Goal: Feedback & Contribution: Submit feedback/report problem

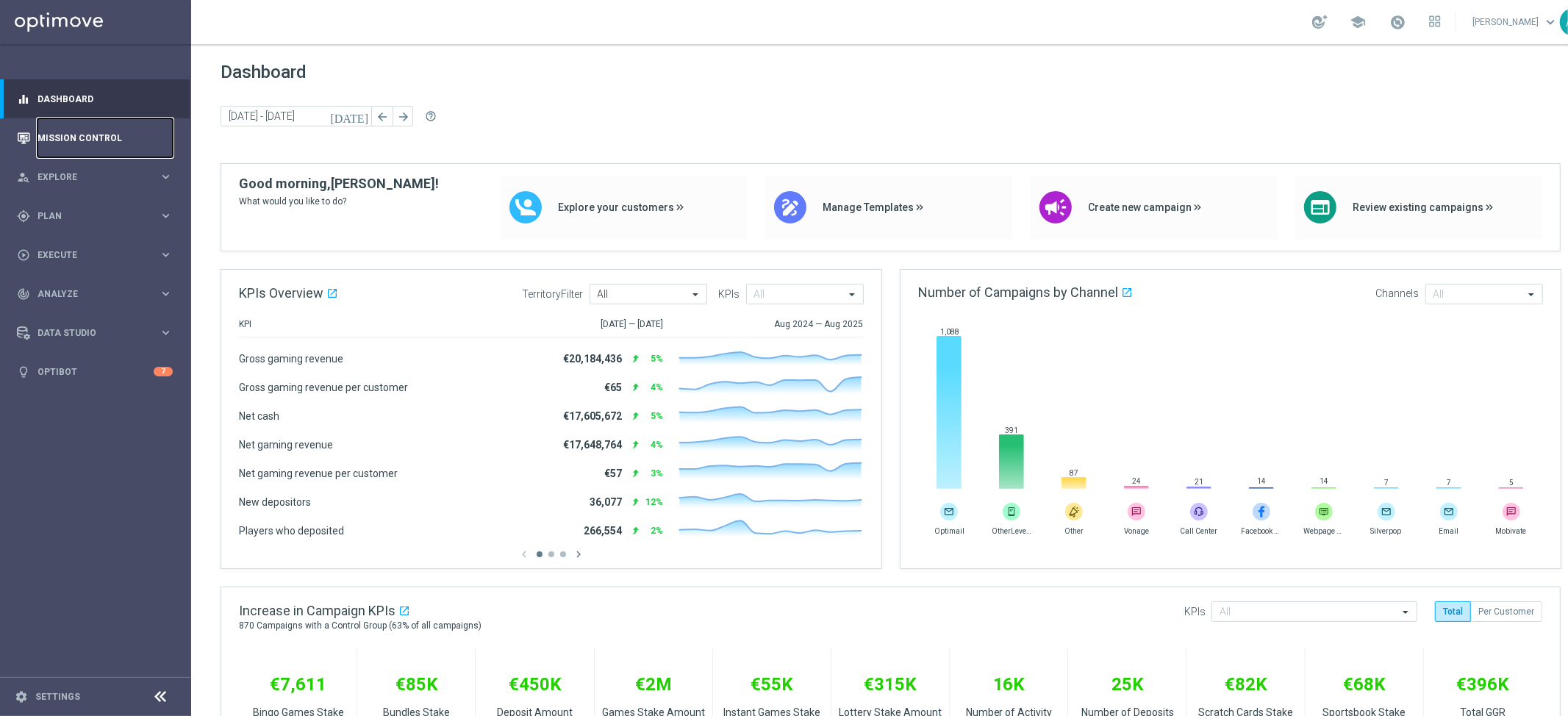
click at [85, 135] on link "Mission Control" at bounding box center [105, 137] width 135 height 38
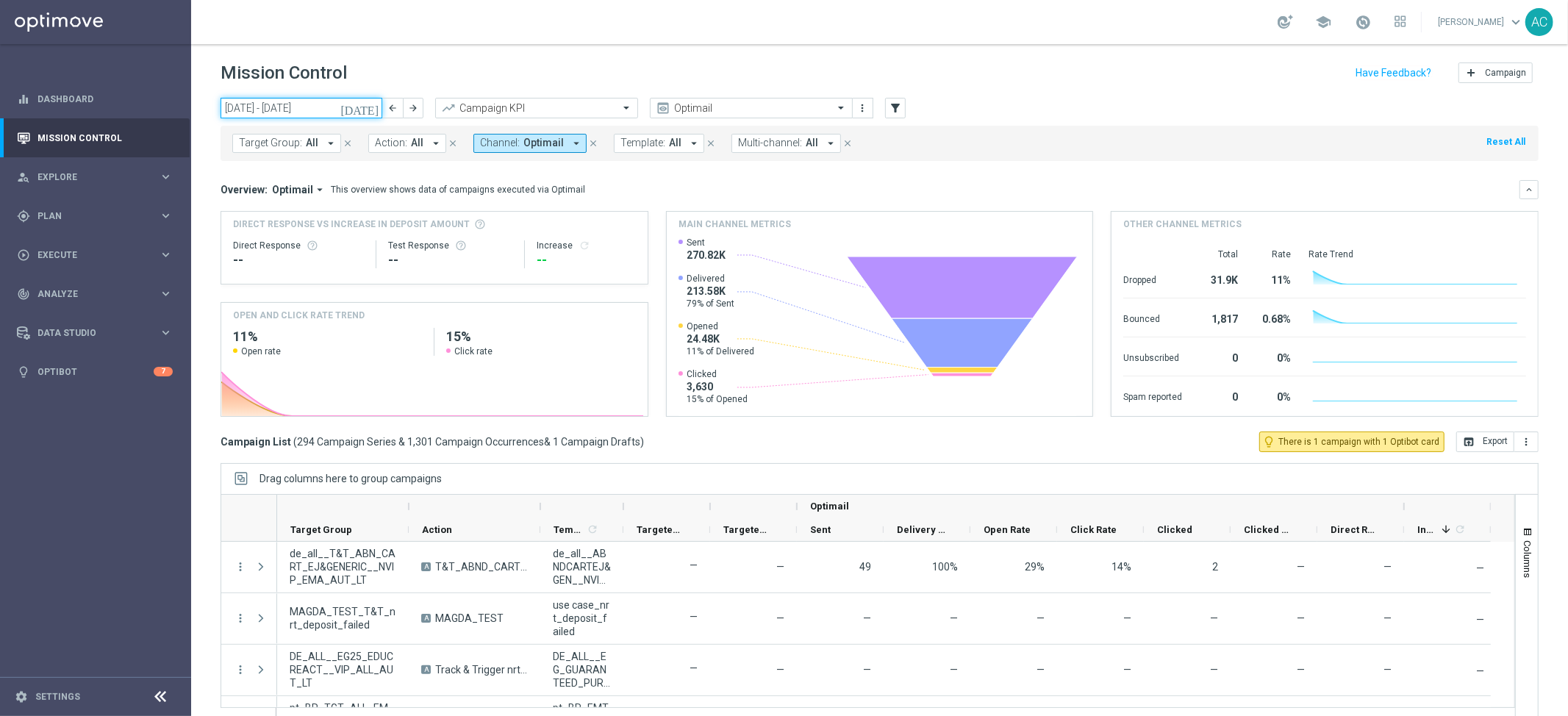
click at [301, 106] on input "08 Sep 2025 - 14 Sep 2025" at bounding box center [302, 107] width 162 height 21
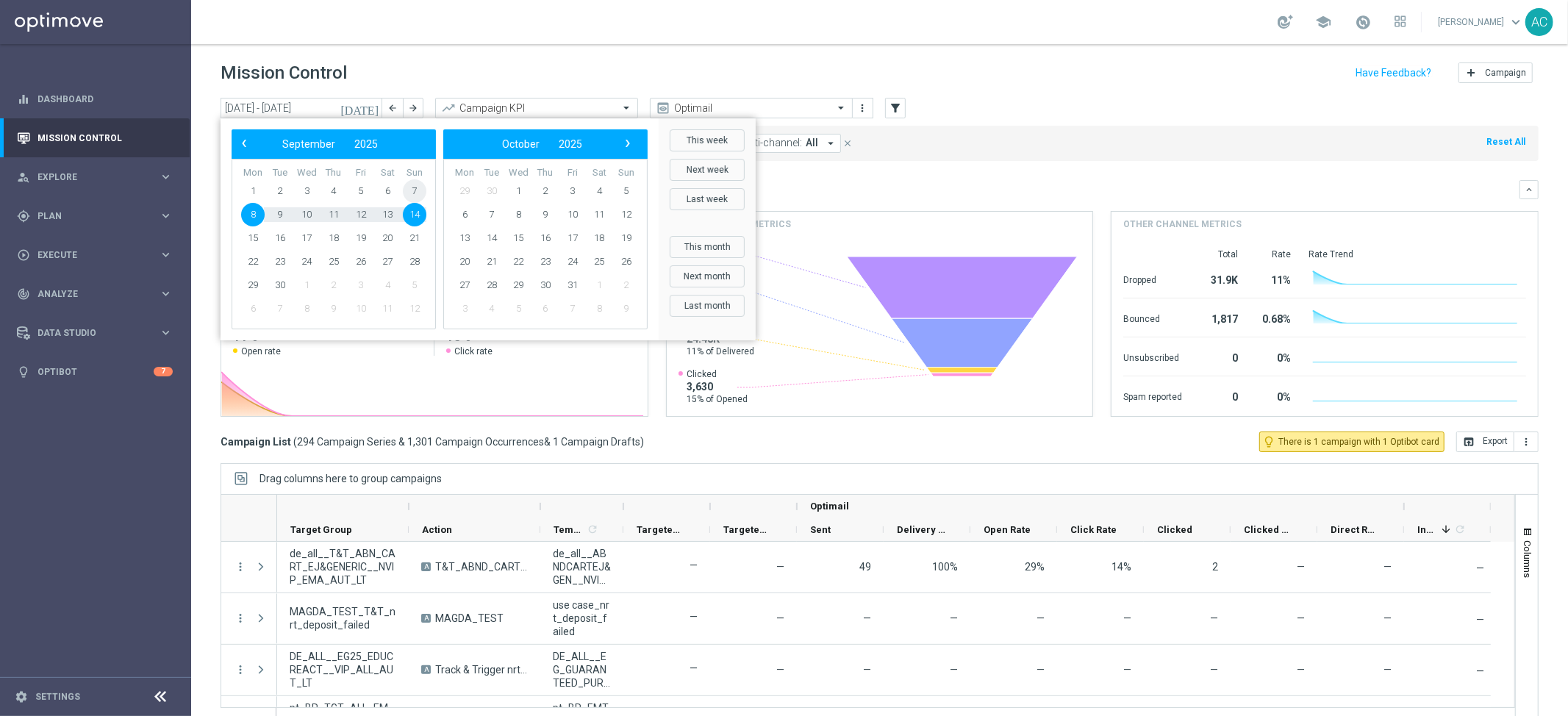
click at [412, 193] on span "7" at bounding box center [414, 191] width 24 height 24
click at [263, 218] on span "8" at bounding box center [253, 215] width 24 height 24
type input "07 Sep 2025 - 08 Sep 2025"
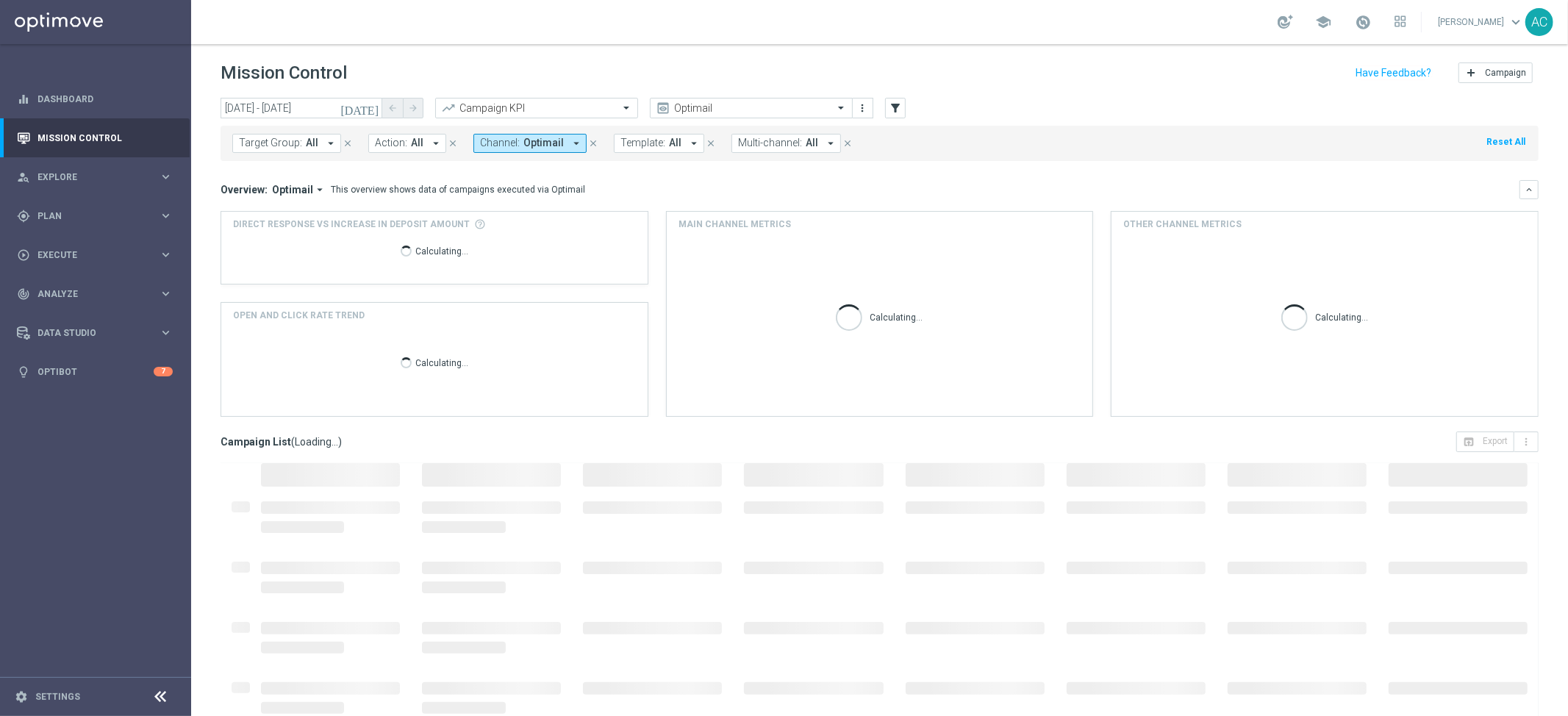
click at [408, 153] on div "Target Group: All arrow_drop_down close Action: All arrow_drop_down close Chann…" at bounding box center [880, 143] width 1318 height 36
click at [411, 145] on span "All" at bounding box center [416, 143] width 13 height 13
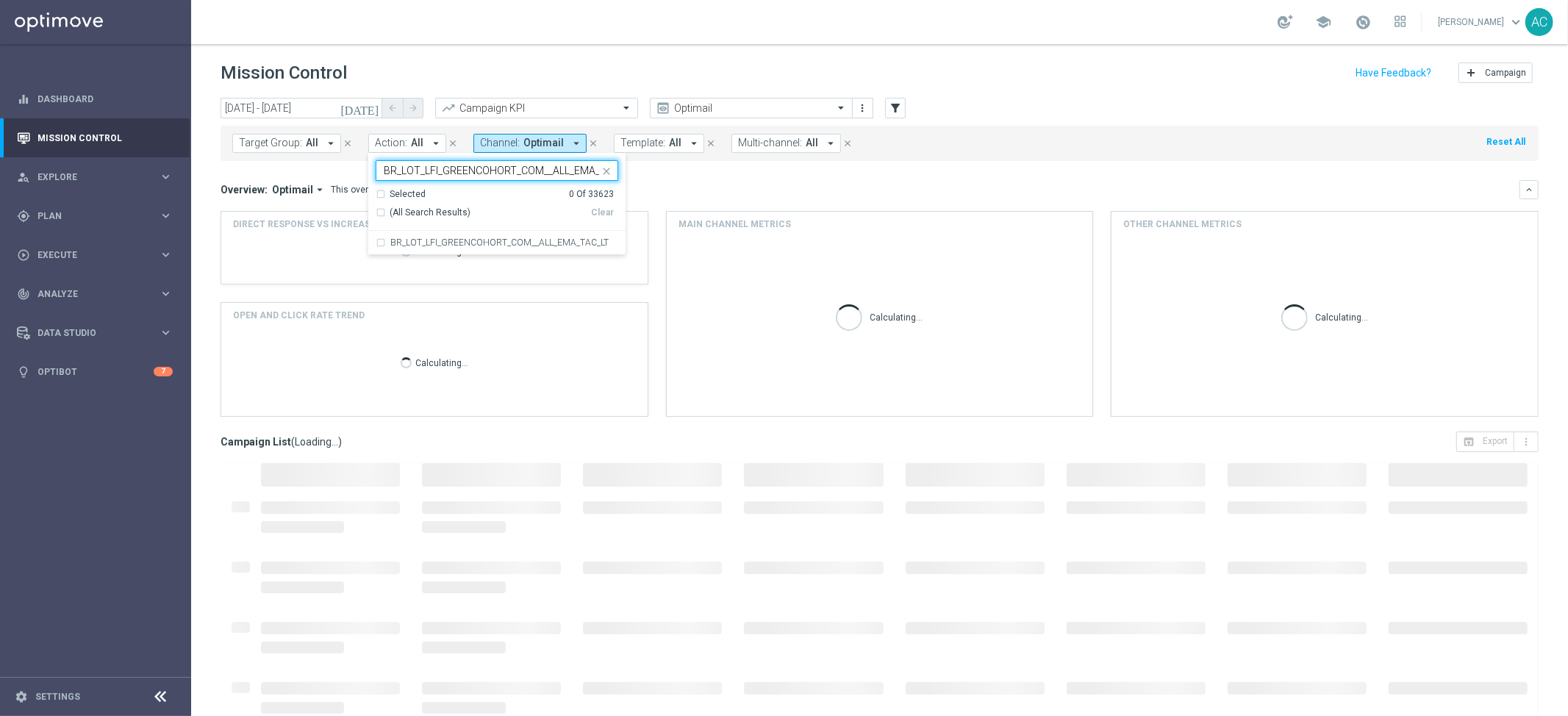
scroll to position [0, 32]
click at [376, 240] on div "BR_LOT_LFI_GREENCOHORT_COM__ALL_EMA_TAC_LT" at bounding box center [497, 243] width 243 height 24
type input "BR_LOT_LFI_GREENCOHORT_COM__ALL_EMA_TAC_LT"
click at [714, 163] on mini-dashboard "Overview: Optimail arrow_drop_down This overview shows data of campaigns execut…" at bounding box center [880, 296] width 1318 height 270
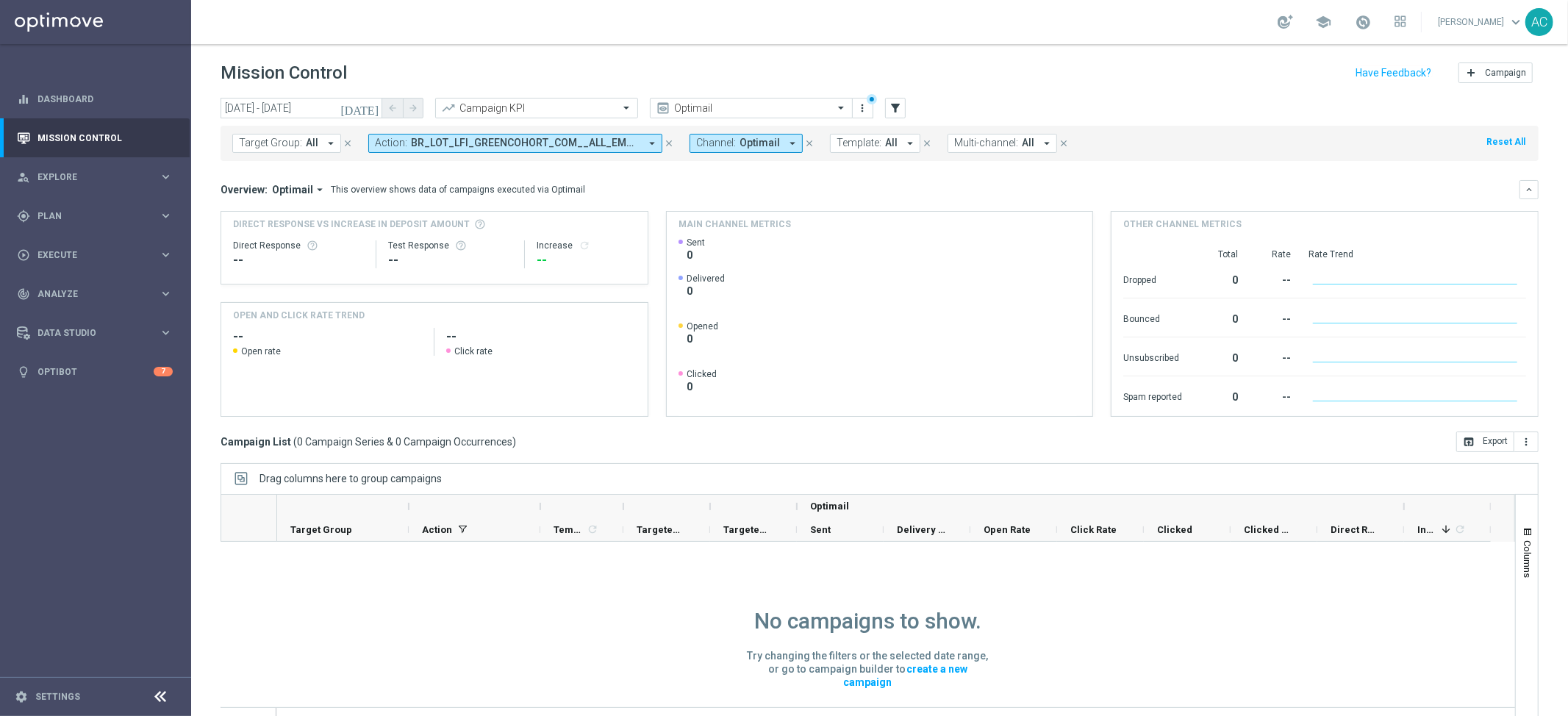
click at [776, 142] on button "Channel: Optimail arrow_drop_down" at bounding box center [746, 143] width 113 height 19
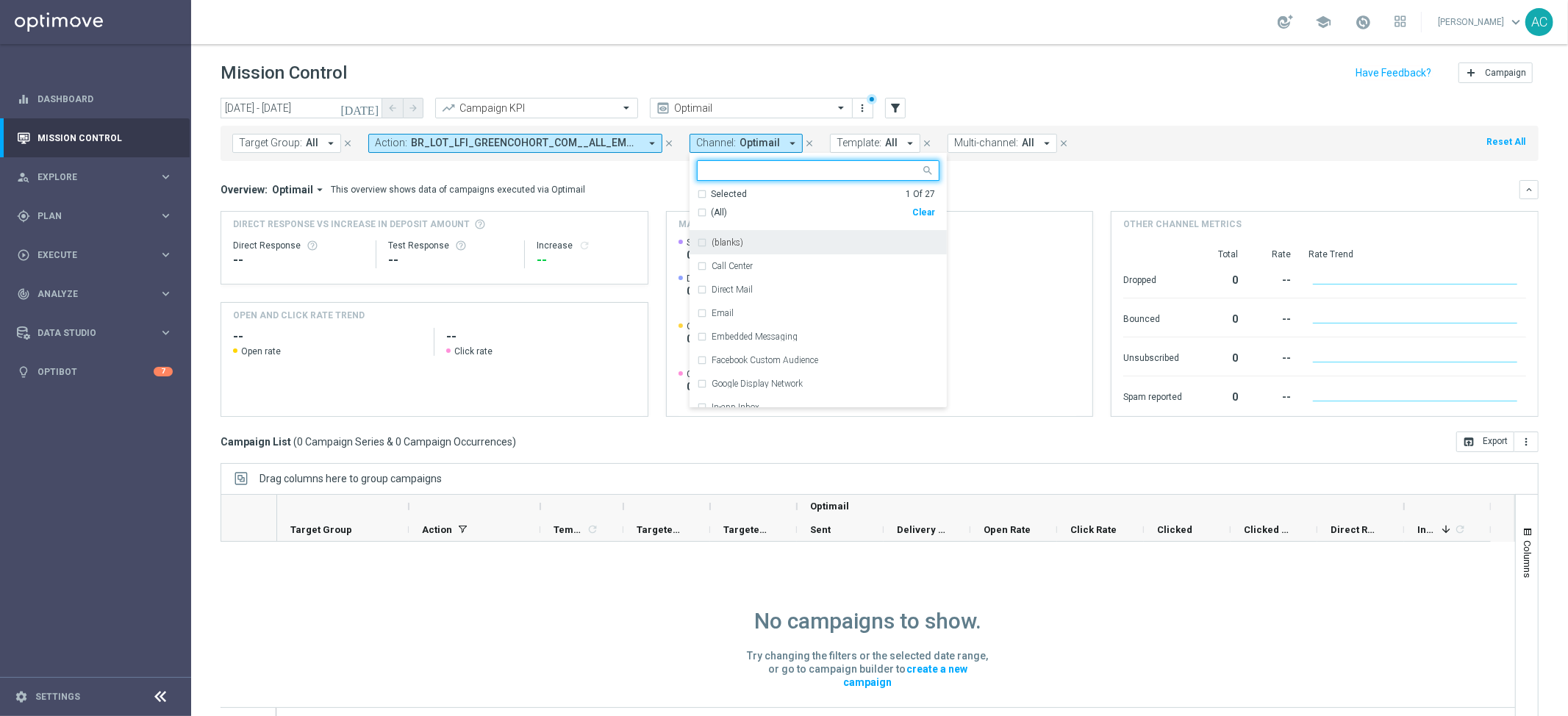
click at [0, 0] on div "Clear" at bounding box center [0, 0] width 0 height 0
click at [1038, 163] on mini-dashboard "Overview: Optimail arrow_drop_down This overview shows data of campaigns execut…" at bounding box center [880, 296] width 1318 height 270
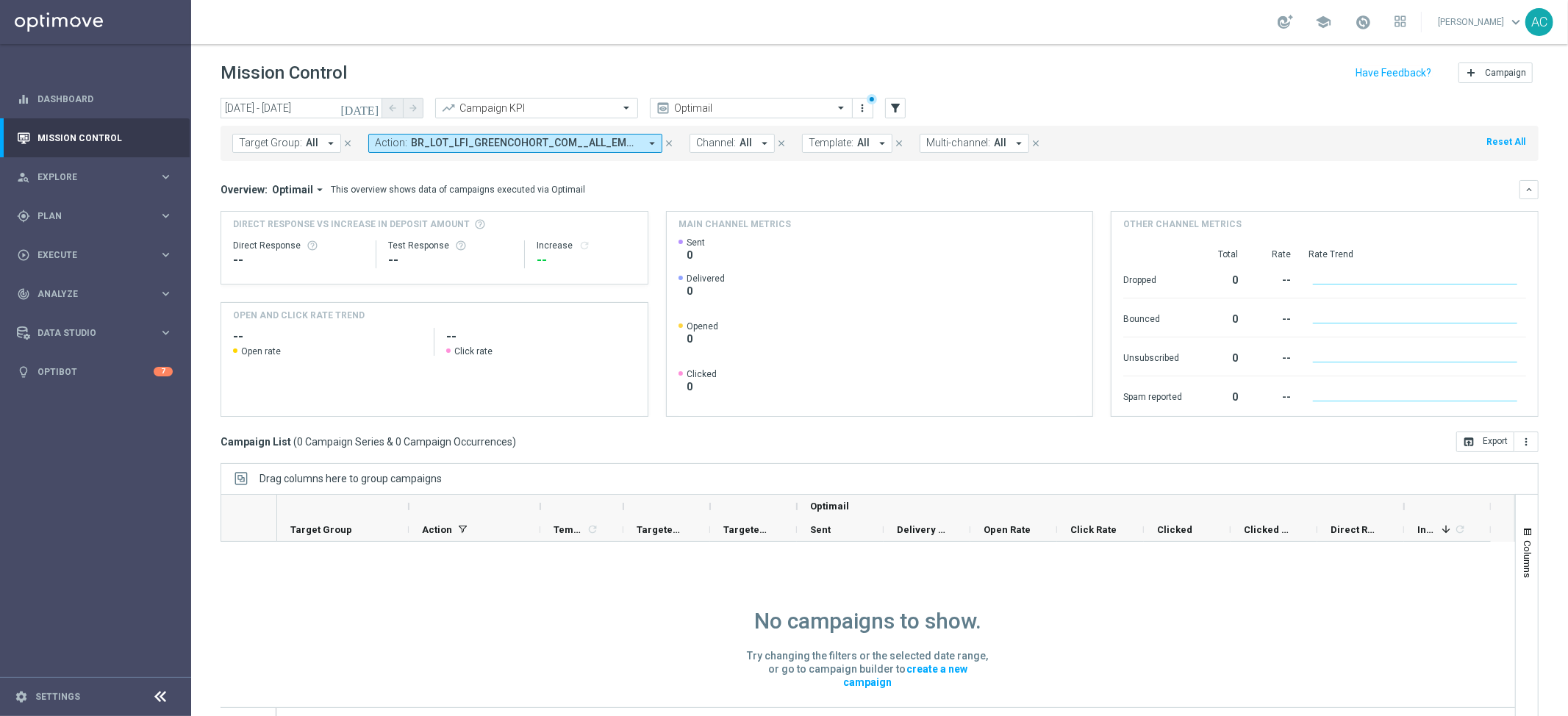
click at [647, 145] on icon "arrow_drop_down" at bounding box center [651, 143] width 13 height 13
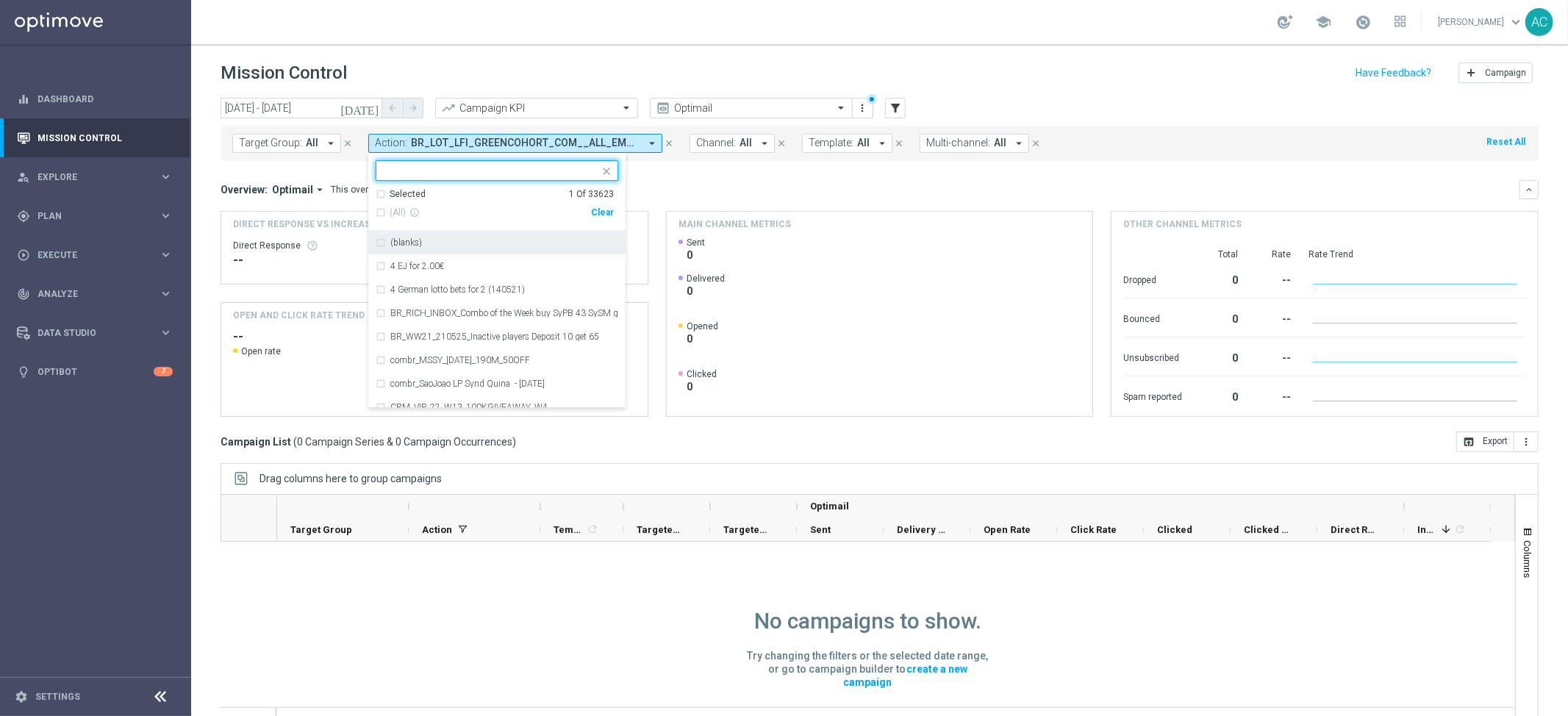
click at [0, 0] on div "Clear" at bounding box center [0, 0] width 0 height 0
click at [782, 163] on mini-dashboard "Overview: Optimail arrow_drop_down This overview shows data of campaigns execut…" at bounding box center [880, 296] width 1318 height 270
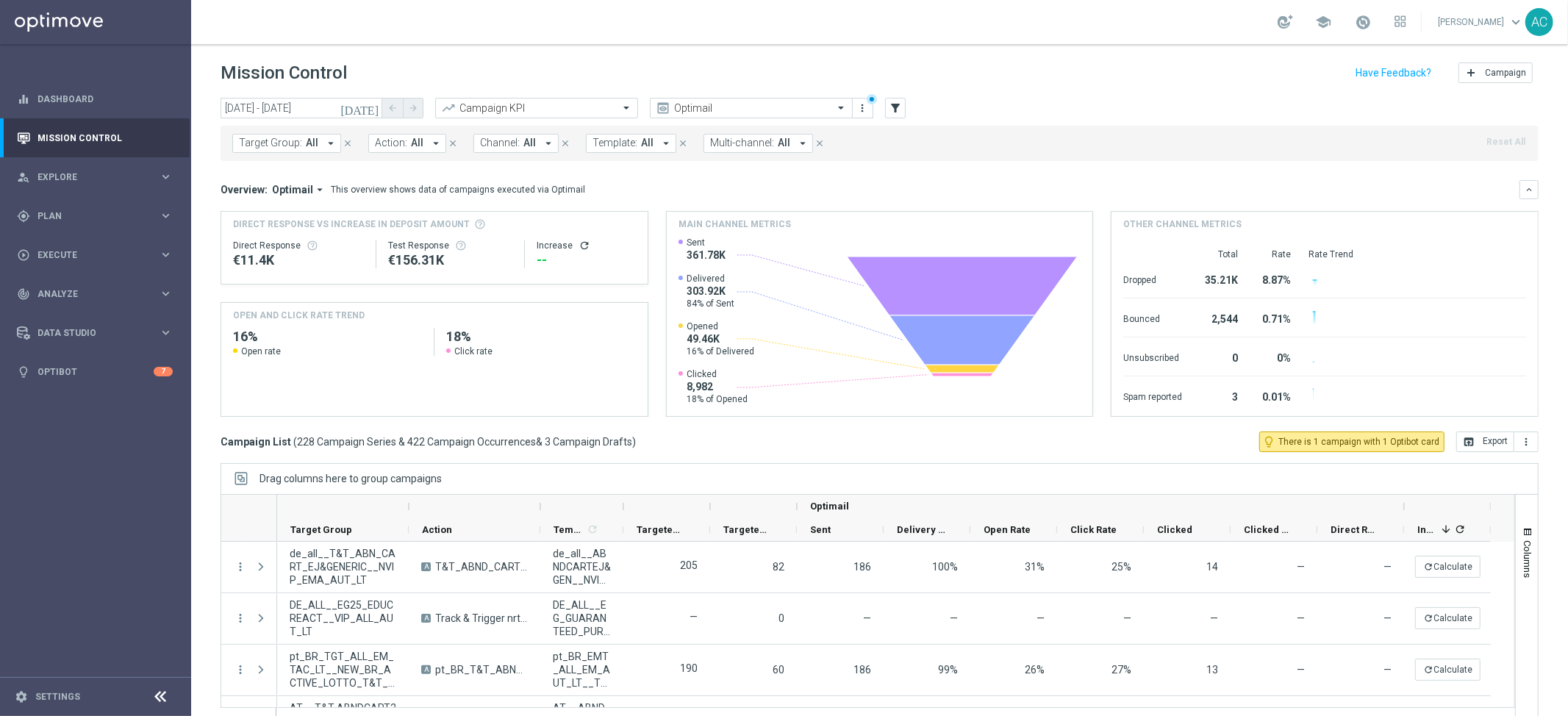
click at [296, 146] on span "Target Group:" at bounding box center [270, 143] width 63 height 13
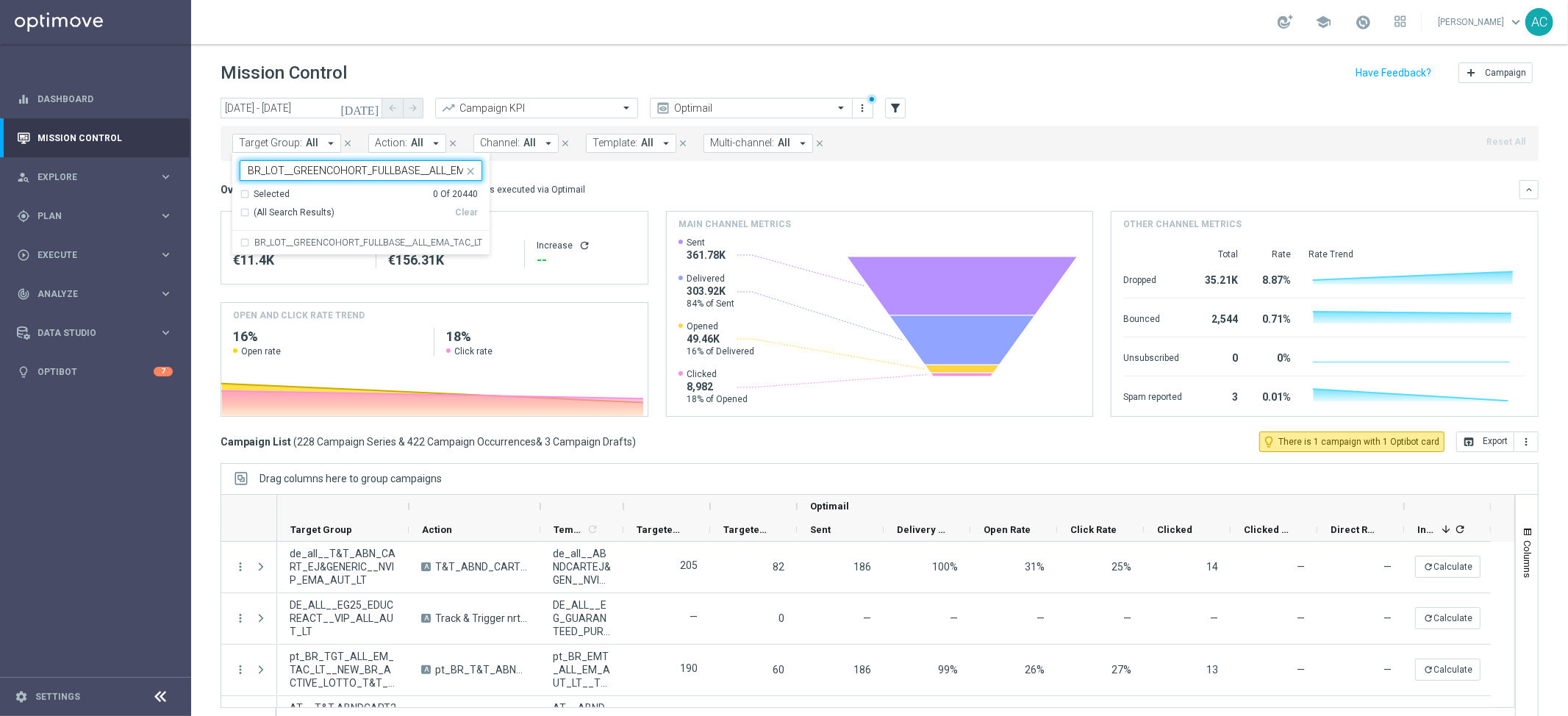
scroll to position [0, 44]
click at [243, 245] on div "BR_LOT__GREENCOHORT_FULLBASE__ALL_EMA_TAC_LT" at bounding box center [361, 243] width 243 height 24
type input "BR_LOT__GREENCOHORT_FULLBASE__ALL_EMA_TAC_LT"
click at [661, 184] on div "Overview: Optimail arrow_drop_down This overview shows data of campaigns execut…" at bounding box center [870, 189] width 1299 height 13
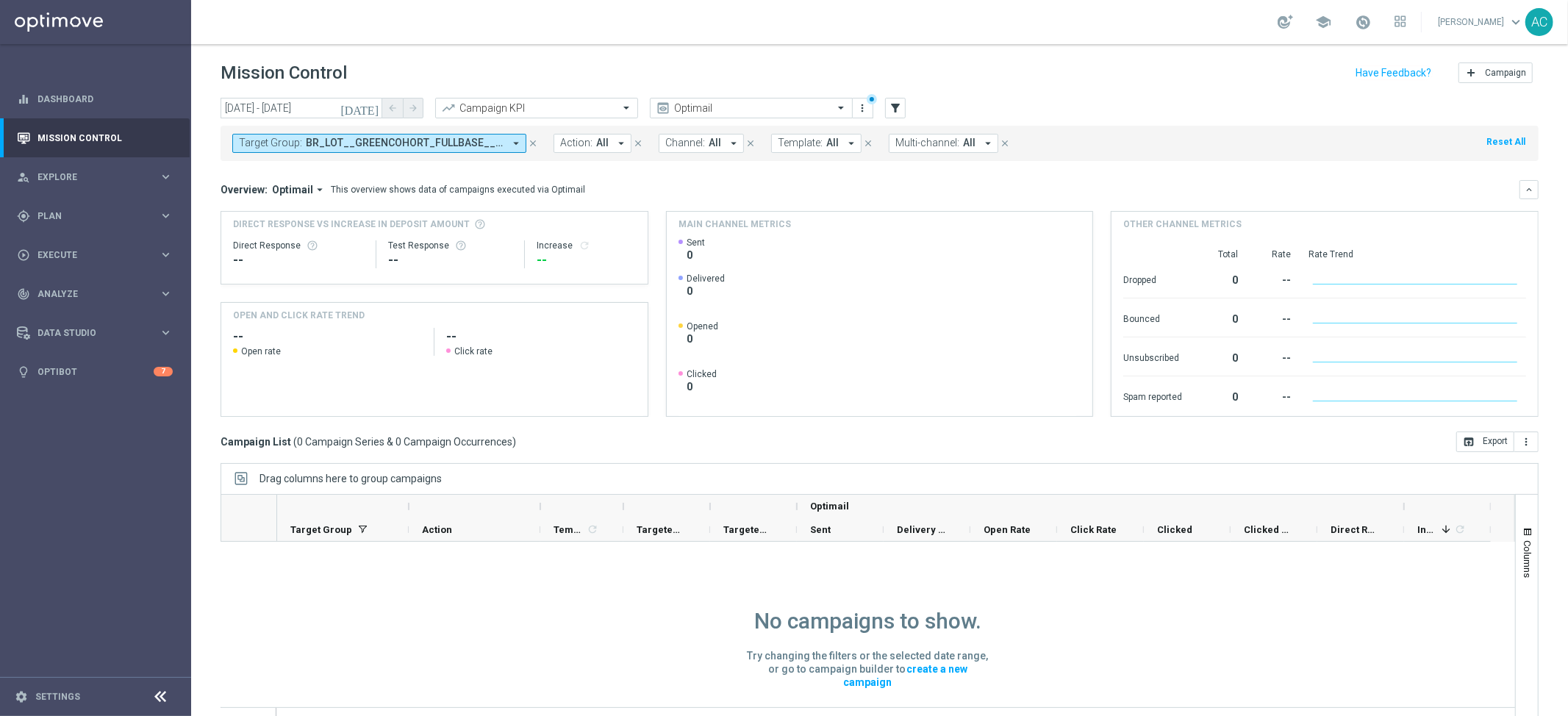
click at [336, 146] on span "BR_LOT__GREENCOHORT_FULLBASE__ALL_EMA_TAC_LT" at bounding box center [405, 143] width 197 height 13
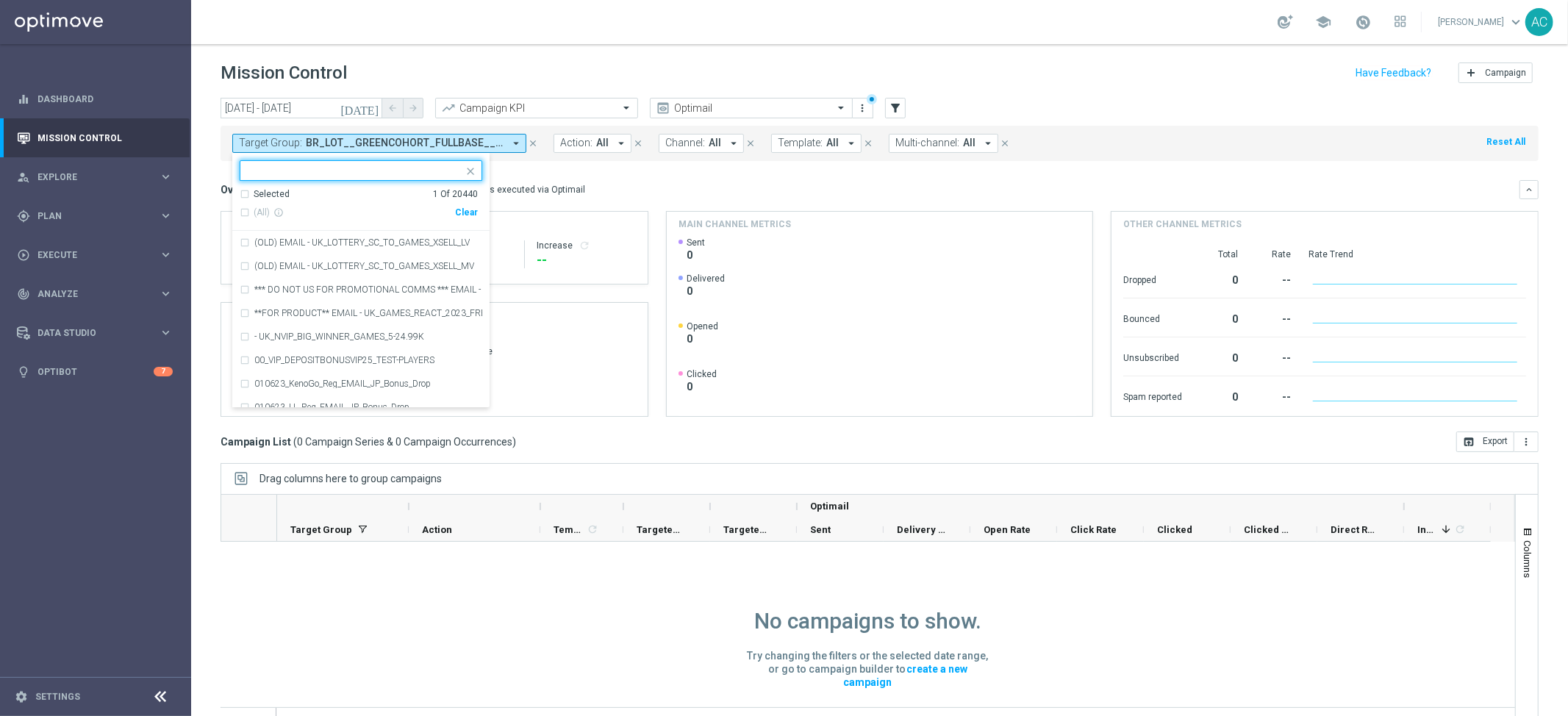
click at [0, 0] on div "Clear" at bounding box center [0, 0] width 0 height 0
click at [627, 198] on div "Overview: Optimail arrow_drop_down This overview shows data of campaigns execut…" at bounding box center [880, 189] width 1318 height 19
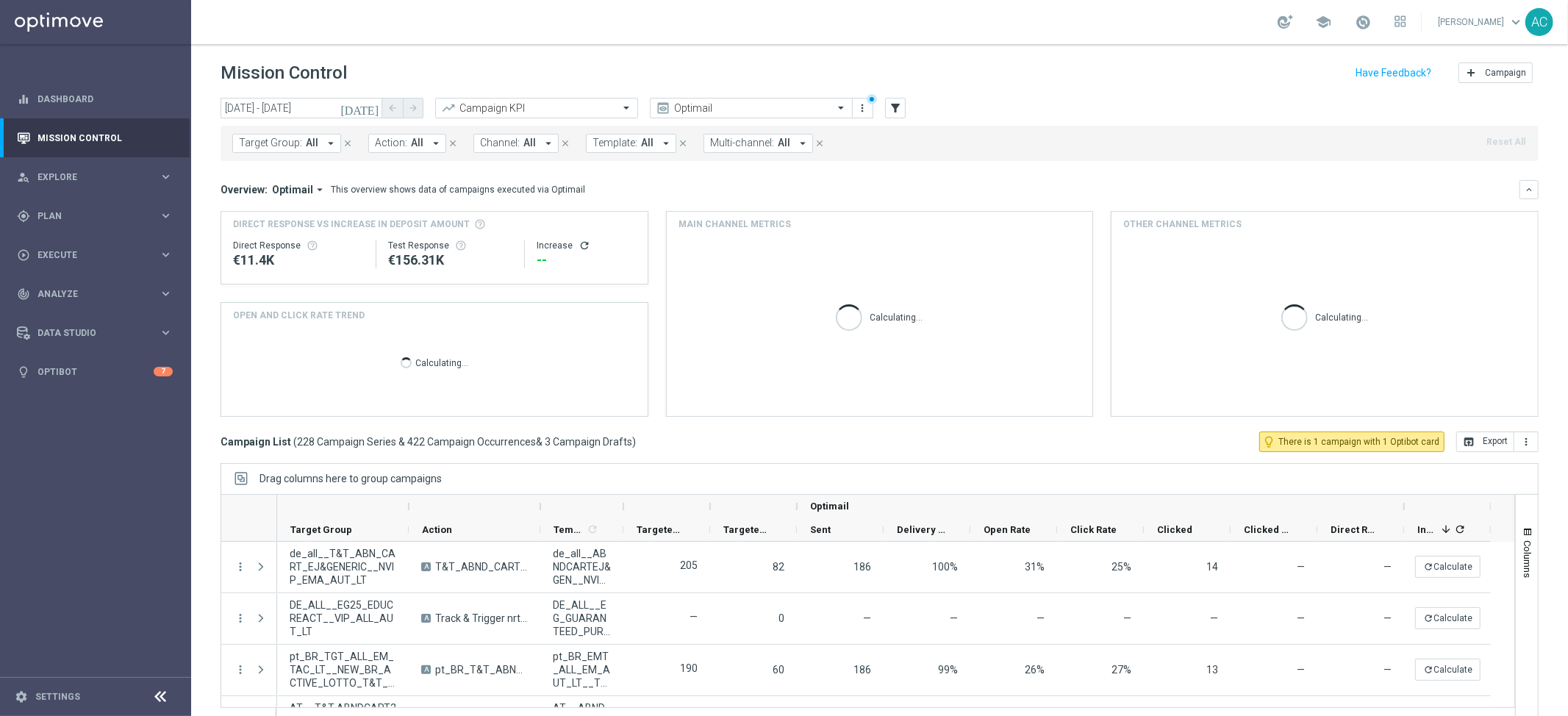
click at [389, 148] on span "Action:" at bounding box center [391, 143] width 33 height 13
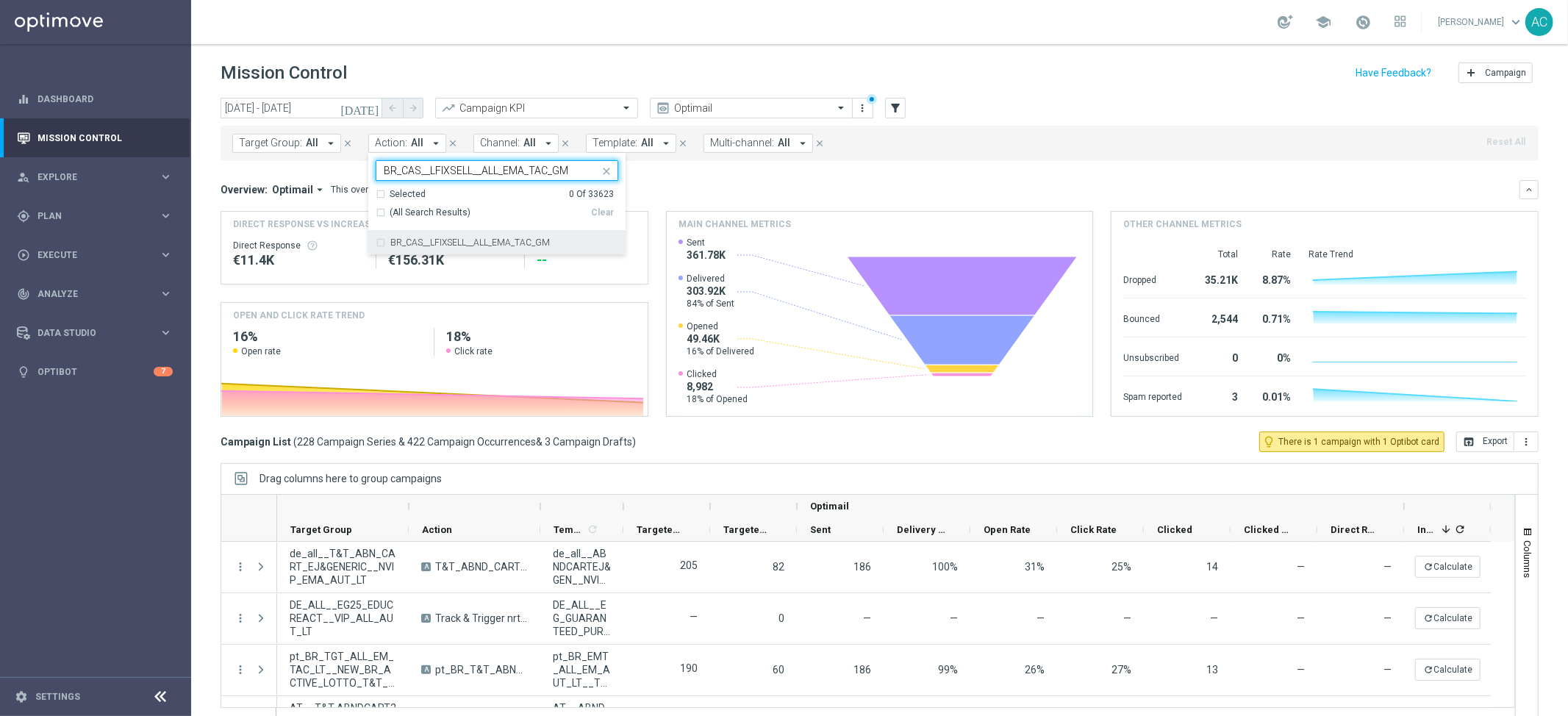
click at [376, 244] on div "BR_CAS__LFIXSELL__ALL_EMA_TAC_GM" at bounding box center [497, 243] width 243 height 24
type input "BR_CAS__LFIXSELL__ALL_EMA_TAC_GM"
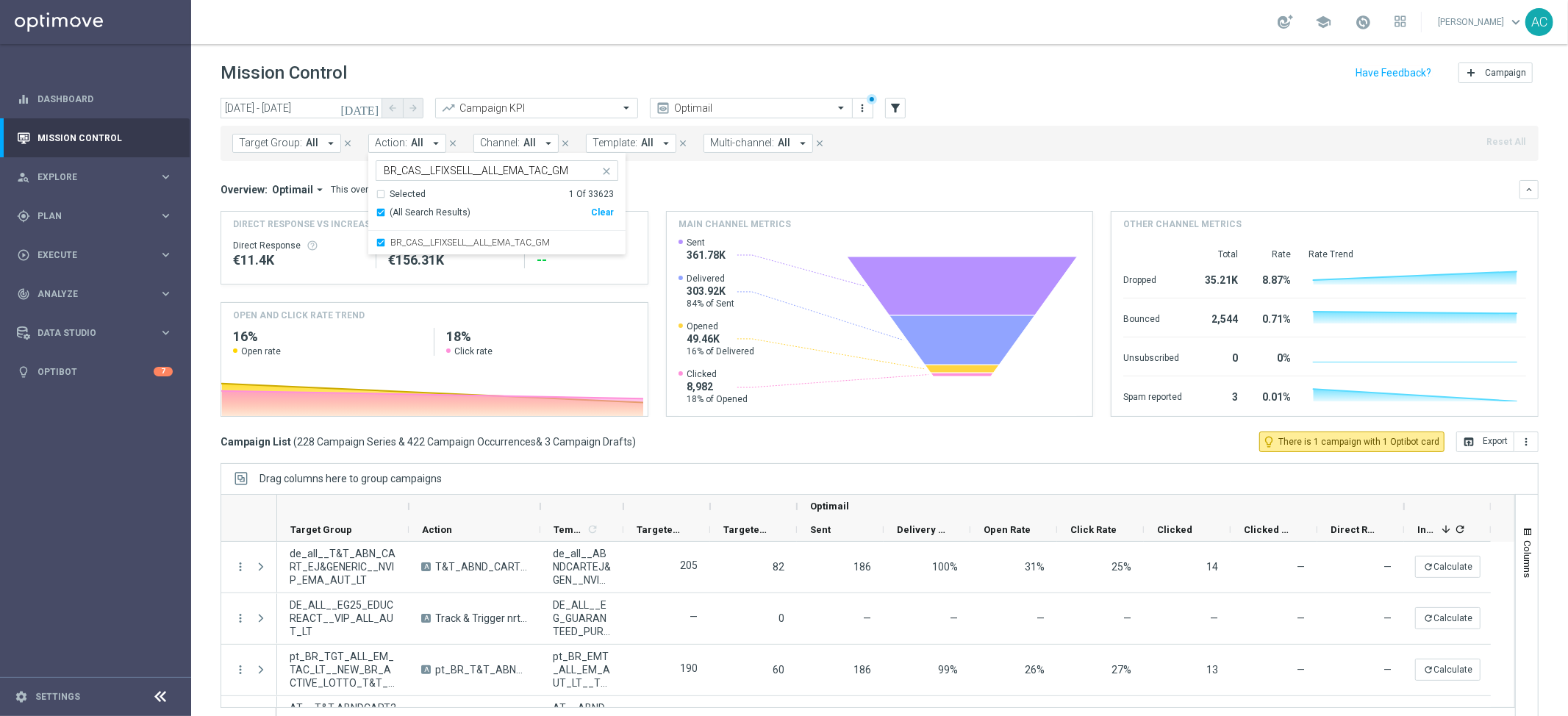
click at [742, 169] on mini-dashboard "Overview: Optimail arrow_drop_down This overview shows data of campaigns execut…" at bounding box center [880, 296] width 1318 height 270
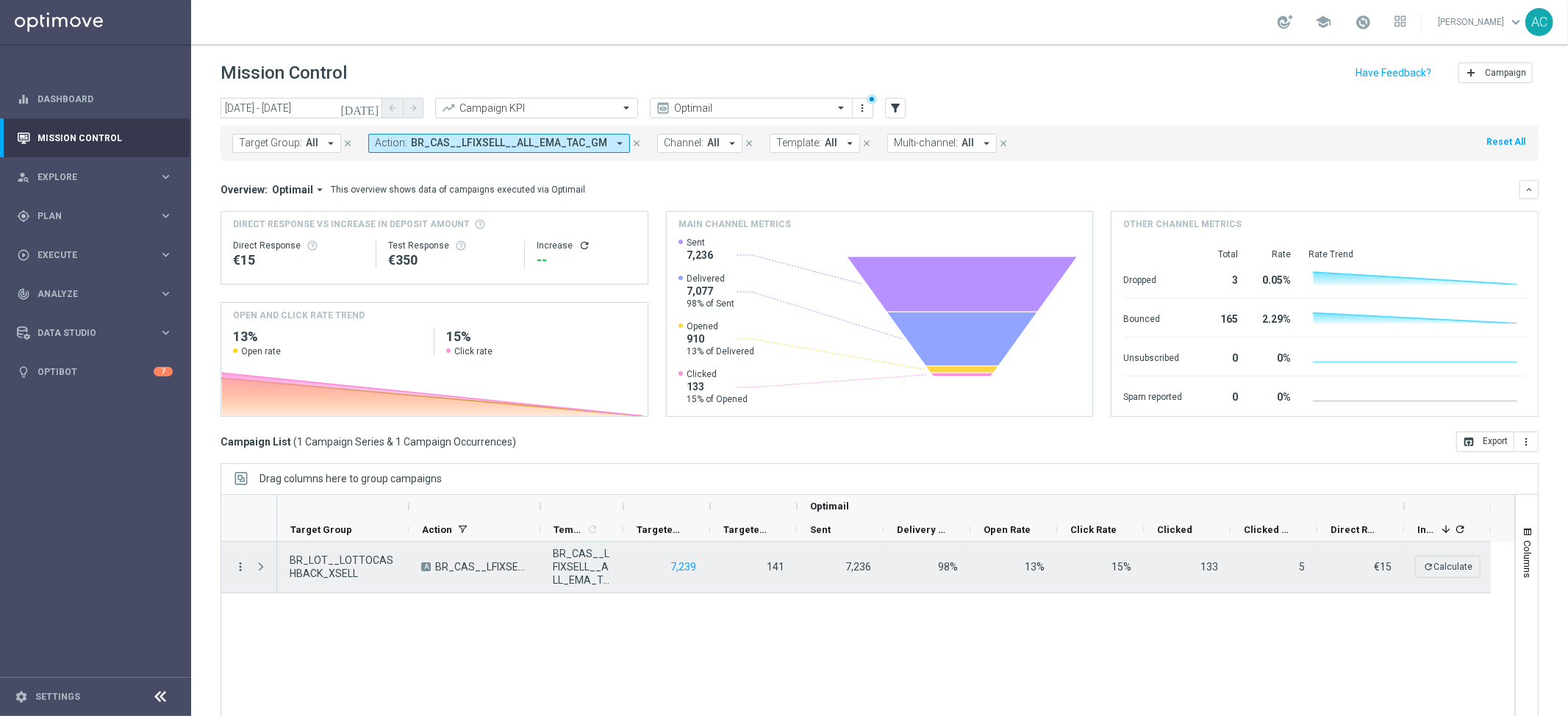
click at [241, 566] on icon "more_vert" at bounding box center [240, 566] width 13 height 13
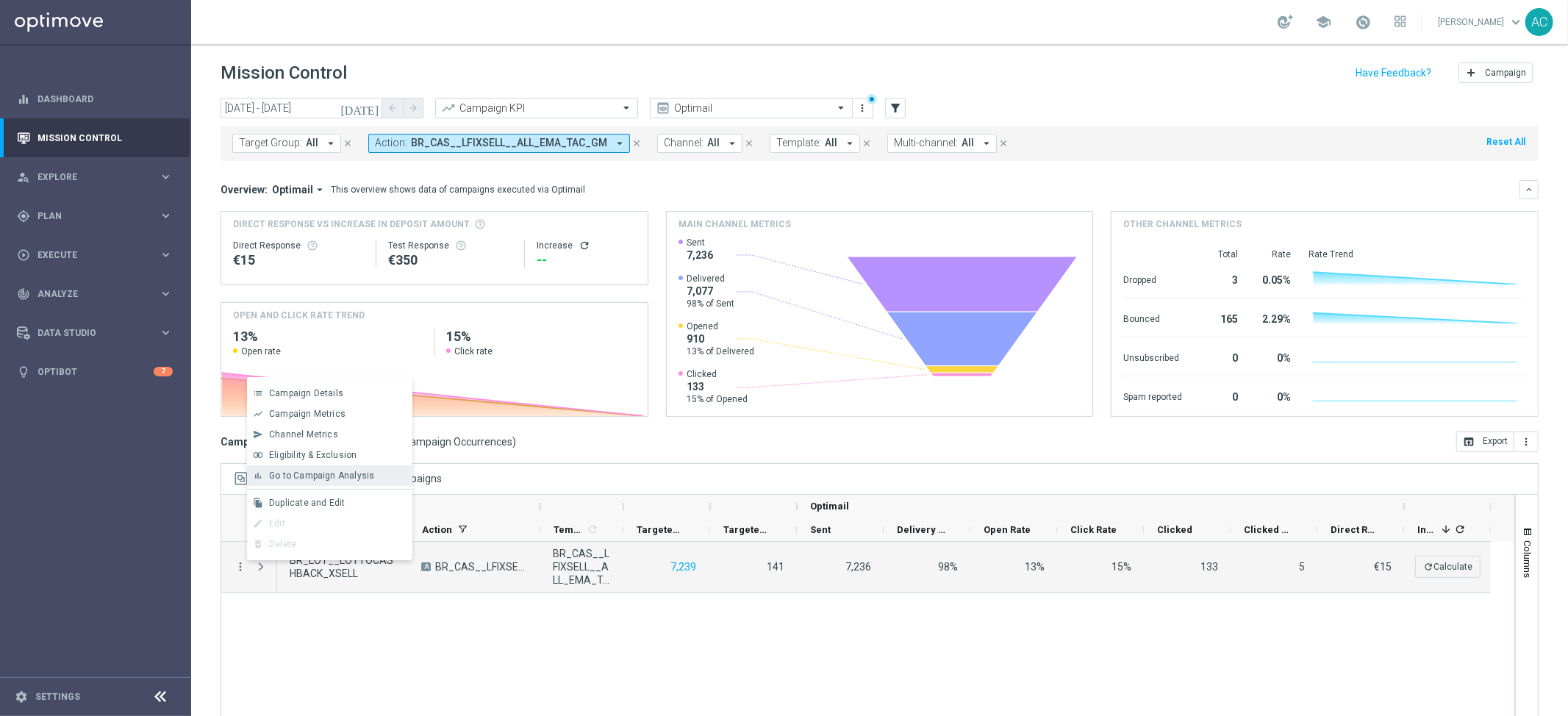
click at [331, 480] on span "Go to Campaign Analysis" at bounding box center [322, 475] width 106 height 10
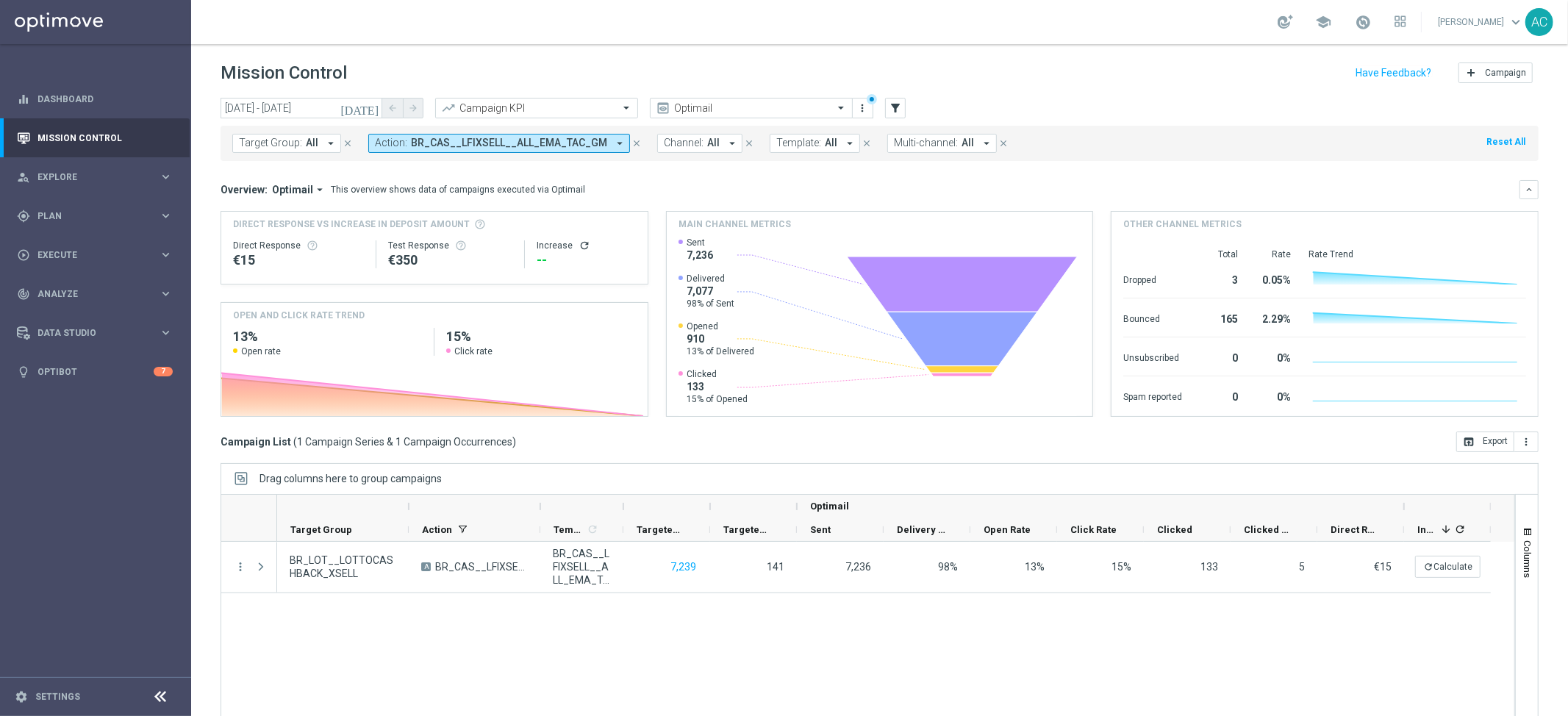
click at [613, 141] on icon "arrow_drop_down" at bounding box center [619, 143] width 13 height 13
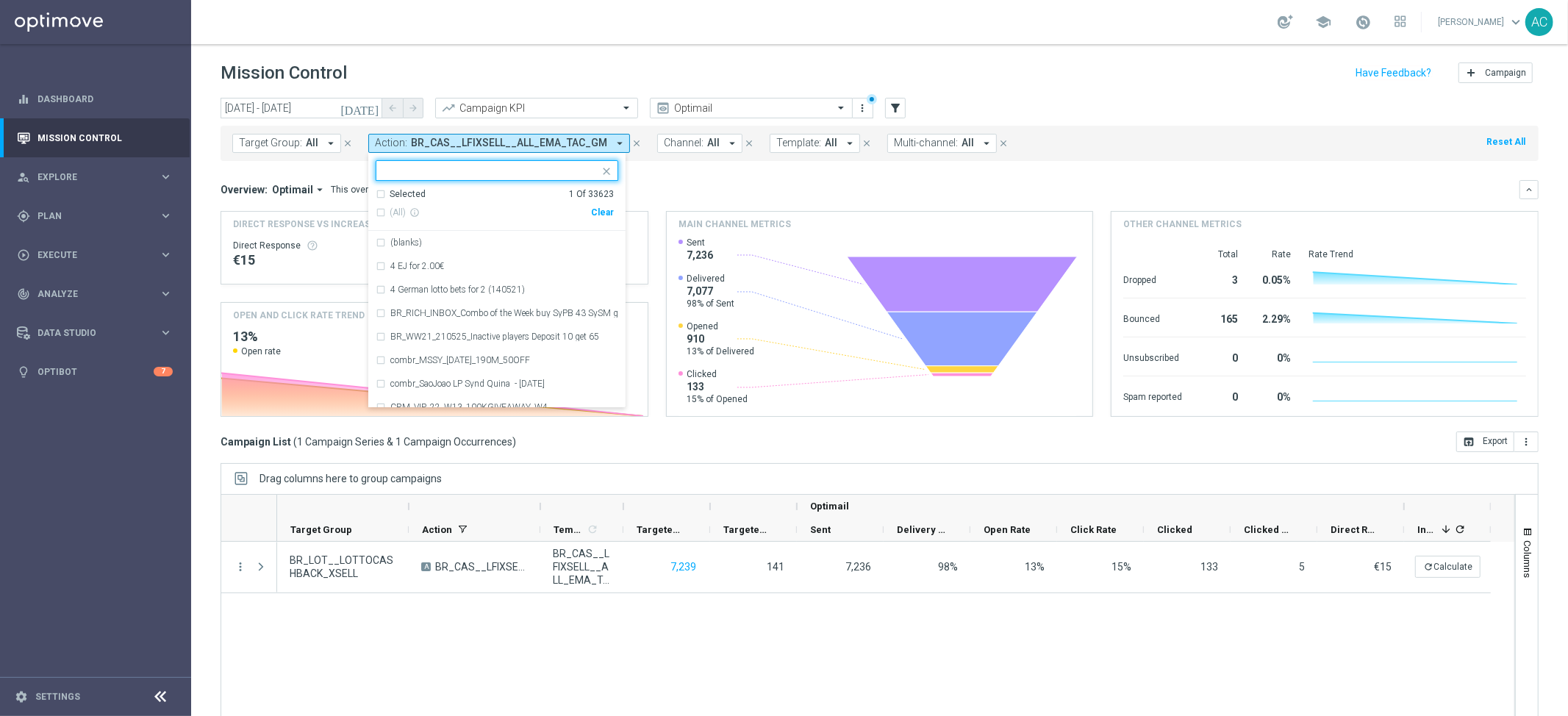
click at [0, 0] on div "Clear" at bounding box center [0, 0] width 0 height 0
click at [752, 193] on div "Overview: Optimail arrow_drop_down This overview shows data of campaigns execut…" at bounding box center [870, 189] width 1299 height 13
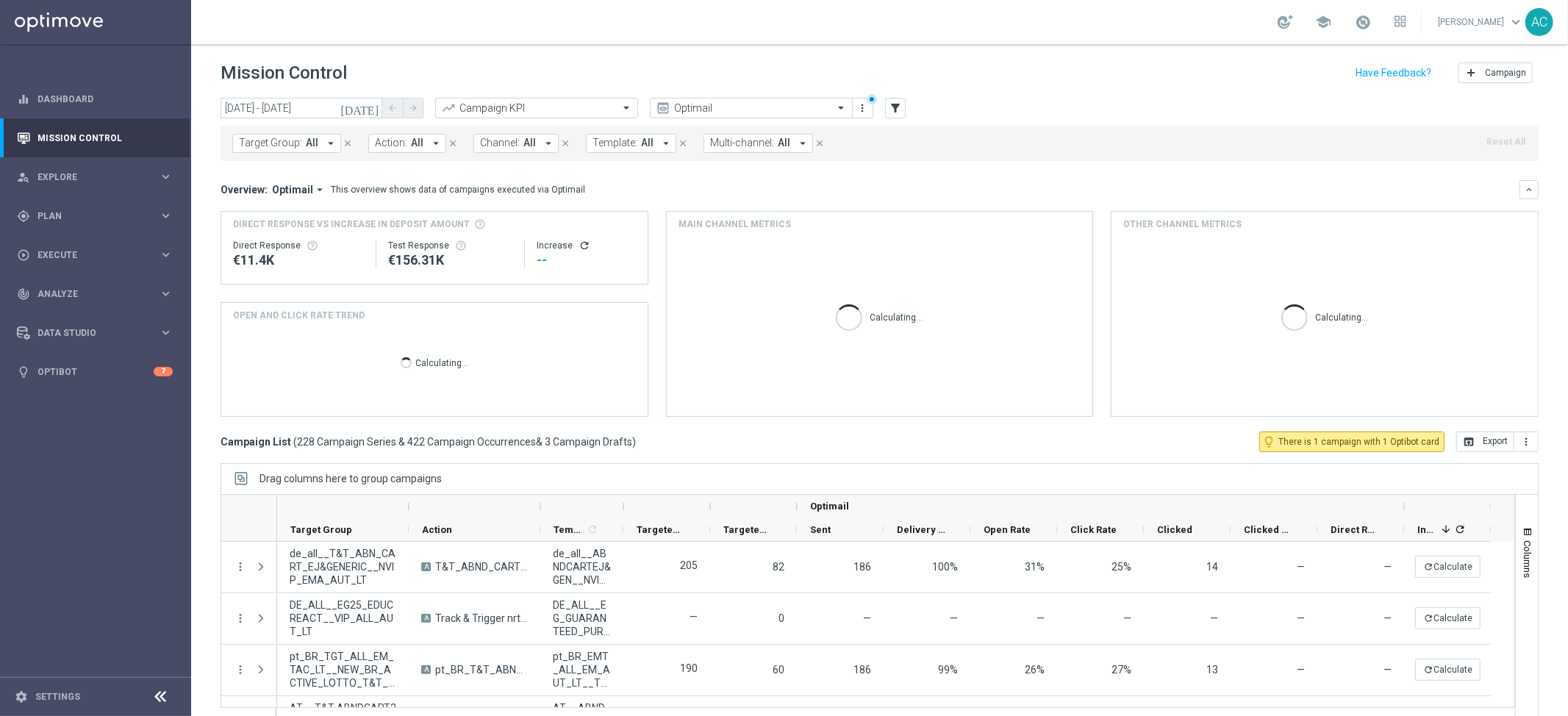
click at [256, 119] on div "Target Group: All arrow_drop_down close Action: All arrow_drop_down close Chann…" at bounding box center [880, 140] width 1318 height 41
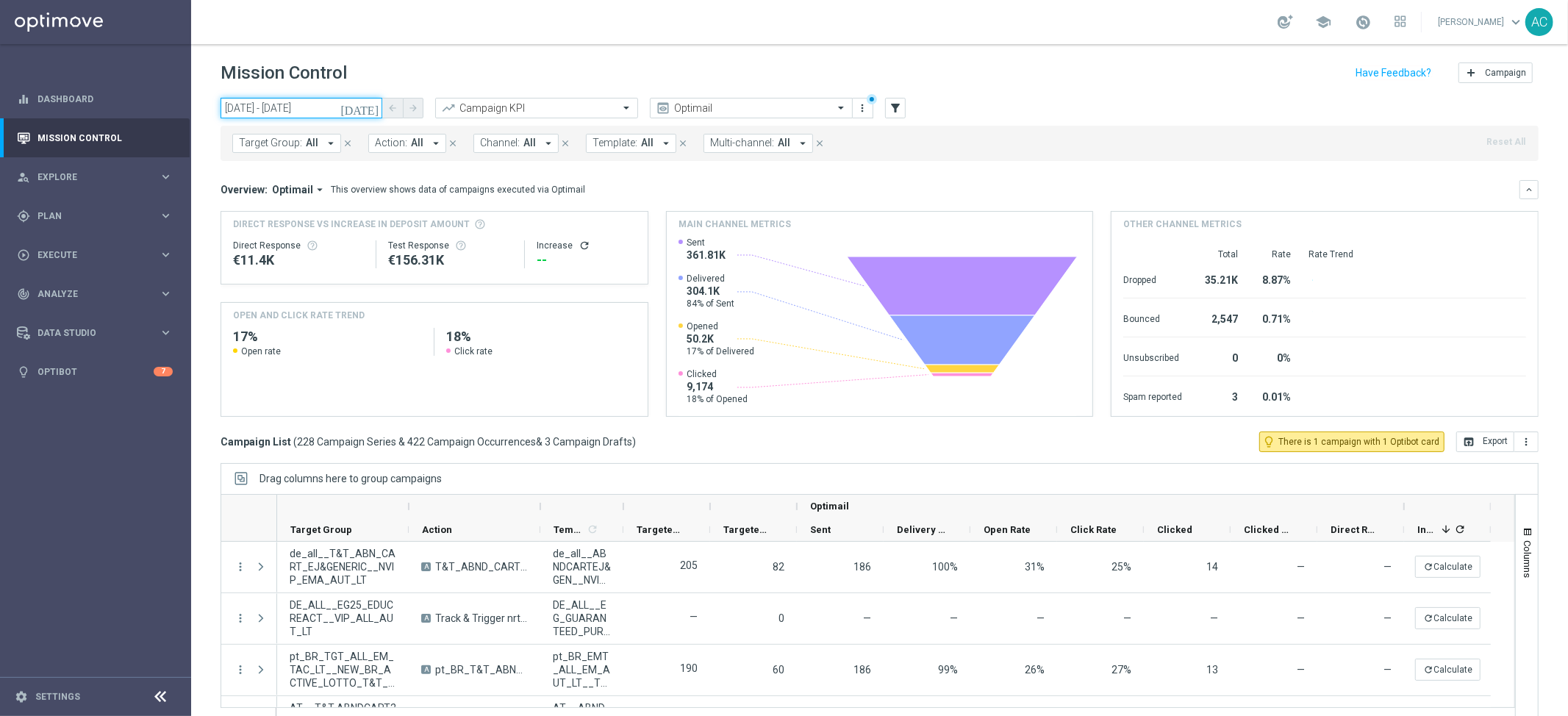
click at [259, 106] on input "07 Sep 2025 - 08 Sep 2025" at bounding box center [302, 107] width 162 height 21
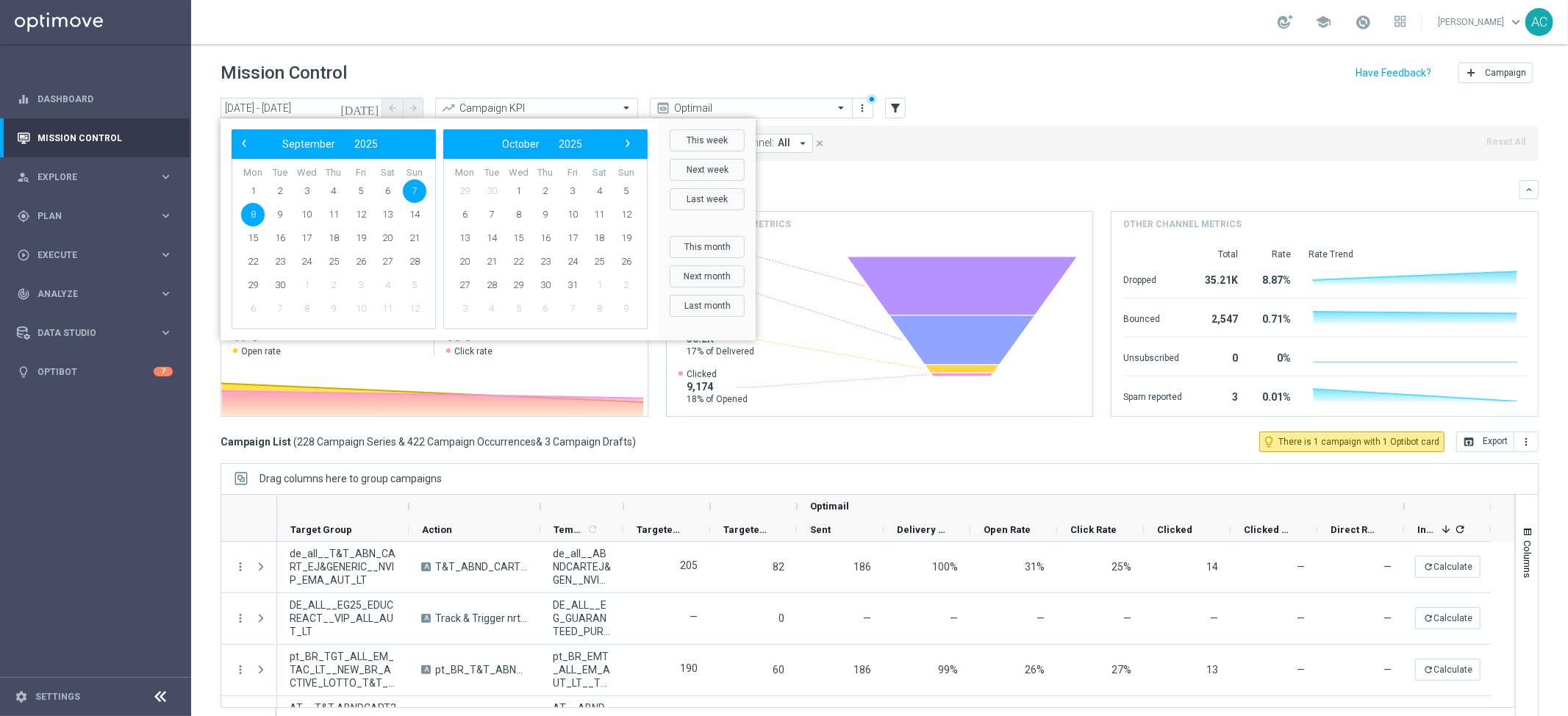
click at [955, 151] on div "Target Group: All arrow_drop_down close Action: All arrow_drop_down close Chann…" at bounding box center [880, 143] width 1318 height 36
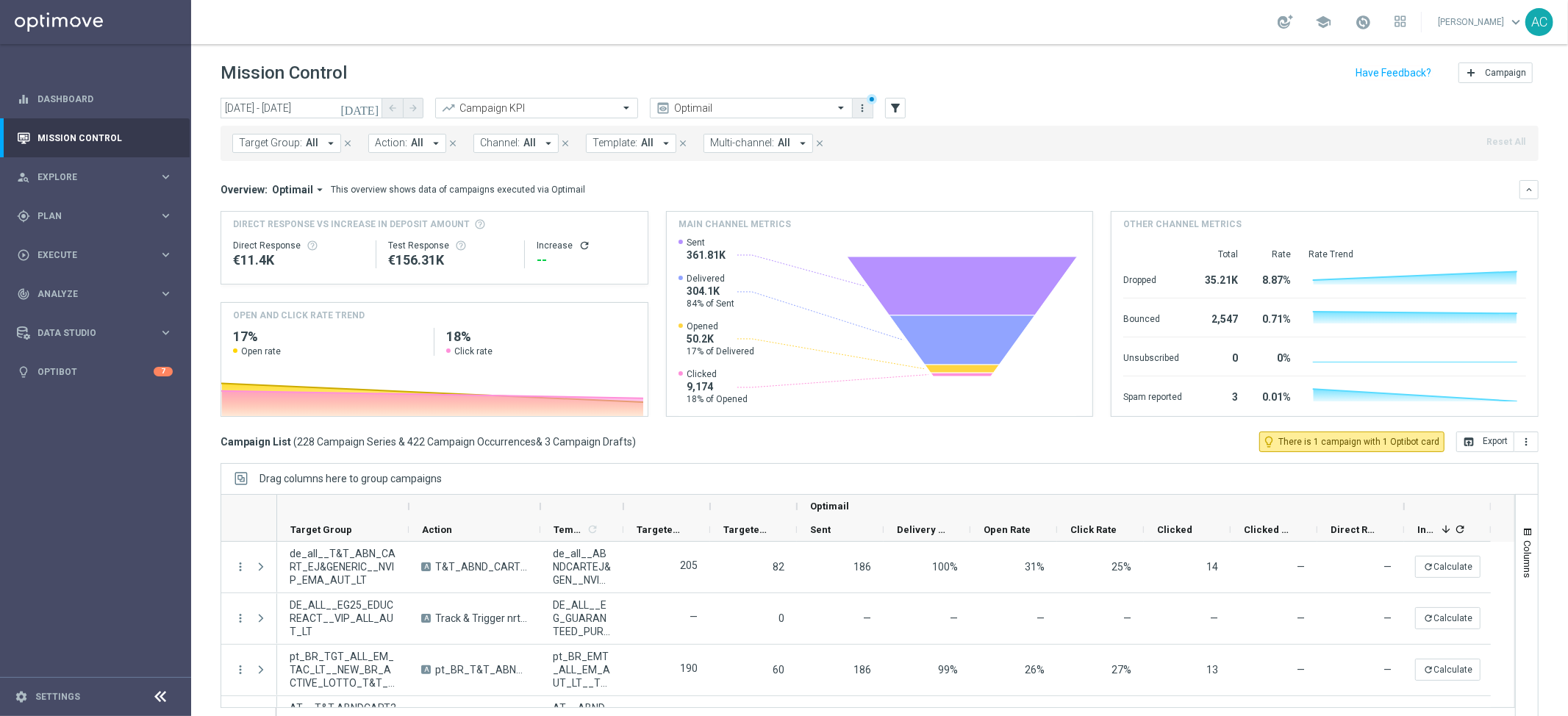
click at [865, 107] on icon "more_vert" at bounding box center [863, 108] width 12 height 12
click at [896, 109] on icon "filter_alt" at bounding box center [895, 107] width 13 height 13
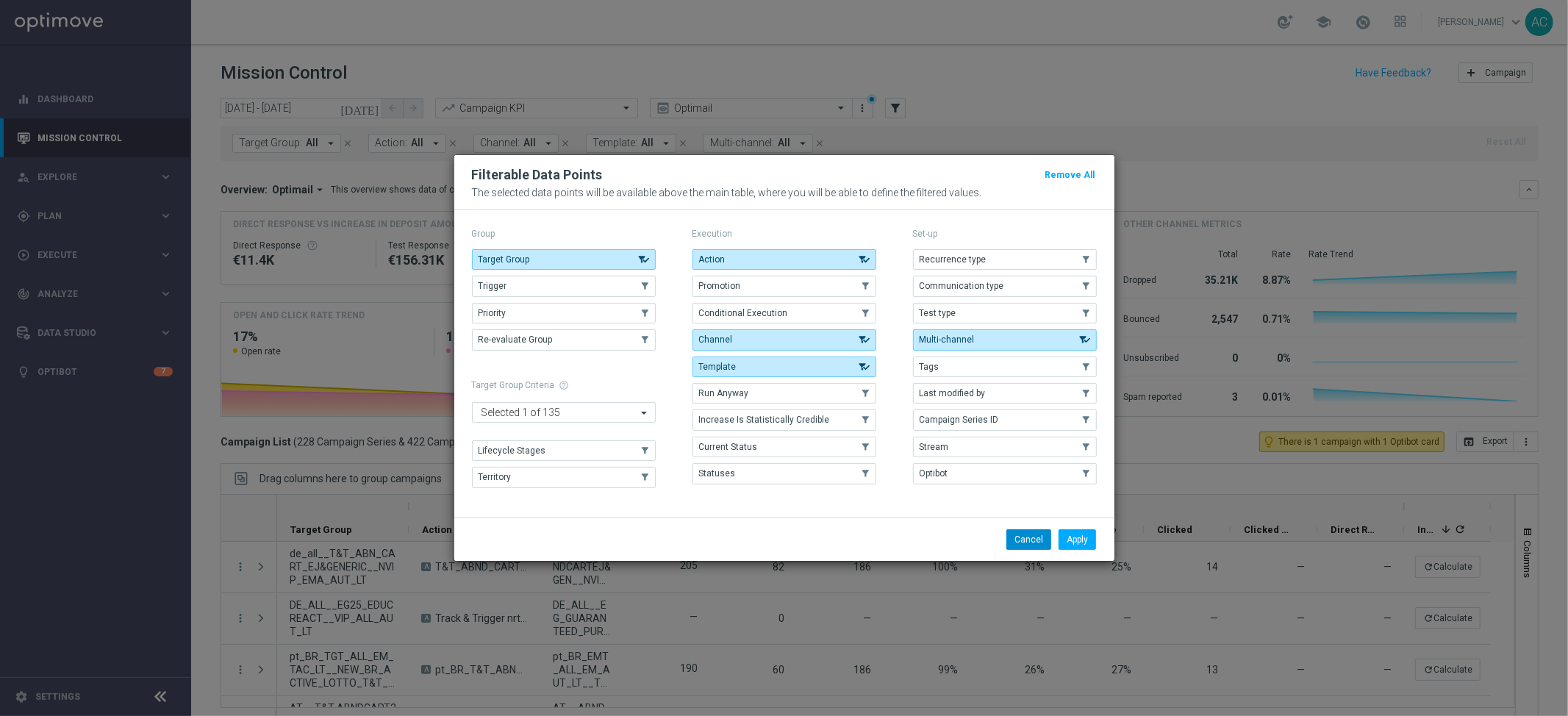
click at [1019, 548] on button "Cancel" at bounding box center [1028, 538] width 44 height 21
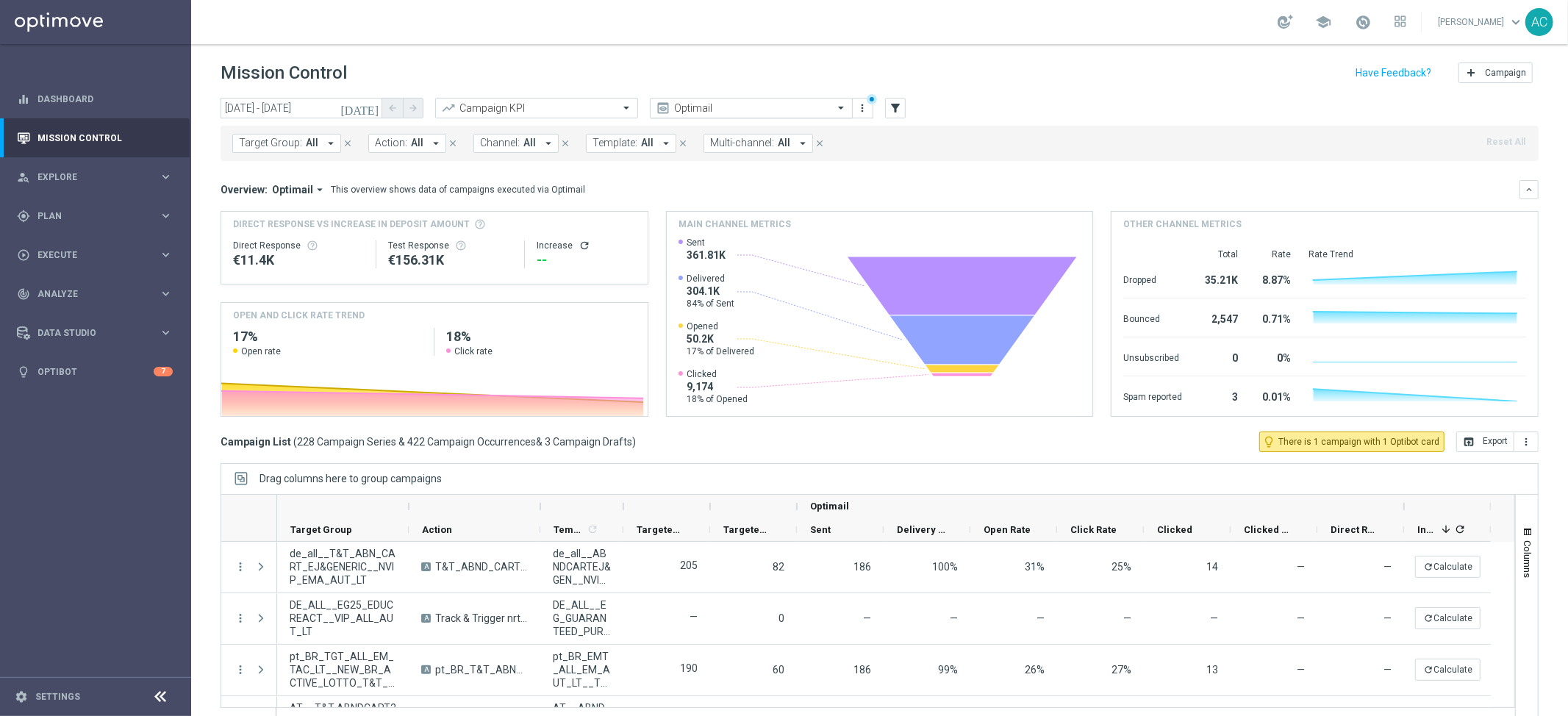
click at [842, 108] on span at bounding box center [843, 107] width 19 height 13
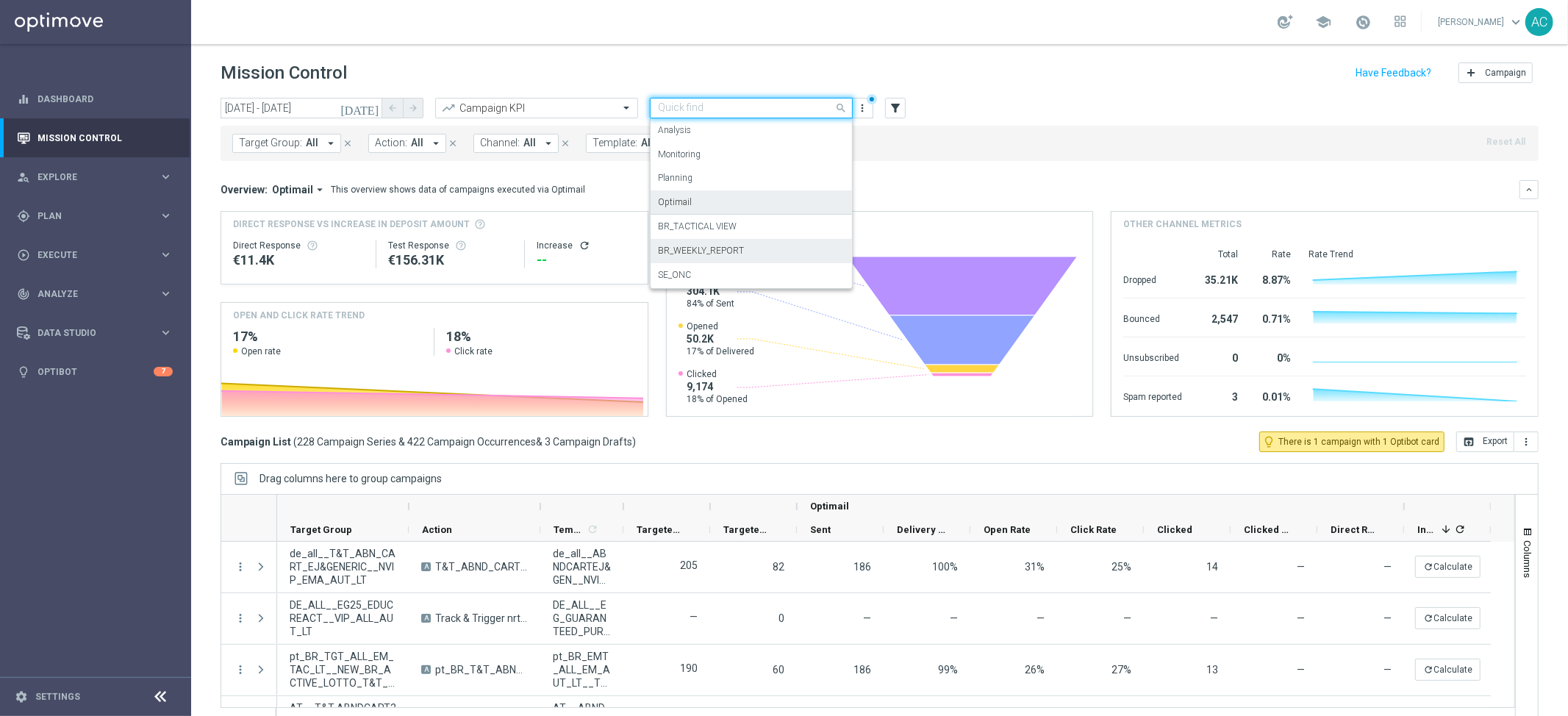
click at [763, 253] on div "BR_WEEKLY_REPORT" at bounding box center [751, 251] width 187 height 25
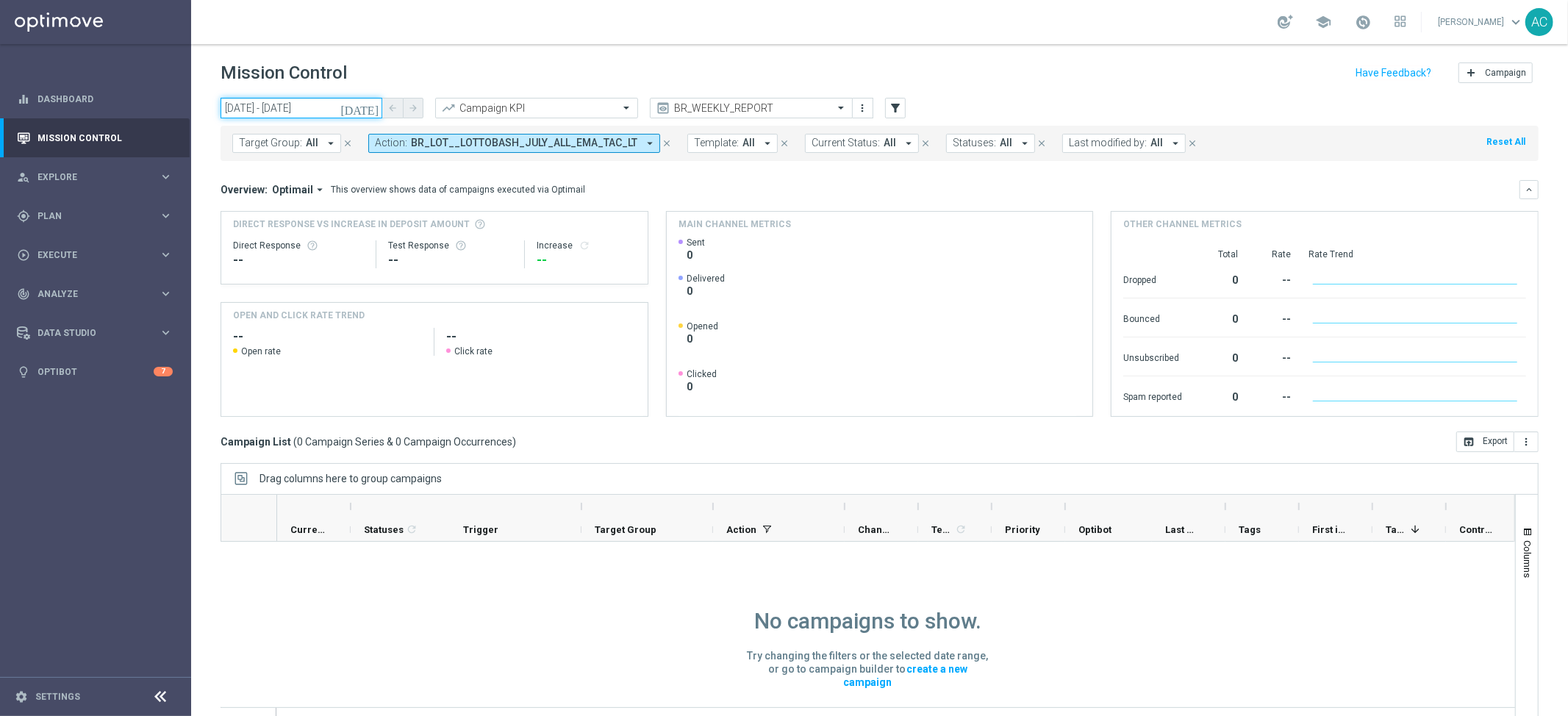
click at [275, 103] on input "07 Sep 2025 - 08 Sep 2025" at bounding box center [302, 107] width 162 height 21
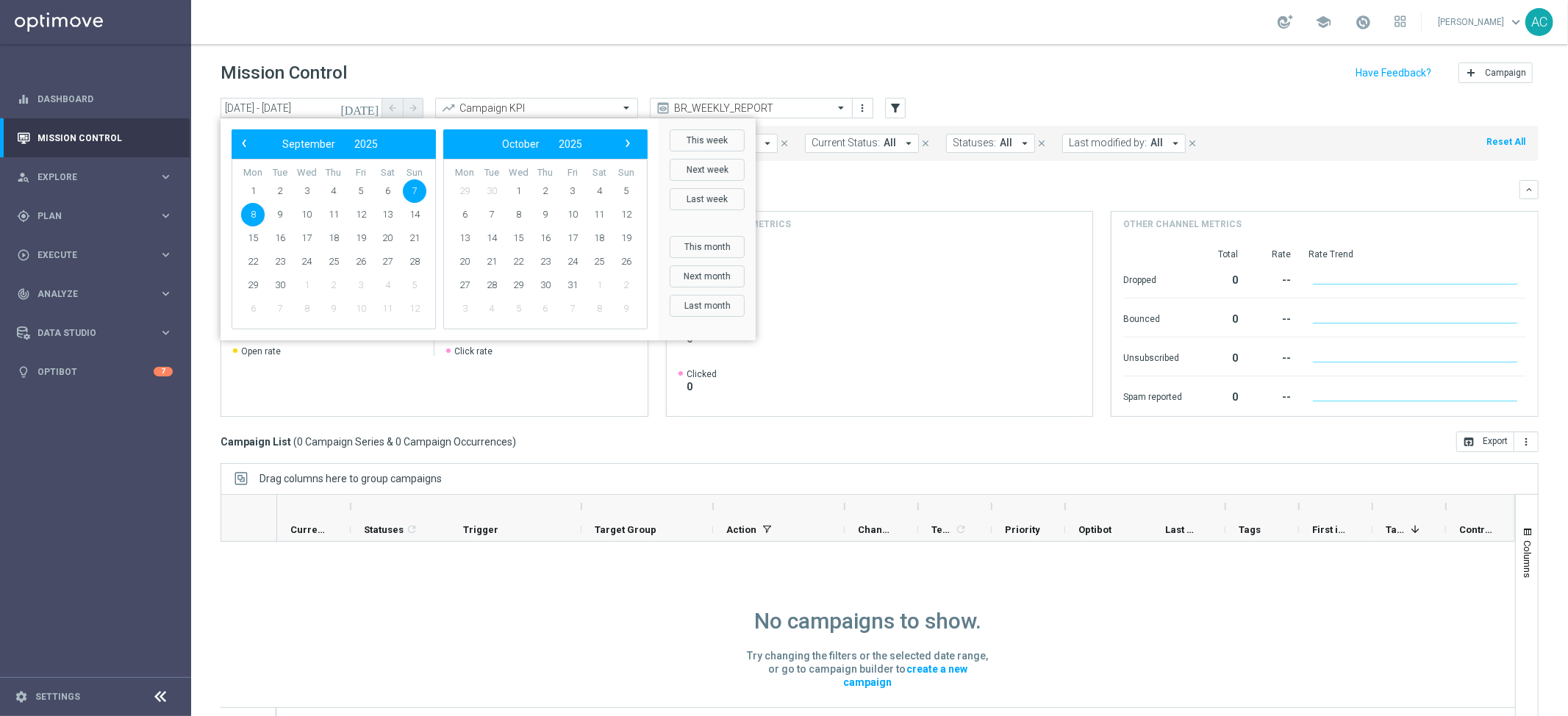
click at [249, 212] on span "8" at bounding box center [253, 215] width 24 height 24
click at [416, 209] on span "14" at bounding box center [414, 215] width 24 height 24
type input "08 Sep 2025 - 14 Sep 2025"
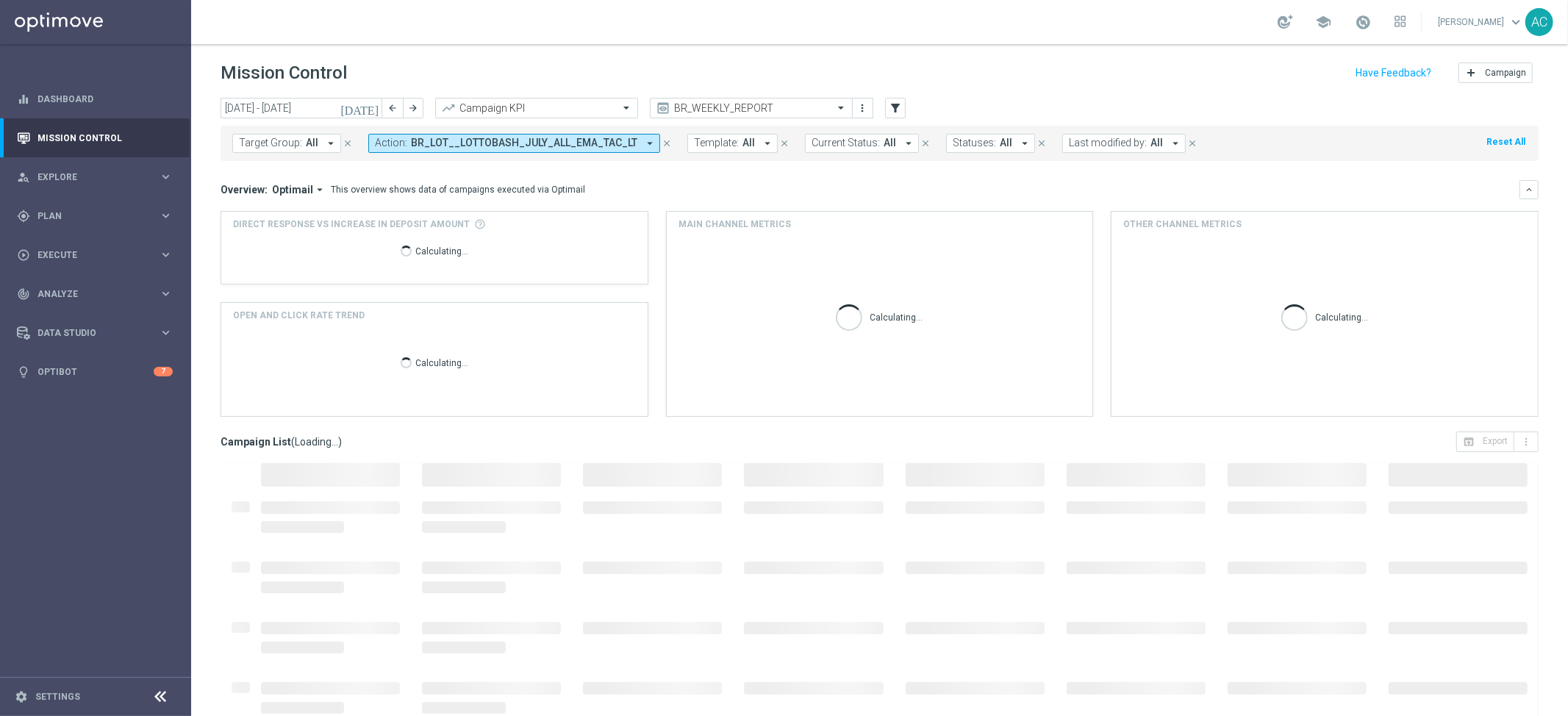
click at [757, 62] on div "Mission Control add Campaign" at bounding box center [880, 73] width 1318 height 29
click at [615, 138] on span "BR_LOT__LOTTOBASH_JULY_ALL_EMA_TAC_LT" at bounding box center [523, 143] width 226 height 13
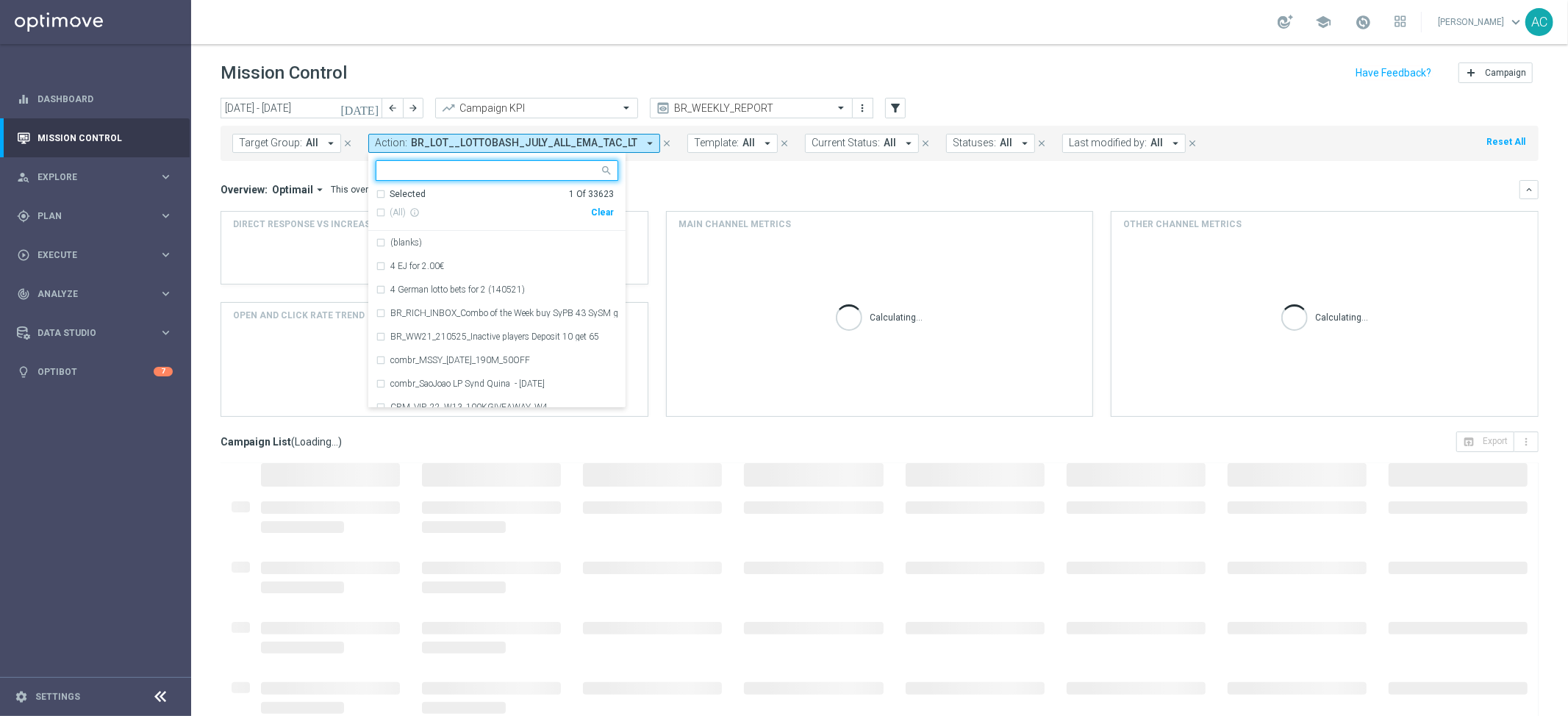
click at [0, 0] on div "Clear" at bounding box center [0, 0] width 0 height 0
click at [506, 52] on header "Mission Control add Campaign" at bounding box center [879, 71] width 1377 height 53
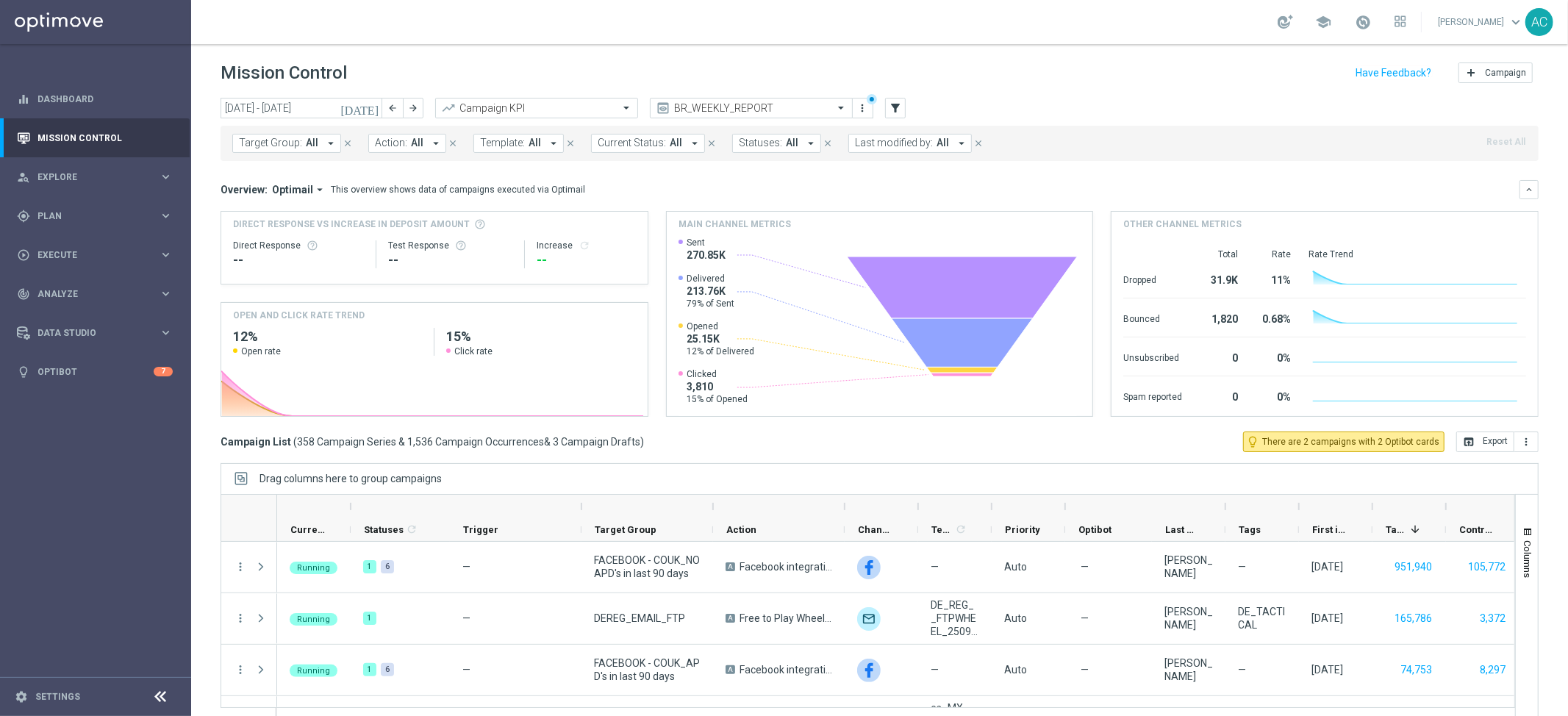
click at [403, 147] on span "Action:" at bounding box center [391, 143] width 33 height 13
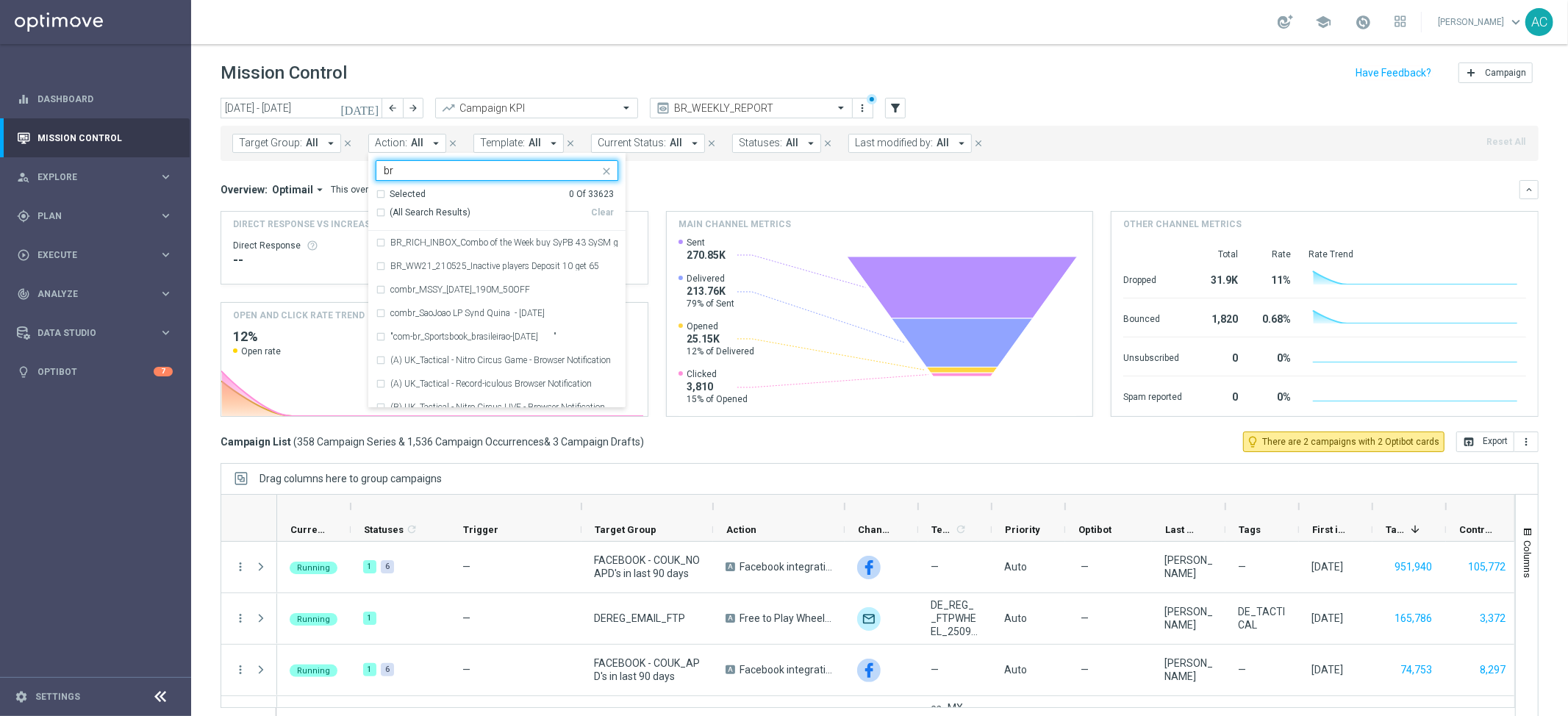
type input "b"
click at [307, 139] on span "All" at bounding box center [312, 143] width 13 height 13
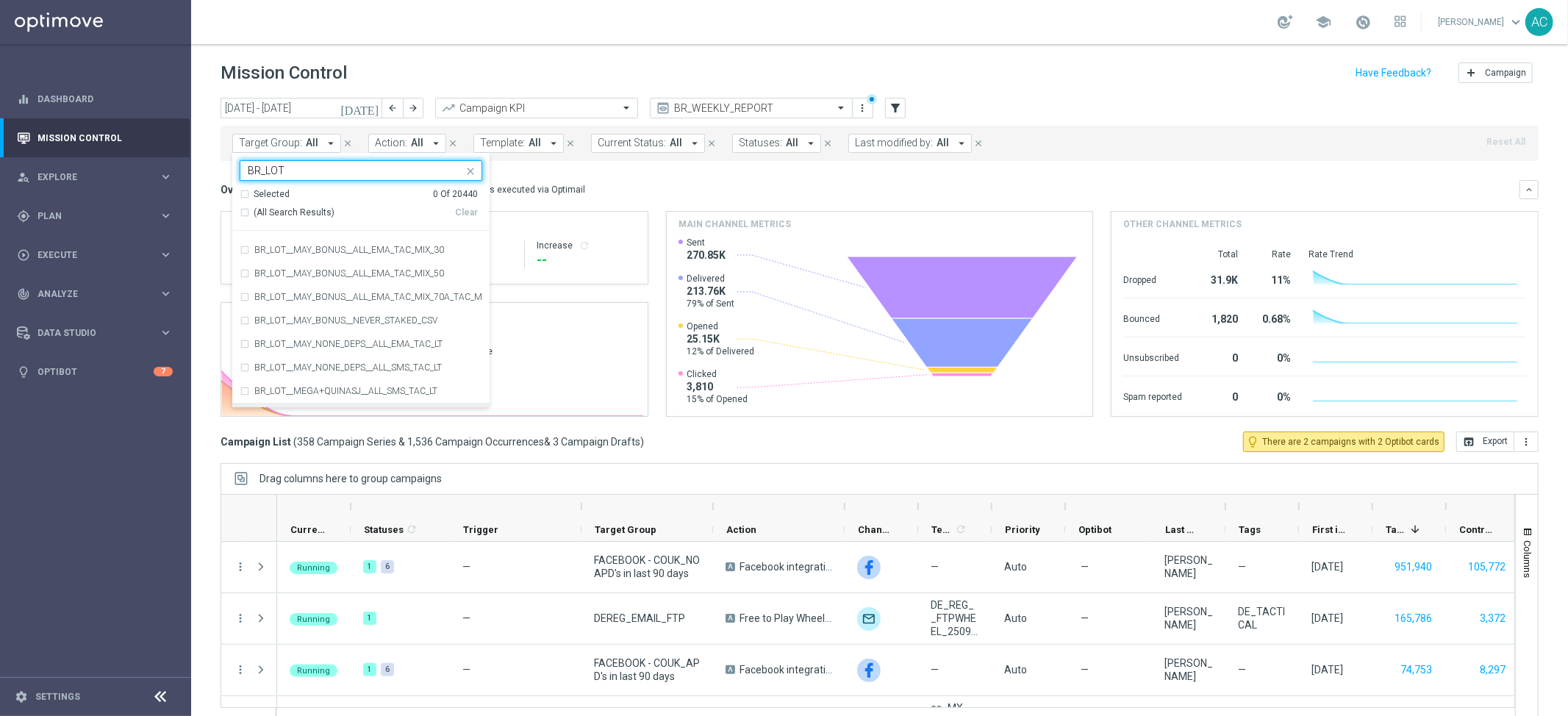
scroll to position [834, 0]
click at [247, 214] on div "(All Search Results)" at bounding box center [347, 212] width 215 height 13
type input "BR_LOT"
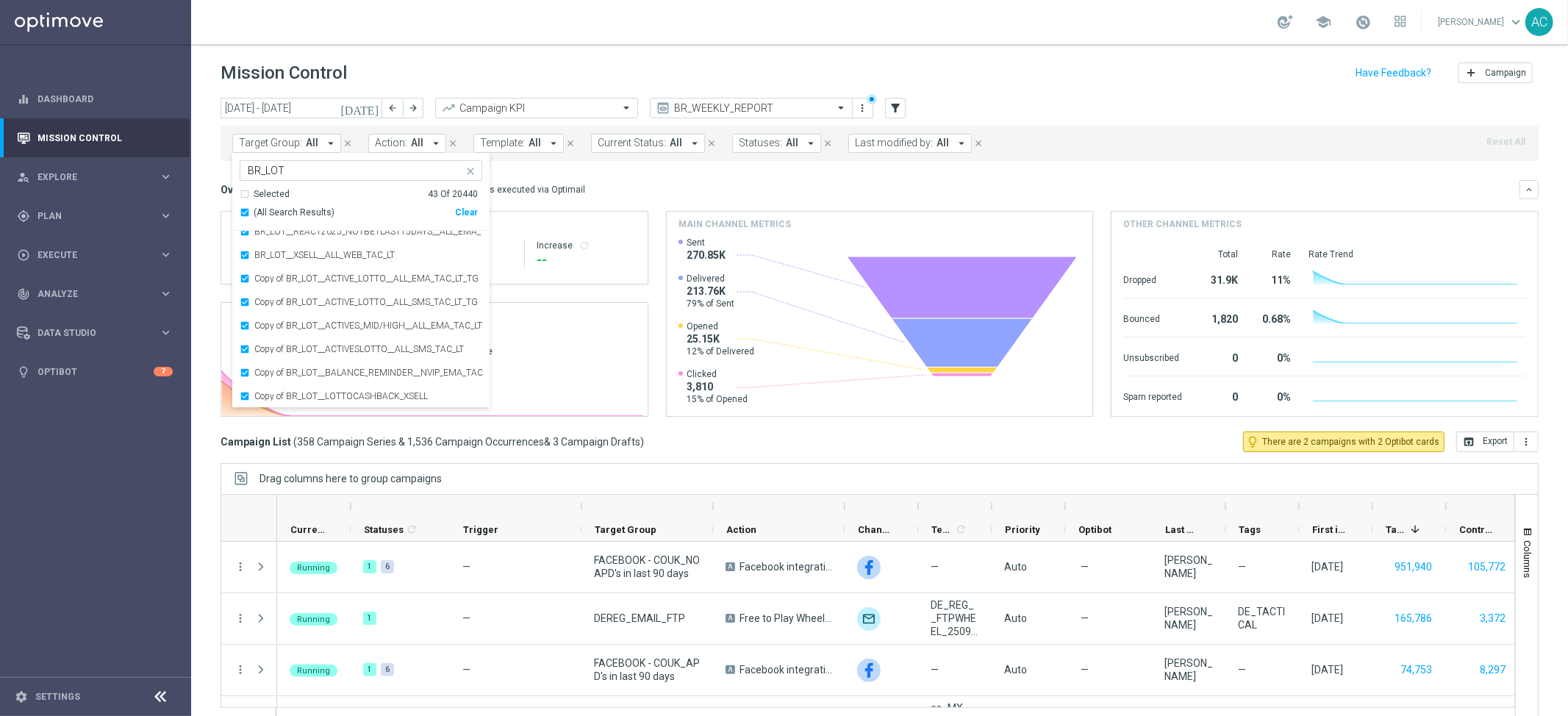
click at [978, 188] on div "Overview: Optimail arrow_drop_down This overview shows data of campaigns execut…" at bounding box center [870, 189] width 1299 height 13
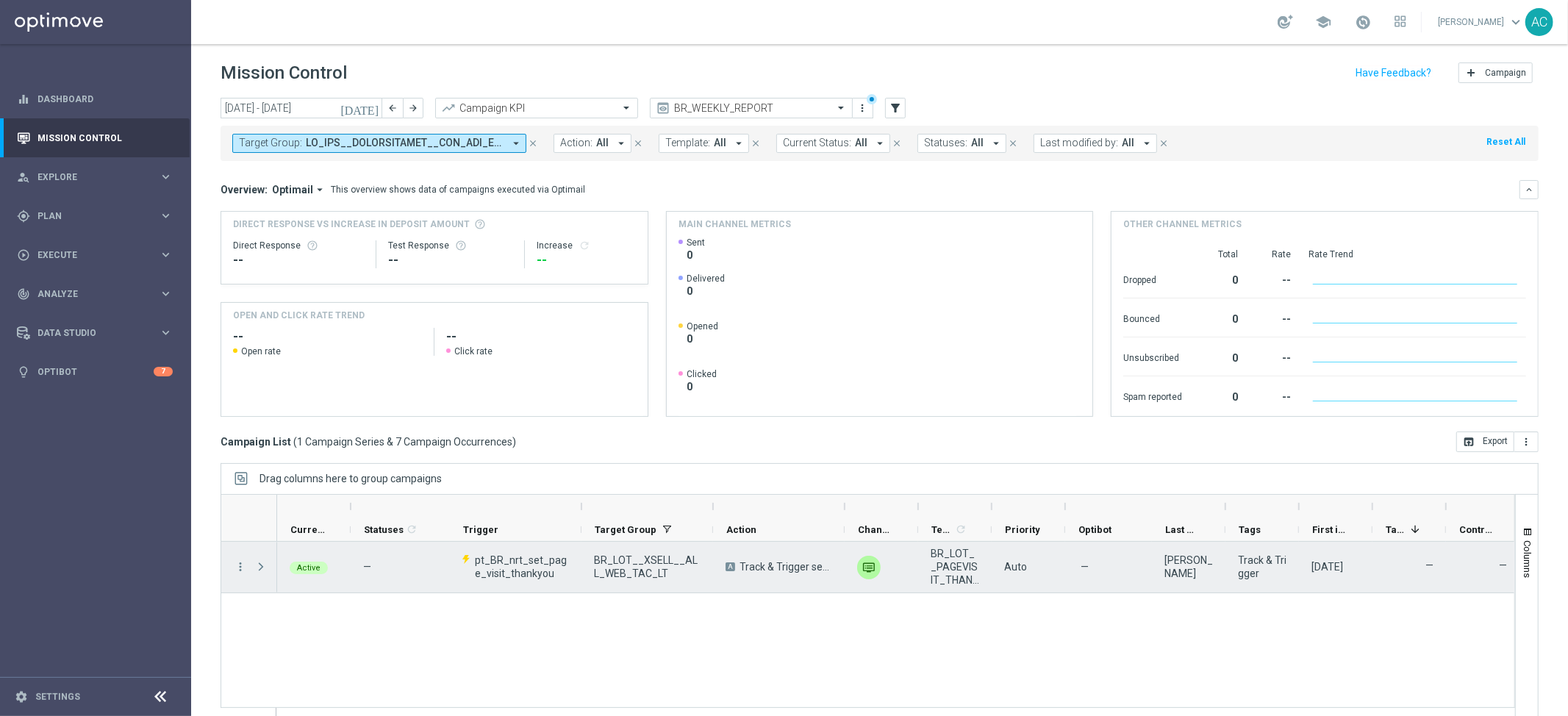
scroll to position [19, 0]
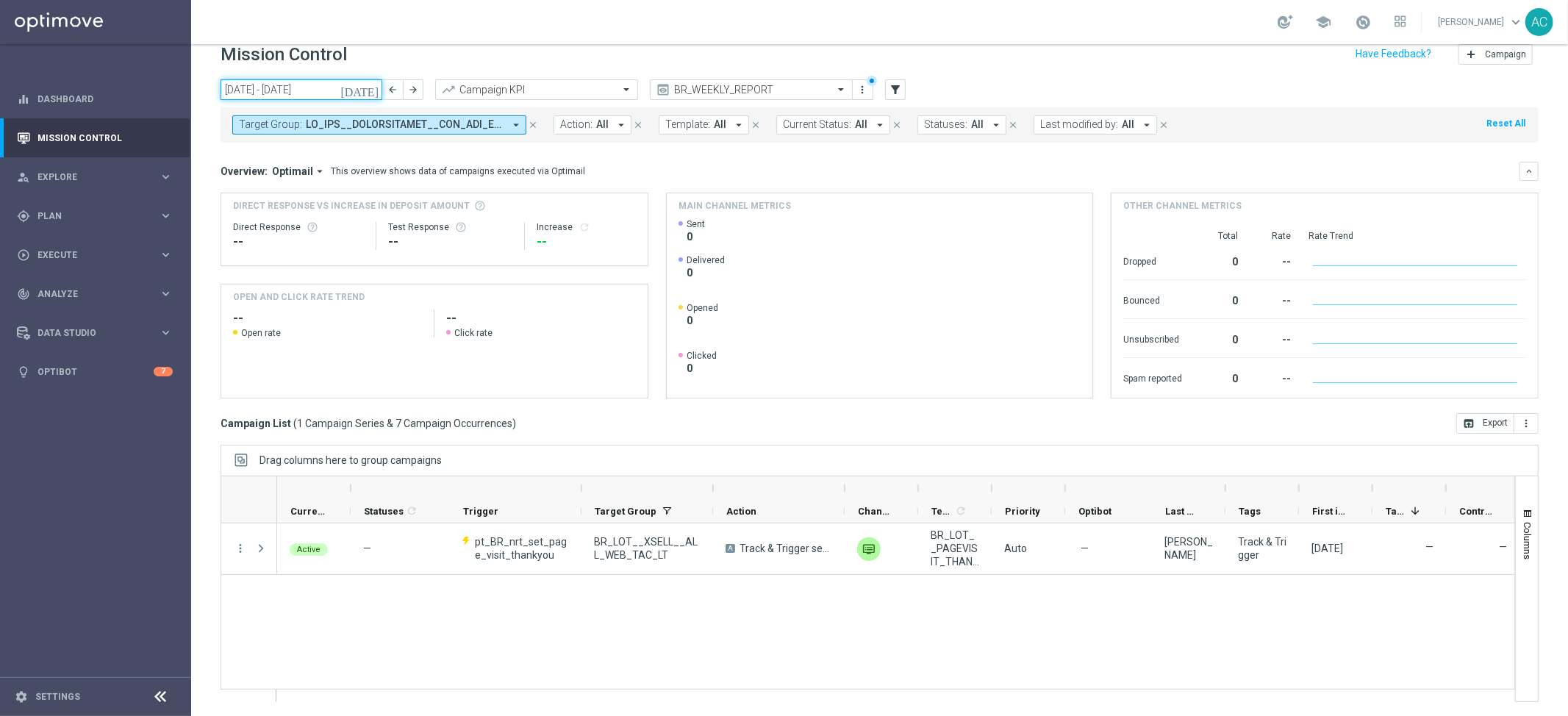
click at [287, 97] on input "08 Sep 2025 - 14 Sep 2025" at bounding box center [302, 89] width 162 height 21
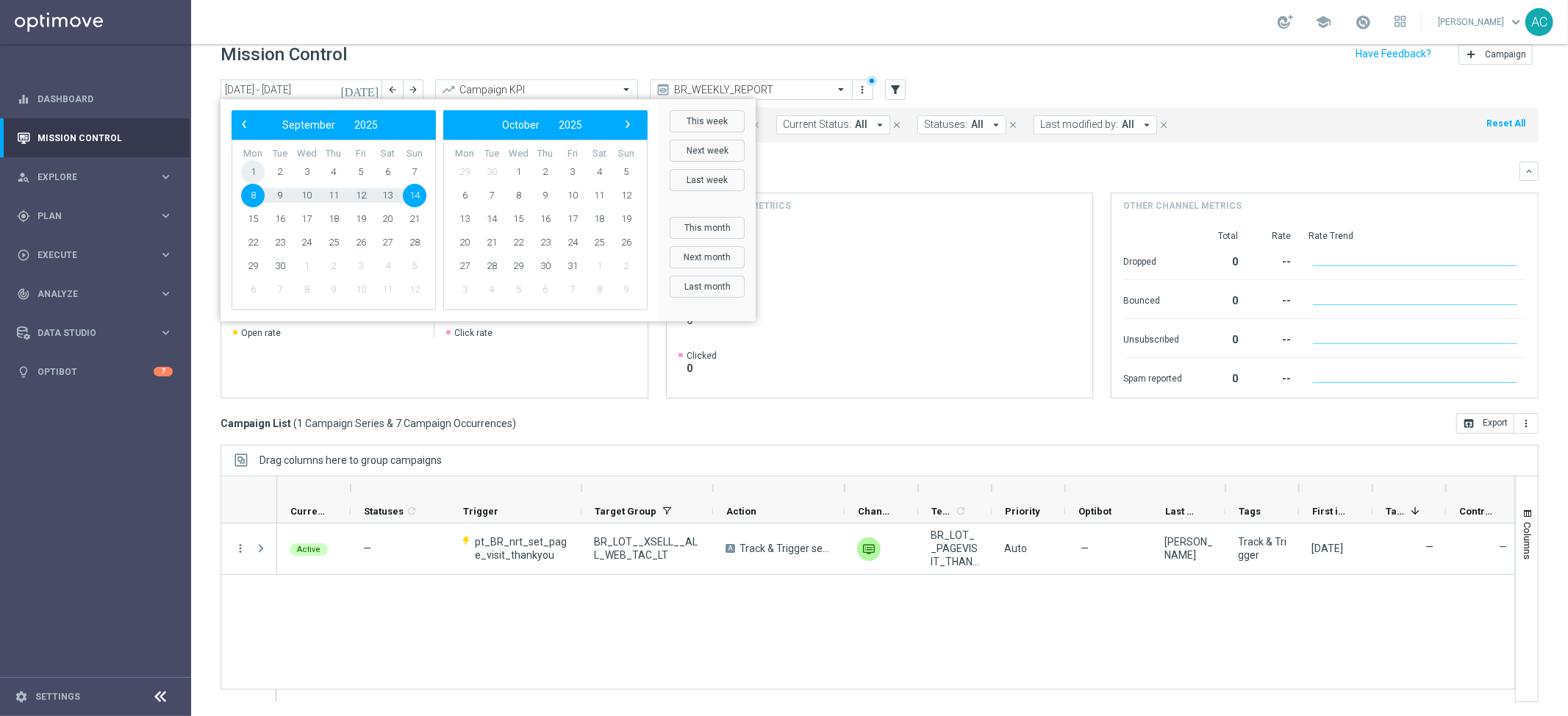
click at [252, 175] on span "1" at bounding box center [253, 172] width 24 height 24
click at [416, 167] on span "7" at bounding box center [414, 172] width 24 height 24
type input "01 Sep 2025 - 07 Sep 2025"
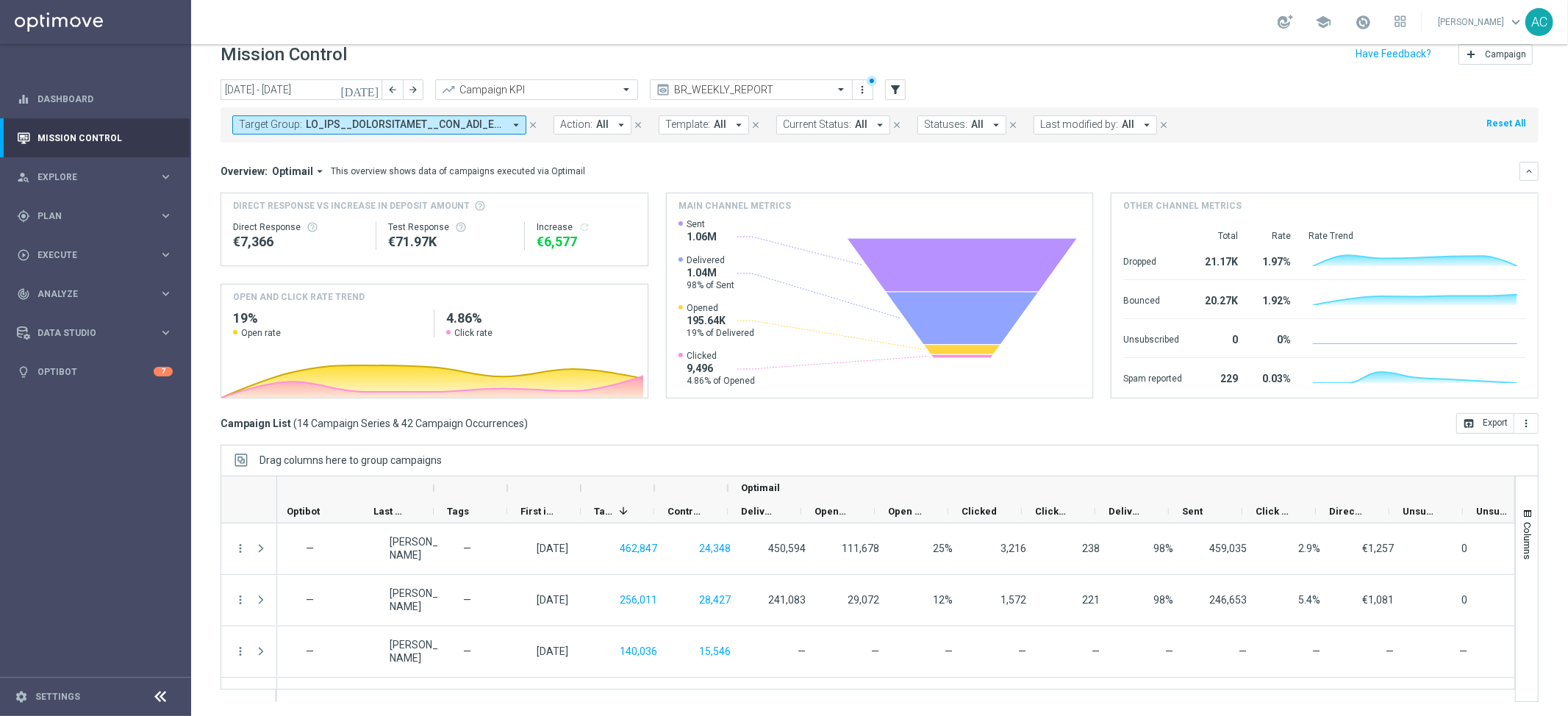
scroll to position [0, 827]
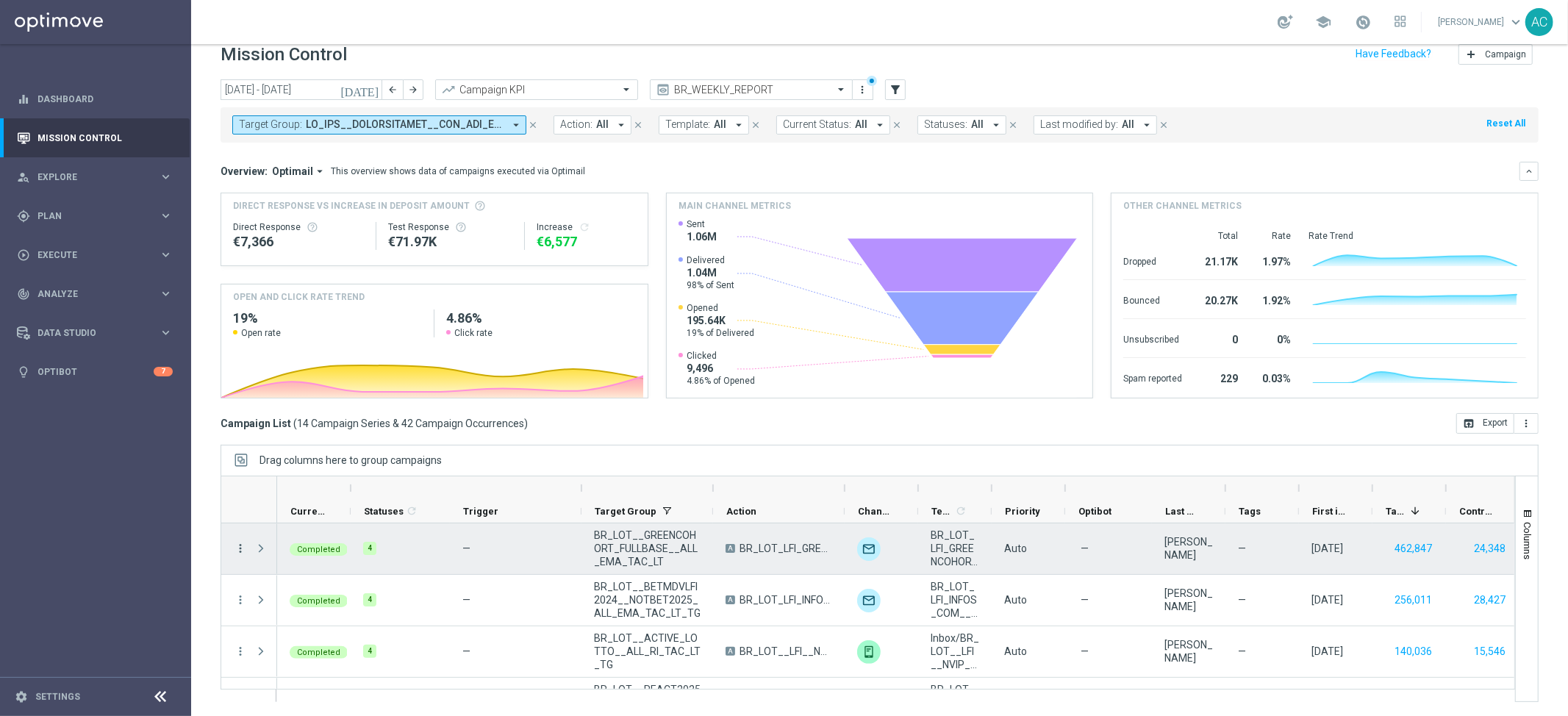
click at [242, 547] on icon "more_vert" at bounding box center [240, 547] width 13 height 13
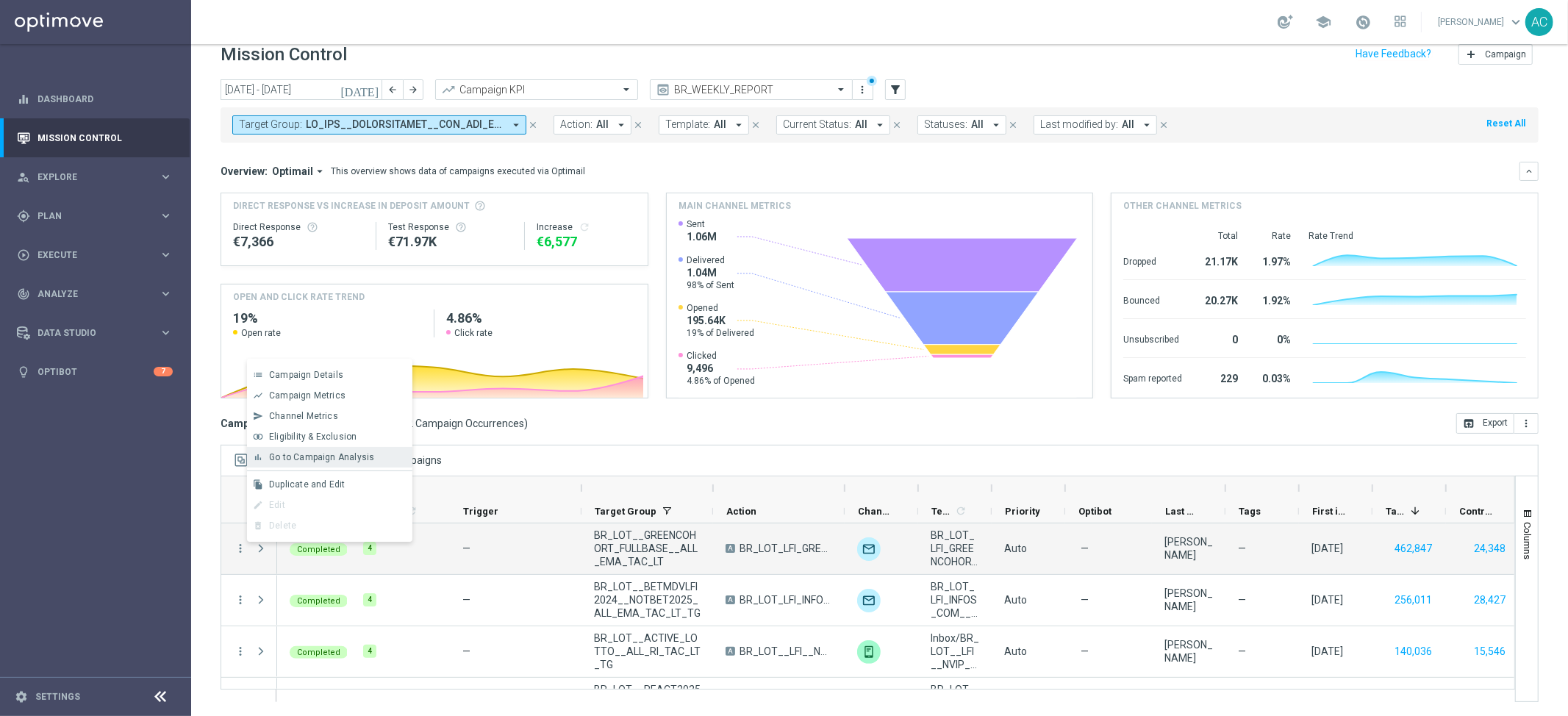
click at [325, 457] on span "Go to Campaign Analysis" at bounding box center [322, 457] width 106 height 10
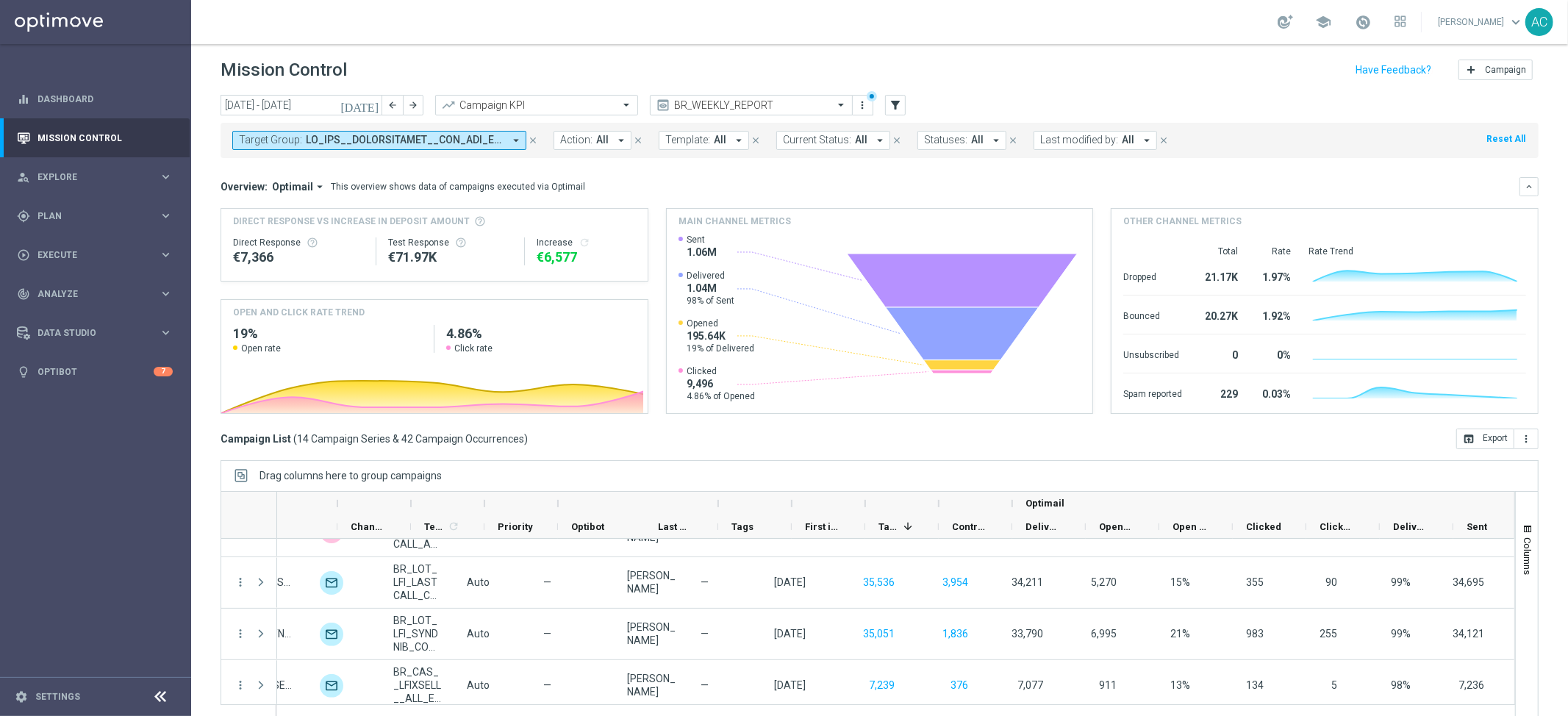
scroll to position [0, 488]
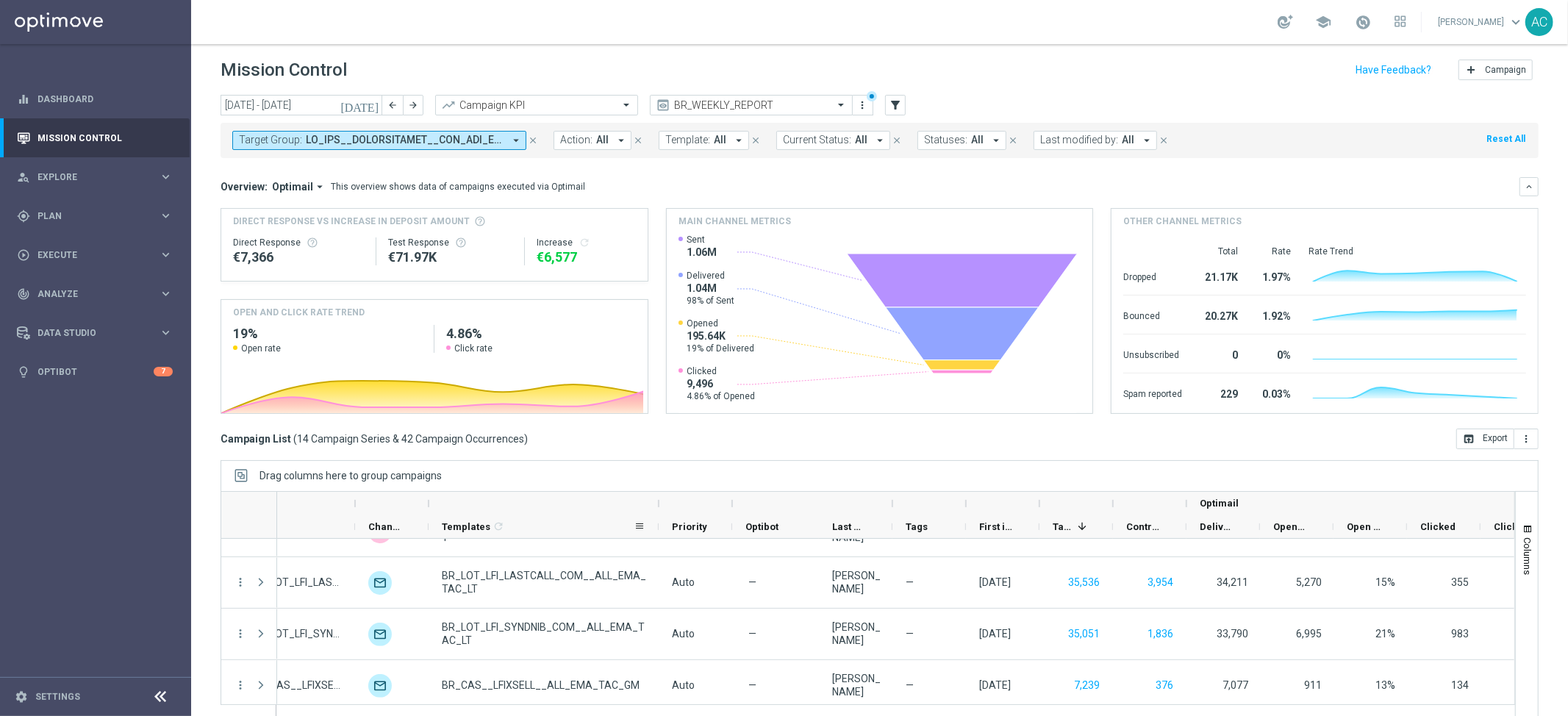
drag, startPoint x: 499, startPoint y: 526, endPoint x: 656, endPoint y: 537, distance: 157.4
click at [656, 537] on div at bounding box center [659, 526] width 6 height 23
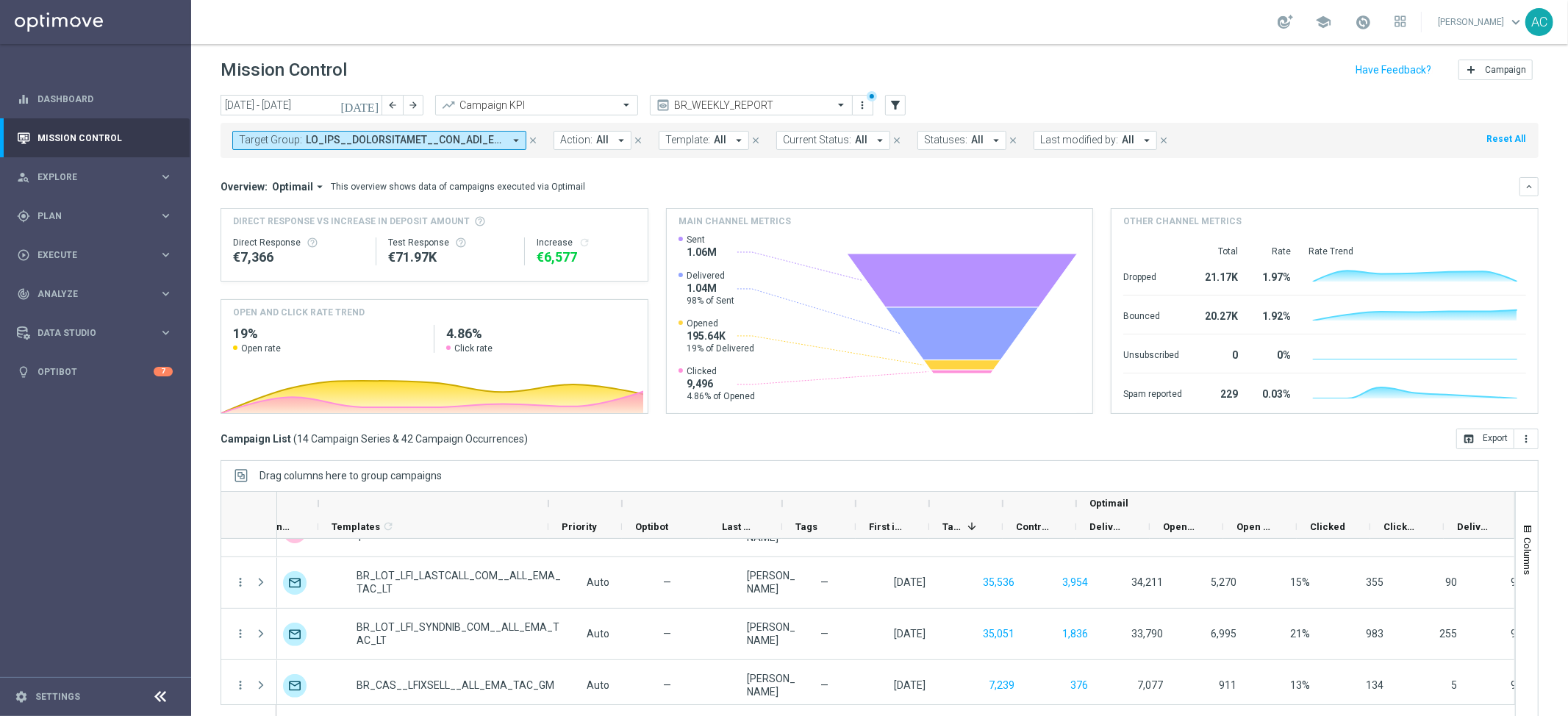
scroll to position [0, 696]
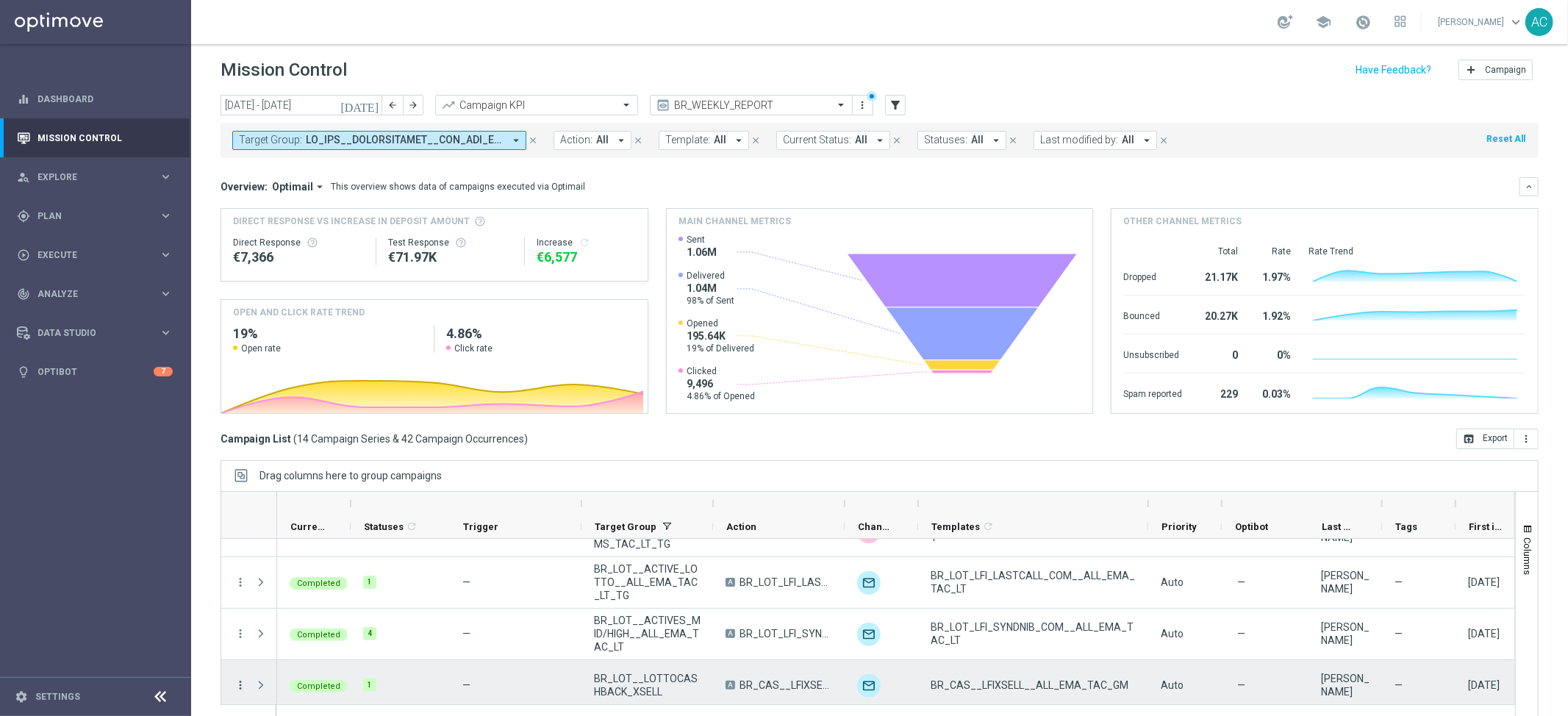
click at [244, 644] on icon "more_vert" at bounding box center [240, 684] width 13 height 13
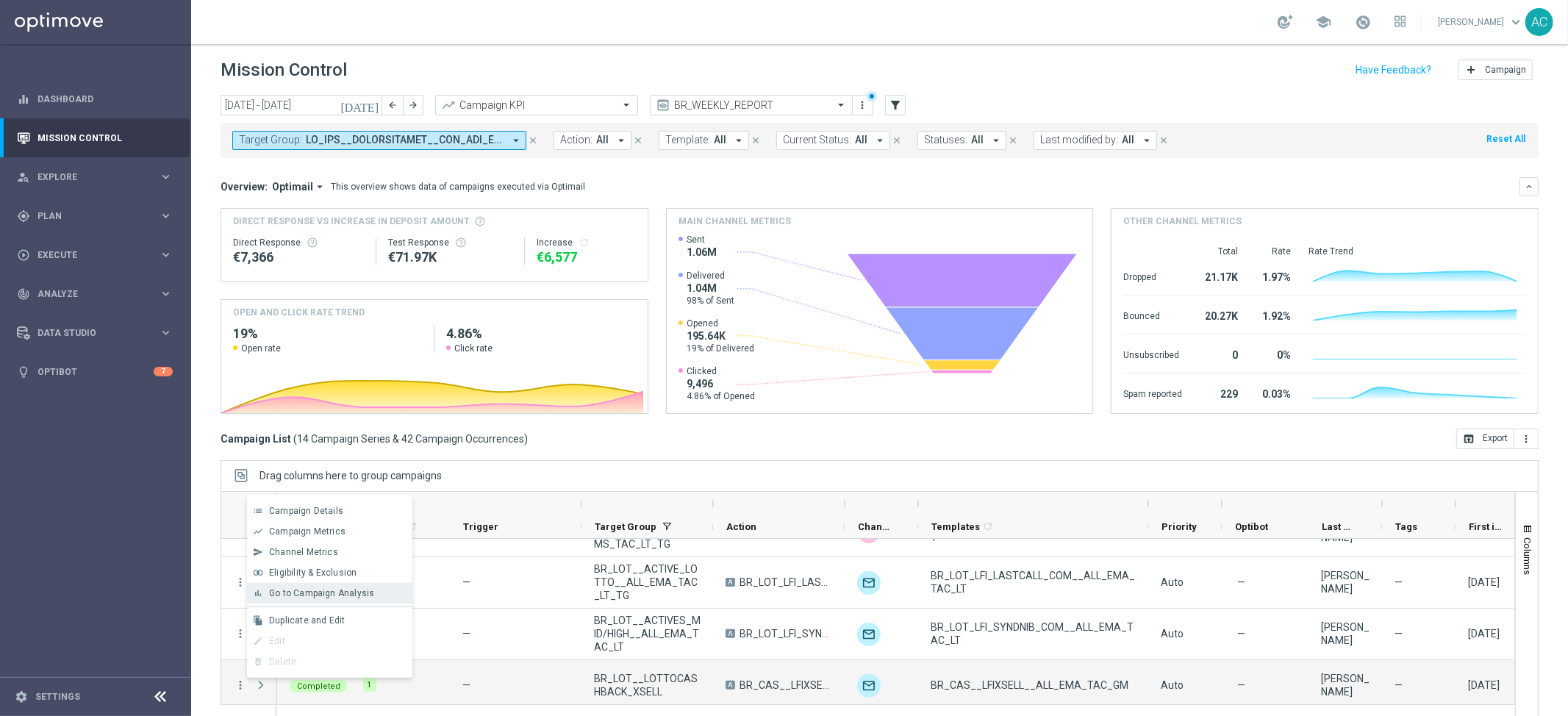
click at [352, 593] on span "Go to Campaign Analysis" at bounding box center [322, 593] width 106 height 10
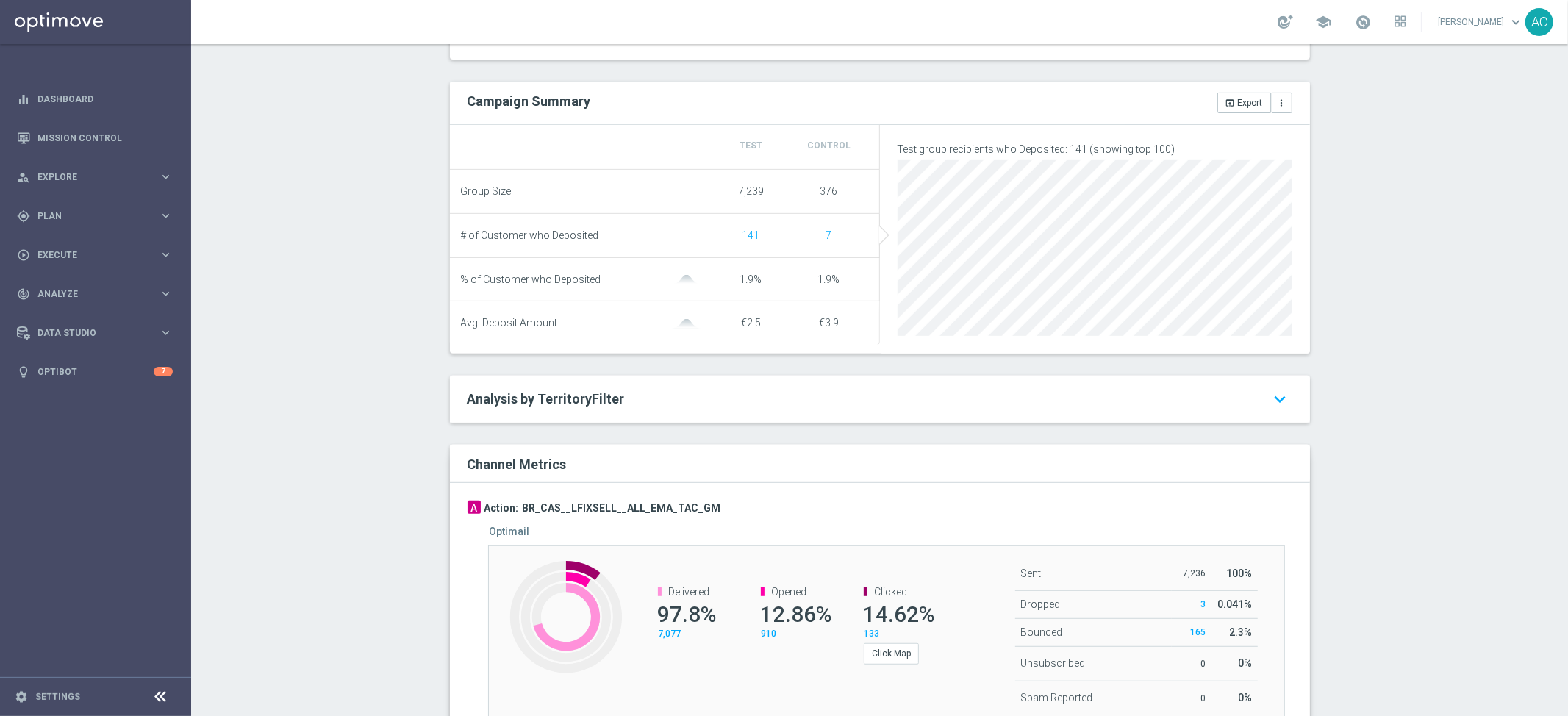
scroll to position [577, 0]
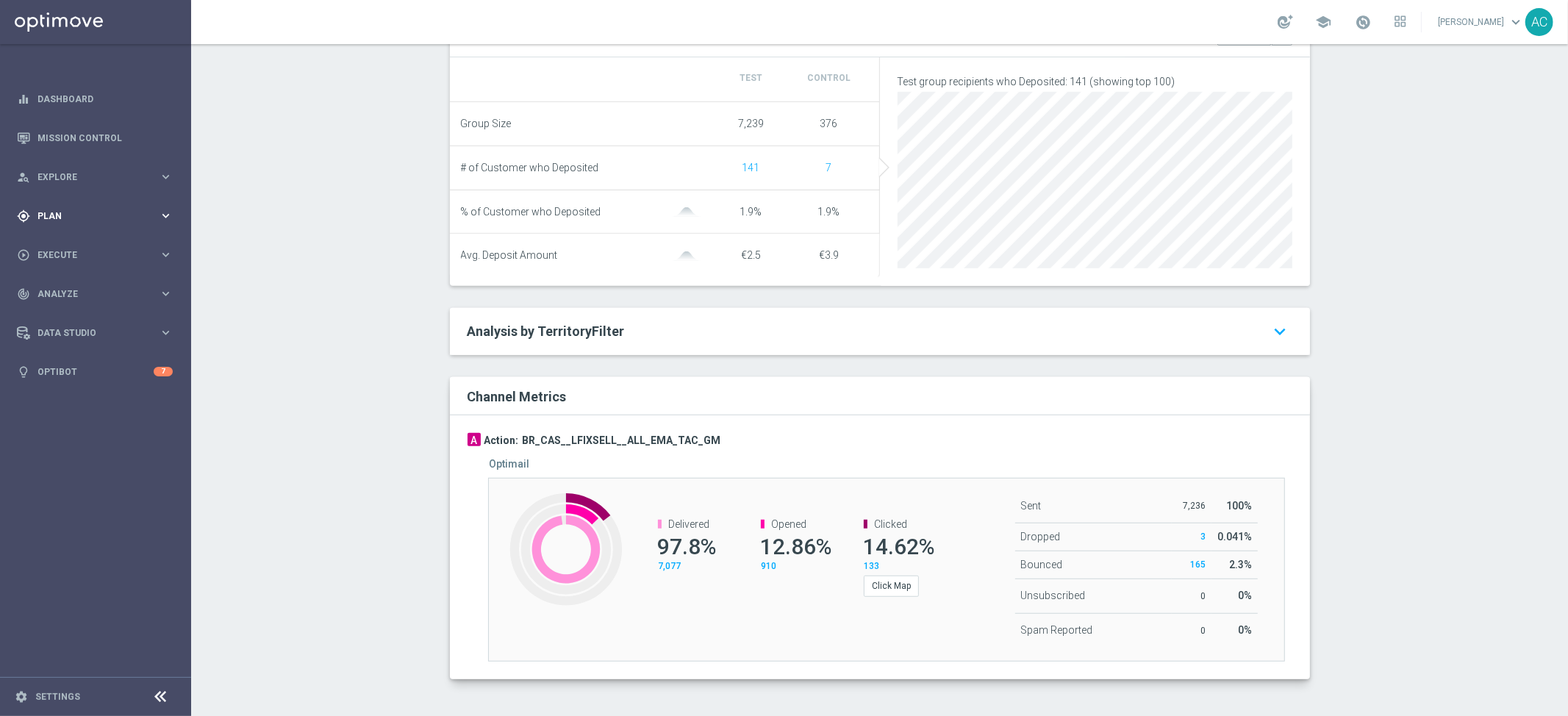
click at [92, 209] on div "gps_fixed Plan" at bounding box center [88, 215] width 142 height 13
click at [65, 289] on span "Templates" at bounding box center [91, 290] width 106 height 9
click at [73, 313] on link "Optimail" at bounding box center [99, 313] width 108 height 12
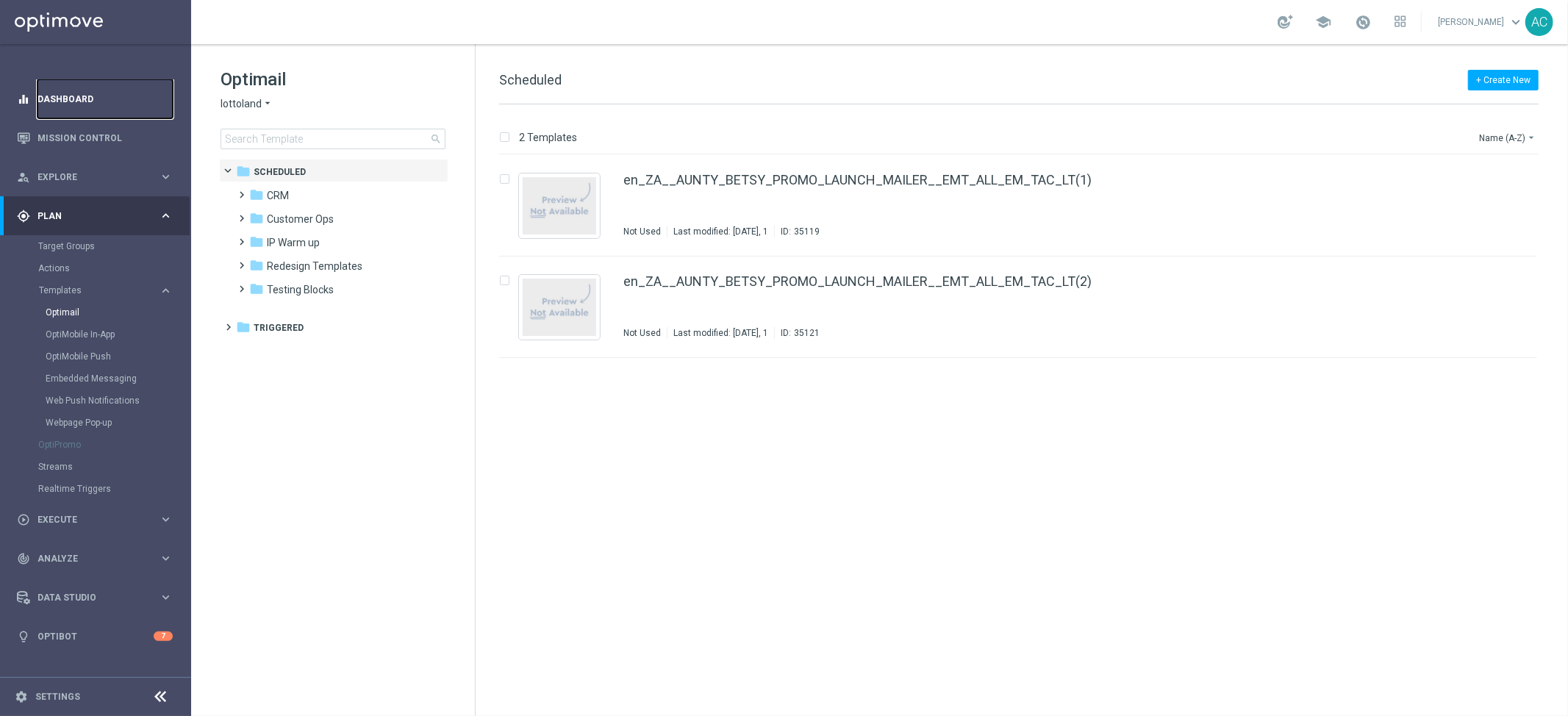
click at [79, 94] on link "Dashboard" at bounding box center [105, 98] width 135 height 38
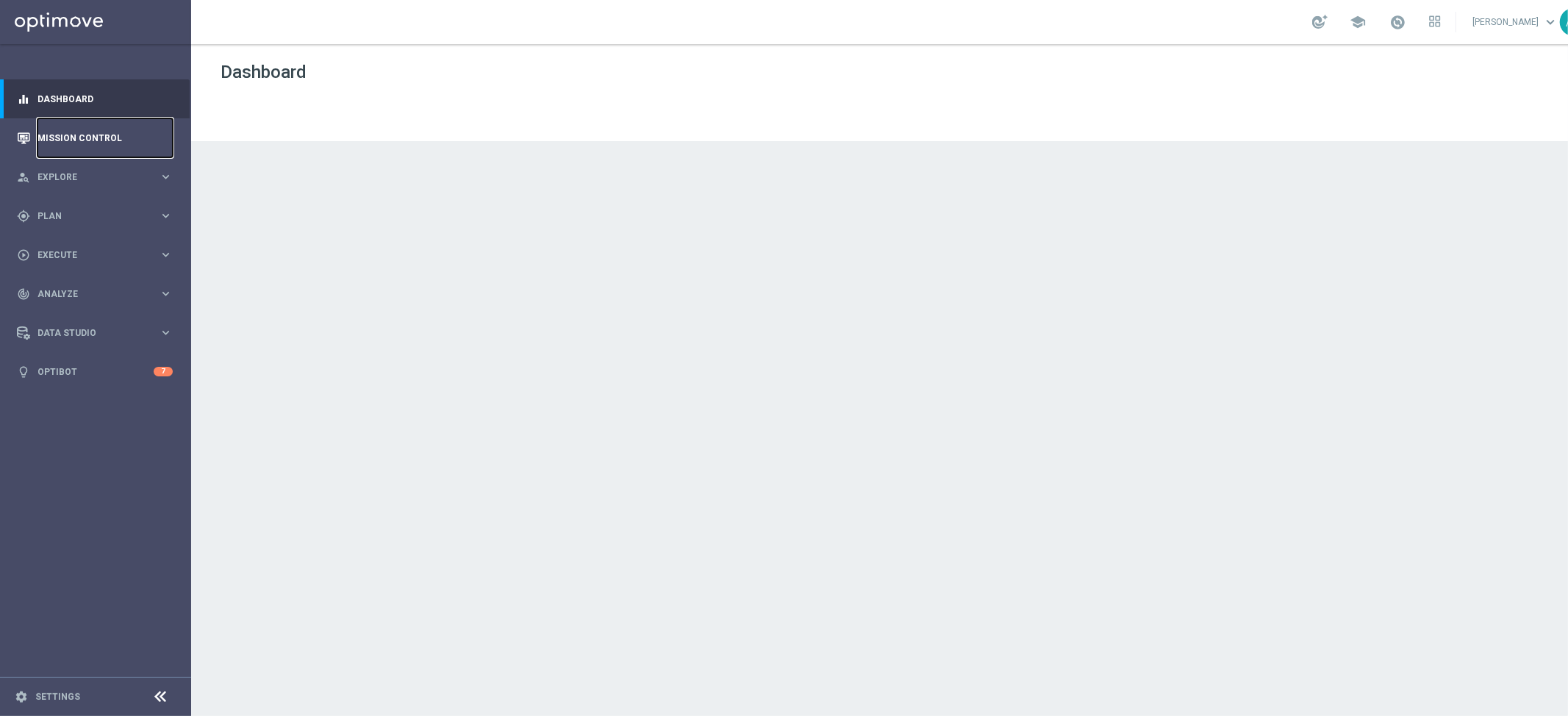
click at [65, 133] on link "Mission Control" at bounding box center [105, 137] width 135 height 38
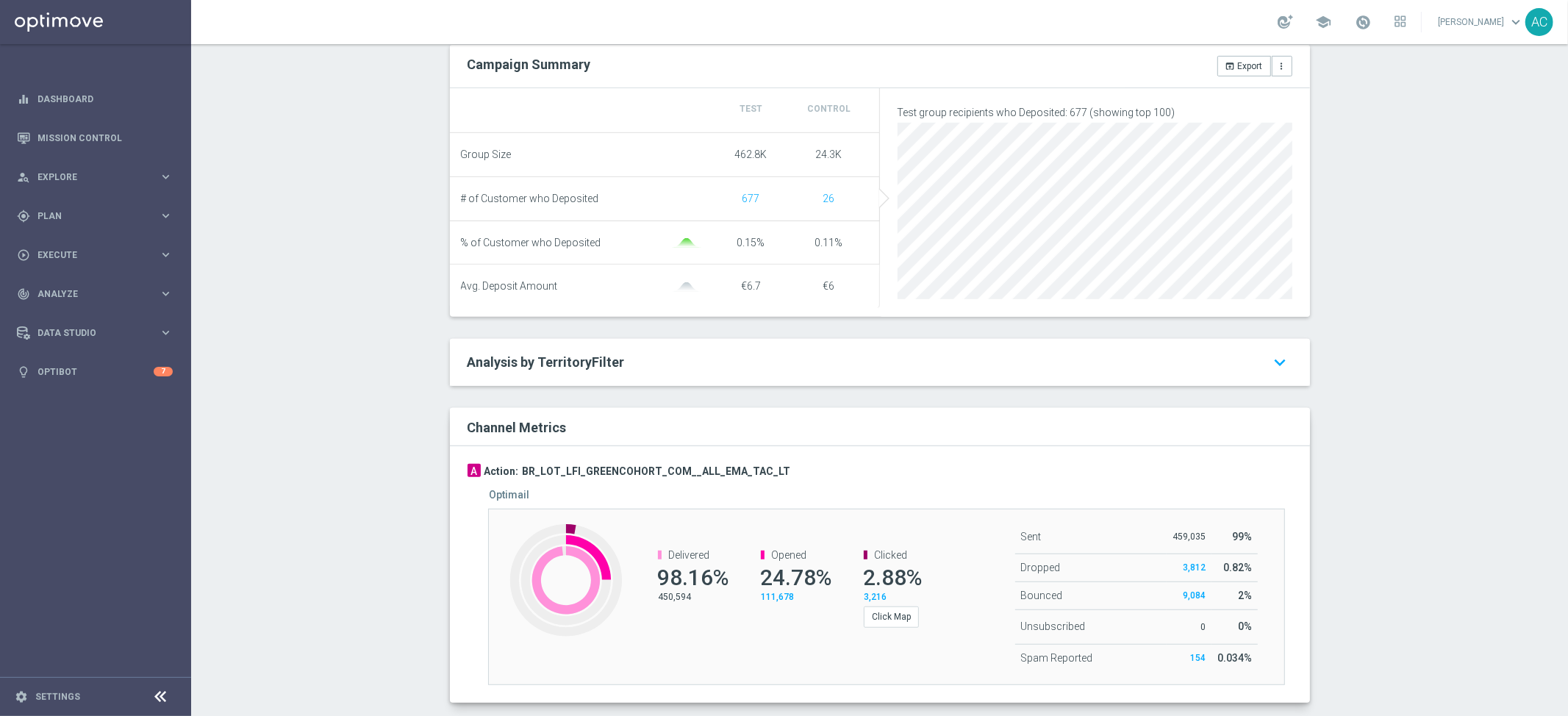
scroll to position [540, 0]
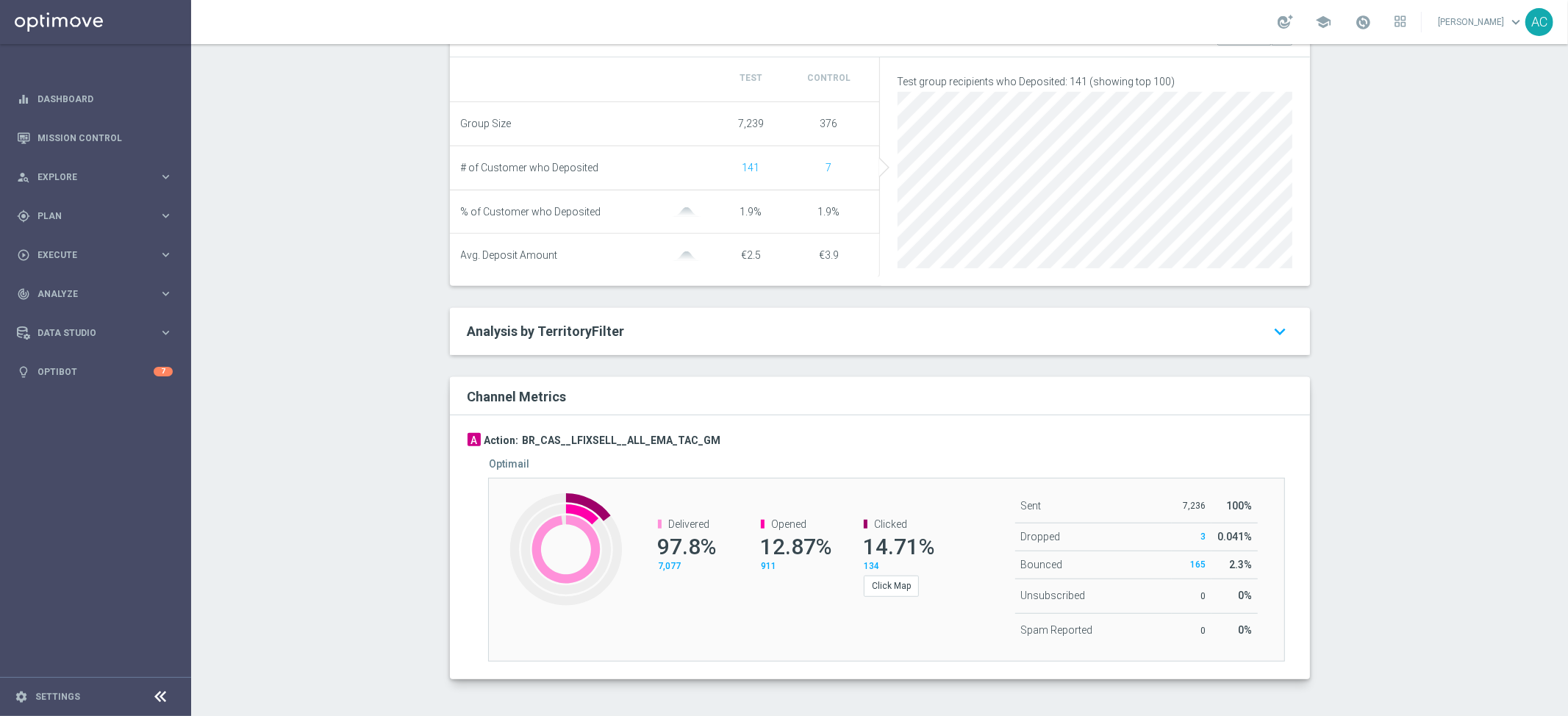
scroll to position [577, 0]
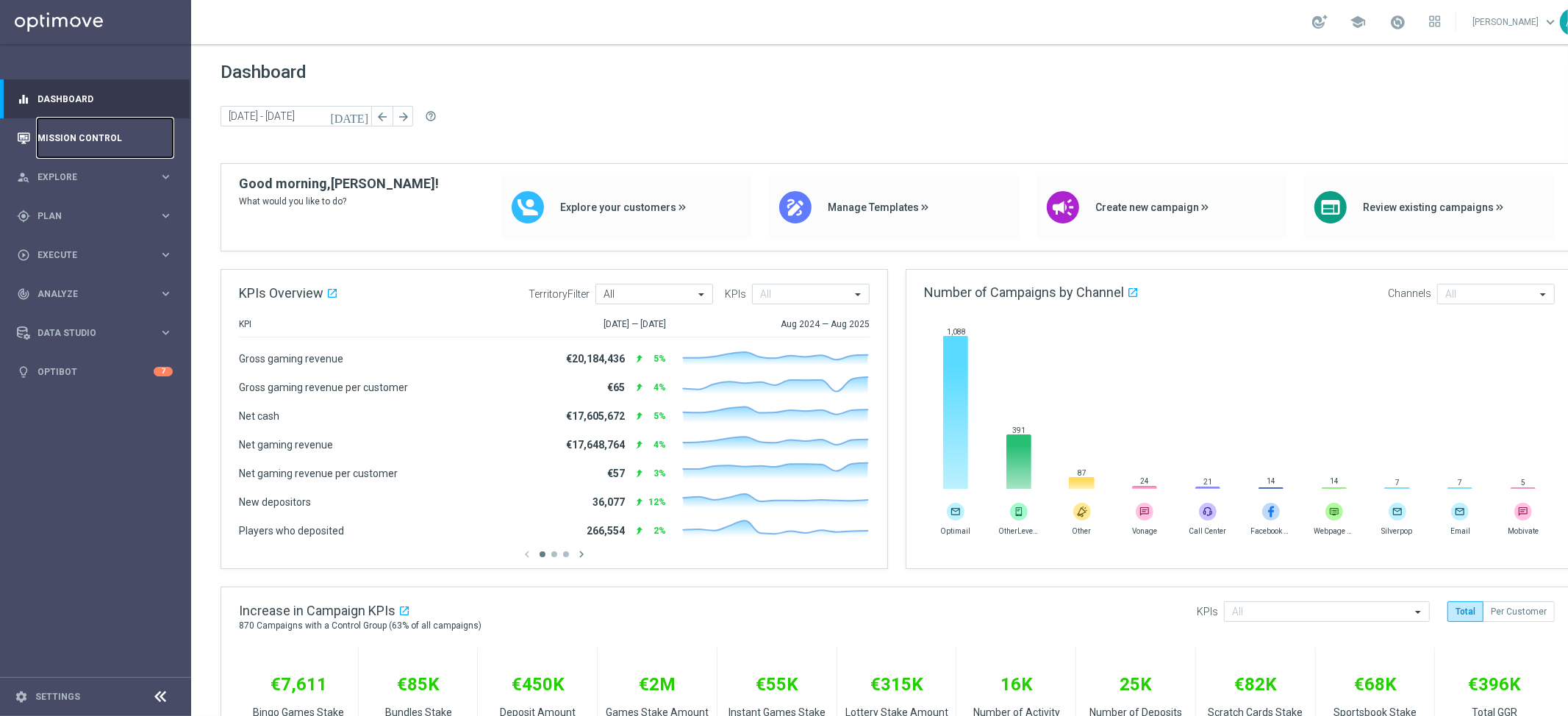
click at [83, 132] on link "Mission Control" at bounding box center [105, 137] width 135 height 38
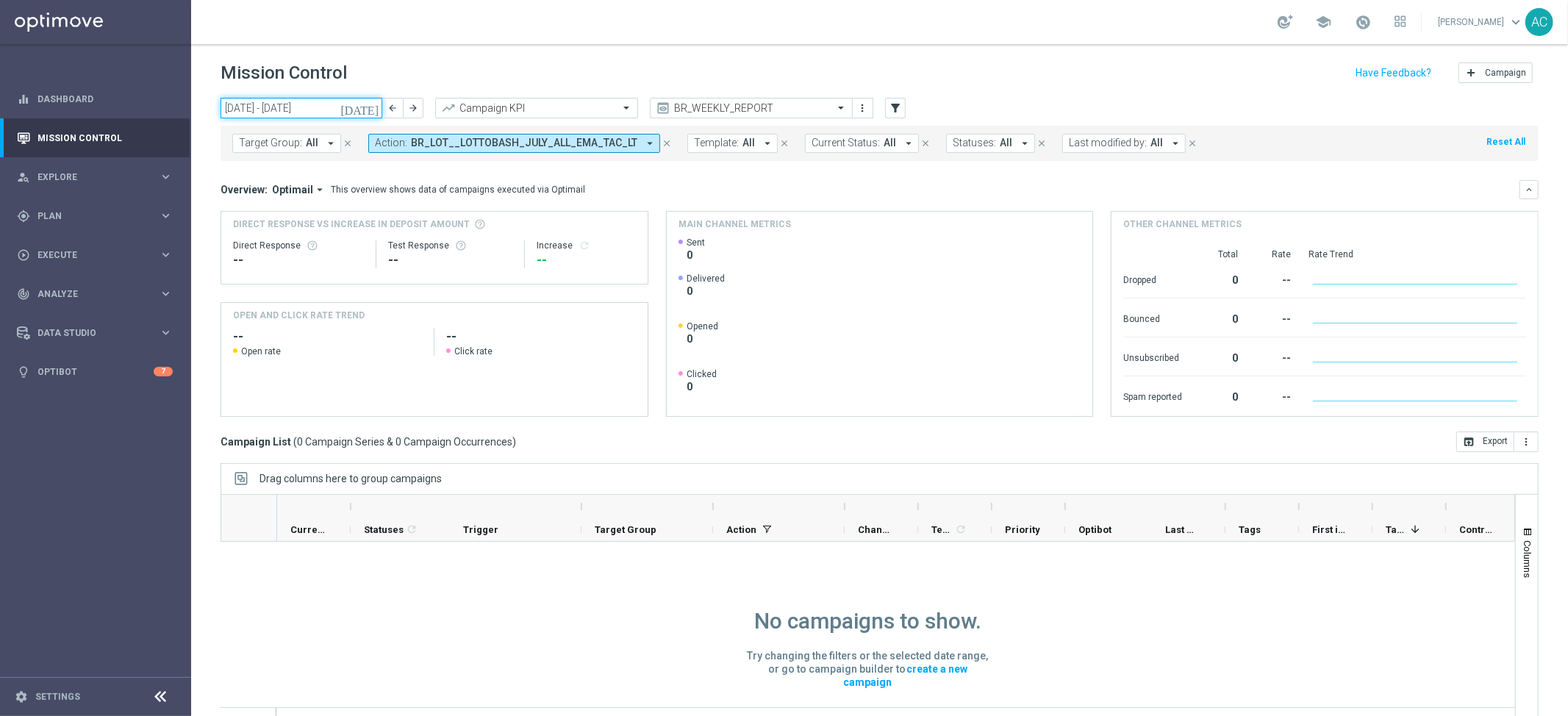
click at [276, 105] on input "08 Sep 2025 - 14 Sep 2025" at bounding box center [302, 107] width 162 height 21
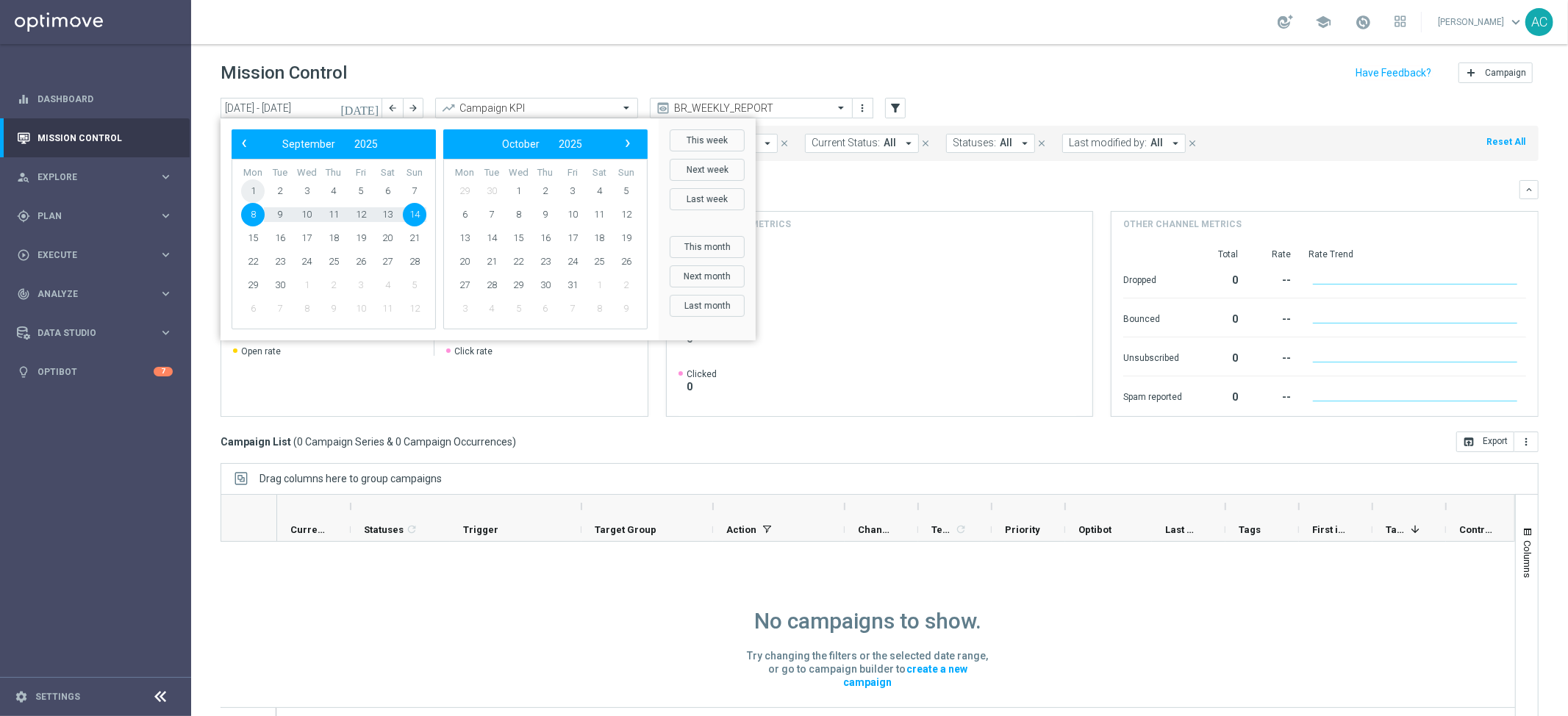
click at [257, 187] on span "1" at bounding box center [253, 191] width 24 height 24
click at [412, 182] on span "7" at bounding box center [414, 191] width 24 height 24
type input "01 Sep 2025 - 07 Sep 2025"
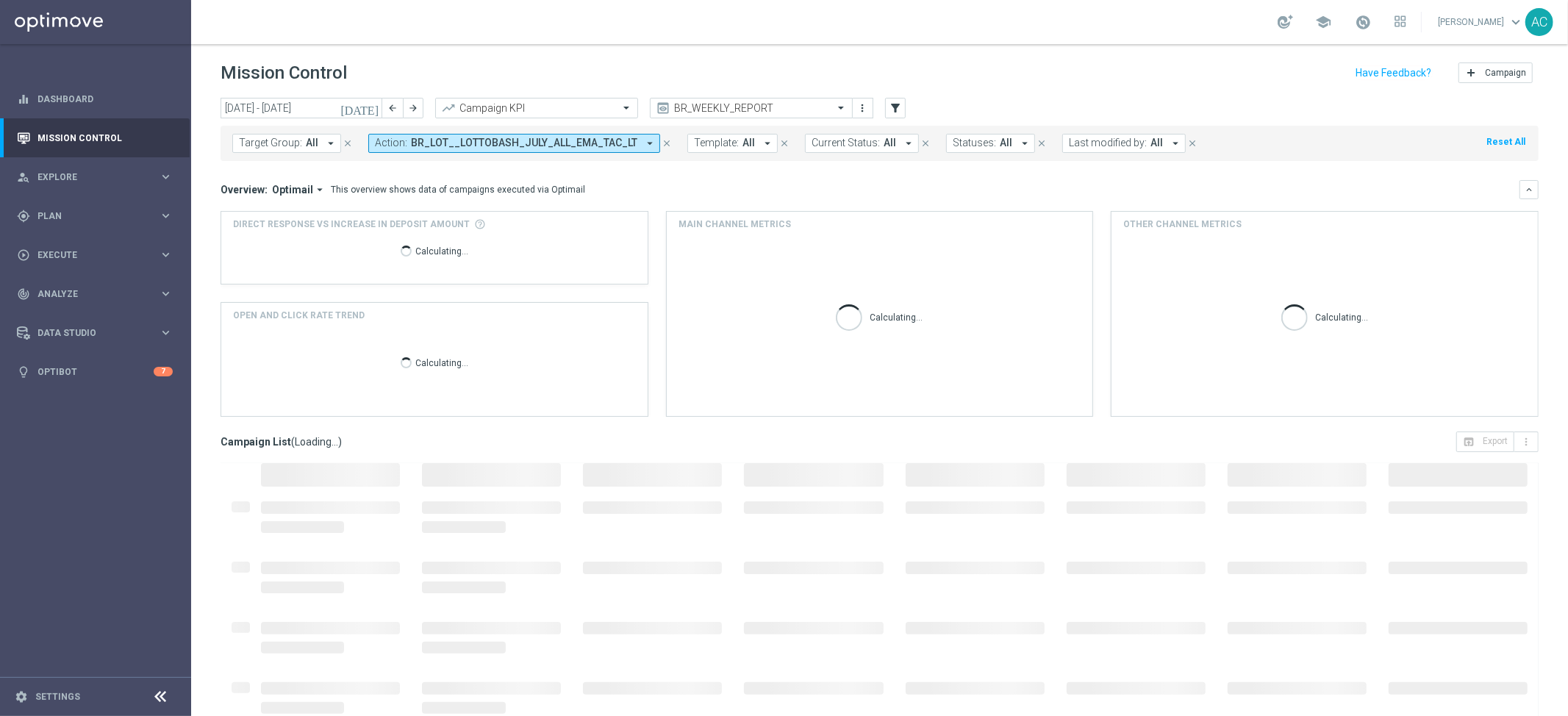
click at [870, 202] on div "Overview: Optimail arrow_drop_down This overview shows data of campaigns execut…" at bounding box center [880, 299] width 1318 height 237
click at [643, 144] on icon "arrow_drop_down" at bounding box center [649, 143] width 13 height 13
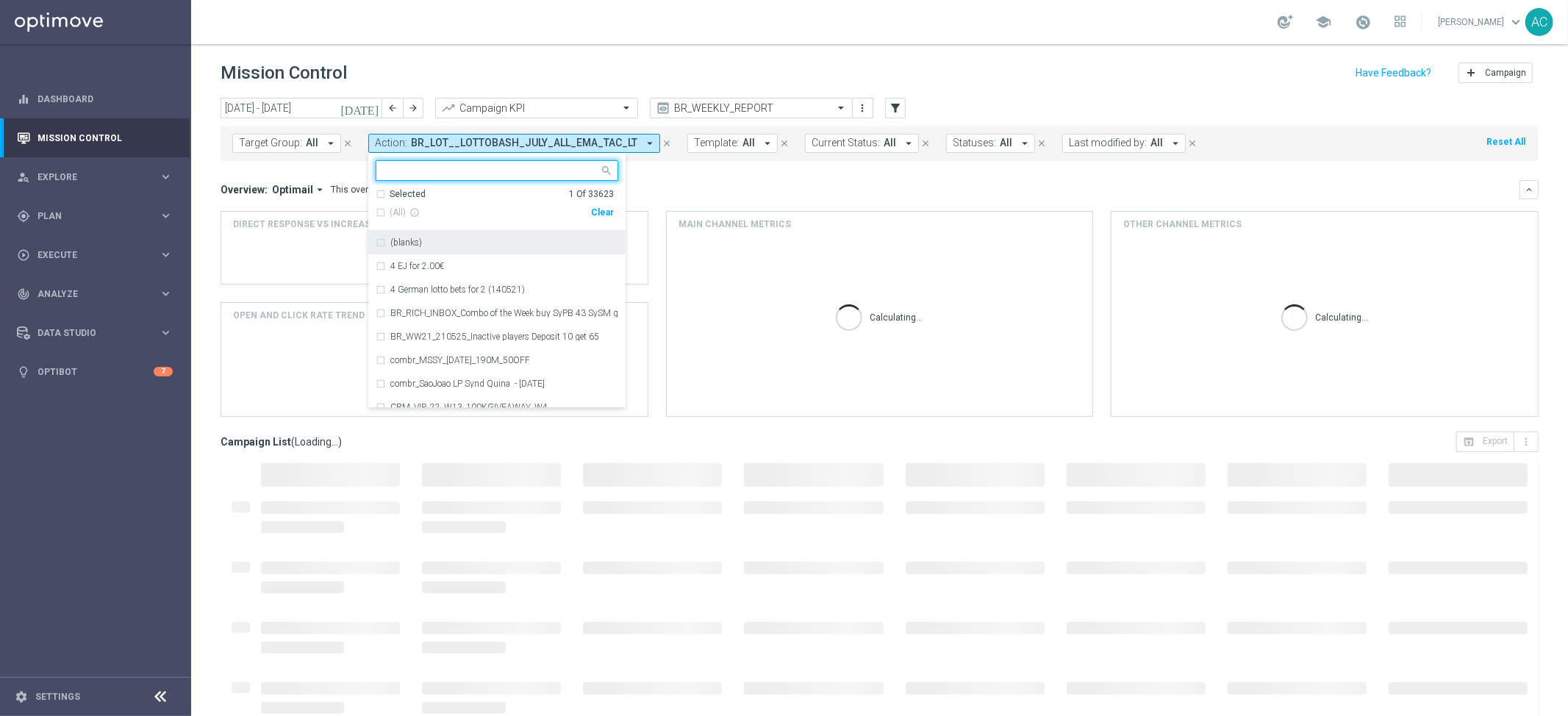
click at [0, 0] on div "Clear" at bounding box center [0, 0] width 0 height 0
click at [772, 180] on div "Overview: Optimail arrow_drop_down This overview shows data of campaigns execut…" at bounding box center [880, 189] width 1318 height 19
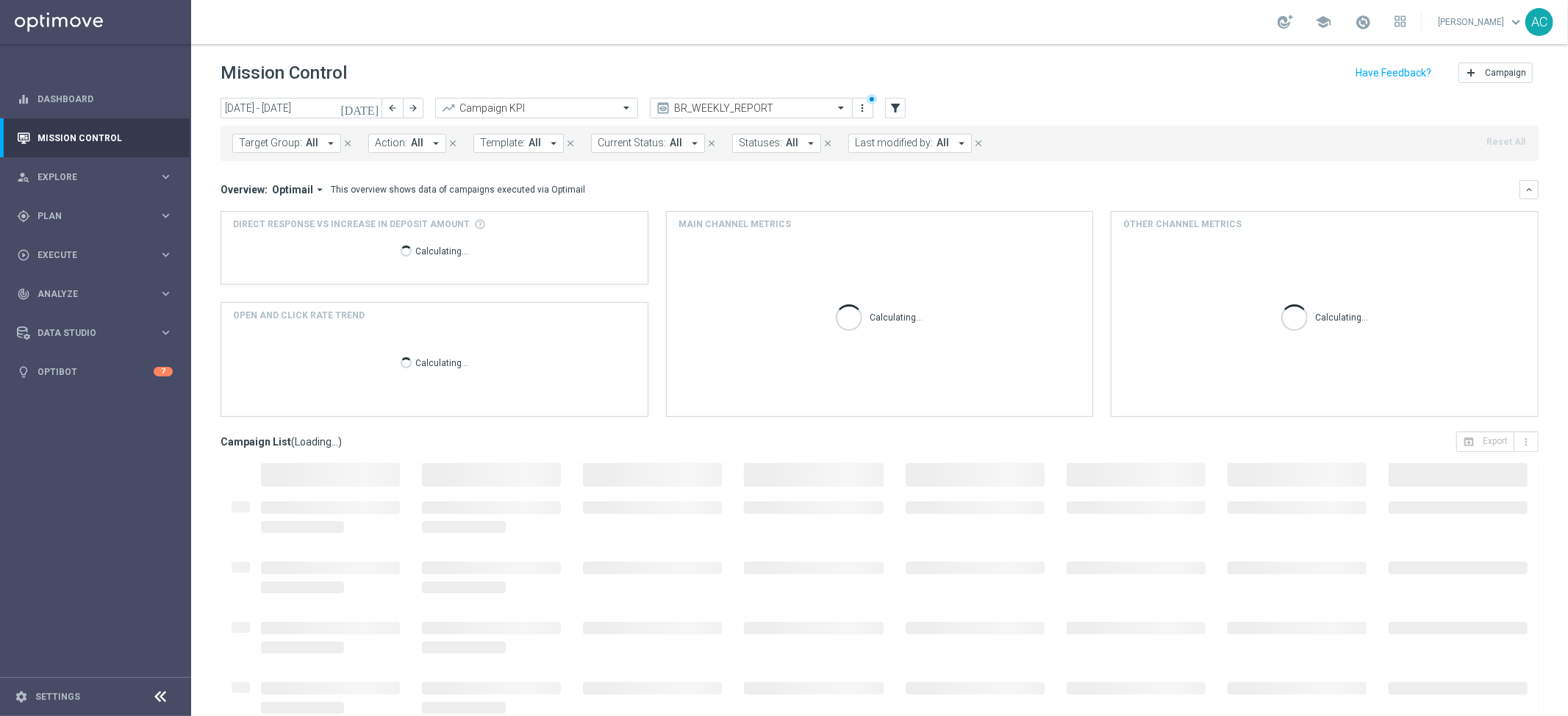
click at [282, 139] on span "Target Group:" at bounding box center [270, 143] width 63 height 13
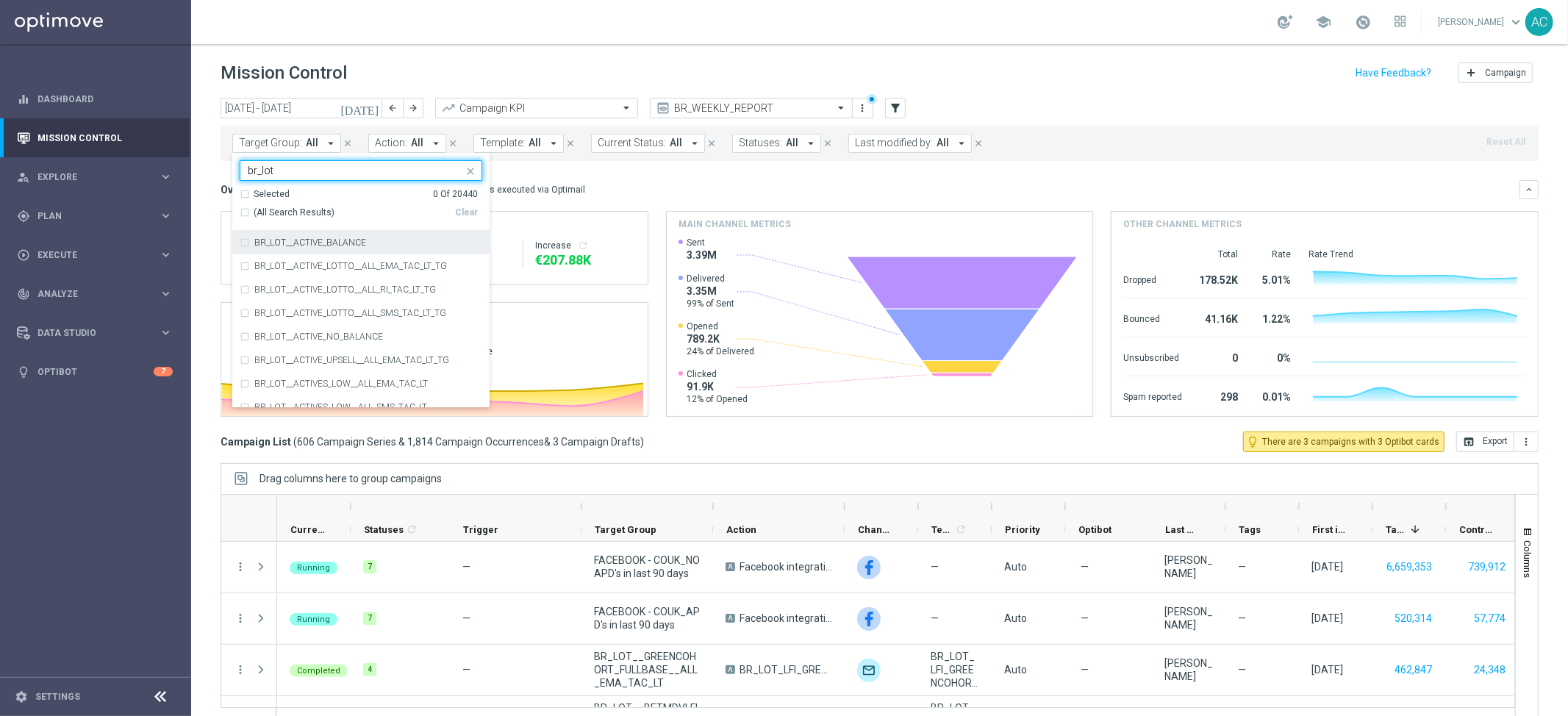
click at [245, 206] on div "(All Search Results)" at bounding box center [347, 212] width 215 height 13
type input "br_lot"
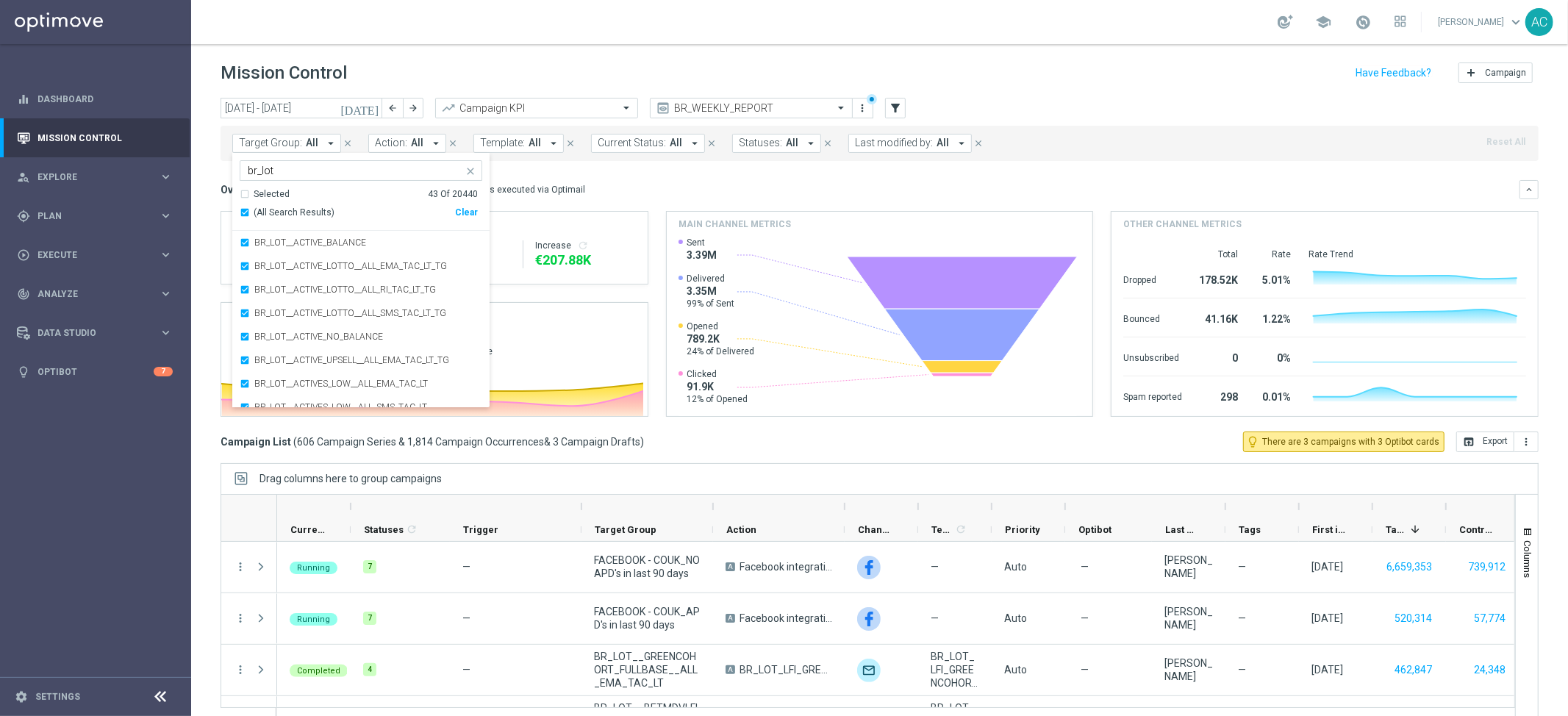
click at [664, 185] on div "Overview: Optimail arrow_drop_down This overview shows data of campaigns execut…" at bounding box center [870, 189] width 1299 height 13
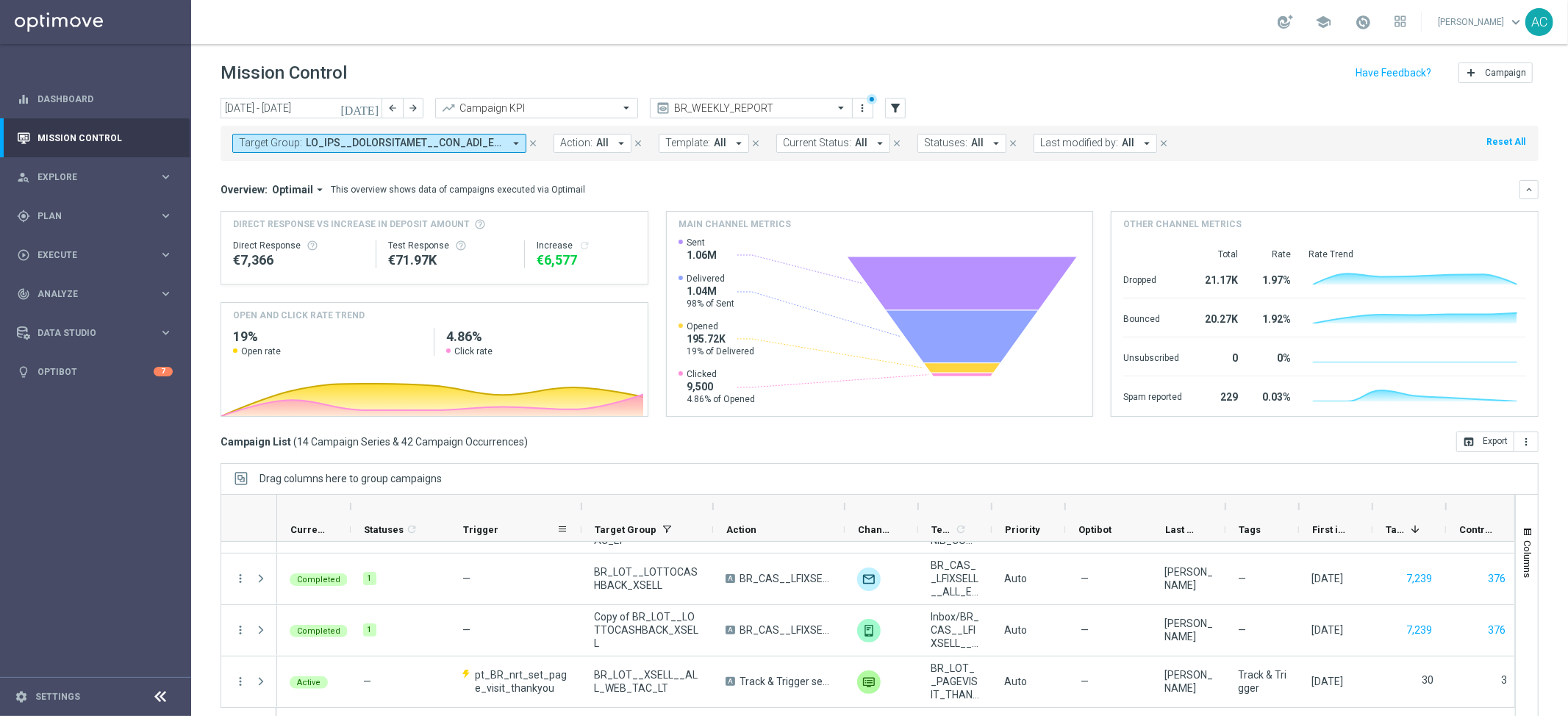
drag, startPoint x: 581, startPoint y: 529, endPoint x: 523, endPoint y: 533, distance: 58.1
click at [523, 533] on div "Trigger" at bounding box center [515, 530] width 131 height 24
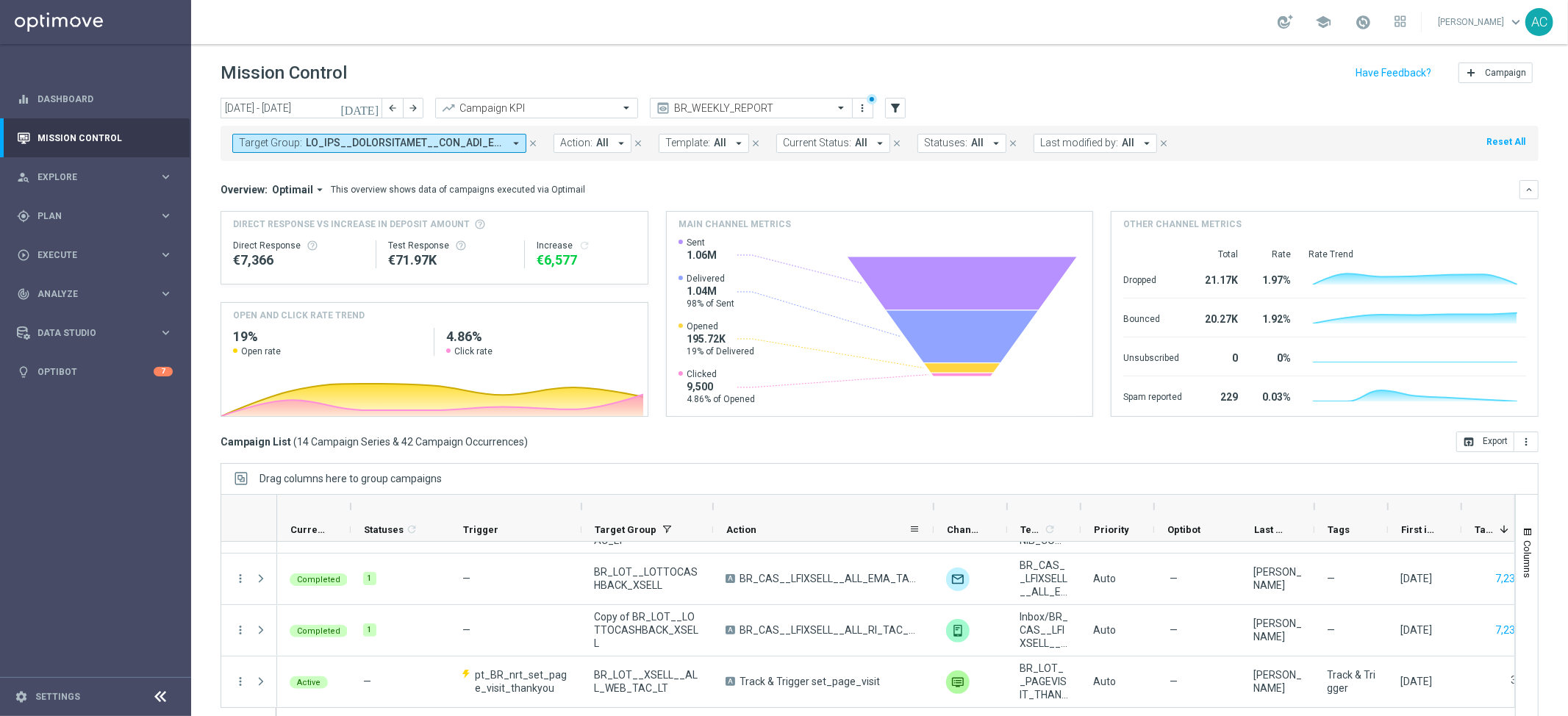
drag, startPoint x: 843, startPoint y: 535, endPoint x: 932, endPoint y: 535, distance: 89.0
click at [932, 535] on div at bounding box center [933, 529] width 6 height 23
click at [268, 114] on input "01 Sep 2025 - 07 Sep 2025" at bounding box center [302, 107] width 162 height 21
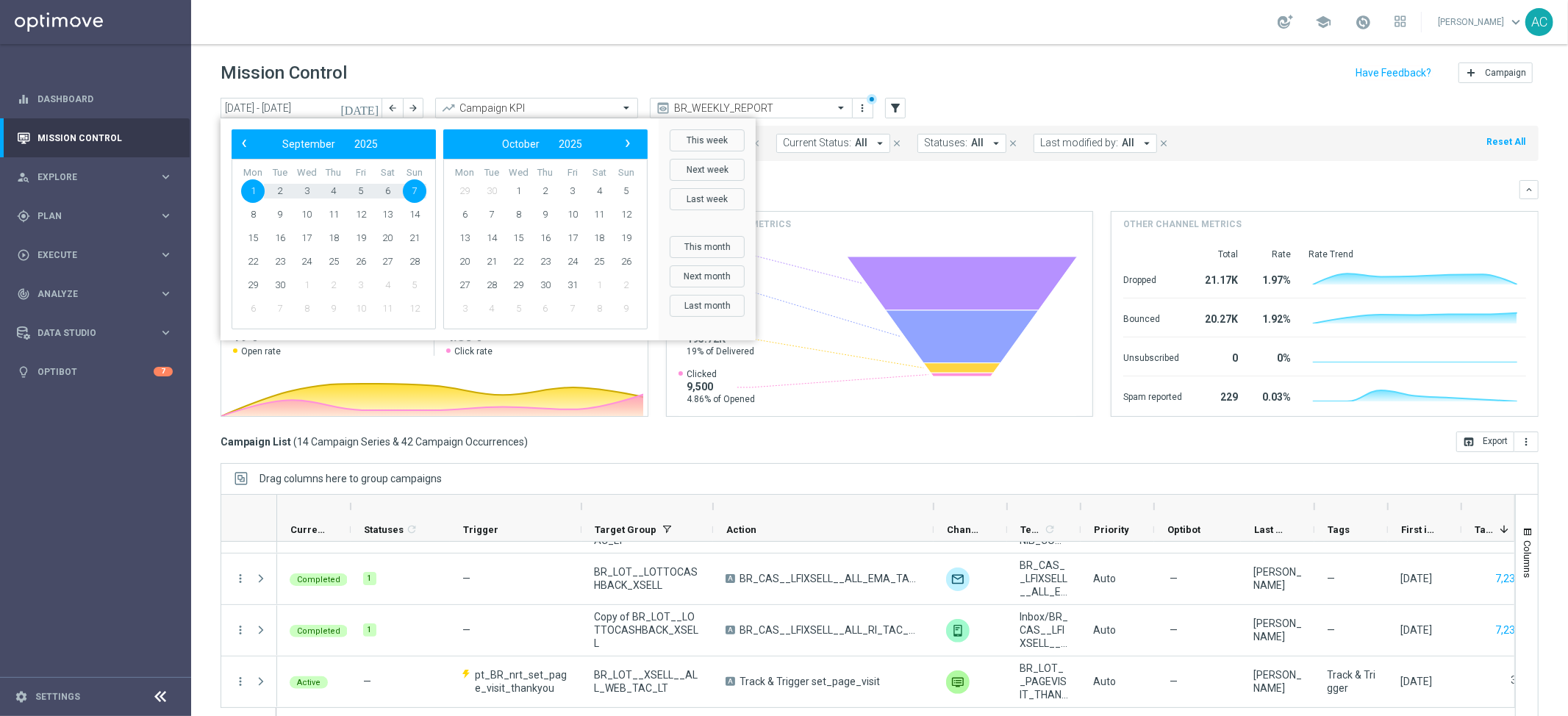
click at [1029, 77] on div "Mission Control add Campaign" at bounding box center [880, 73] width 1318 height 29
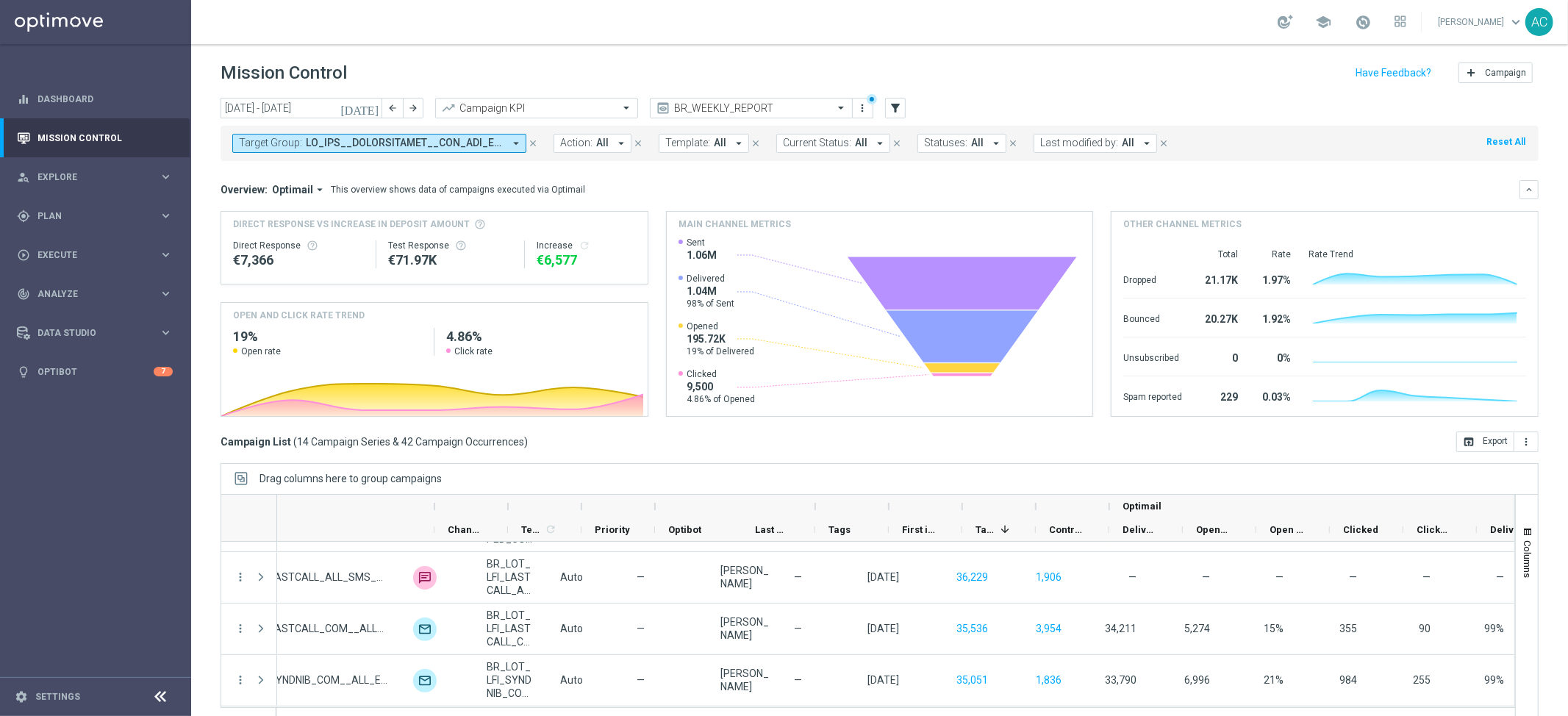
scroll to position [0, 770]
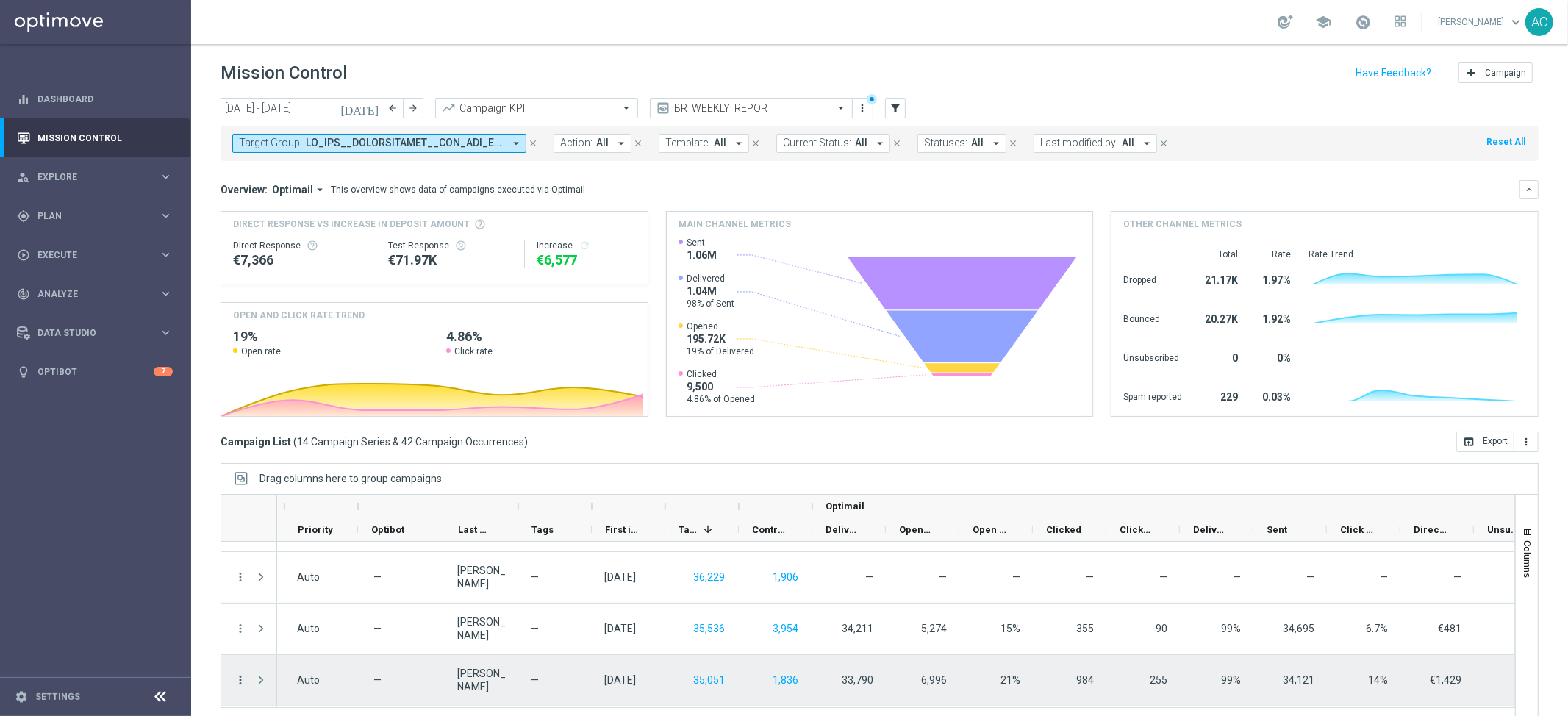
click at [241, 682] on icon "more_vert" at bounding box center [240, 679] width 13 height 13
click at [317, 585] on span "Go to Campaign Analysis" at bounding box center [322, 589] width 106 height 10
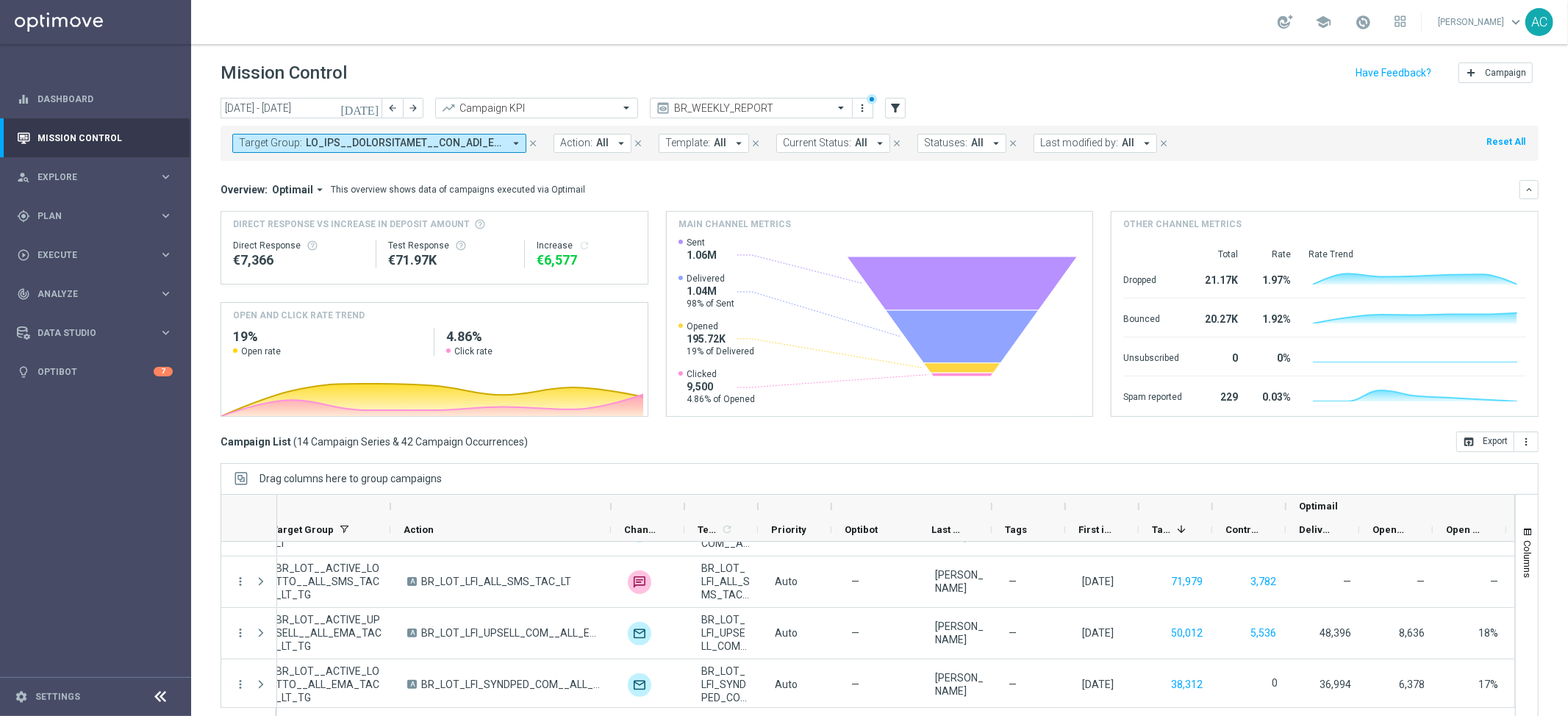
scroll to position [0, 398]
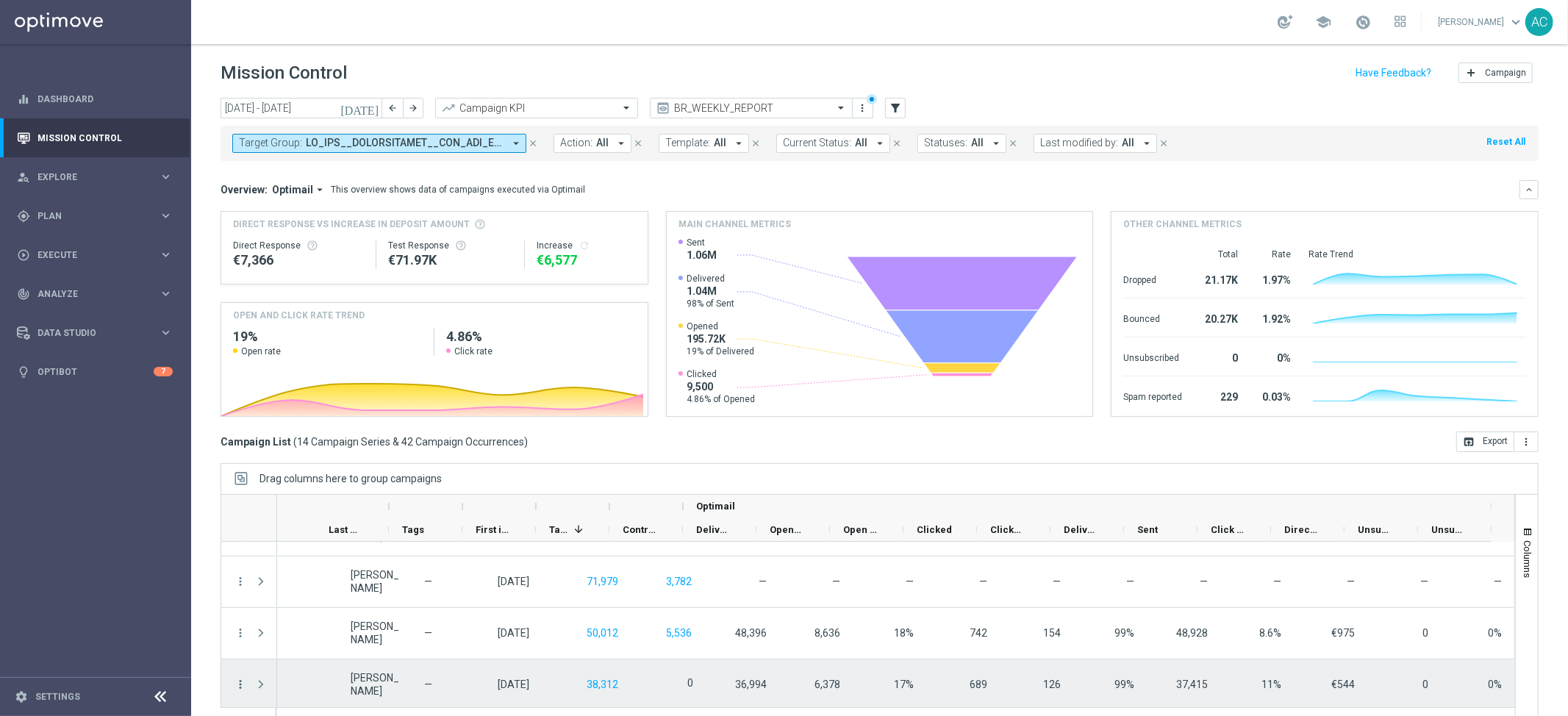
click at [242, 686] on icon "more_vert" at bounding box center [240, 683] width 13 height 13
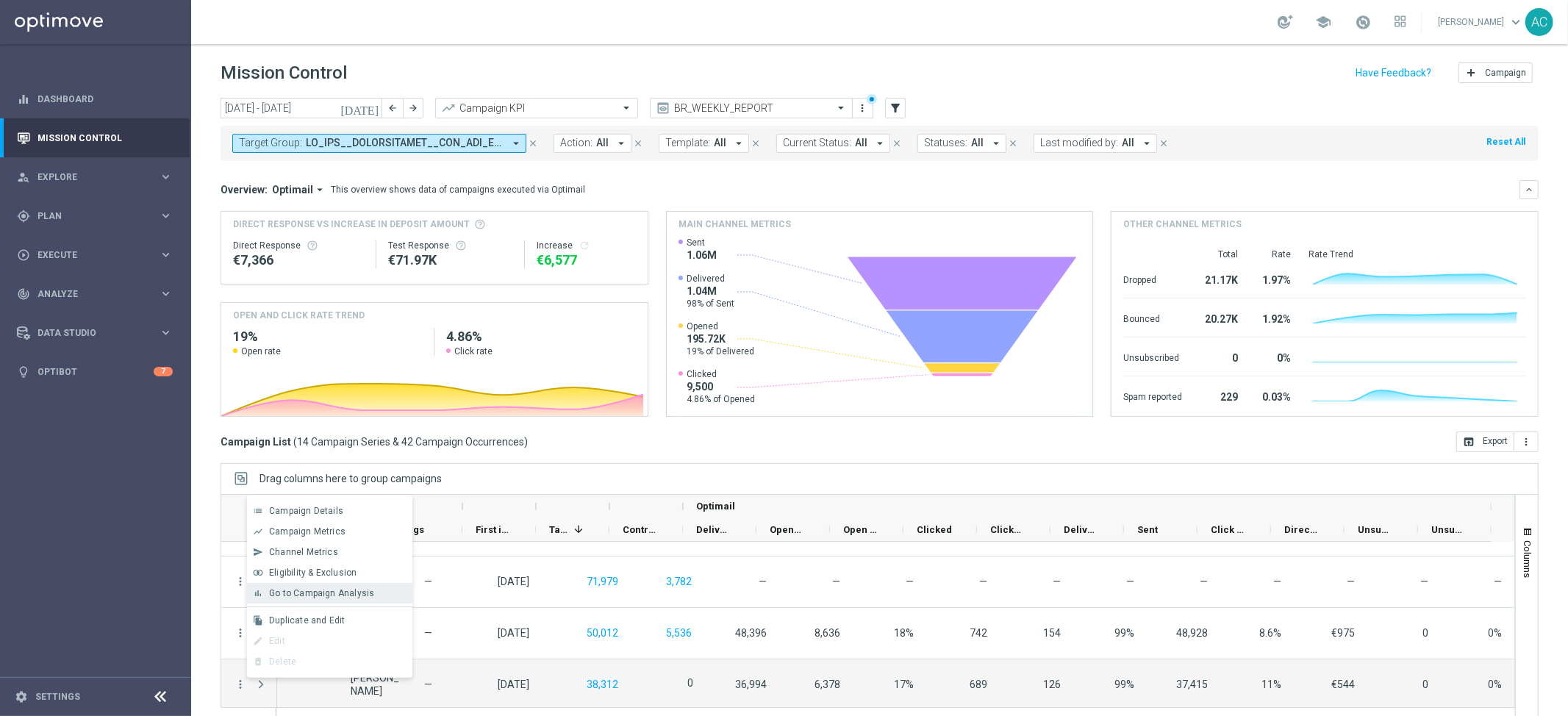
click at [311, 597] on span "Go to Campaign Analysis" at bounding box center [322, 593] width 106 height 10
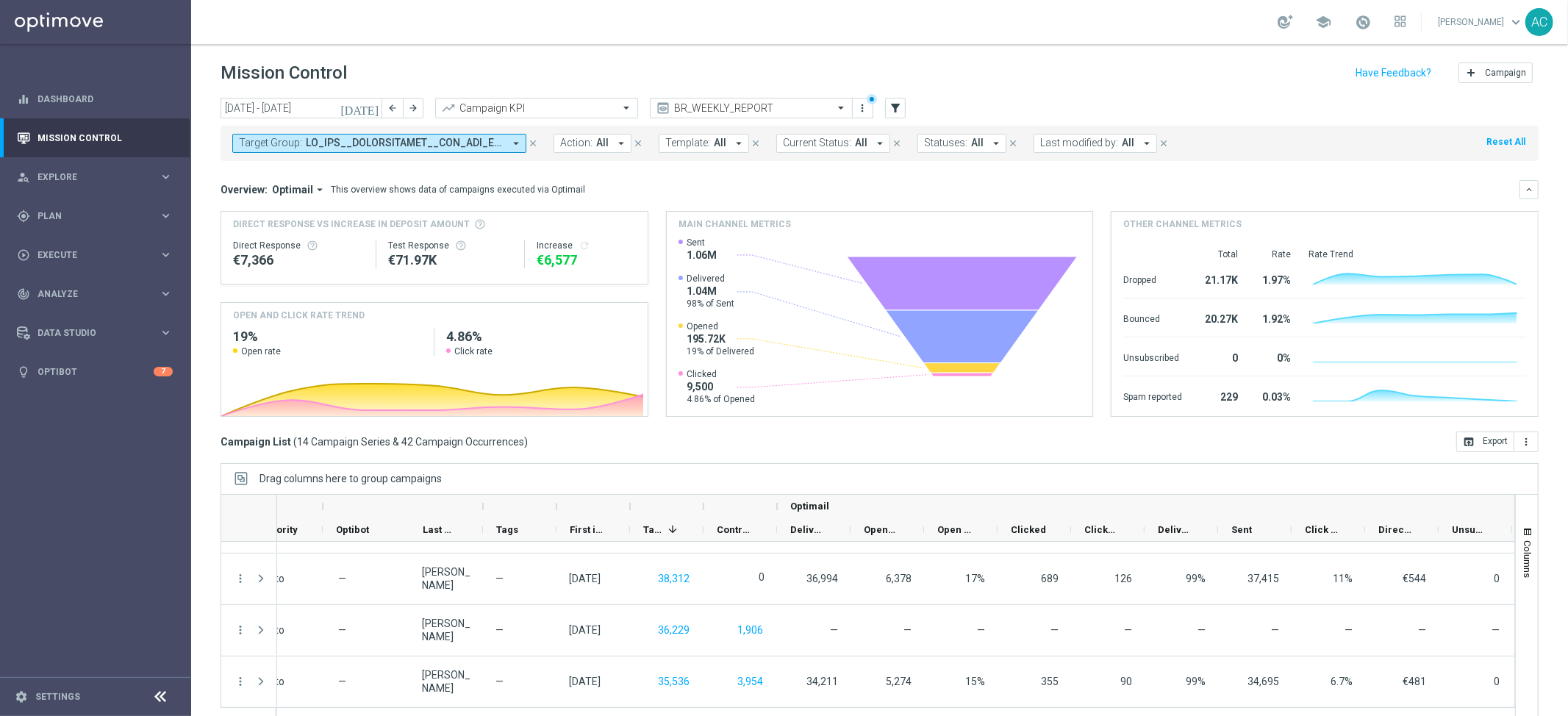
scroll to position [0, 855]
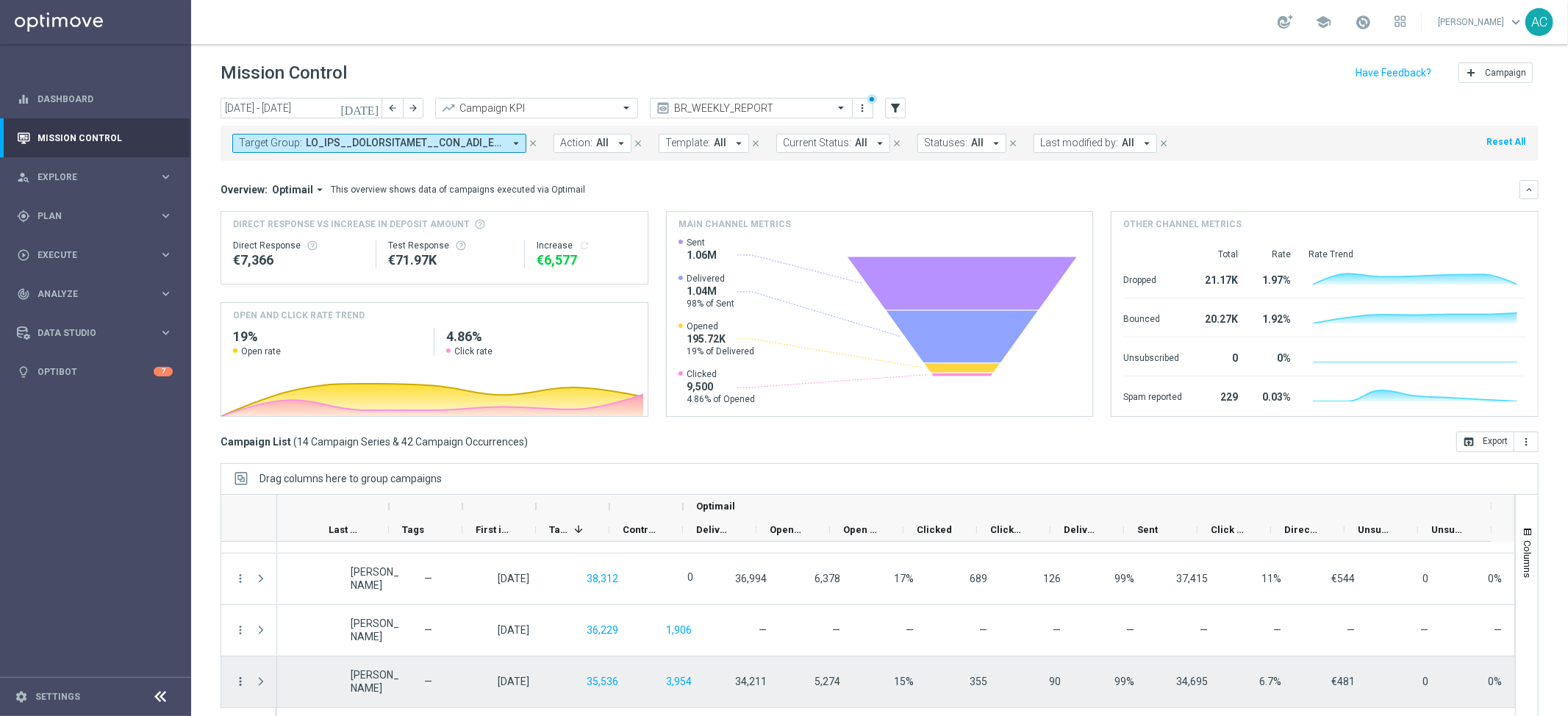
click at [238, 684] on icon "more_vert" at bounding box center [240, 680] width 13 height 13
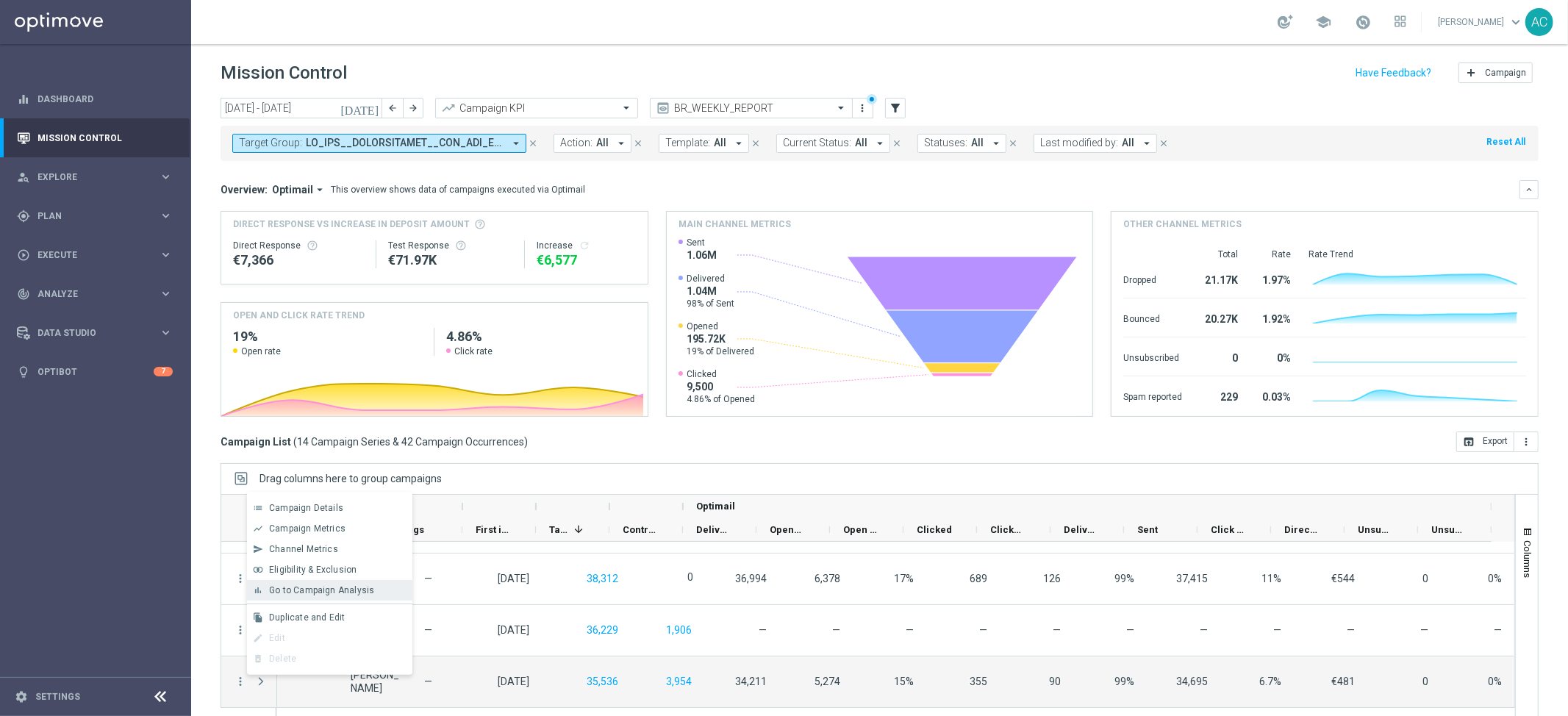
click at [336, 590] on span "Go to Campaign Analysis" at bounding box center [322, 590] width 106 height 10
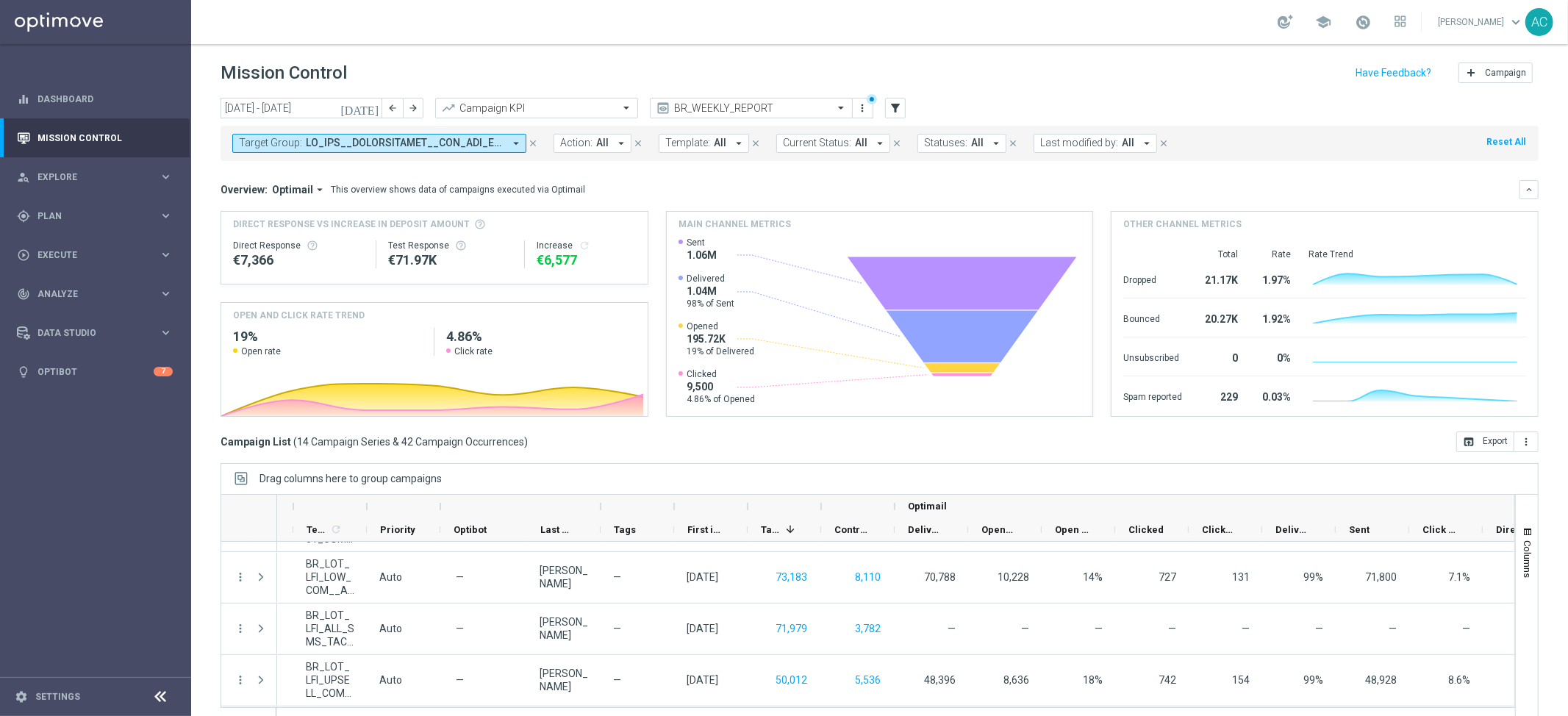
scroll to position [0, 715]
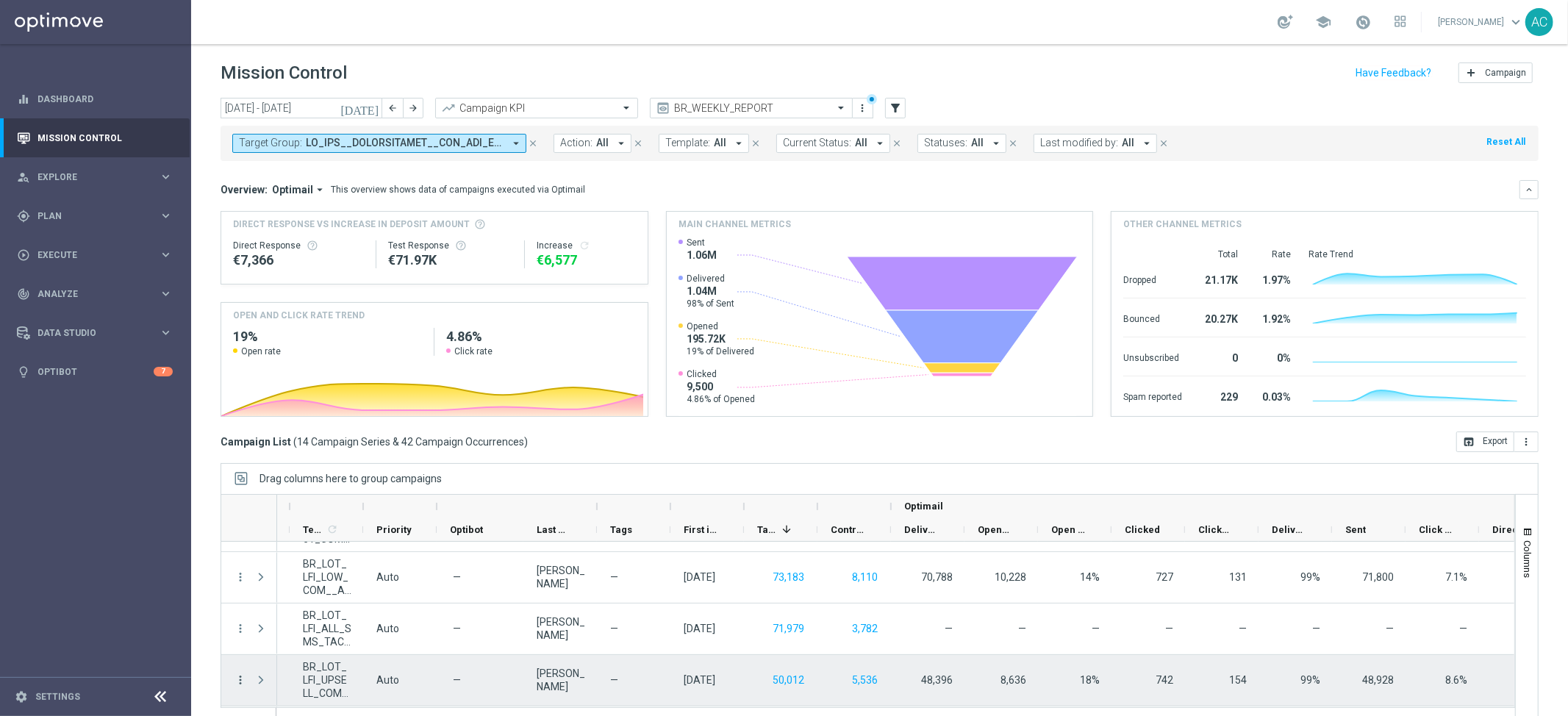
click at [241, 680] on icon "more_vert" at bounding box center [240, 679] width 13 height 13
click at [326, 587] on span "Go to Campaign Analysis" at bounding box center [322, 589] width 106 height 10
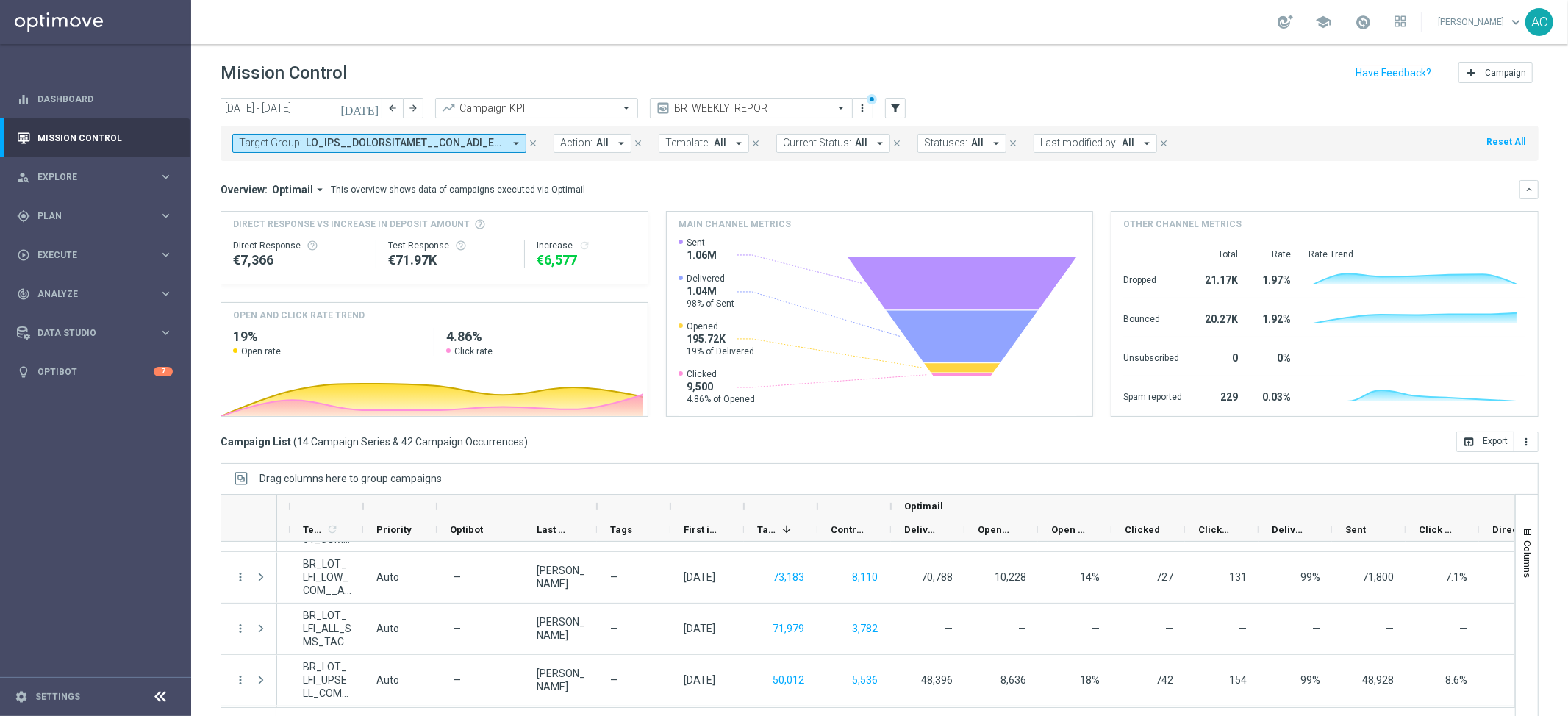
click at [466, 141] on span at bounding box center [405, 143] width 197 height 13
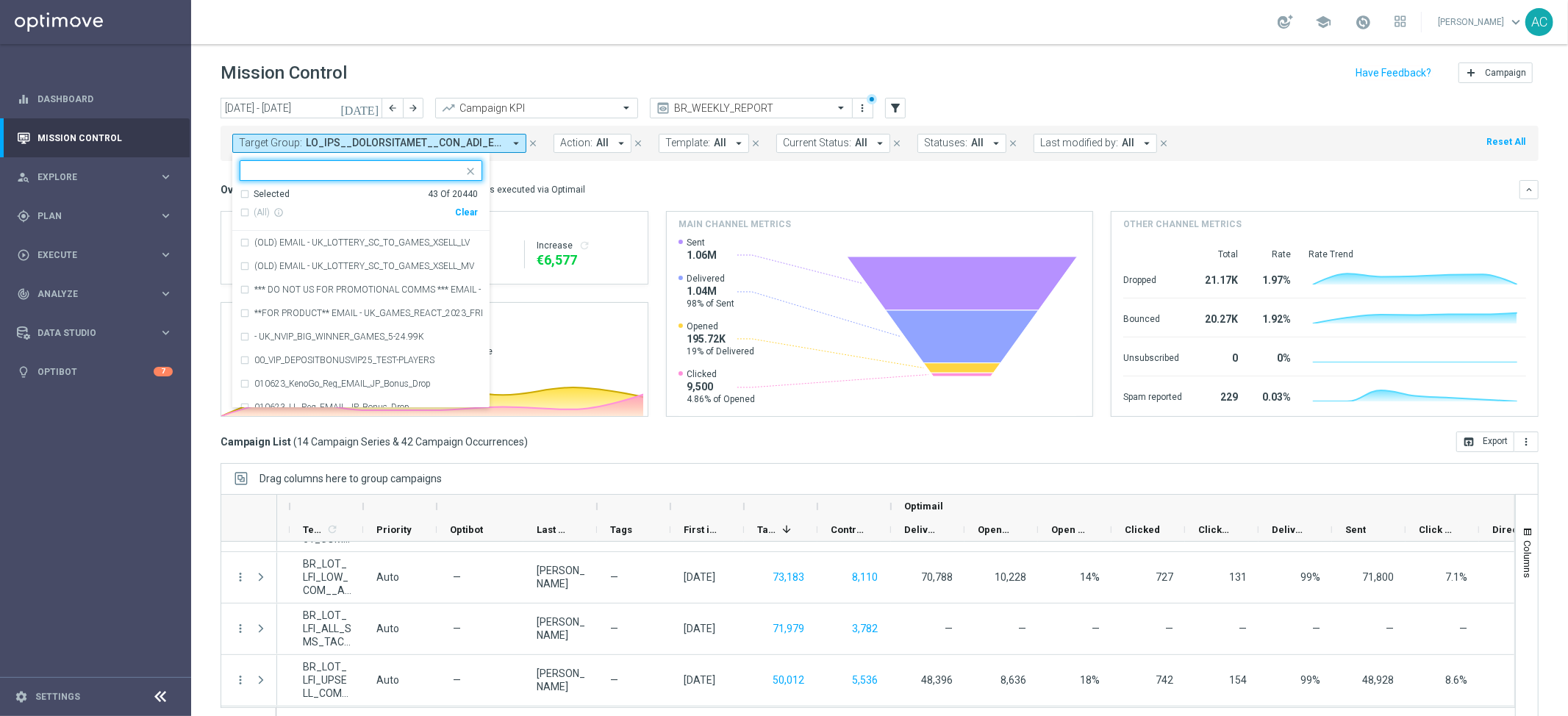
click at [0, 0] on div "Clear" at bounding box center [0, 0] width 0 height 0
click at [585, 175] on mini-dashboard "Overview: Optimail arrow_drop_down This overview shows data of campaigns execut…" at bounding box center [880, 296] width 1318 height 270
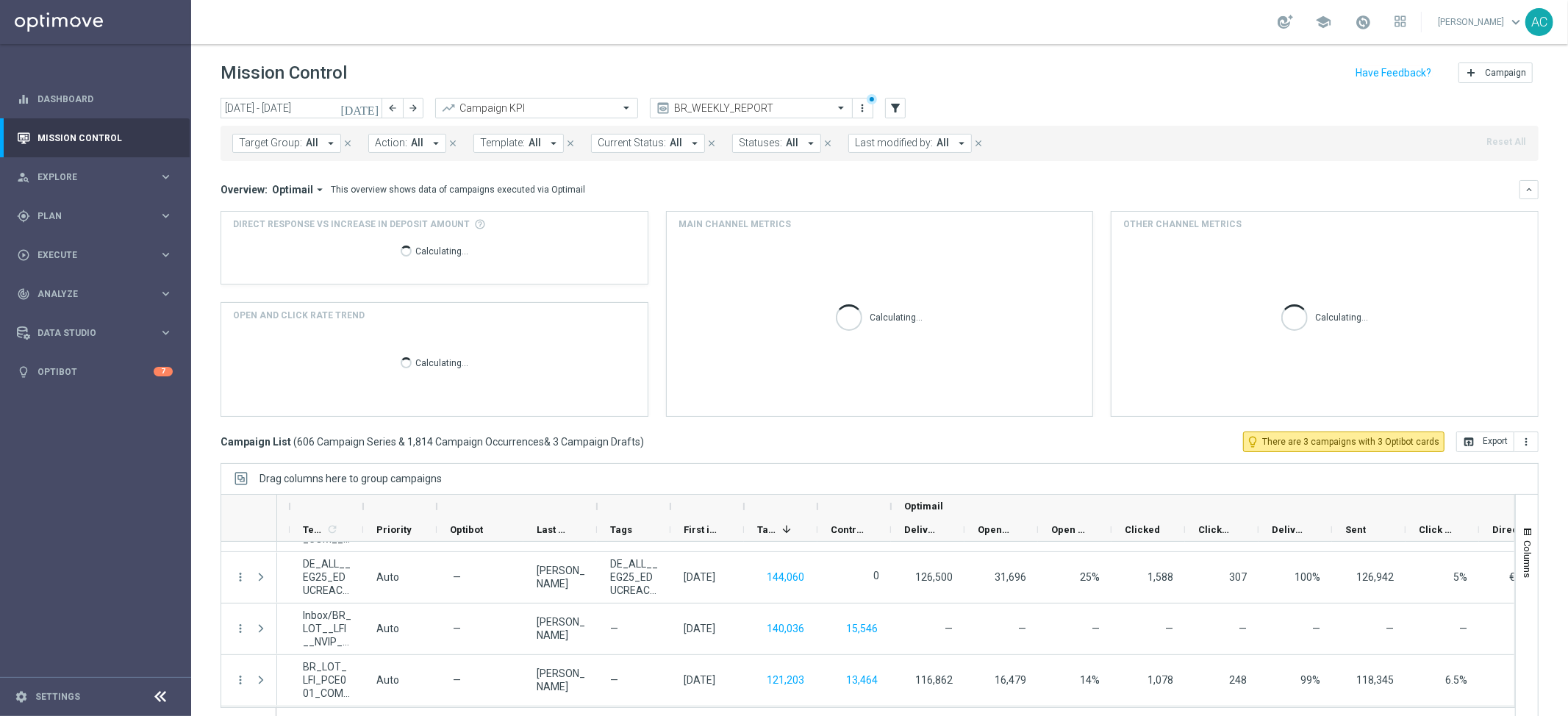
click at [293, 142] on span "Target Group:" at bounding box center [270, 143] width 63 height 13
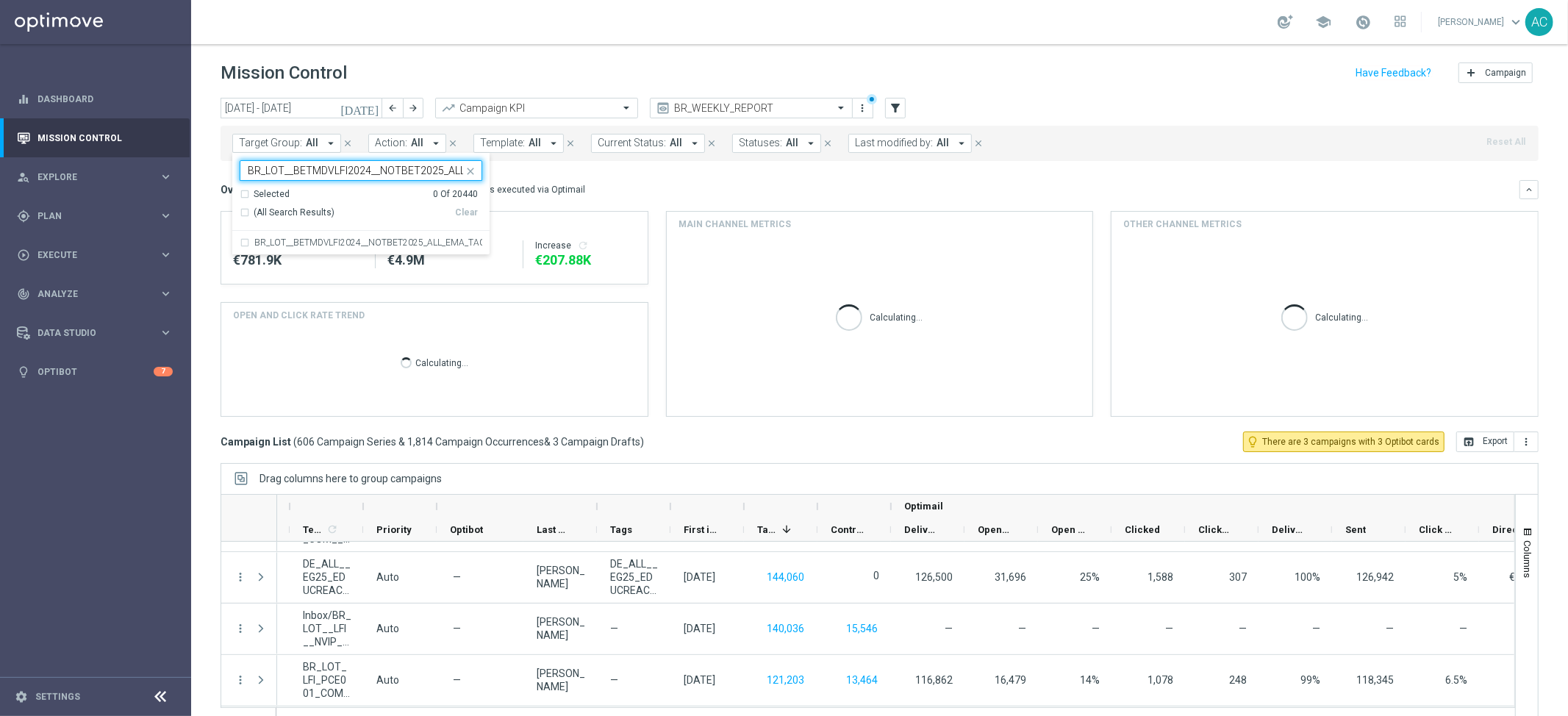
scroll to position [0, 79]
click at [243, 244] on div "BR_LOT__BETMDVLFI2024__NOTBET2025_ALL_EMA_TAC_LT_TG" at bounding box center [361, 243] width 243 height 24
type input "BR_LOT__BETMDVLFI2024__NOTBET2025_ALL_EMA_TAC_LT_TG"
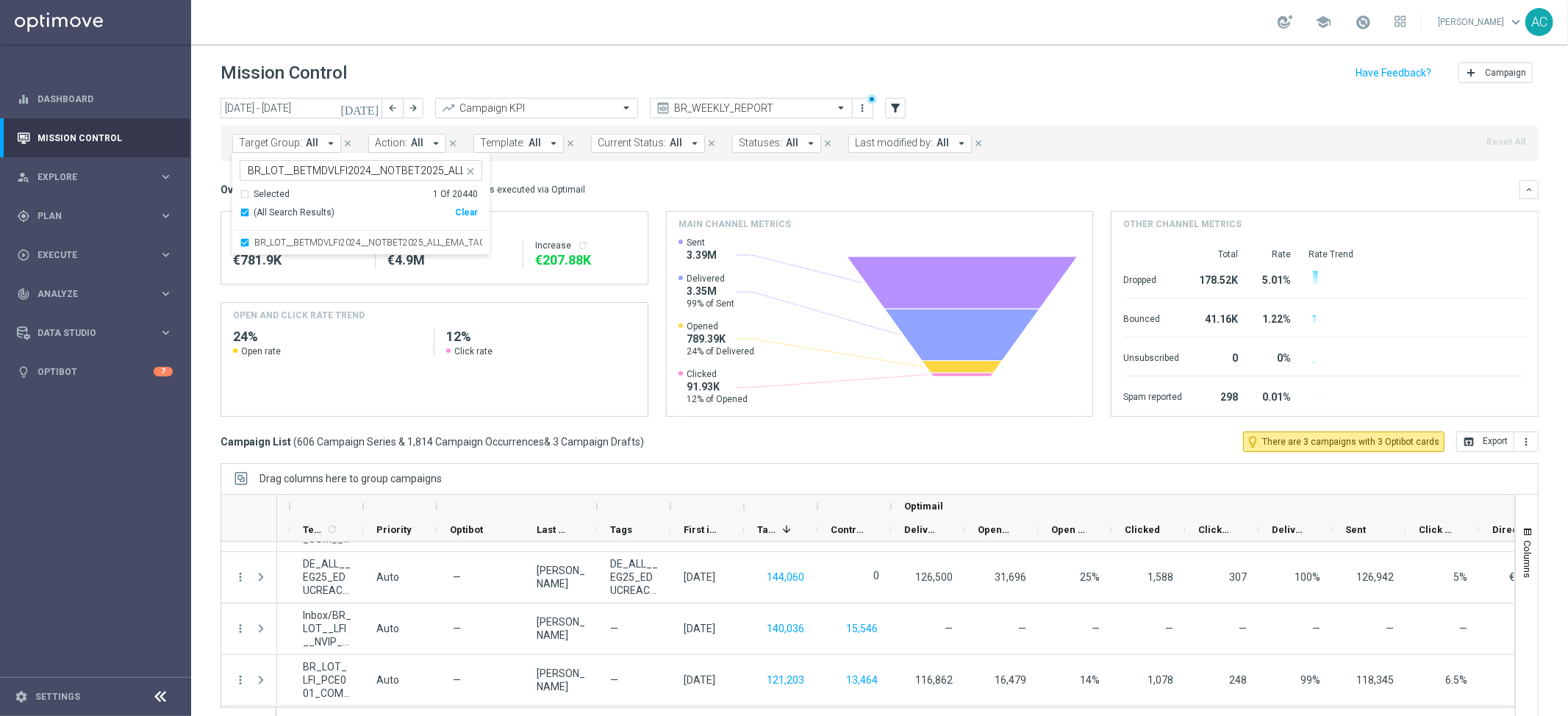
click at [694, 191] on div "Overview: Optimail arrow_drop_down This overview shows data of campaigns execut…" at bounding box center [870, 189] width 1299 height 13
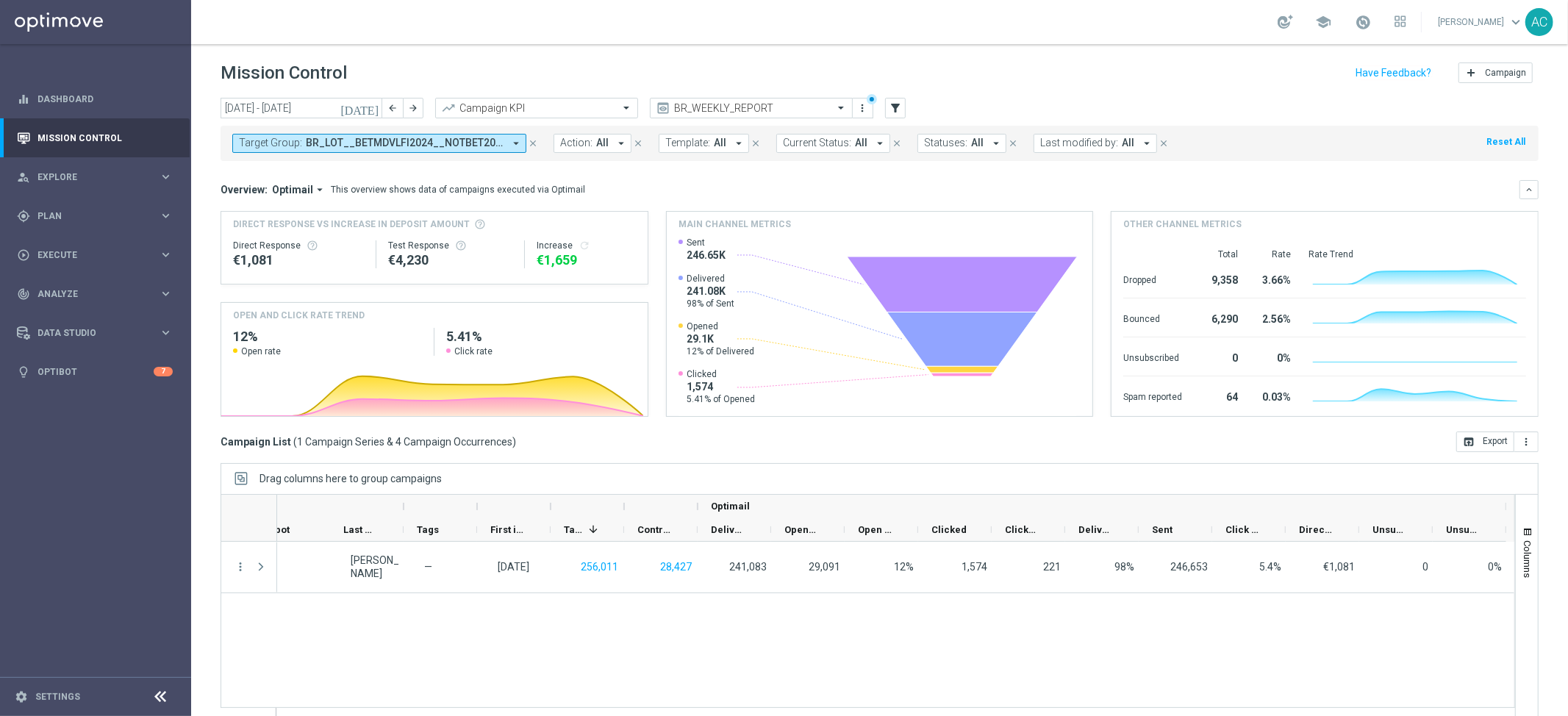
scroll to position [0, 913]
click at [411, 147] on span "BR_LOT__BETMDVLFI2024__NOTBET2025_ALL_EMA_TAC_LT_TG" at bounding box center [405, 143] width 197 height 13
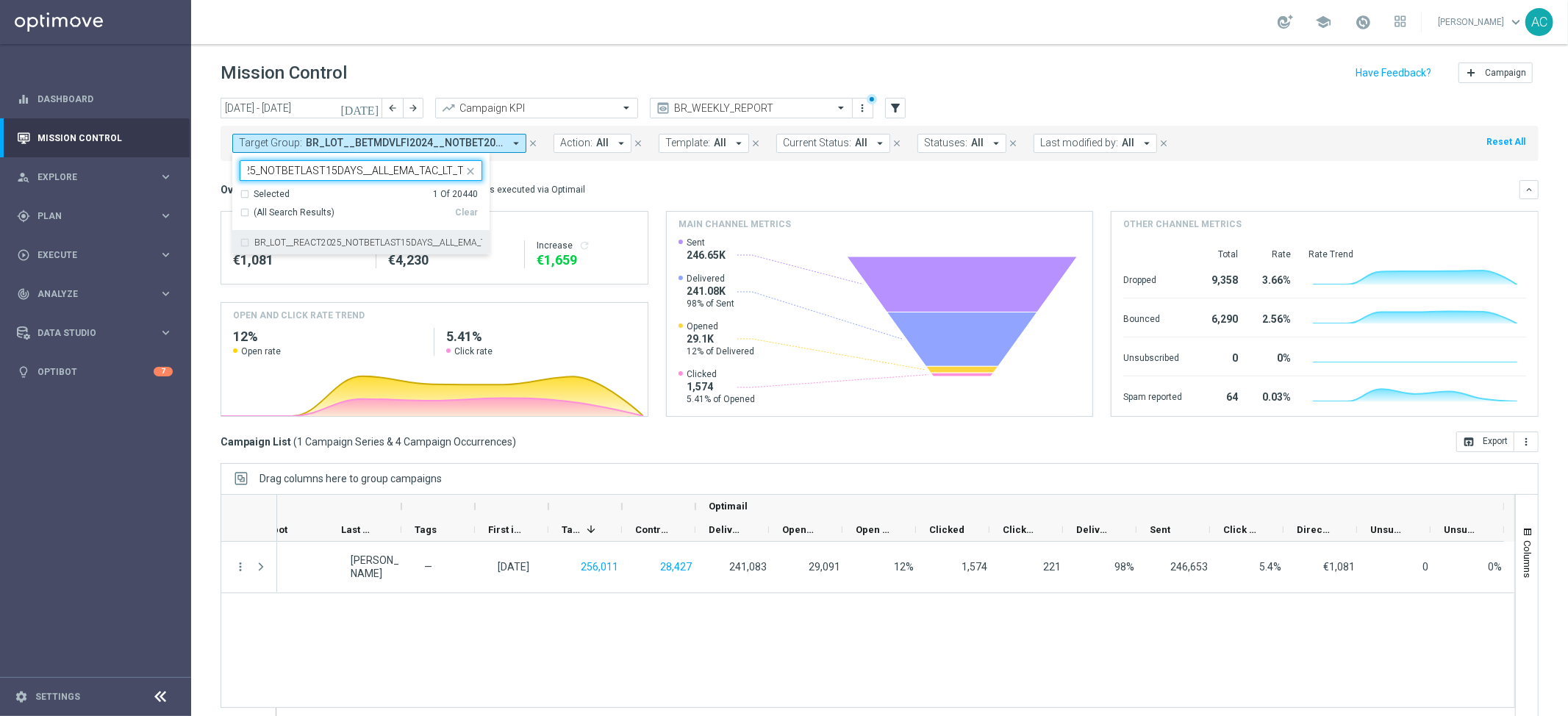
click at [245, 245] on div "BR_LOT__REACT2025_NOTBETLAST15DAYS__ALL_EMA_TAC_LT_TG" at bounding box center [361, 243] width 243 height 24
type input "BR_LOT__REACT2025_NOTBETLAST15DAYS__ALL_EMA_TAC_LT_TG"
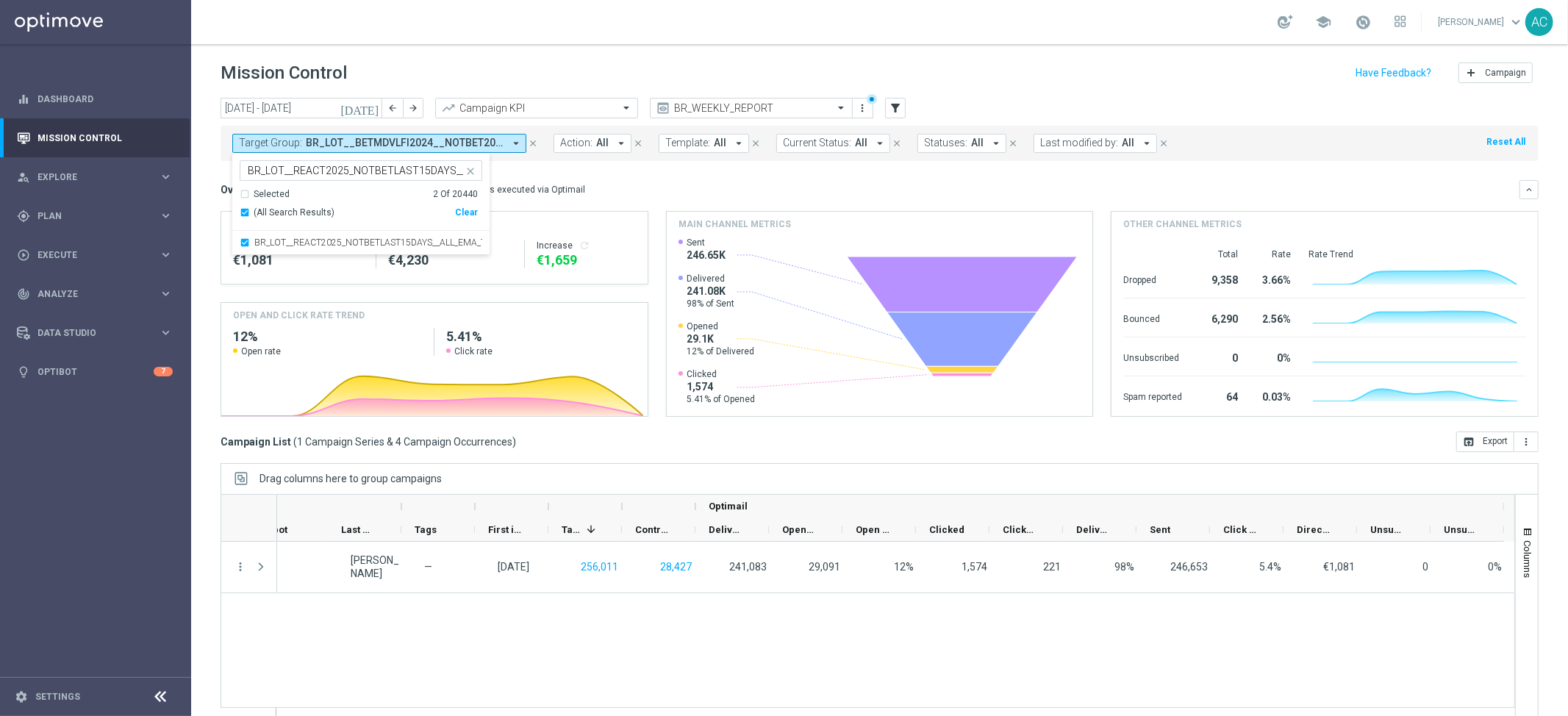
click at [668, 178] on mini-dashboard "Overview: Optimail arrow_drop_down This overview shows data of campaigns execut…" at bounding box center [880, 296] width 1318 height 270
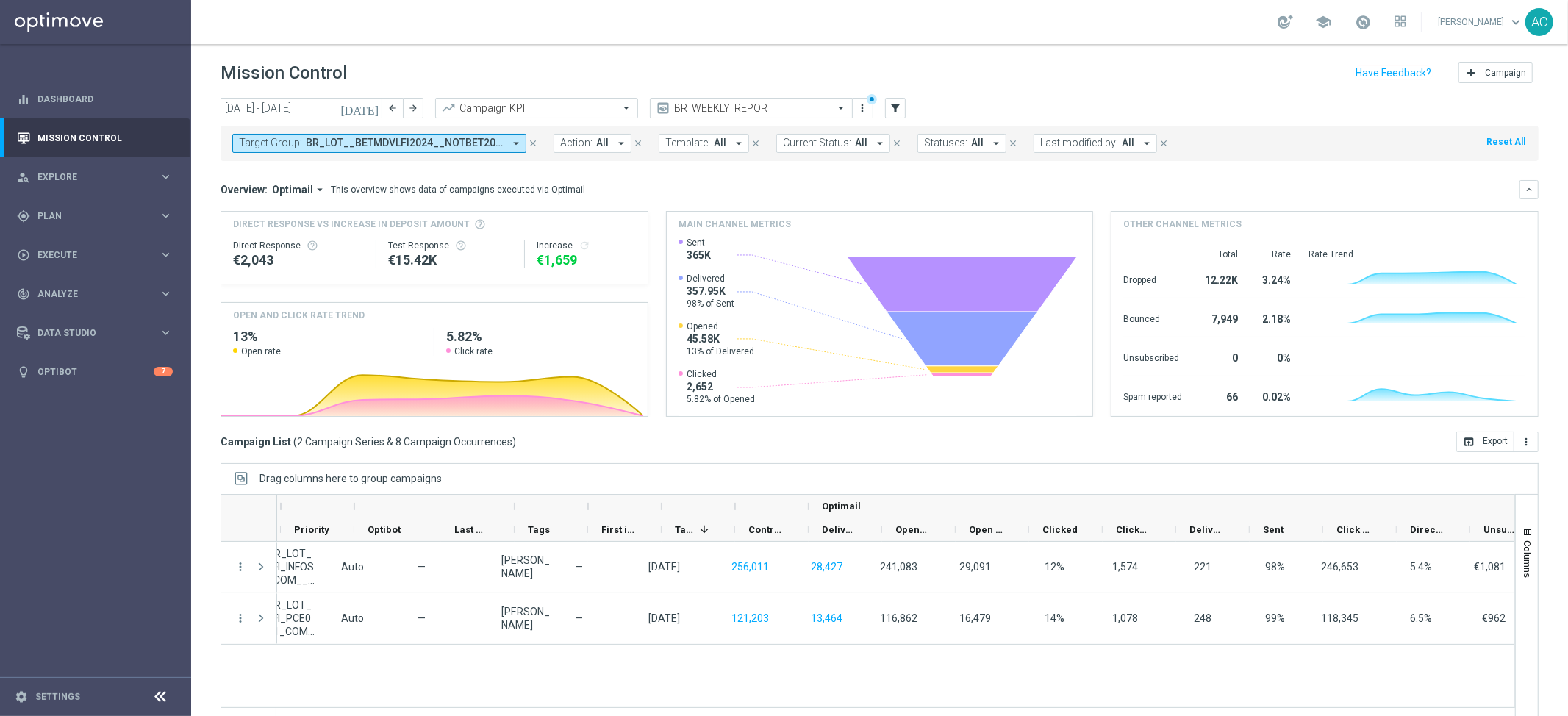
scroll to position [0, 841]
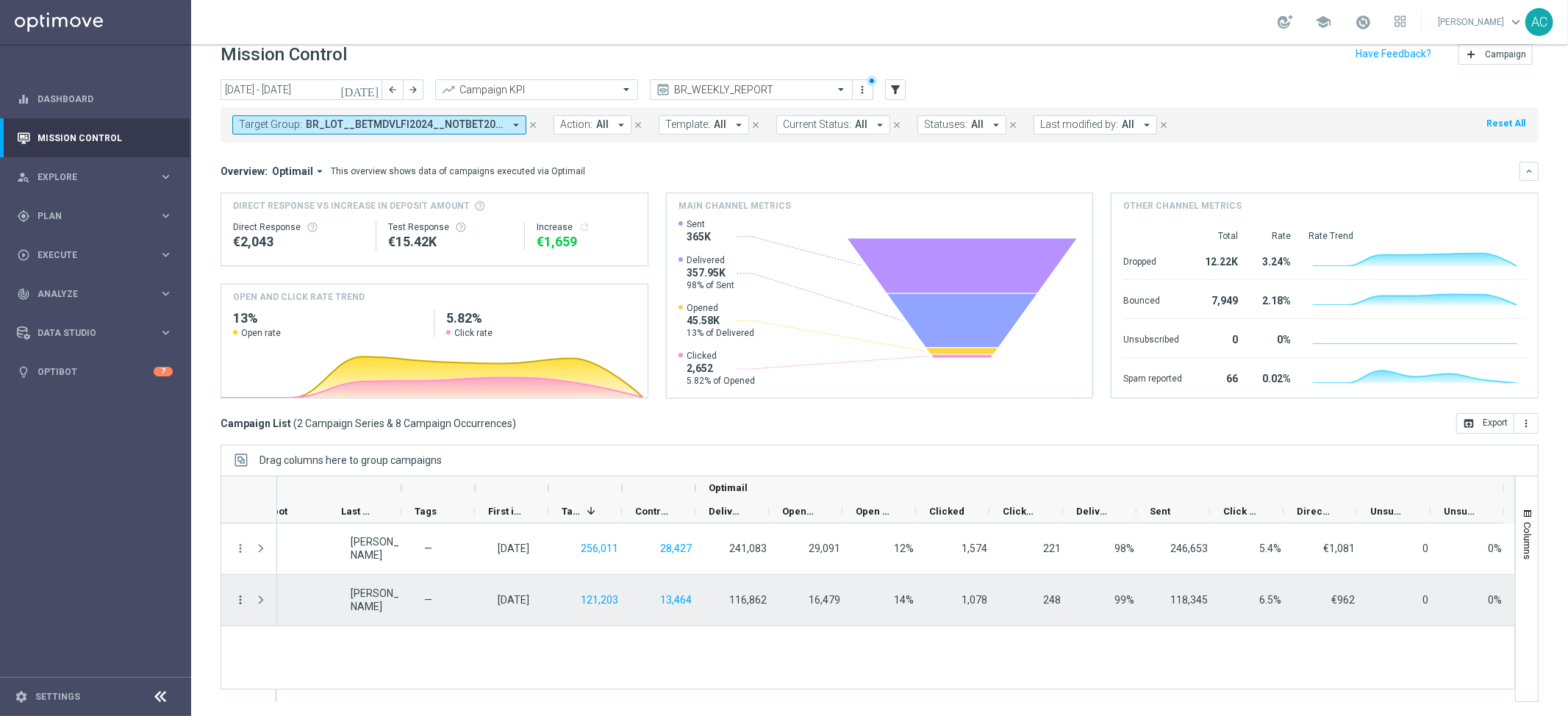
click at [242, 602] on icon "more_vert" at bounding box center [240, 599] width 13 height 13
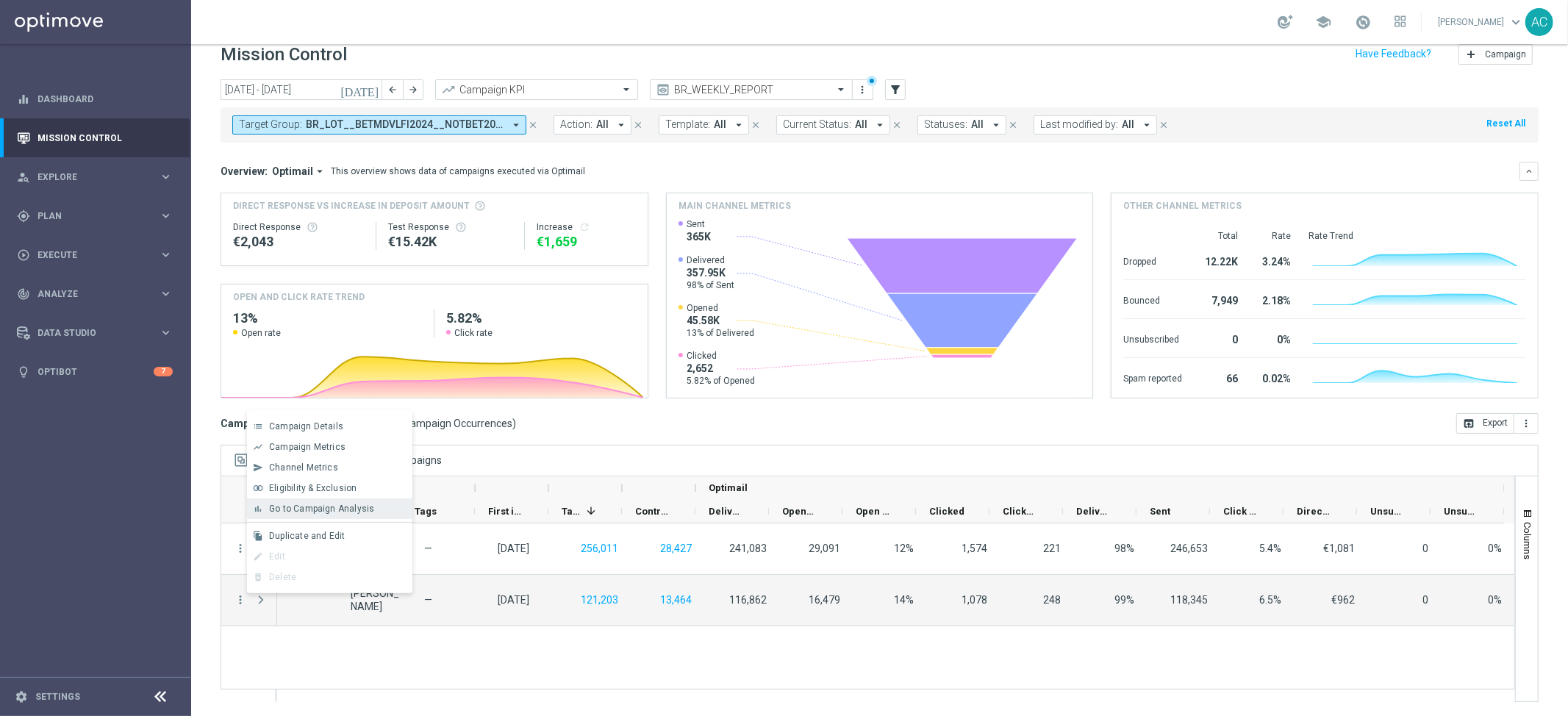
click at [323, 500] on div "bar_chart Go to Campaign Analysis" at bounding box center [330, 508] width 166 height 21
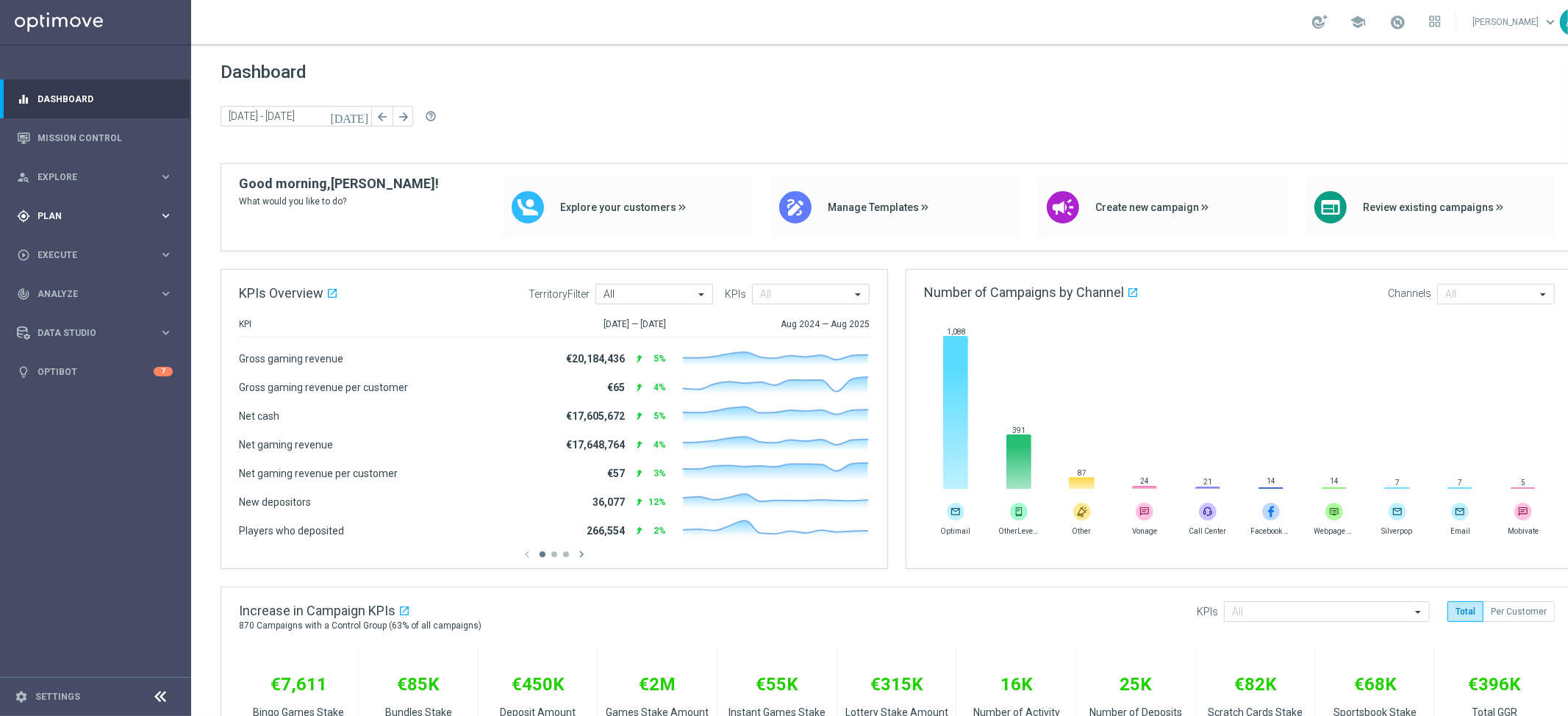
click at [74, 209] on div "gps_fixed Plan" at bounding box center [88, 215] width 142 height 13
click at [63, 242] on link "Target Groups" at bounding box center [96, 247] width 114 height 12
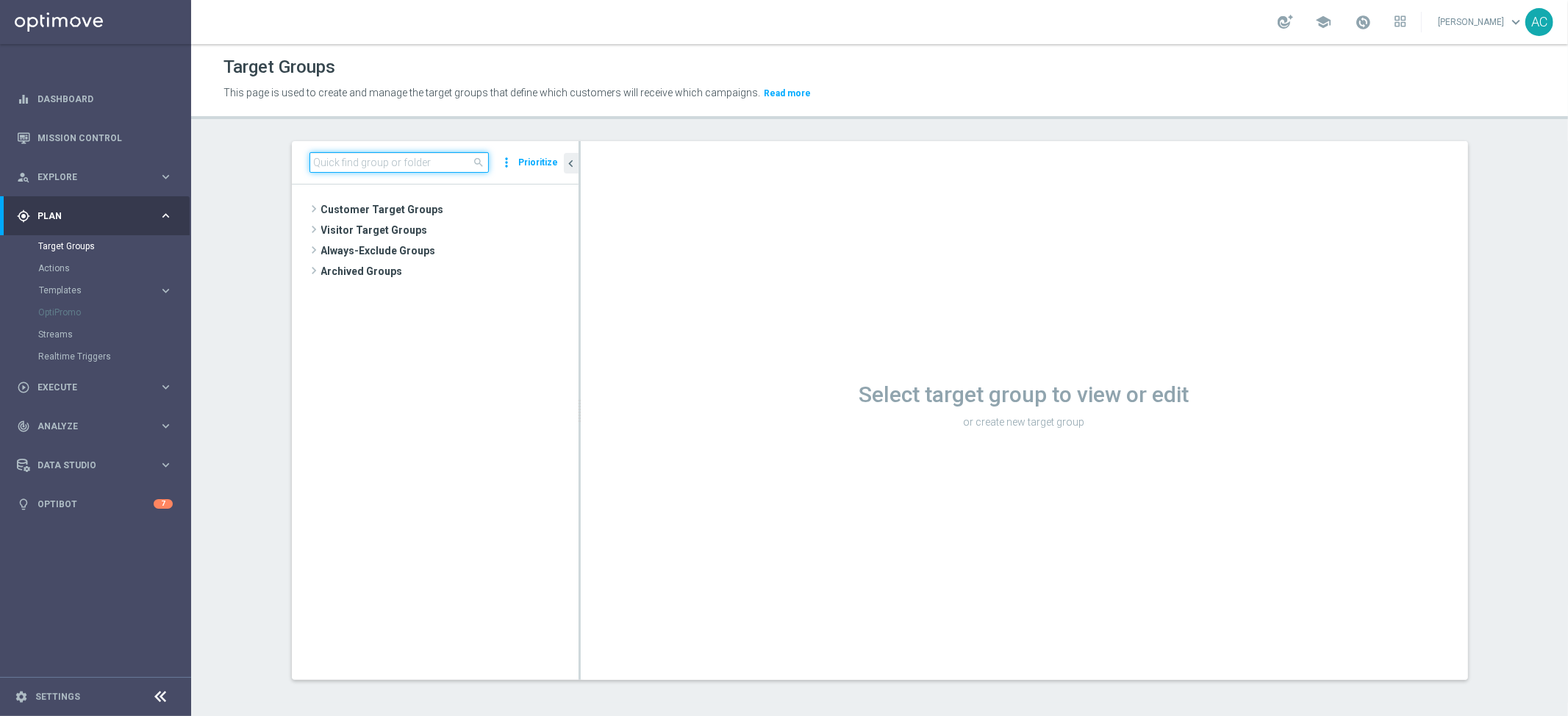
click at [413, 167] on input at bounding box center [400, 162] width 180 height 21
paste input "BR_LOT__LOTTOCASHBACK_XSELL"
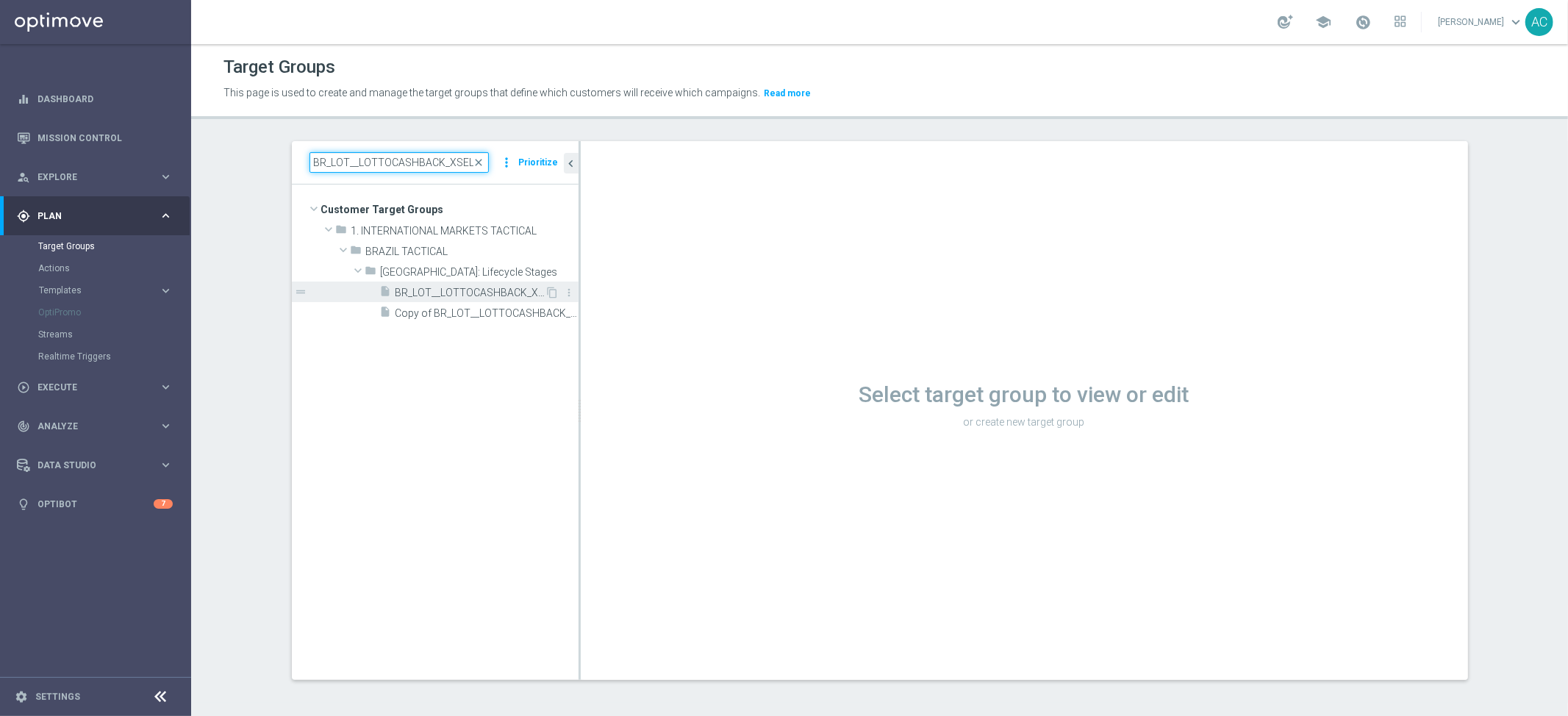
type input "BR_LOT__LOTTOCASHBACK_XSELL"
click at [485, 284] on div "insert_drive_file BR_LOT__LOTTOCASHBACK_XSELL" at bounding box center [463, 291] width 166 height 21
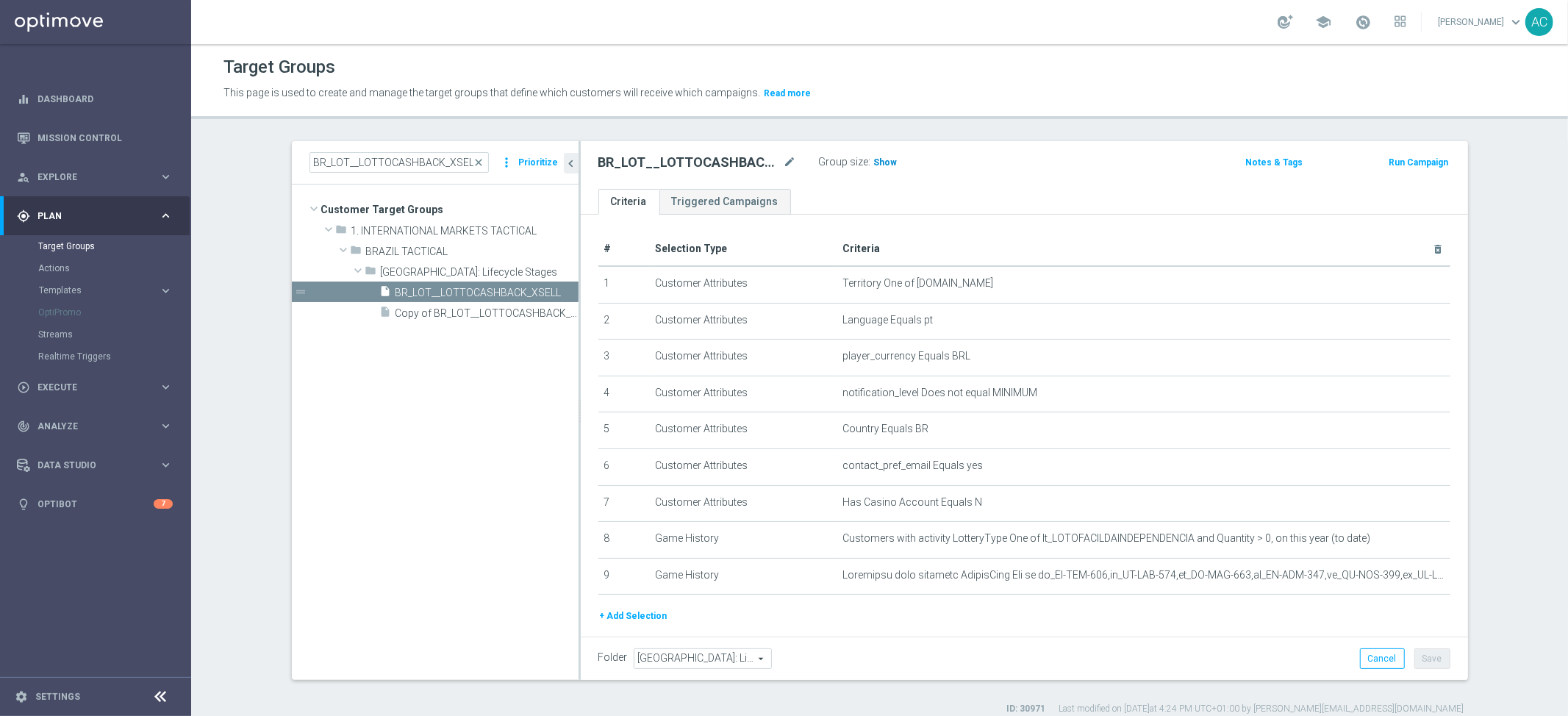
click at [883, 163] on span "Show" at bounding box center [886, 162] width 24 height 10
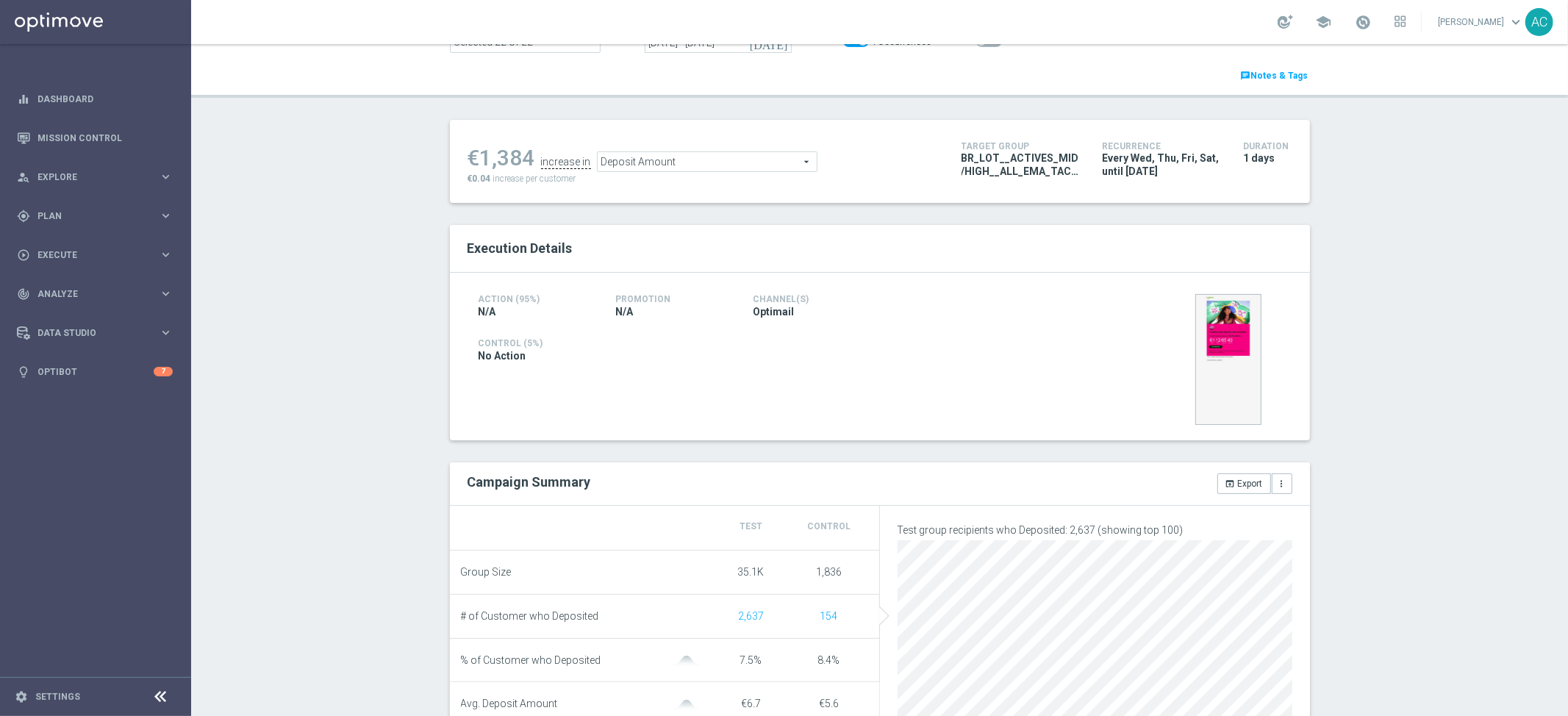
scroll to position [98, 0]
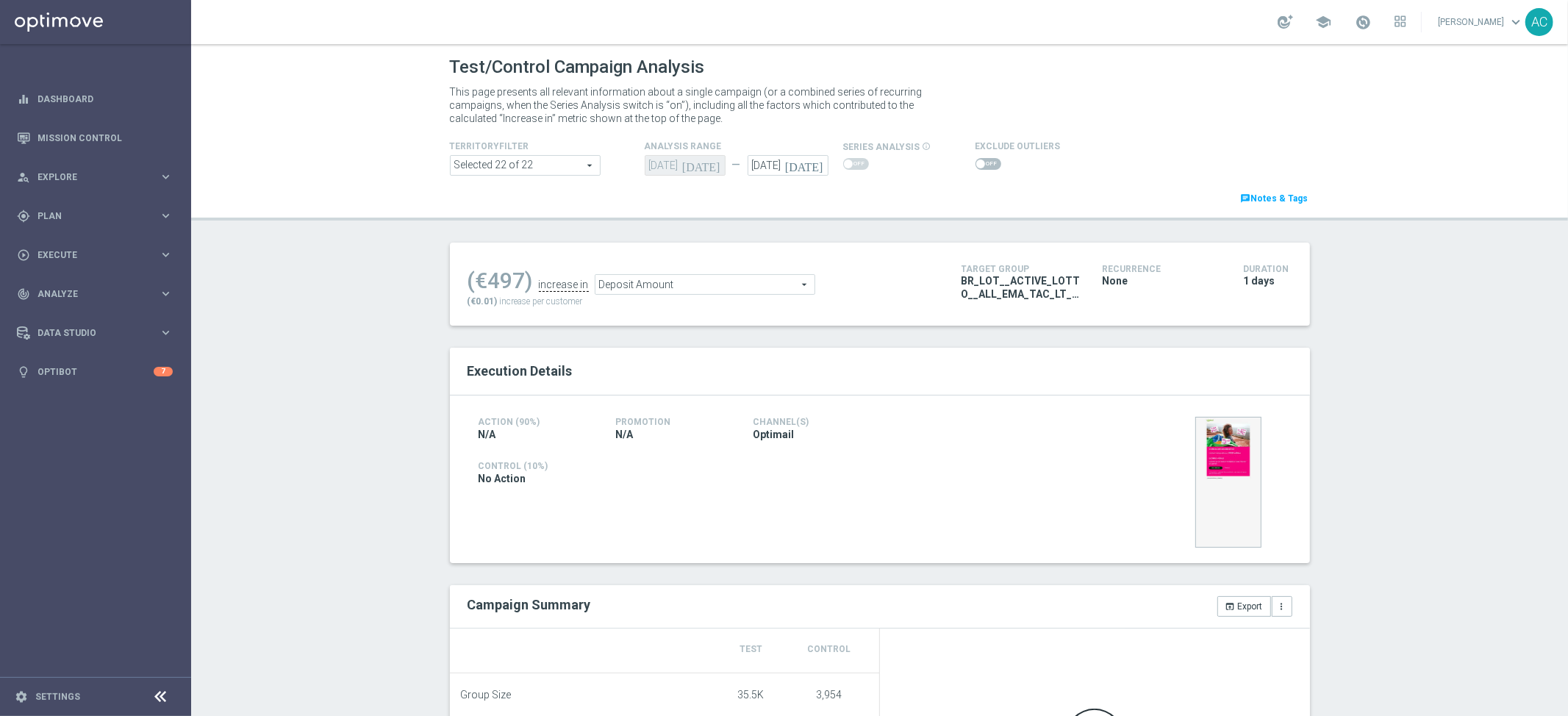
scroll to position [347, 0]
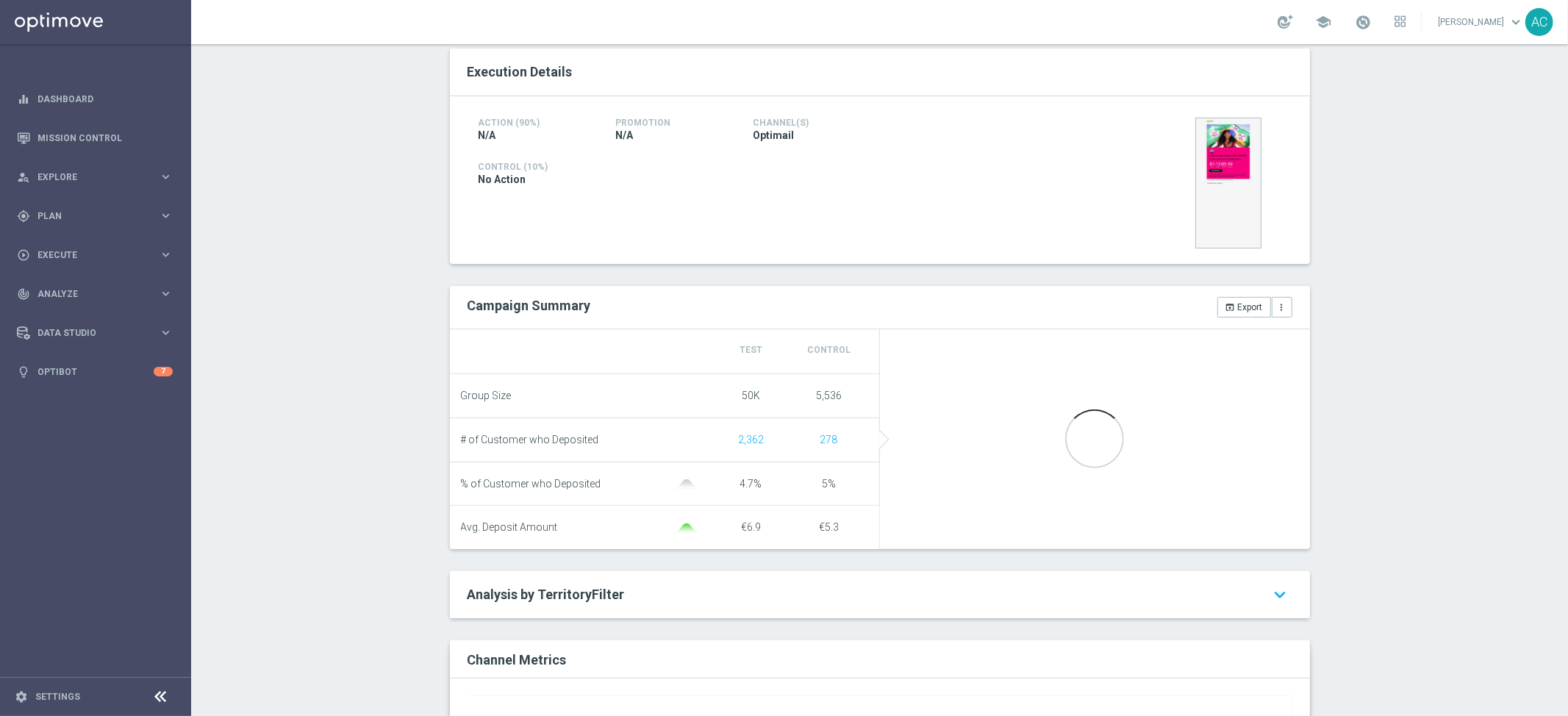
scroll to position [304, 0]
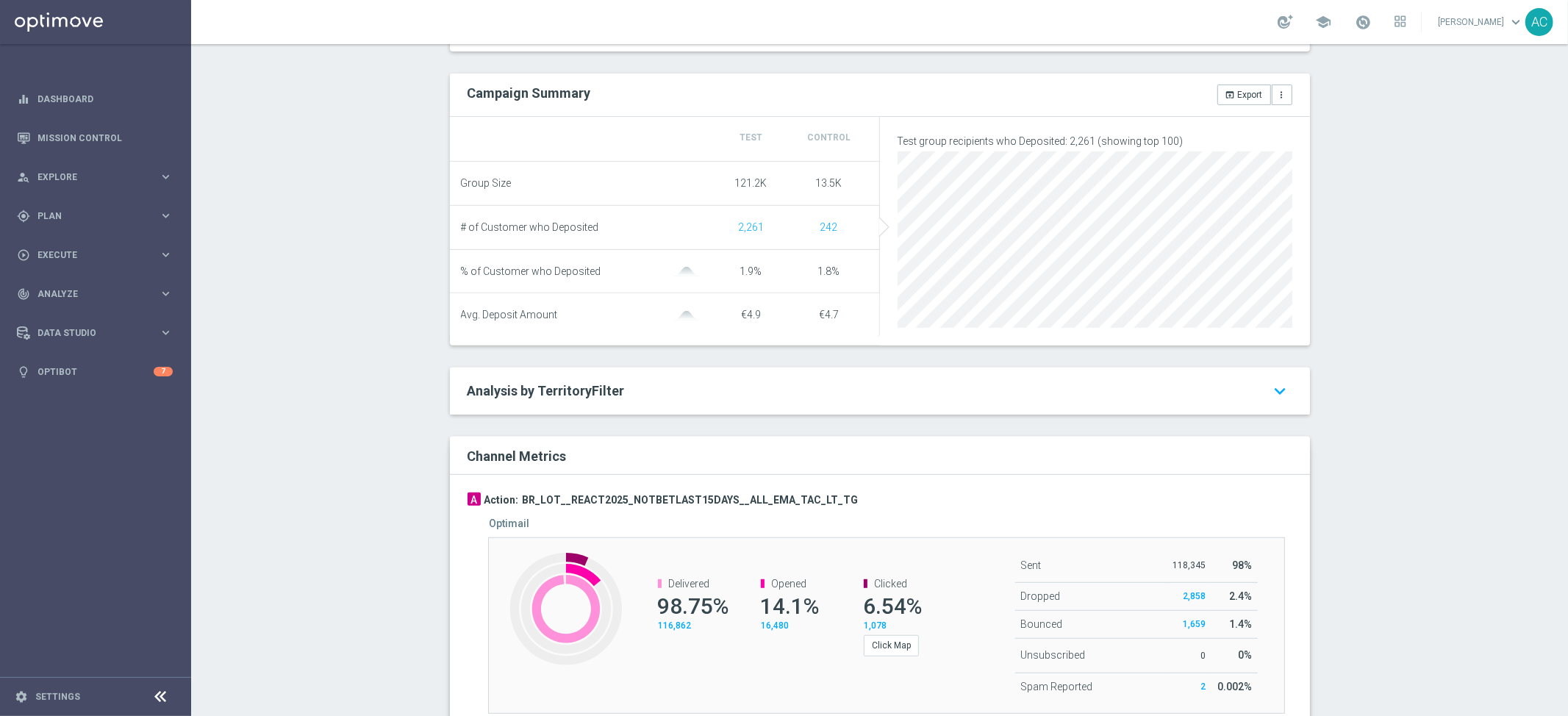
scroll to position [511, 0]
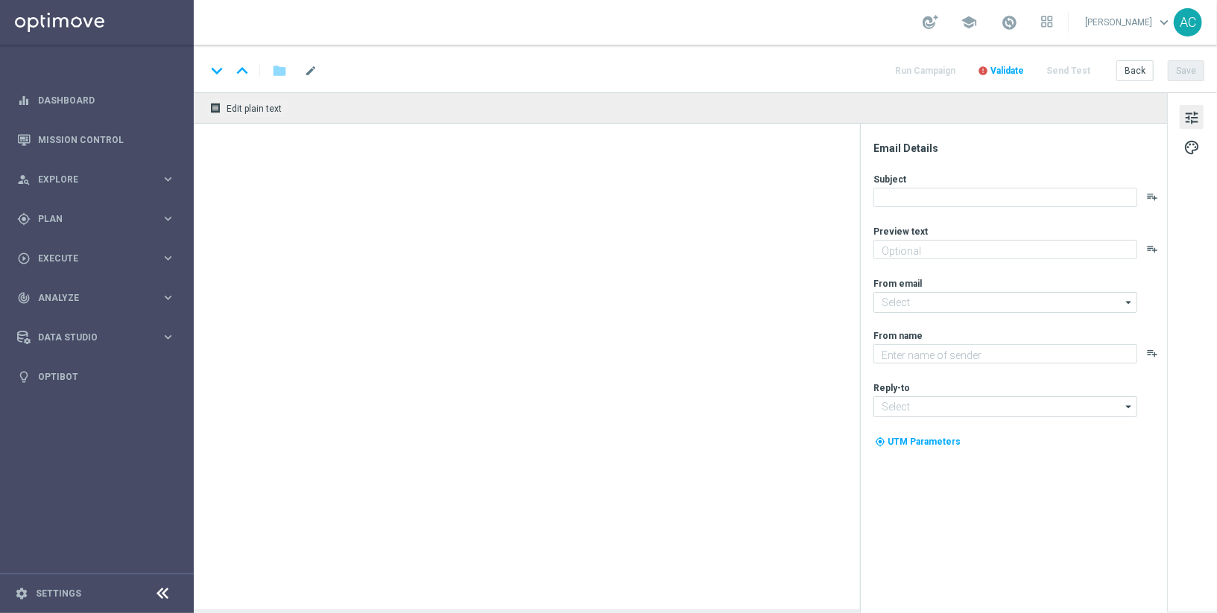
type textarea "Só hoje: leve 3 bilhetes pagando apenas 2!"
type textarea "[DOMAIN_NAME]"
type input "[EMAIL_ADDRESS][DOMAIN_NAME]"
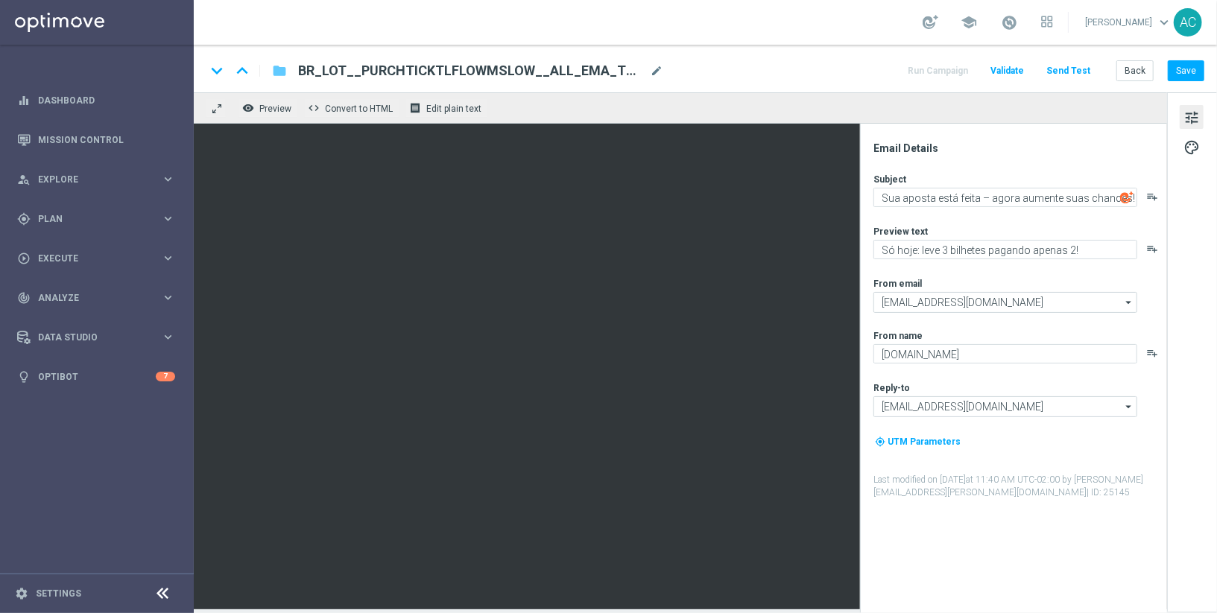
click at [276, 68] on icon "folder" at bounding box center [279, 71] width 15 height 18
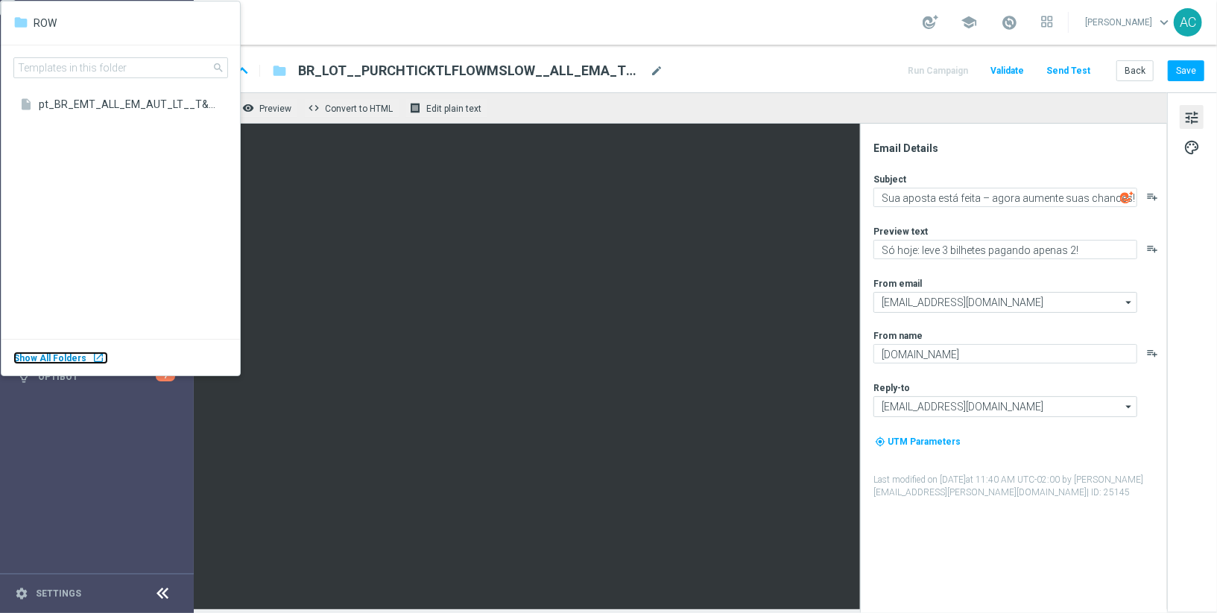
click at [73, 354] on body "equalizer Dashboard Mission Control" at bounding box center [608, 306] width 1217 height 613
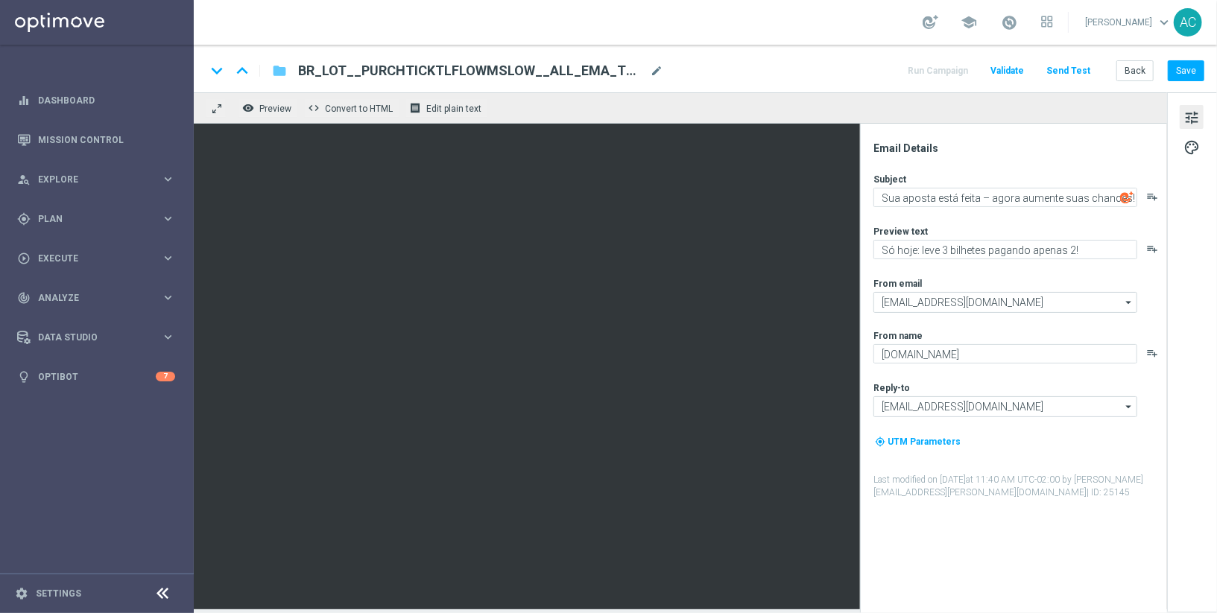
click at [276, 63] on icon "folder" at bounding box center [279, 71] width 15 height 18
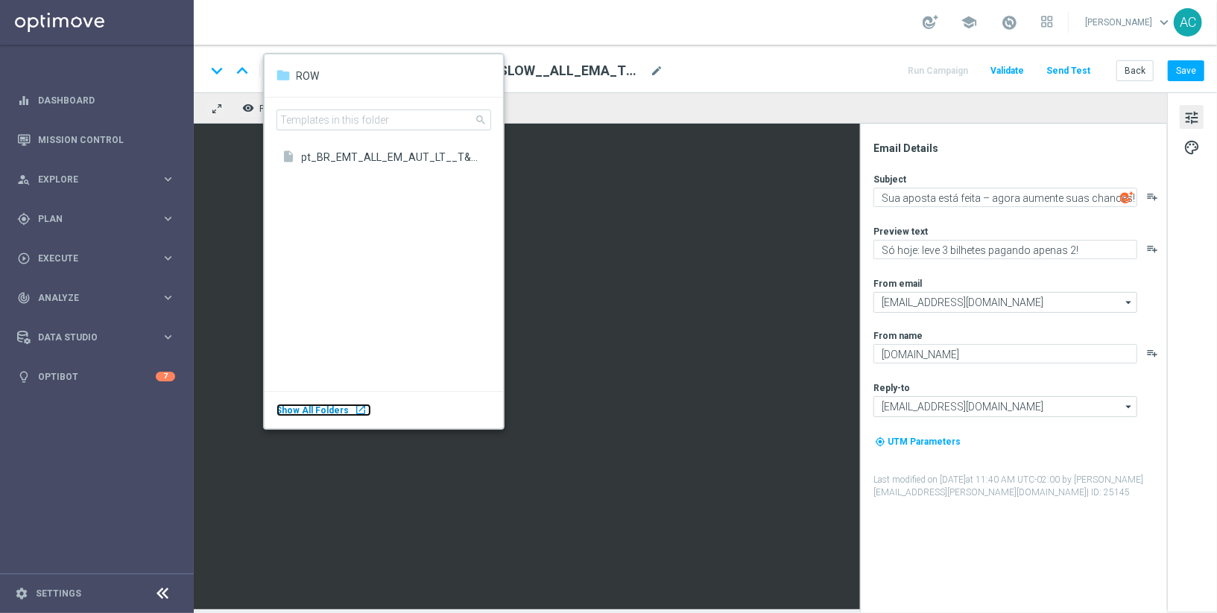
click at [355, 412] on div "launch" at bounding box center [361, 410] width 12 height 12
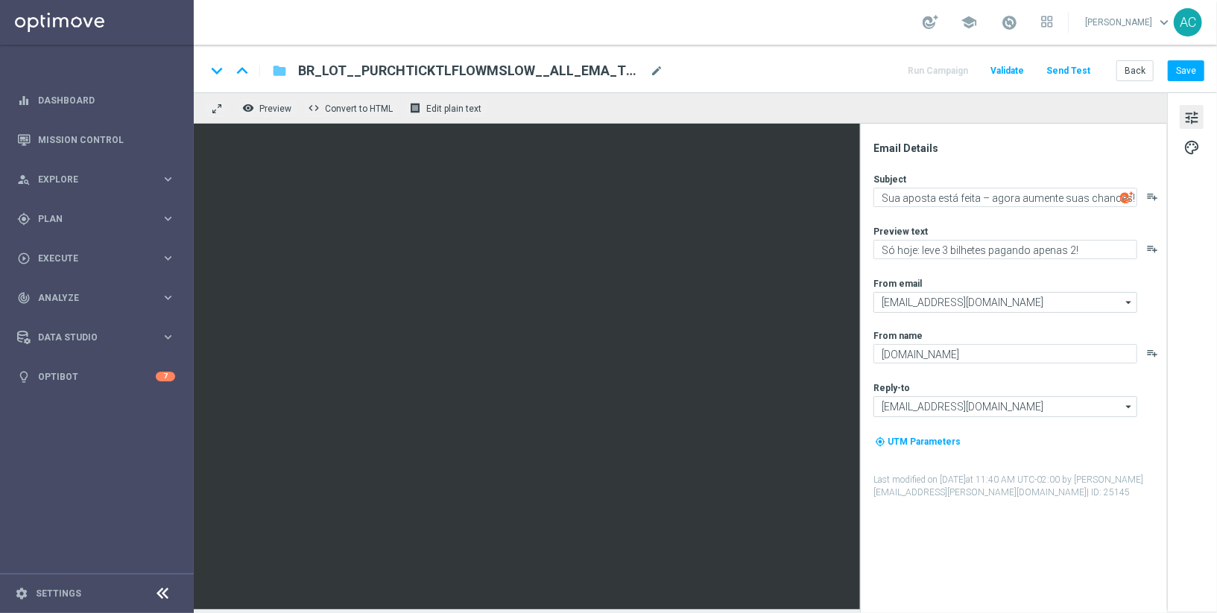
click at [276, 72] on icon "folder" at bounding box center [279, 71] width 15 height 18
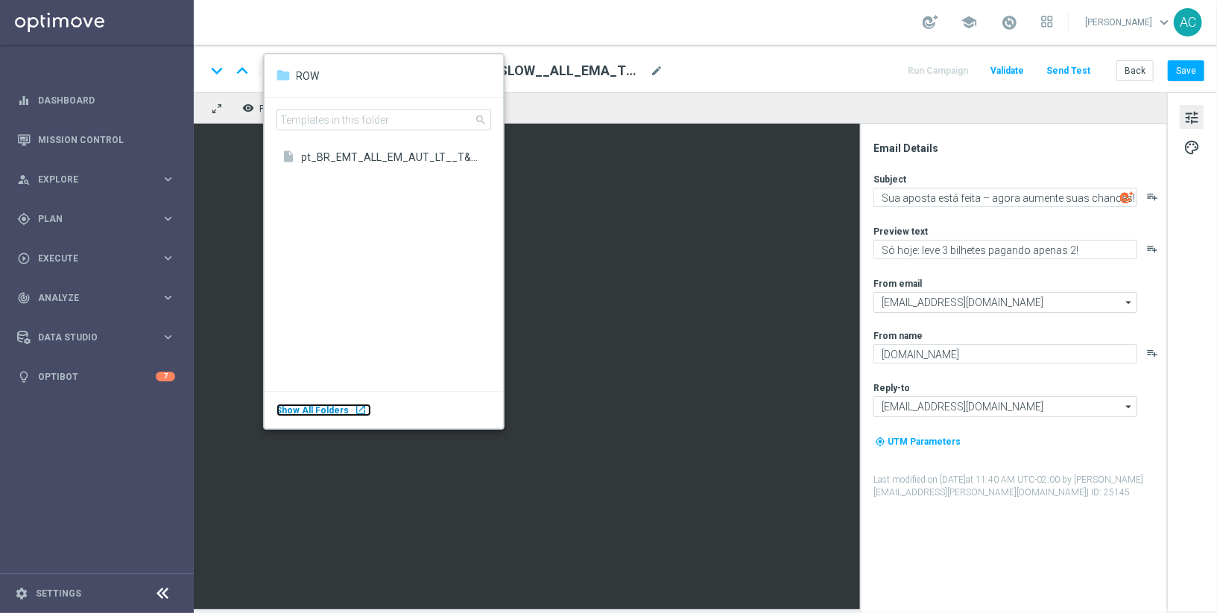
click at [322, 411] on span "Show All Folders" at bounding box center [312, 410] width 73 height 10
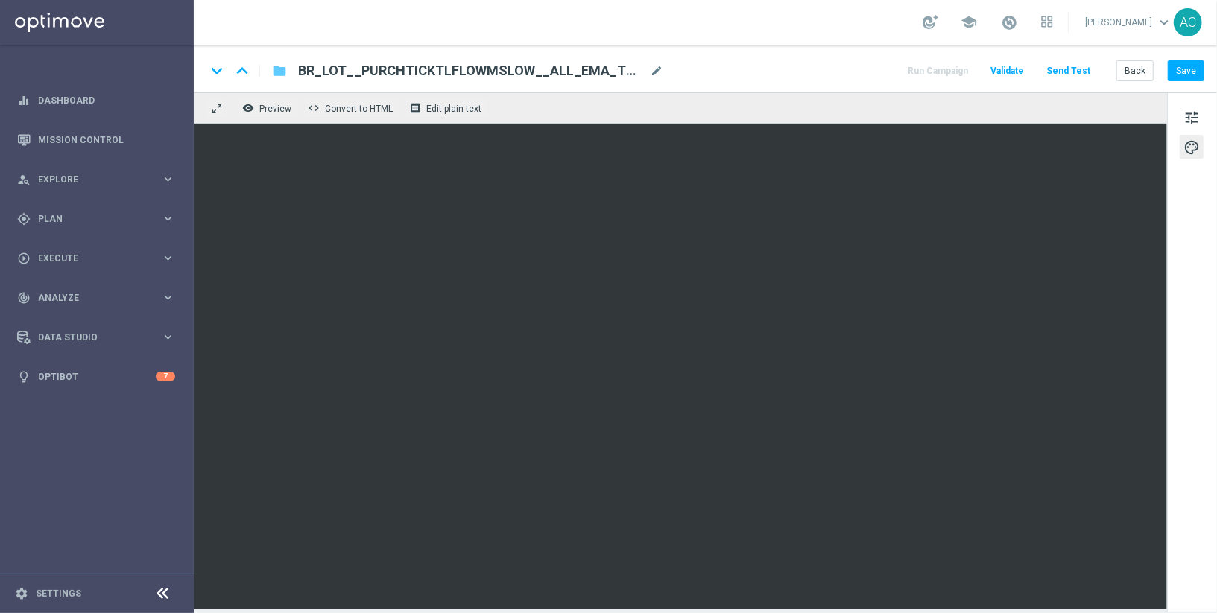
click at [280, 71] on icon "folder" at bounding box center [279, 71] width 15 height 18
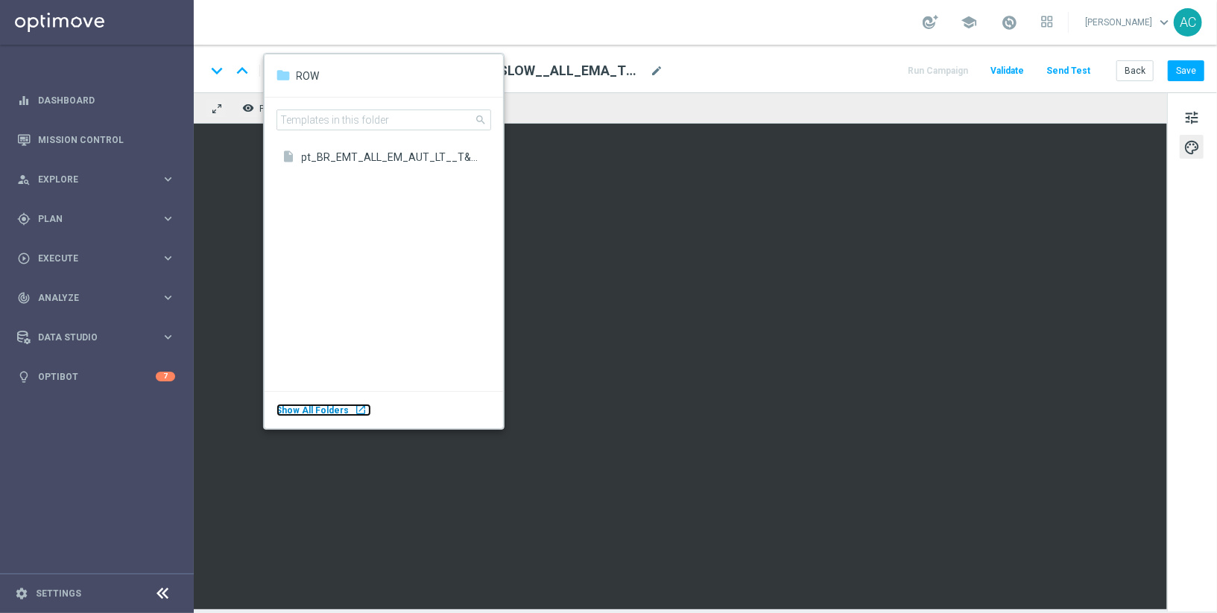
click at [346, 410] on div "Show All Folders launch" at bounding box center [323, 410] width 95 height 13
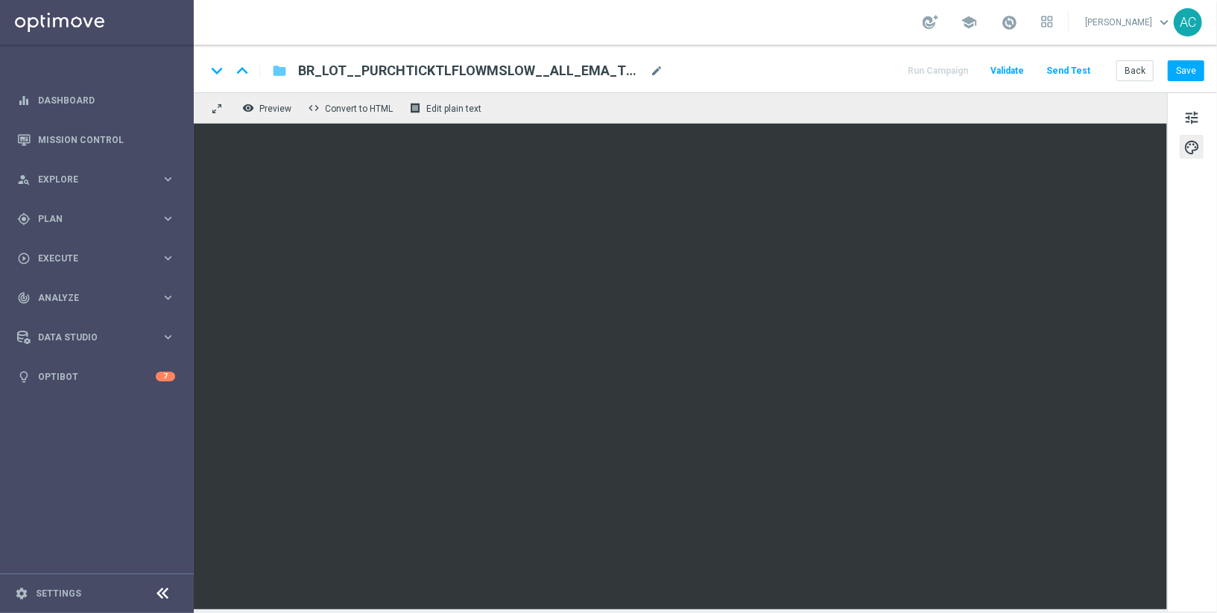
click at [282, 66] on icon "folder" at bounding box center [279, 71] width 15 height 18
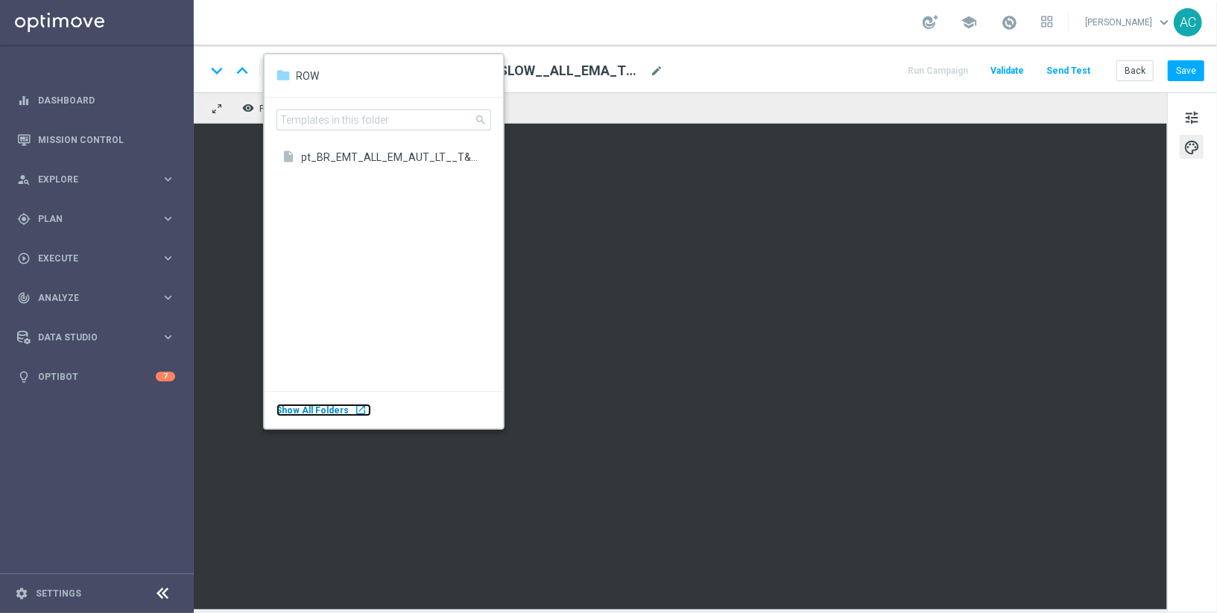
click at [342, 412] on div "Show All Folders launch" at bounding box center [323, 410] width 95 height 13
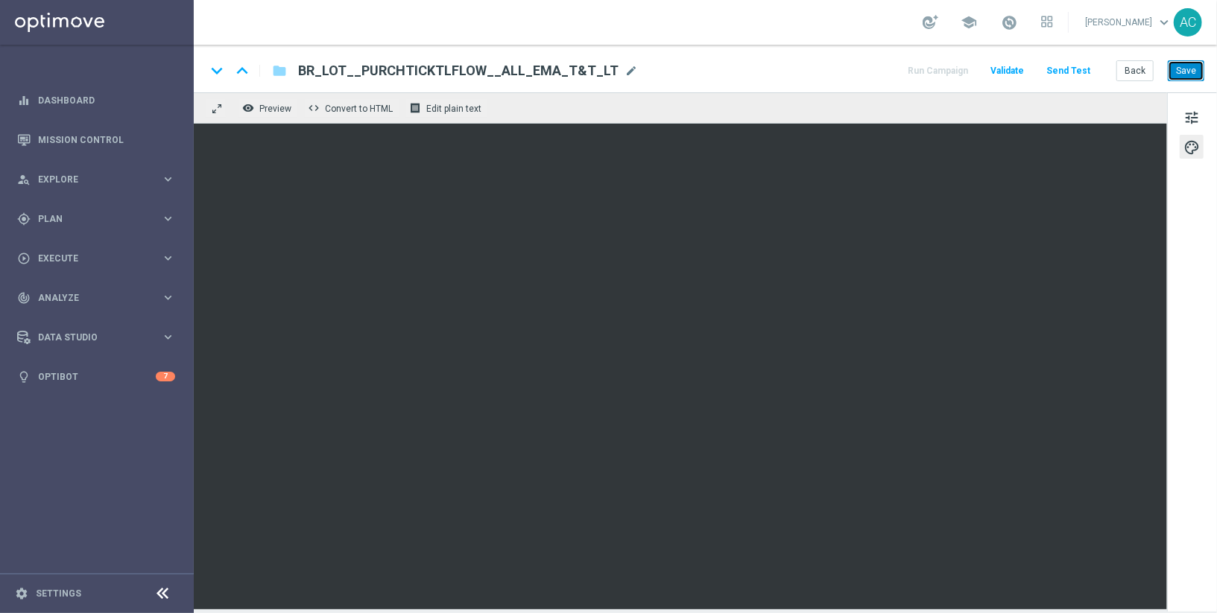
click at [1194, 66] on button "Save" at bounding box center [1185, 70] width 37 height 21
click at [1194, 68] on button "Save" at bounding box center [1185, 70] width 37 height 21
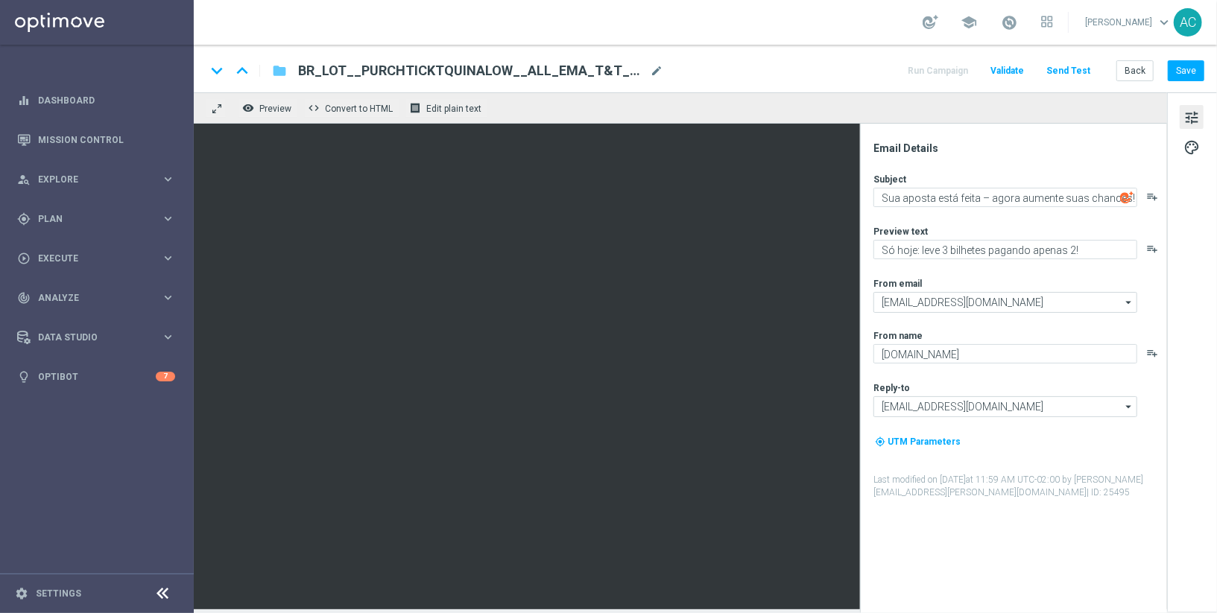
click at [274, 75] on icon "folder" at bounding box center [279, 71] width 15 height 18
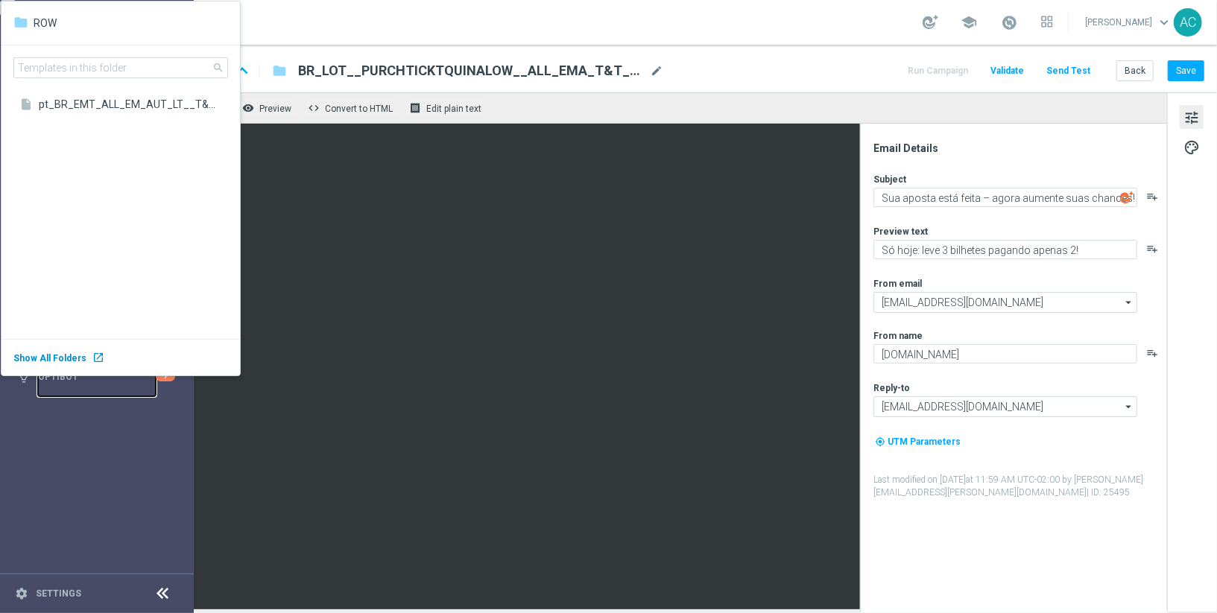
click at [86, 360] on link "Optibot" at bounding box center [97, 376] width 118 height 39
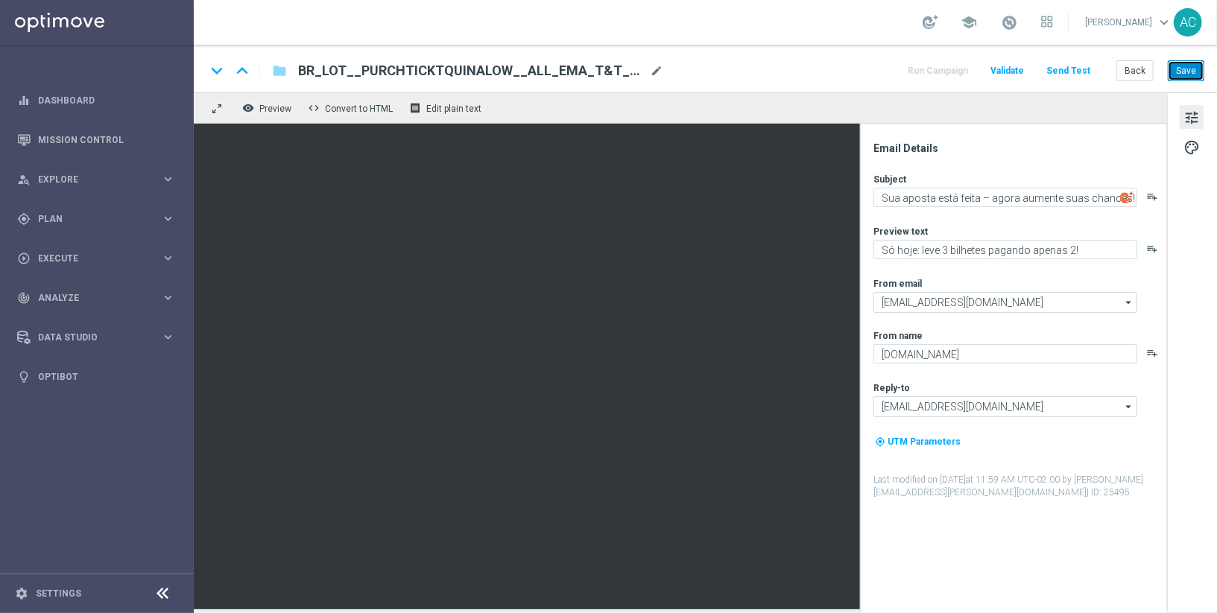
click at [1199, 66] on button "Save" at bounding box center [1185, 70] width 37 height 21
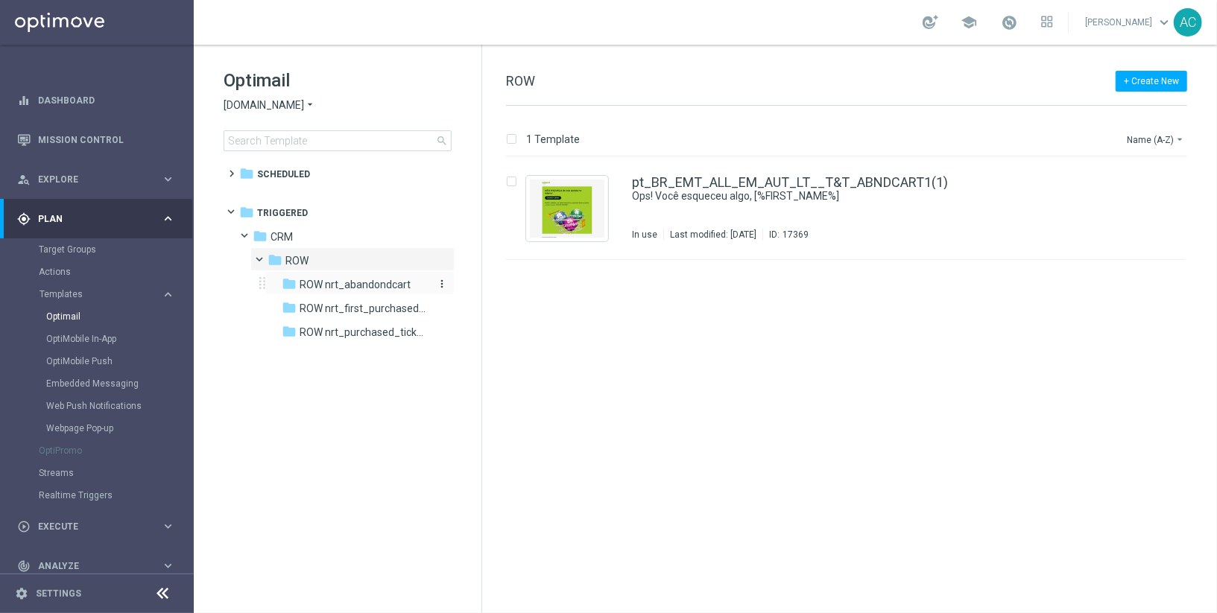
click at [359, 282] on span "ROW nrt_abandondcart" at bounding box center [355, 284] width 111 height 13
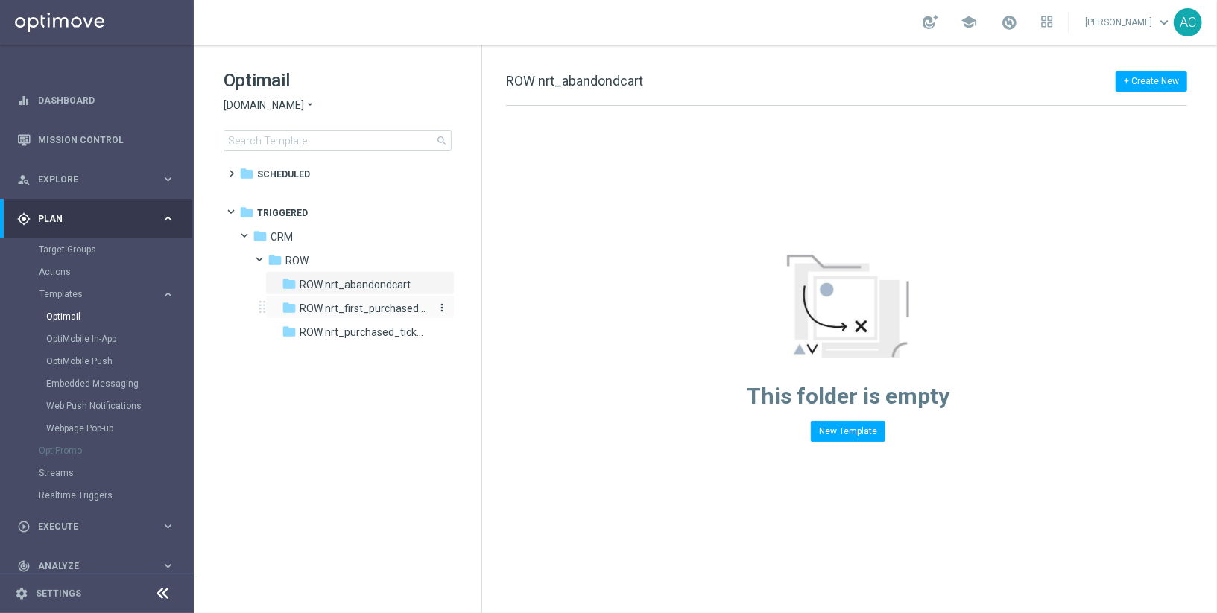
click at [361, 308] on span "ROW nrt_first_purchased_tickets" at bounding box center [364, 308] width 129 height 13
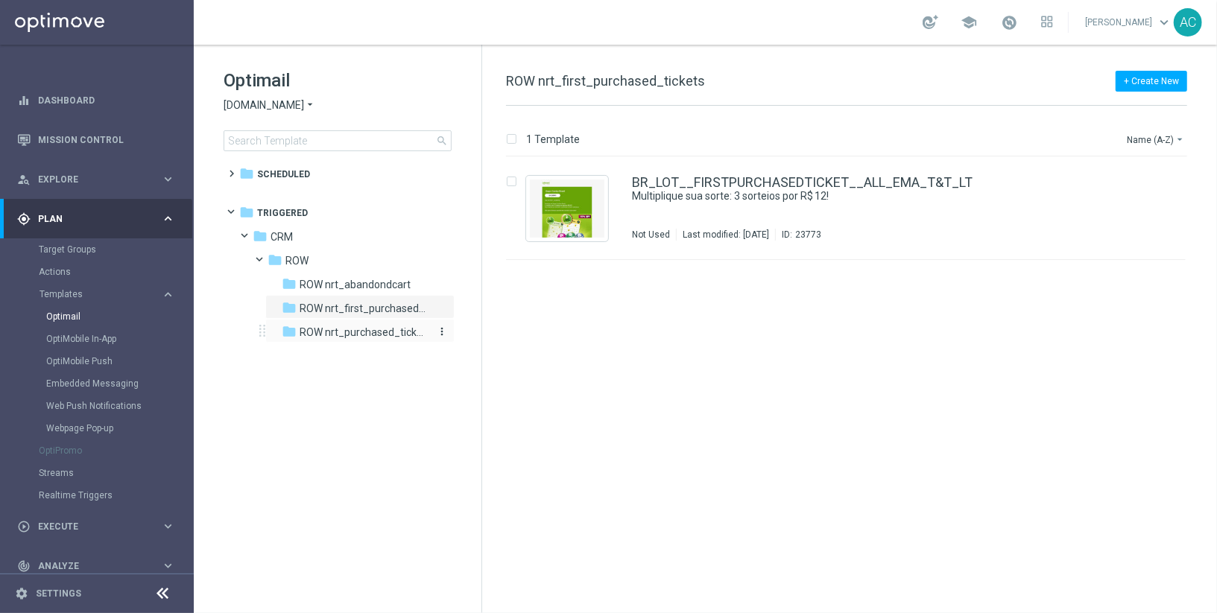
click at [370, 340] on div "folder ROW nrt_purchased_tickets" at bounding box center [355, 332] width 147 height 17
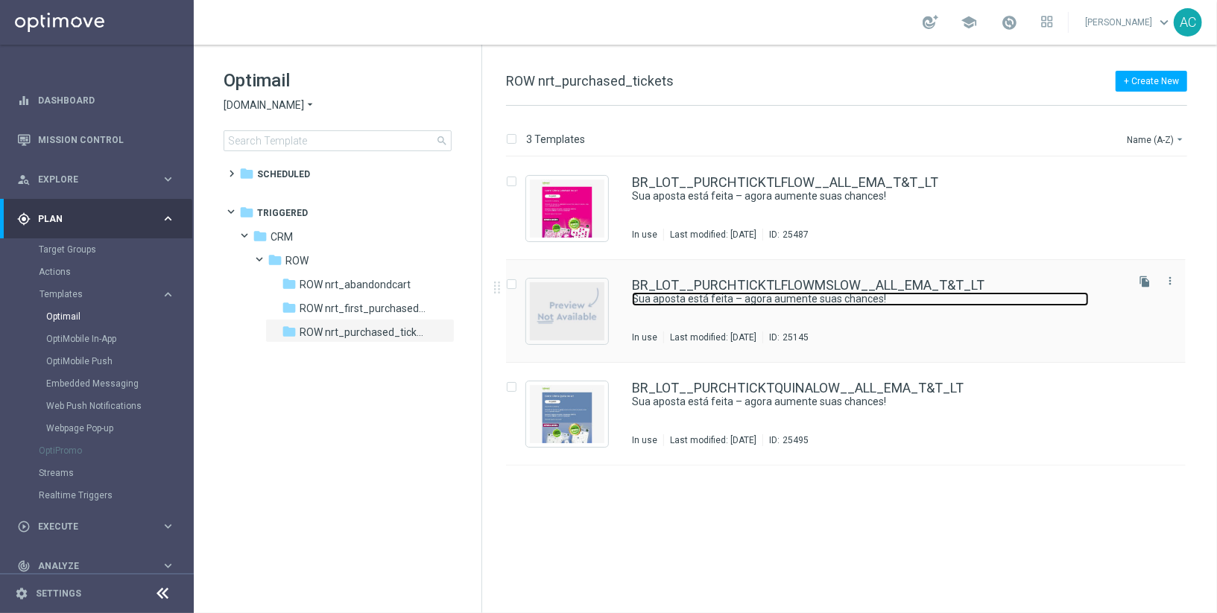
click at [995, 292] on link "Sua aposta está feita – agora aumente suas chances!" at bounding box center [860, 299] width 457 height 14
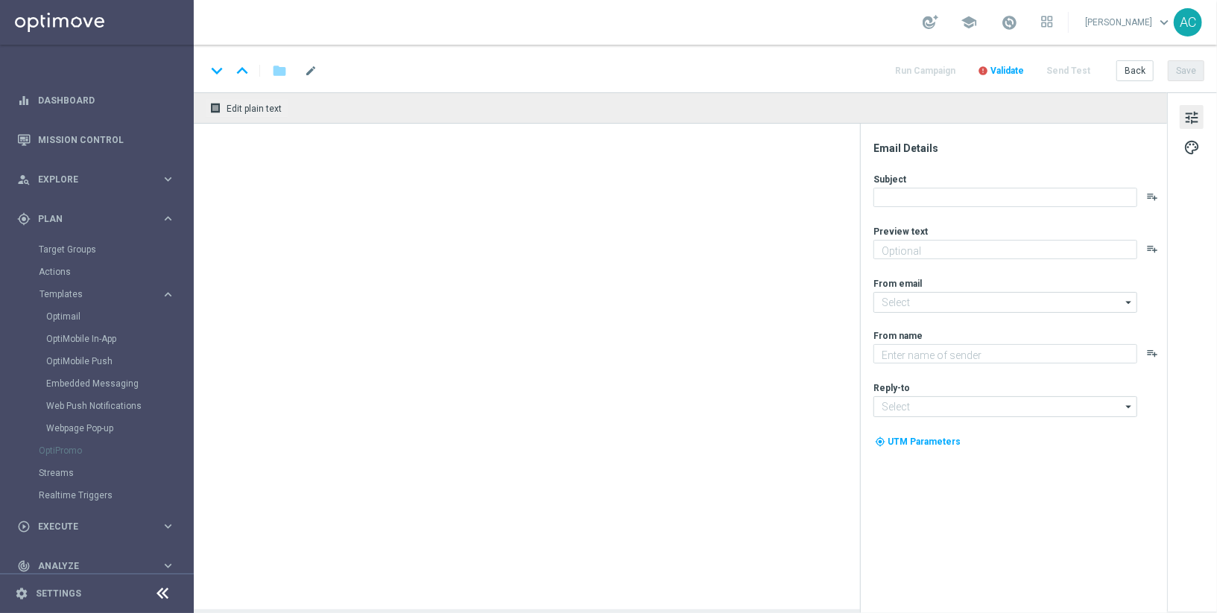
type textarea "Só hoje: leve 3 bilhetes pagando apenas 2!"
type input "[EMAIL_ADDRESS][DOMAIN_NAME]"
type textarea "[DOMAIN_NAME]"
type input "[EMAIL_ADDRESS][DOMAIN_NAME]"
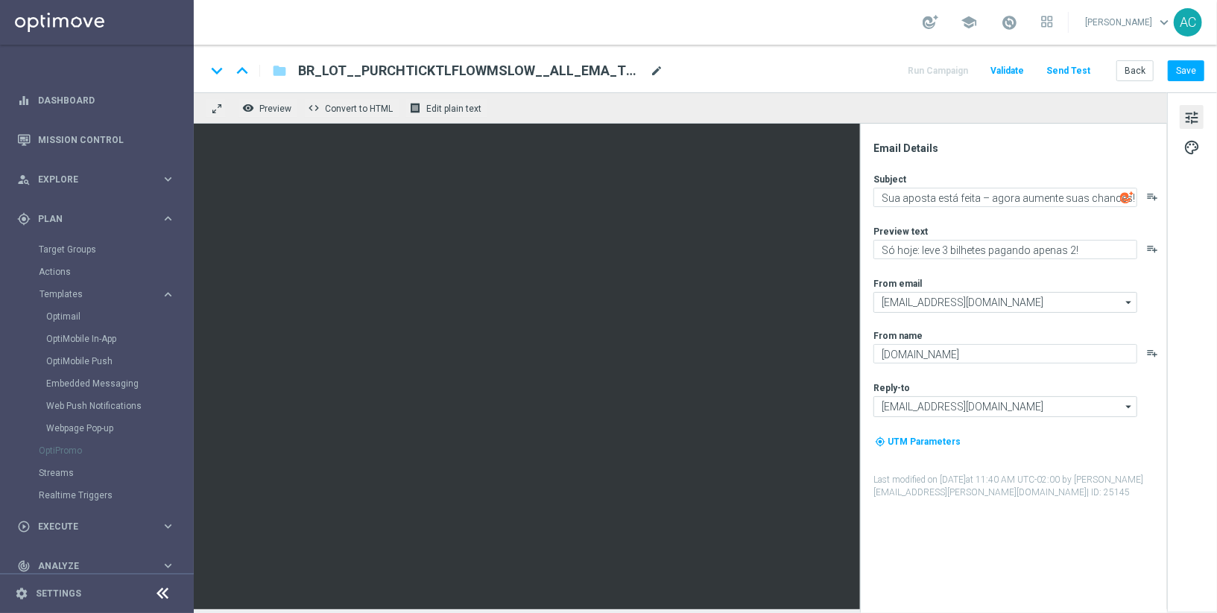
click at [660, 67] on span "mode_edit" at bounding box center [656, 70] width 13 height 13
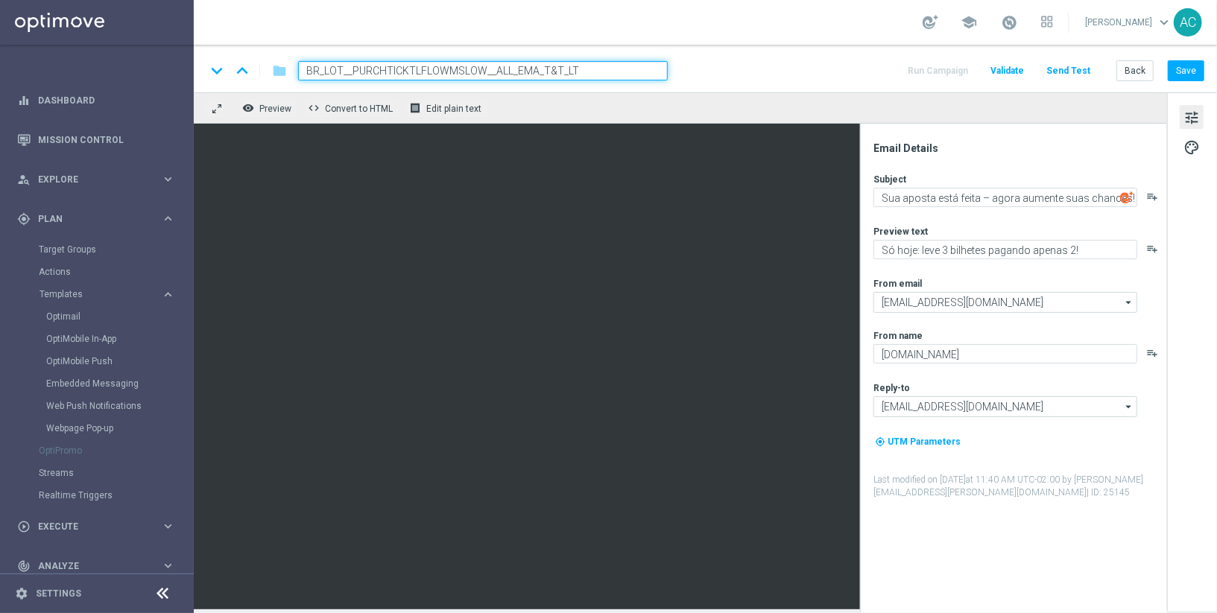
click at [717, 58] on div "keyboard_arrow_down keyboard_arrow_up folder BR_LOT__PURCHTICKTLFLOWMSLOW__ALL_…" at bounding box center [705, 69] width 1023 height 48
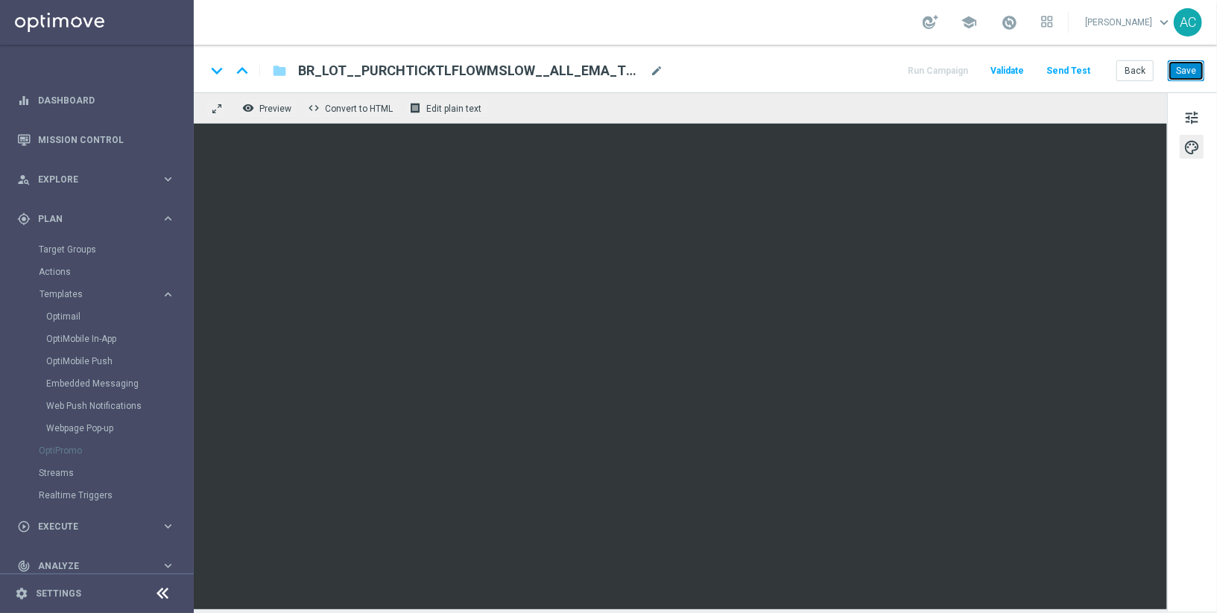
click at [1190, 68] on button "Save" at bounding box center [1185, 70] width 37 height 21
click at [1187, 71] on button "Save" at bounding box center [1185, 70] width 37 height 21
click at [583, 62] on span "BR_LOT__PURCHTICKTLFLOWMSLOW__ALL_EMA_T&T_LT" at bounding box center [471, 71] width 346 height 18
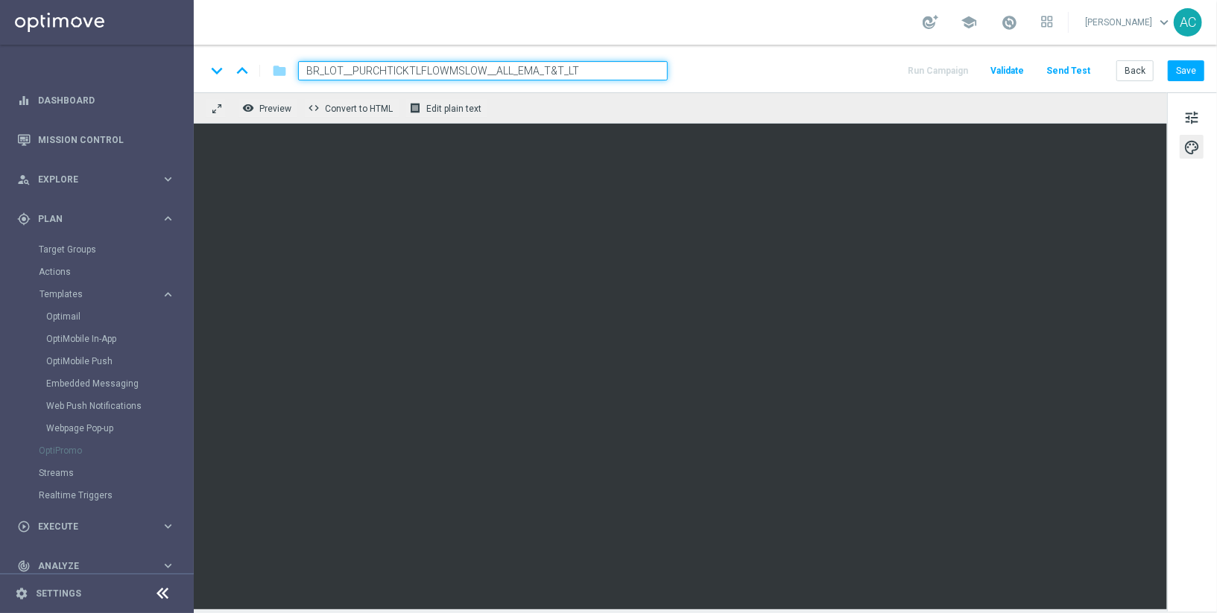
click at [583, 61] on input "BR_LOT__PURCHTICKTLFLOWMSLOW__ALL_EMA_T&T_LT" at bounding box center [483, 70] width 370 height 19
click at [556, 71] on input "BR_LOT__PURCHTICKTLFLOWMSLOW__ALL_EMA_T&T_LT" at bounding box center [483, 70] width 370 height 19
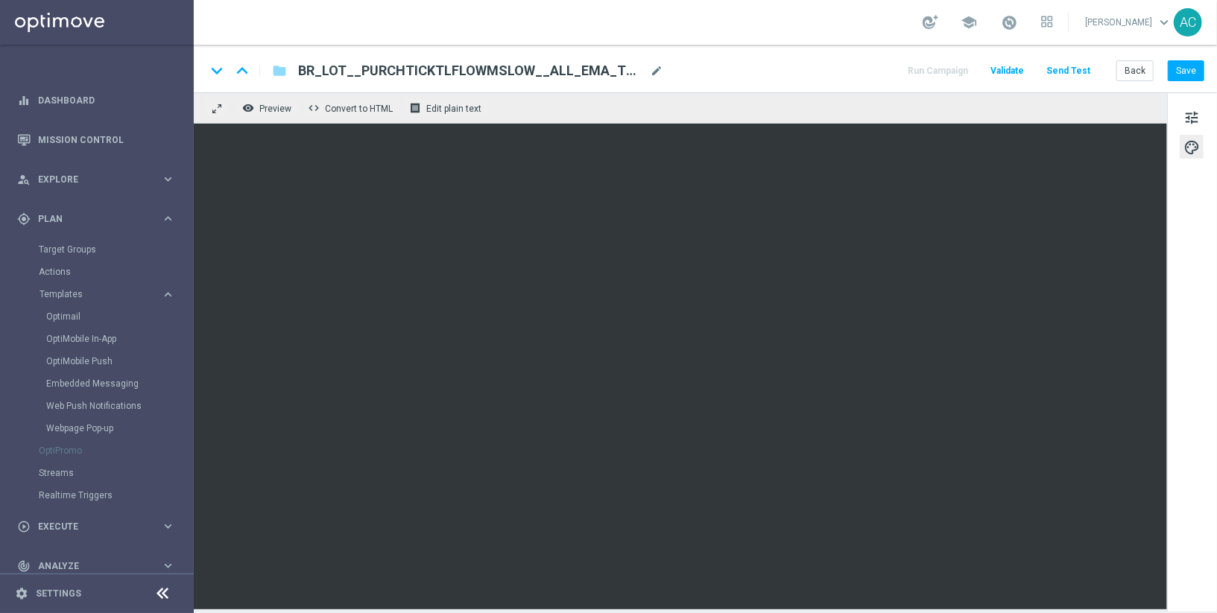
click at [618, 71] on span "BR_LOT__PURCHTICKTLFLOWMSLOW__ALL_EMA_T&T_LT" at bounding box center [471, 71] width 346 height 18
click at [656, 62] on div "BR_LOT__PURCHTICKTLFLOWMSLOW__ALL_EMA_T&T_LT mode_edit" at bounding box center [480, 70] width 365 height 19
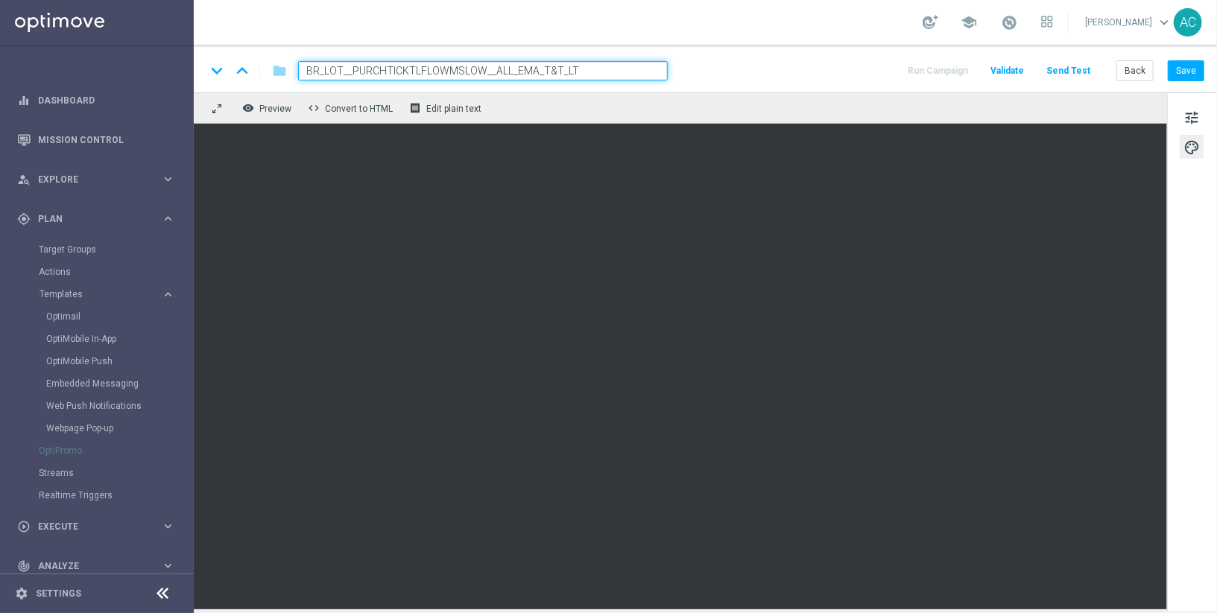
click at [654, 77] on input "BR_LOT__PURCHTICKTLFLOWMSLOW__ALL_EMA_T&T_LT" at bounding box center [483, 70] width 370 height 19
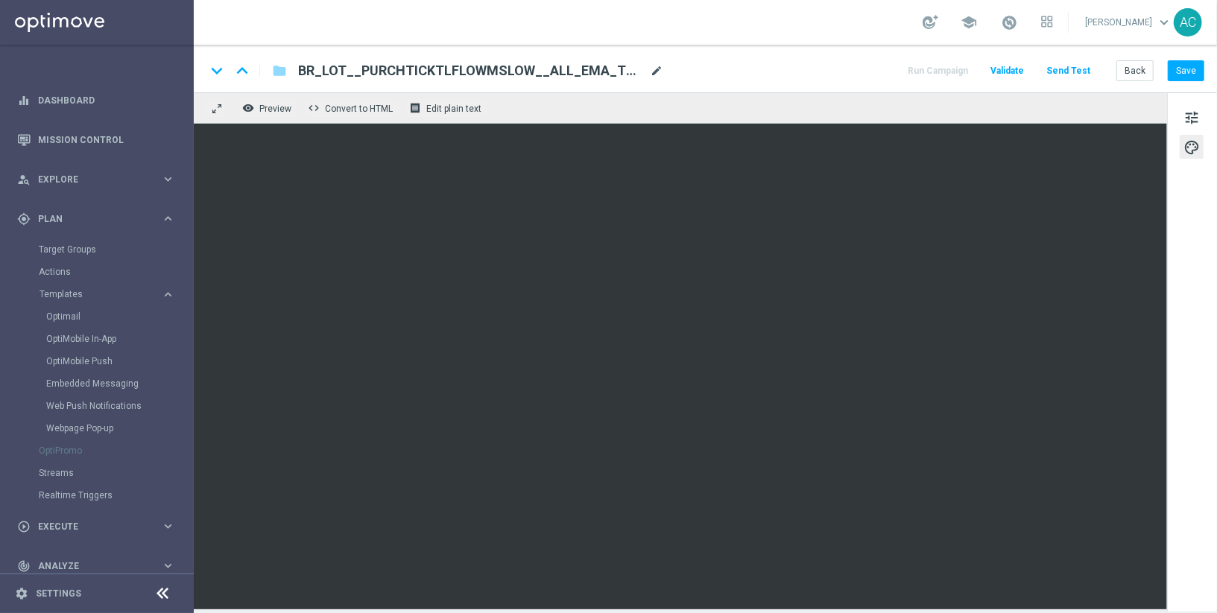
click at [651, 69] on span "mode_edit" at bounding box center [656, 70] width 13 height 13
click at [1200, 69] on button "Save" at bounding box center [1185, 70] width 37 height 21
click at [1195, 72] on button "Save" at bounding box center [1185, 70] width 37 height 21
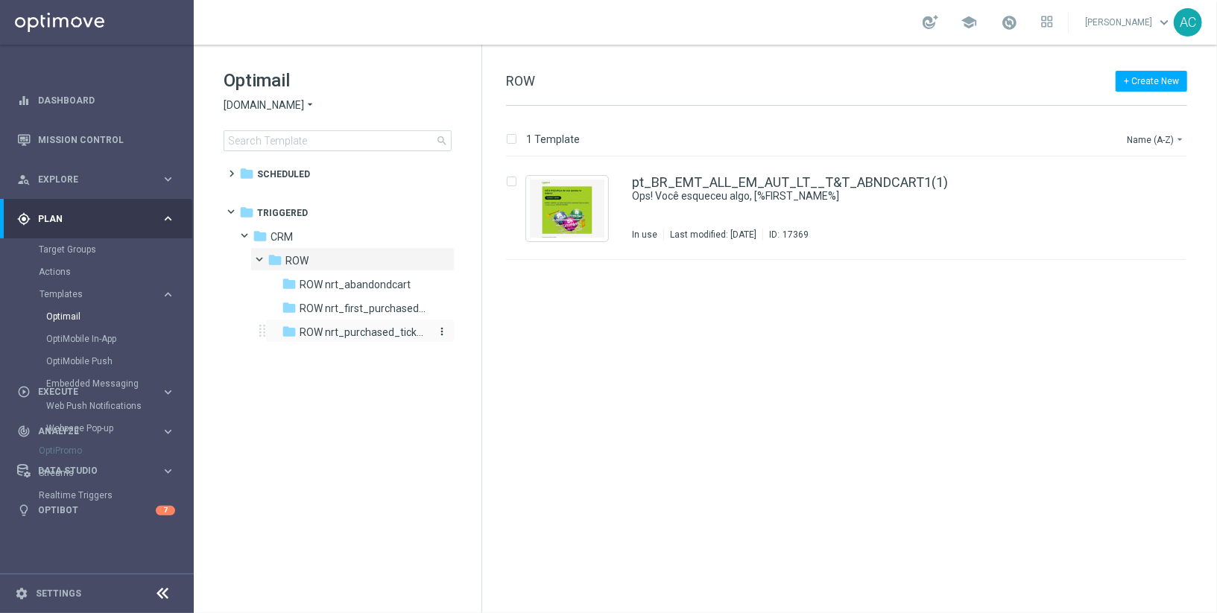
click at [321, 336] on span "ROW nrt_purchased_tickets" at bounding box center [364, 332] width 129 height 13
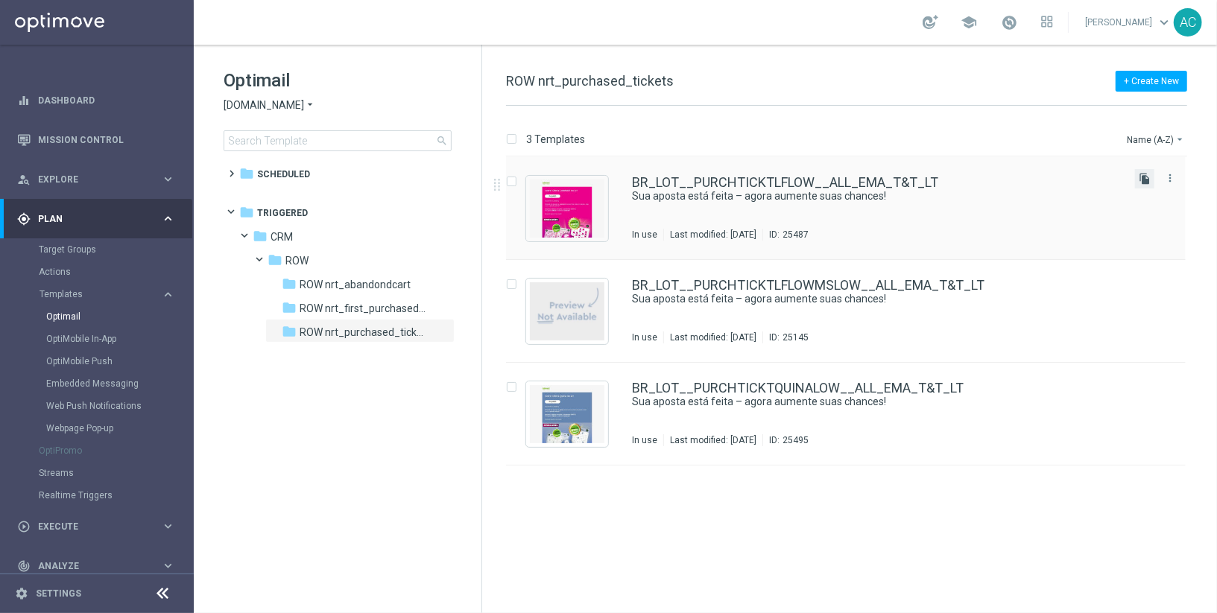
click at [1145, 179] on icon "file_copy" at bounding box center [1144, 179] width 12 height 12
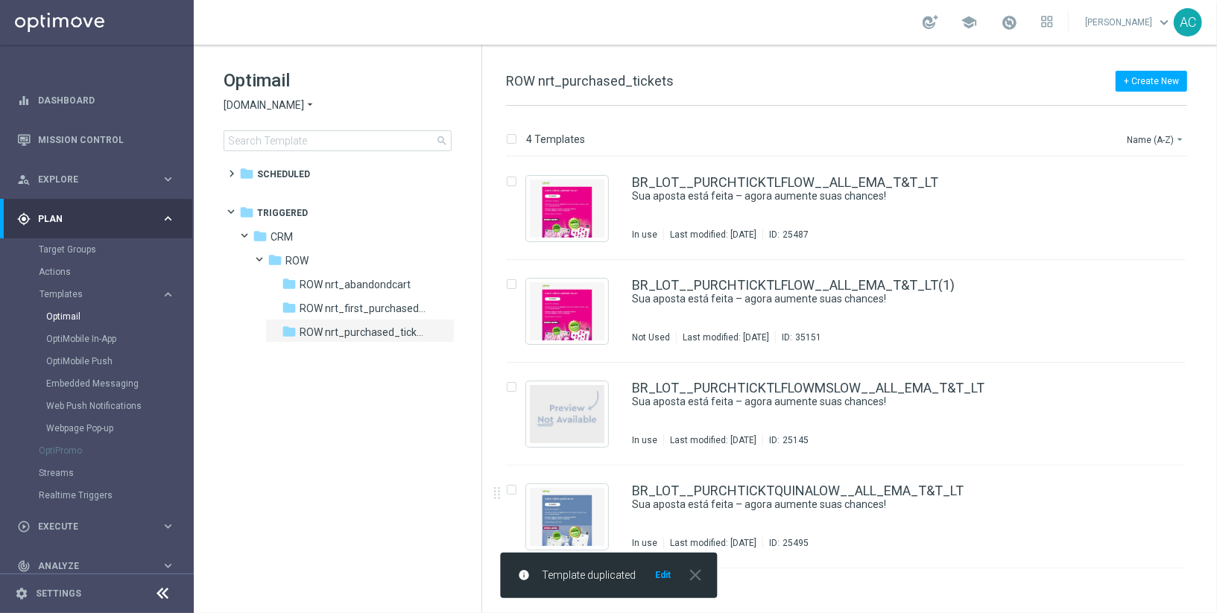
click at [659, 575] on button "Edit" at bounding box center [662, 575] width 19 height 12
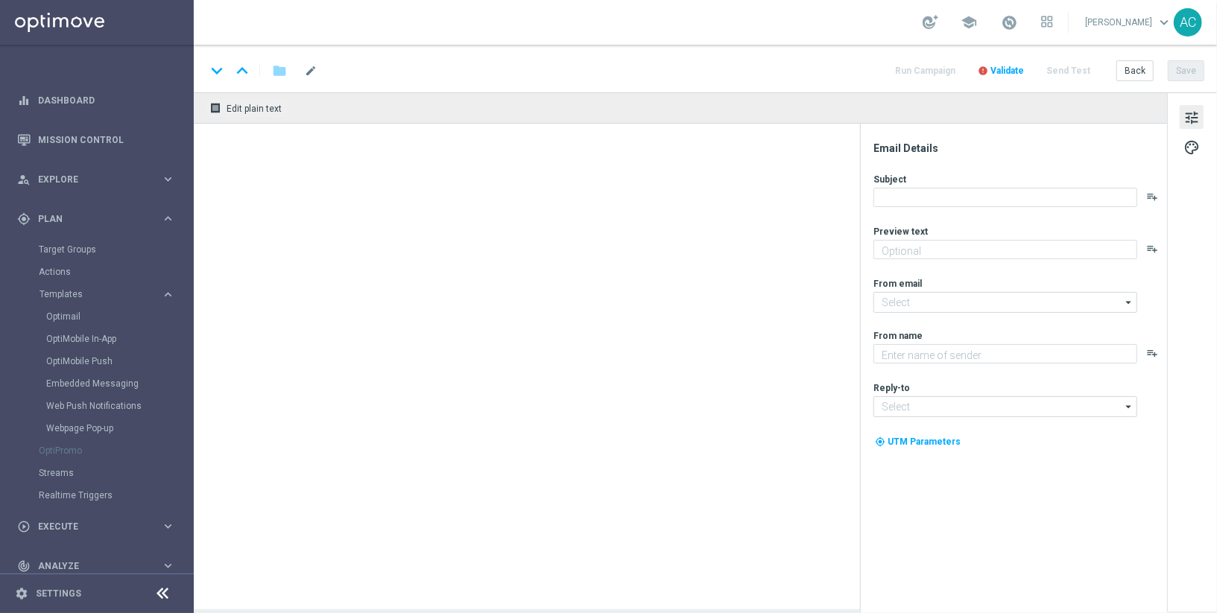
type textarea "Só hoje: leve 3 bilhetes pagando apenas 2!"
type input "[EMAIL_ADDRESS][DOMAIN_NAME]"
type textarea "[DOMAIN_NAME]"
type input "[EMAIL_ADDRESS][DOMAIN_NAME]"
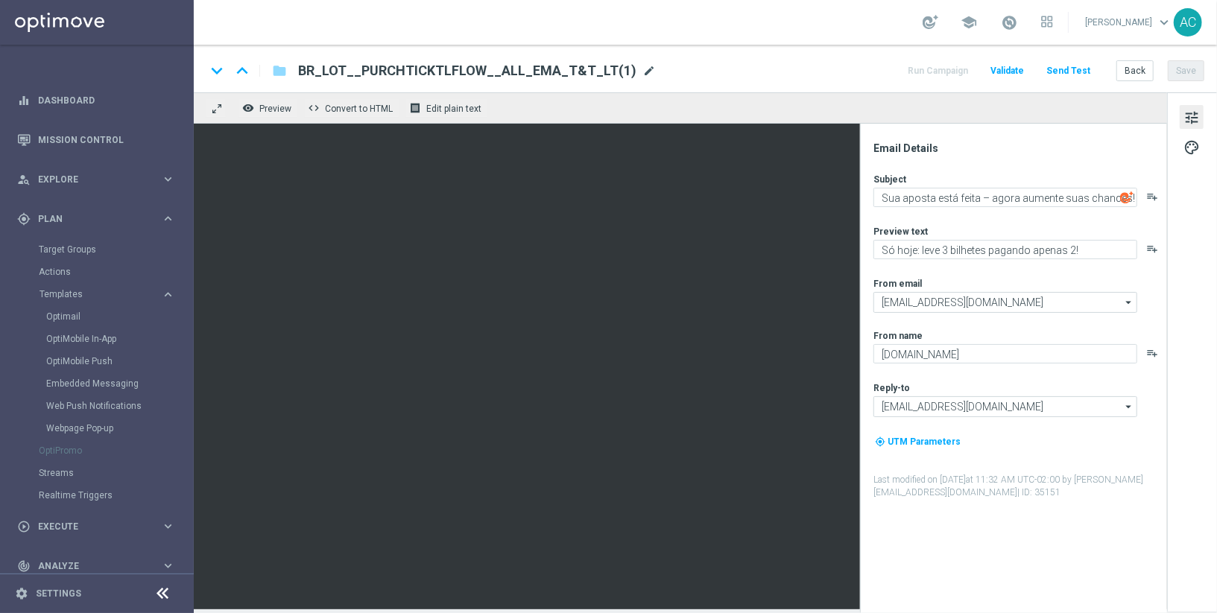
click at [642, 69] on span "mode_edit" at bounding box center [648, 70] width 13 height 13
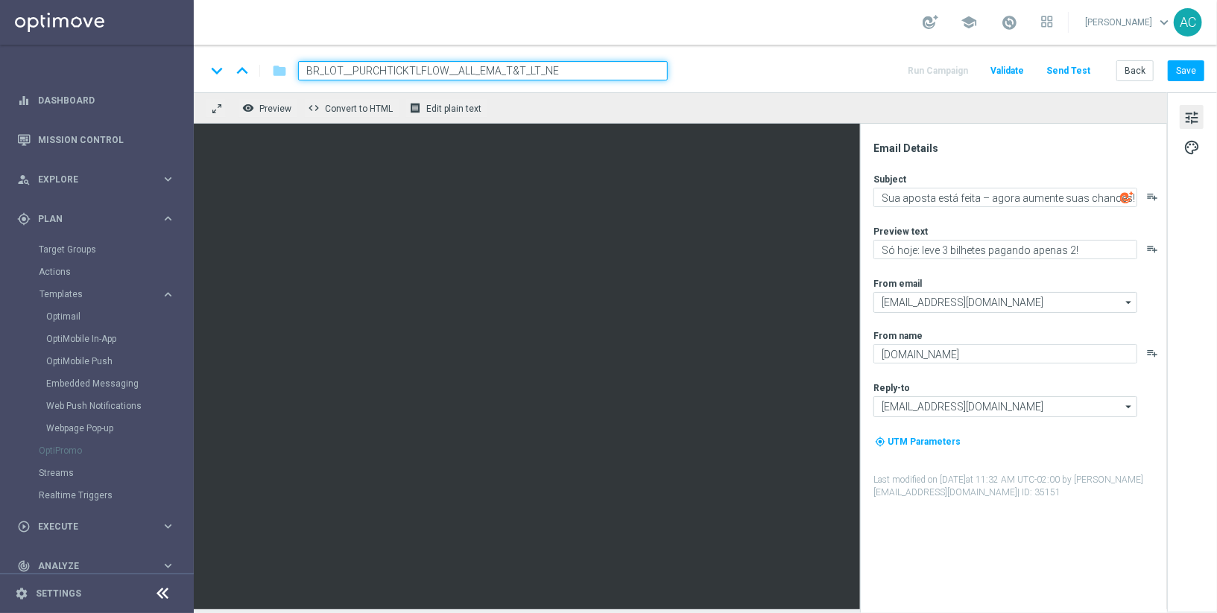
type input "BR_LOT__PURCHTICKTLFLOW__ALL_EMA_T&T_LT_NEW"
click at [519, 63] on input "BR_LOT__PURCHTICKTLFLOW__ALL_EMA_T&T_LT_NEW" at bounding box center [483, 70] width 370 height 19
click at [1191, 74] on button "Save" at bounding box center [1185, 70] width 37 height 21
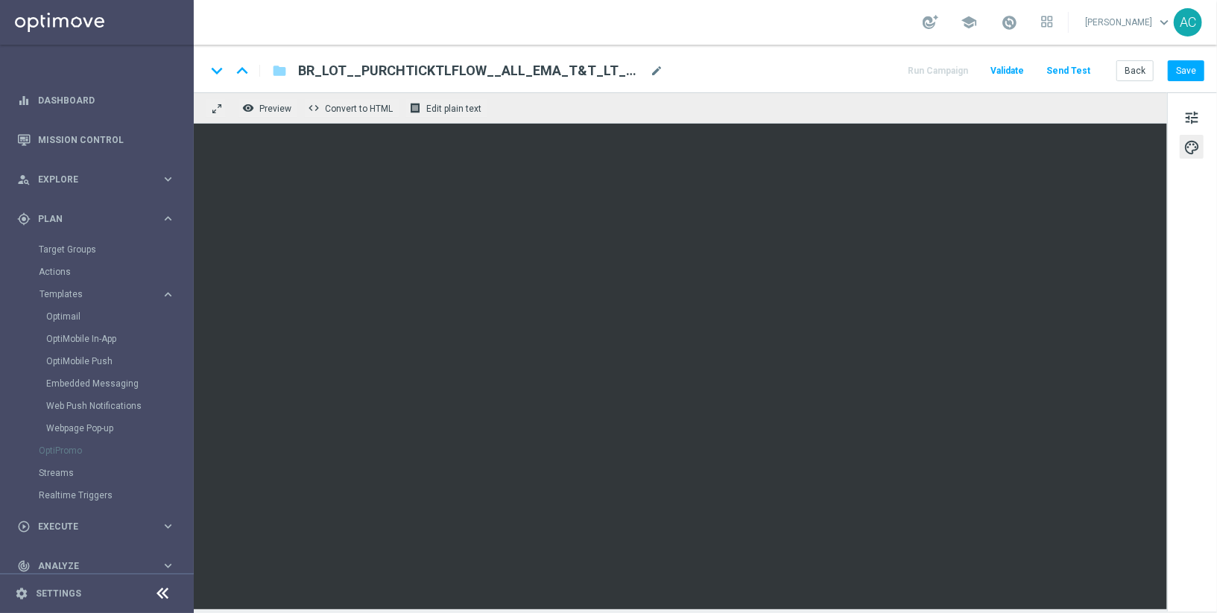
click at [464, 72] on span "BR_LOT__PURCHTICKTLFLOW__ALL_EMA_T&T_LT_NEW" at bounding box center [471, 71] width 346 height 18
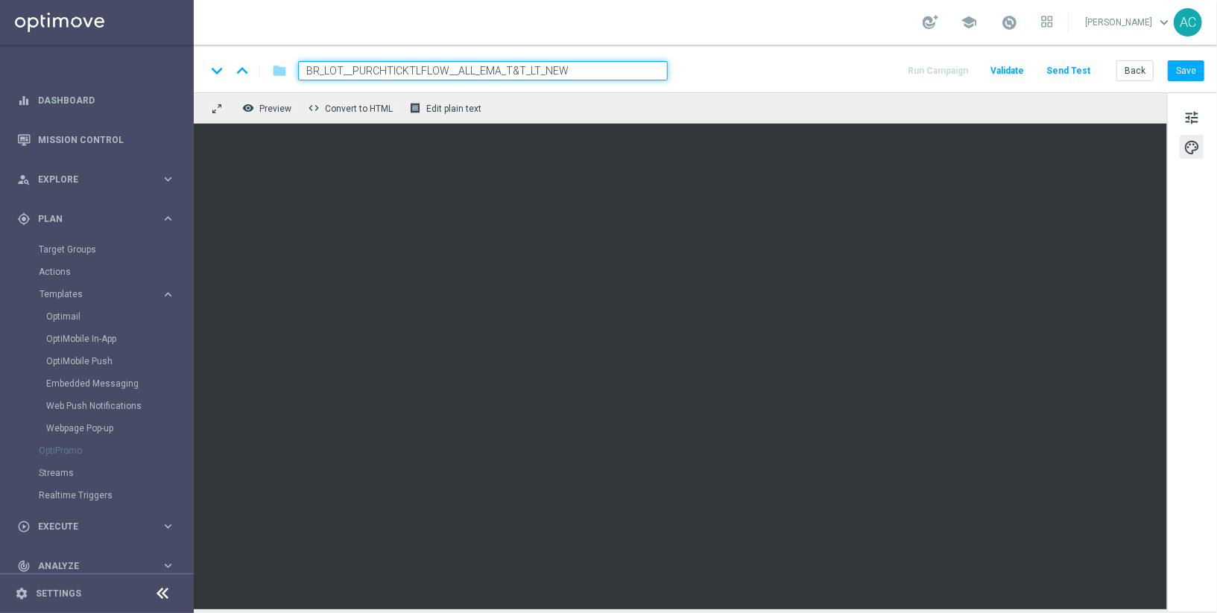
click at [464, 72] on input "BR_LOT__PURCHTICKTLFLOW__ALL_EMA_T&T_LT_NEW" at bounding box center [483, 70] width 370 height 19
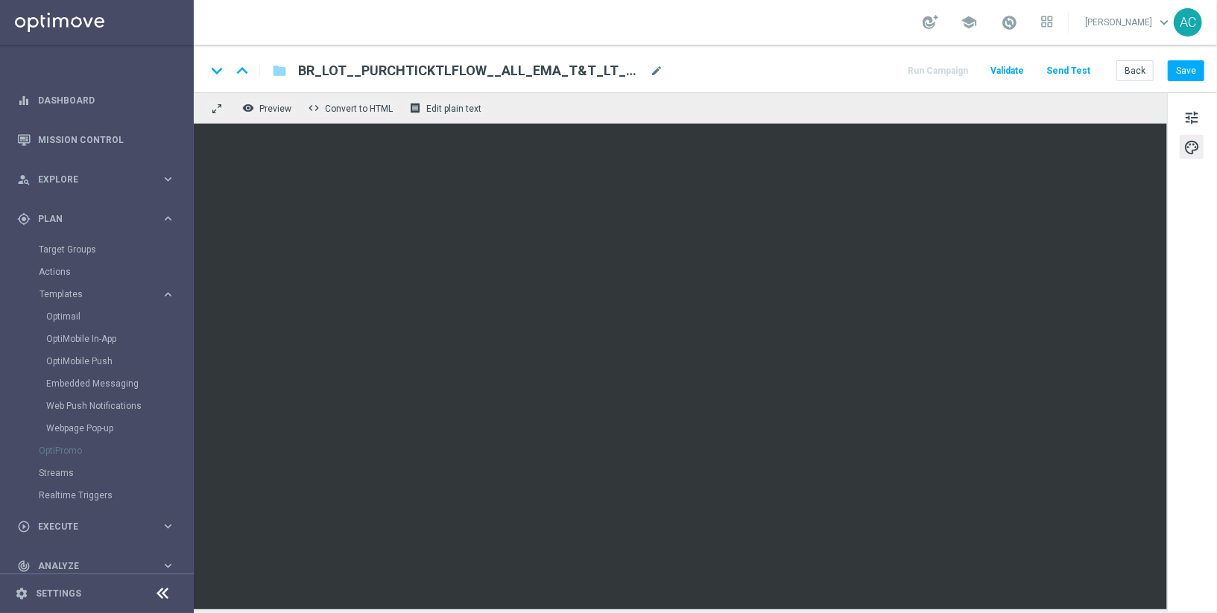
click at [536, 56] on div "keyboard_arrow_down keyboard_arrow_up folder BR_LOT__PURCHTICKTLFLOW__ALL_EMA_T…" at bounding box center [705, 69] width 1023 height 48
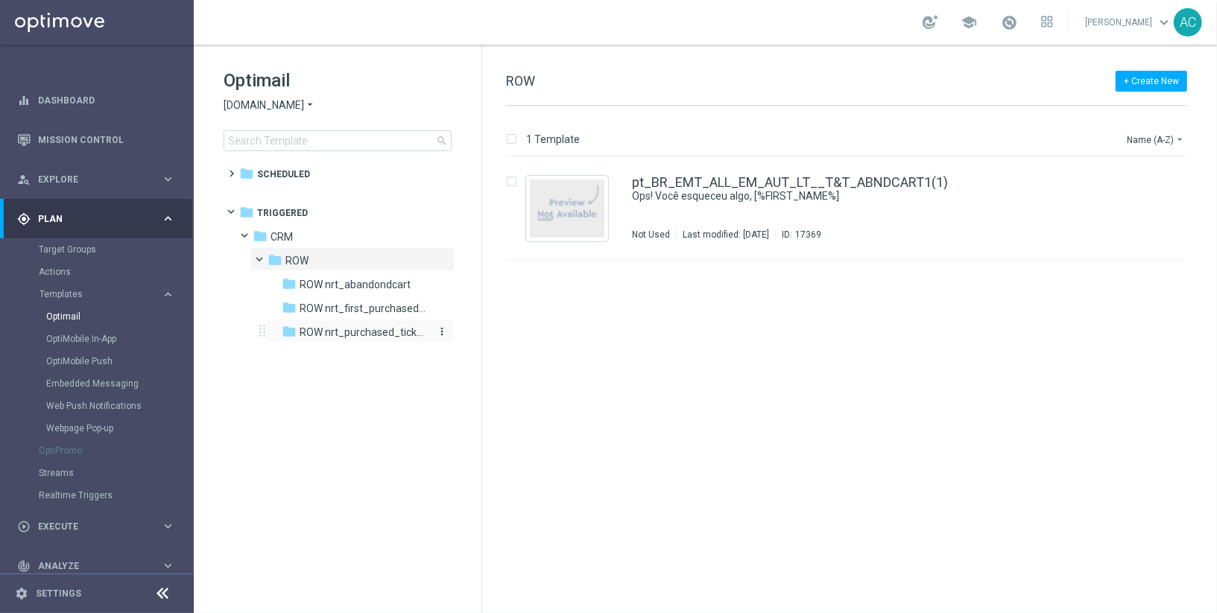
click at [364, 326] on span "ROW nrt_purchased_tickets" at bounding box center [364, 332] width 129 height 13
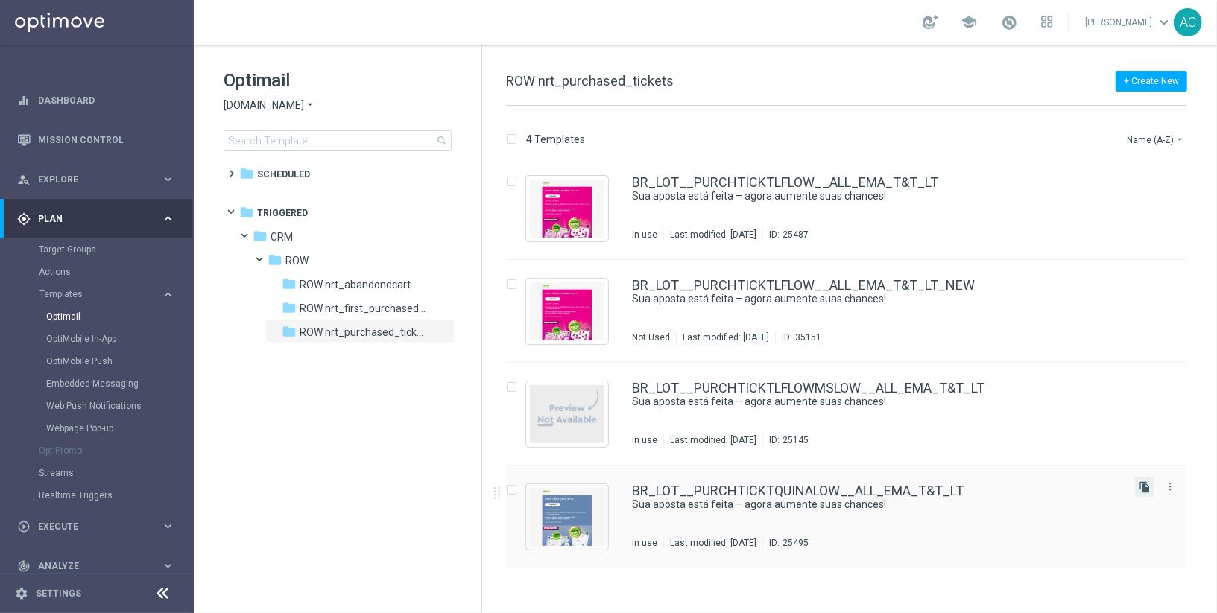
click at [1144, 486] on icon "file_copy" at bounding box center [1144, 487] width 12 height 12
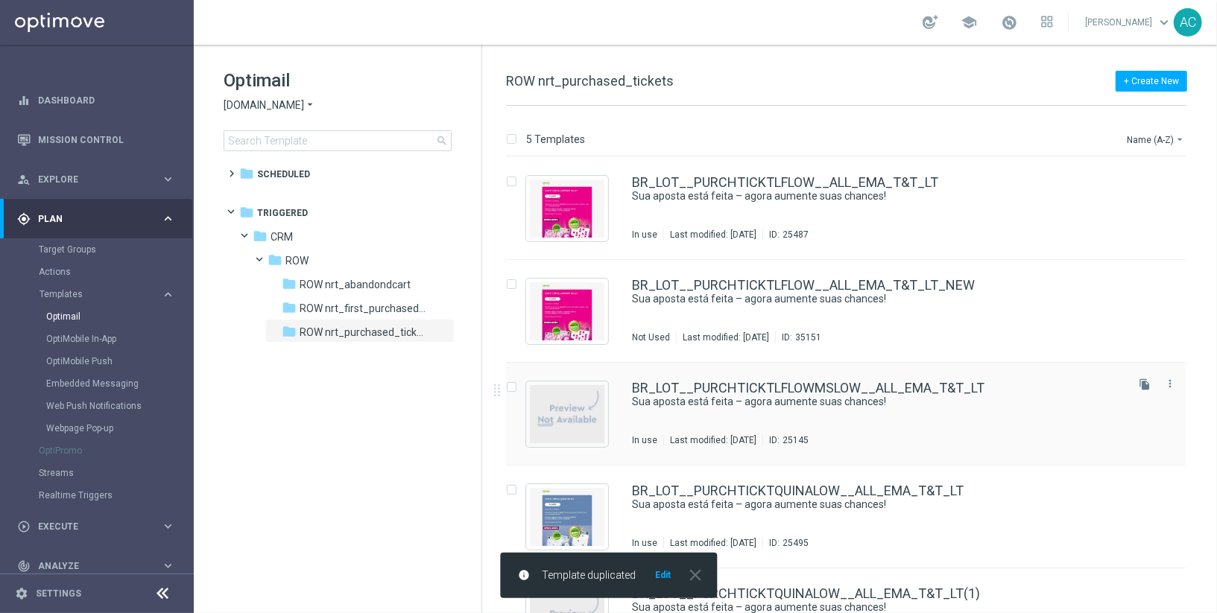
scroll to position [57, 0]
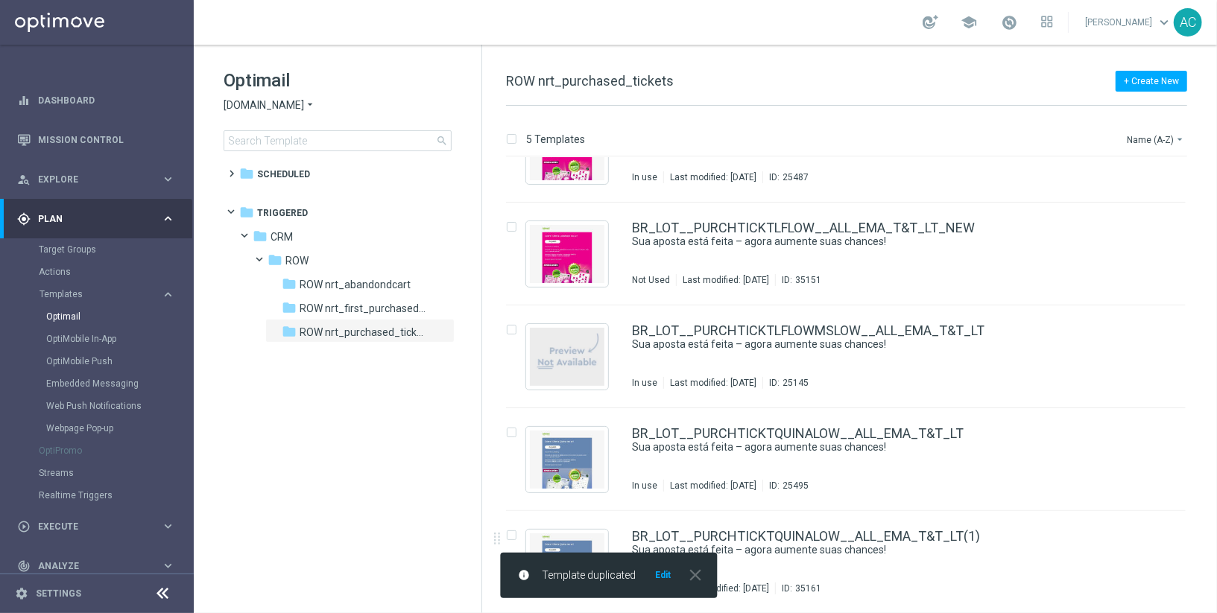
click at [659, 568] on div "info Template duplicated Edit close" at bounding box center [608, 575] width 217 height 45
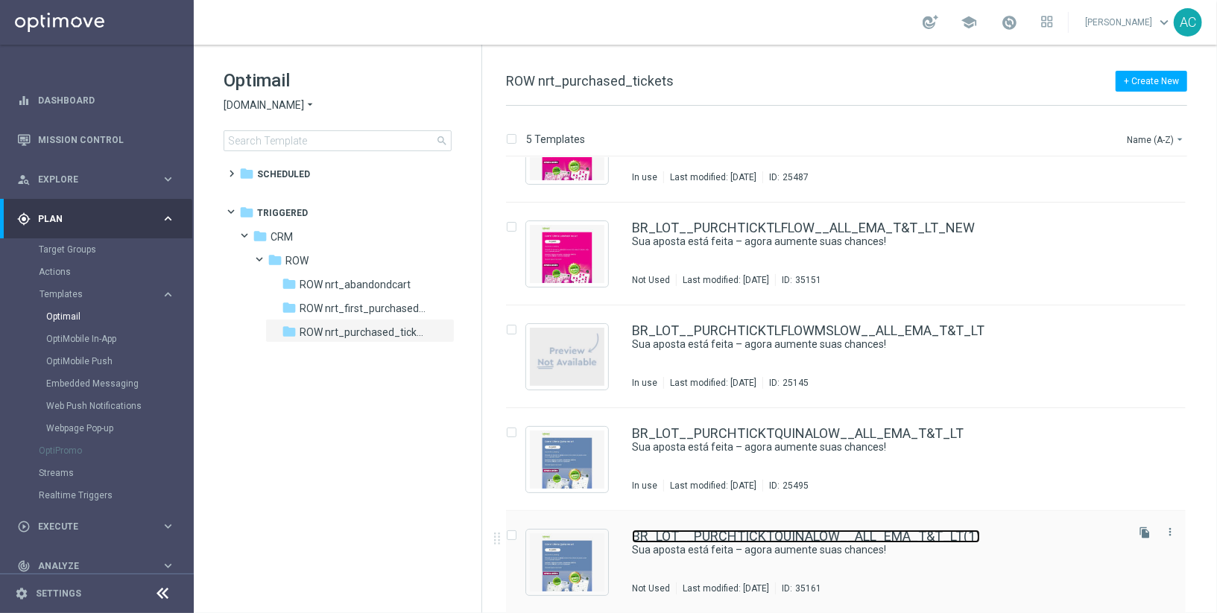
click at [941, 536] on link "BR_LOT__PURCHTICKTQUINALOW__ALL_EMA_T&T_LT(1)" at bounding box center [806, 536] width 348 height 13
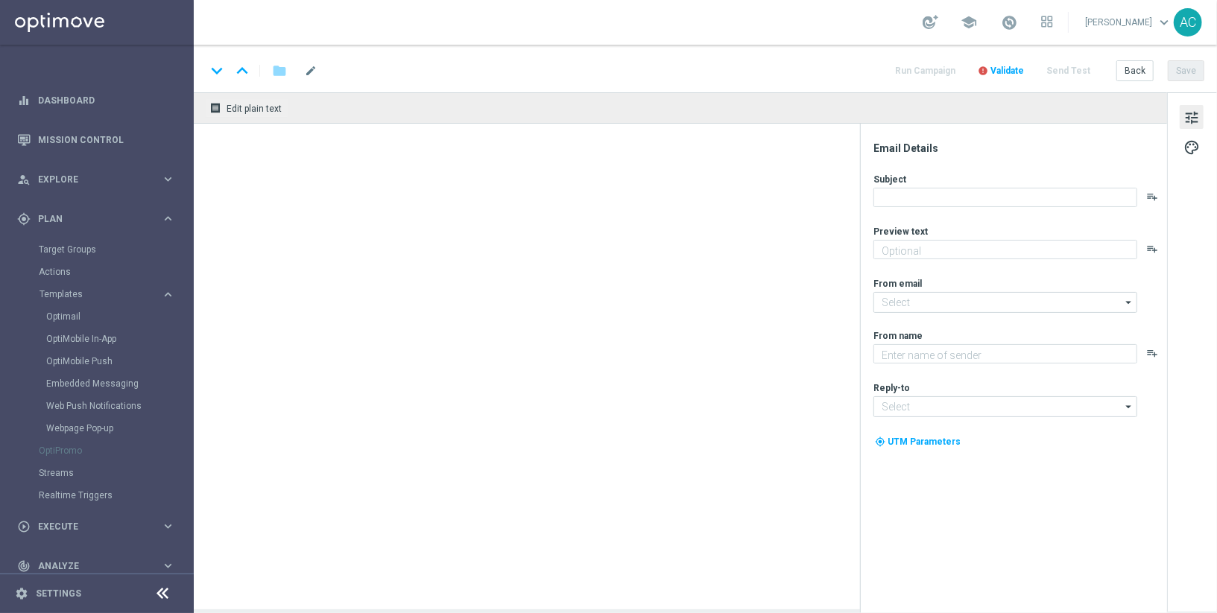
type input "BR_LOT__PURCHTICKTQUINALOW__ALL_EMA_T&T_LT(1)"
type textarea "Só hoje: leve 3 bilhetes pagando apenas 2!"
type input "[EMAIL_ADDRESS][DOMAIN_NAME]"
type textarea "[DOMAIN_NAME]"
type input "[EMAIL_ADDRESS][DOMAIN_NAME]"
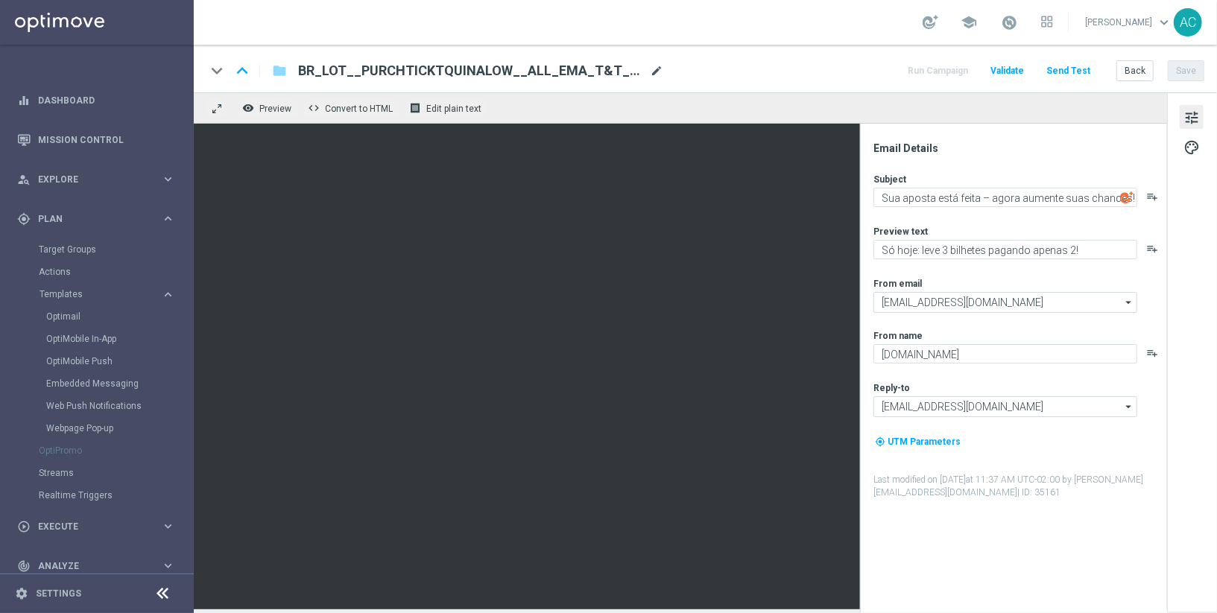
click at [660, 64] on span "mode_edit" at bounding box center [656, 70] width 13 height 13
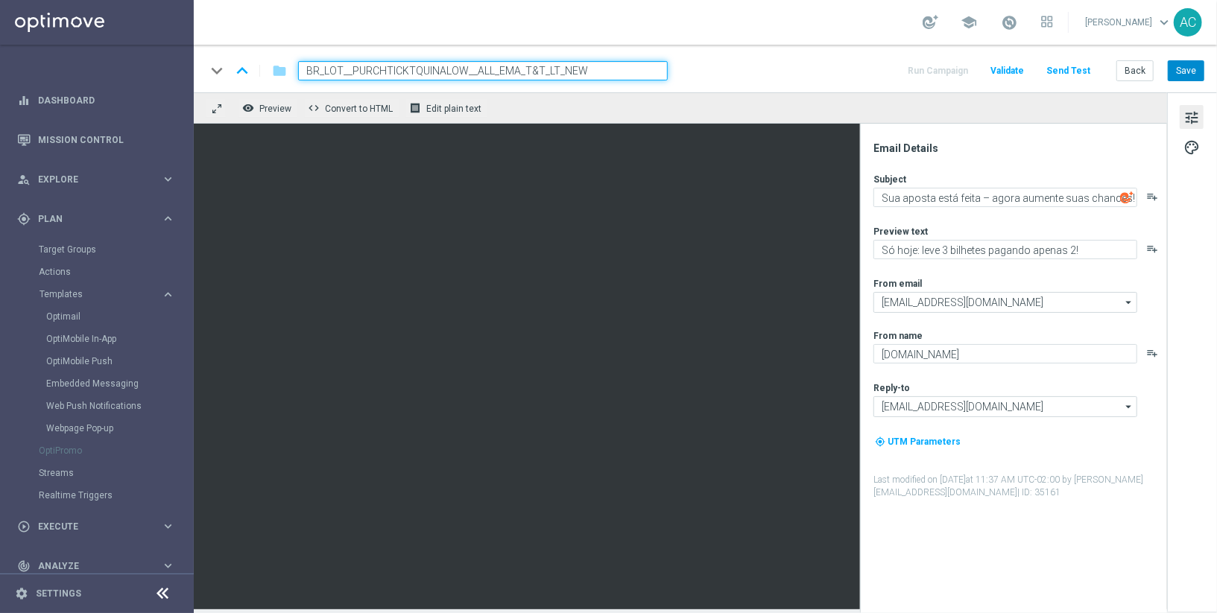
type input "BR_LOT__PURCHTICKTQUINALOW__ALL_EMA_T&T_LT_NEW"
click at [1195, 75] on button "Save" at bounding box center [1185, 70] width 37 height 21
click at [281, 71] on icon "folder" at bounding box center [279, 71] width 15 height 18
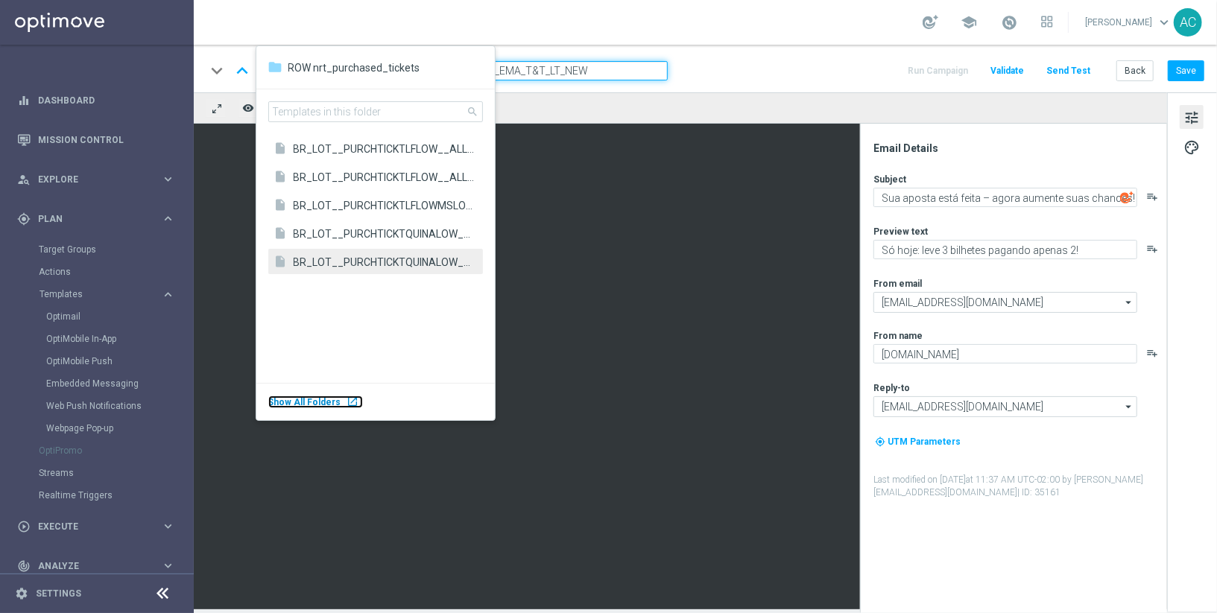
click at [347, 402] on div "launch" at bounding box center [353, 402] width 12 height 12
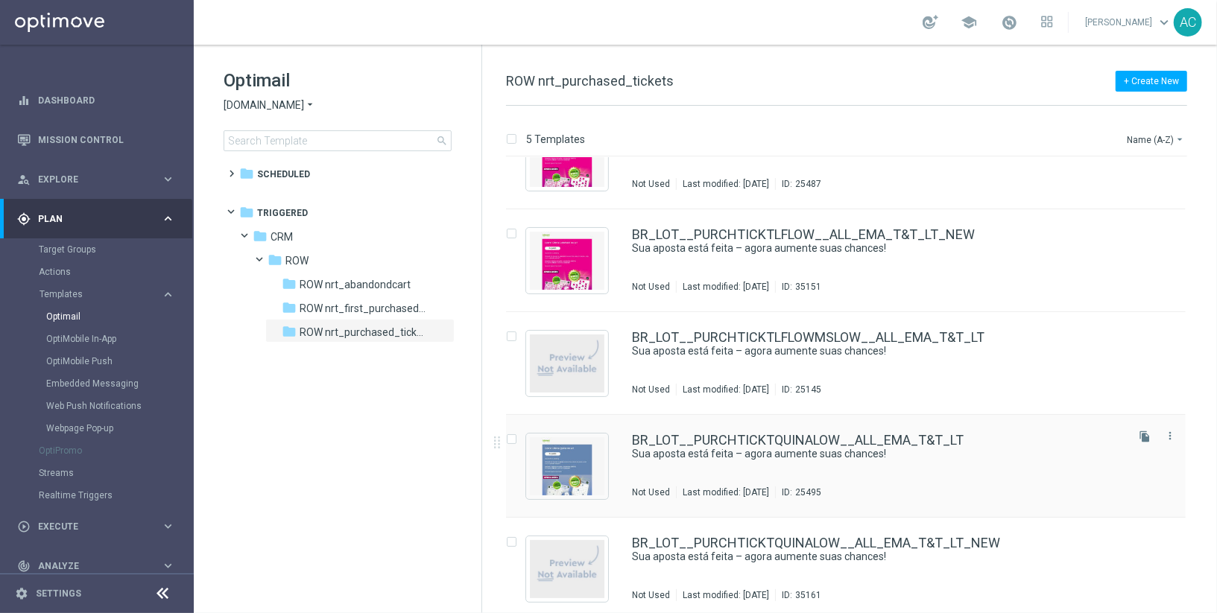
scroll to position [57, 0]
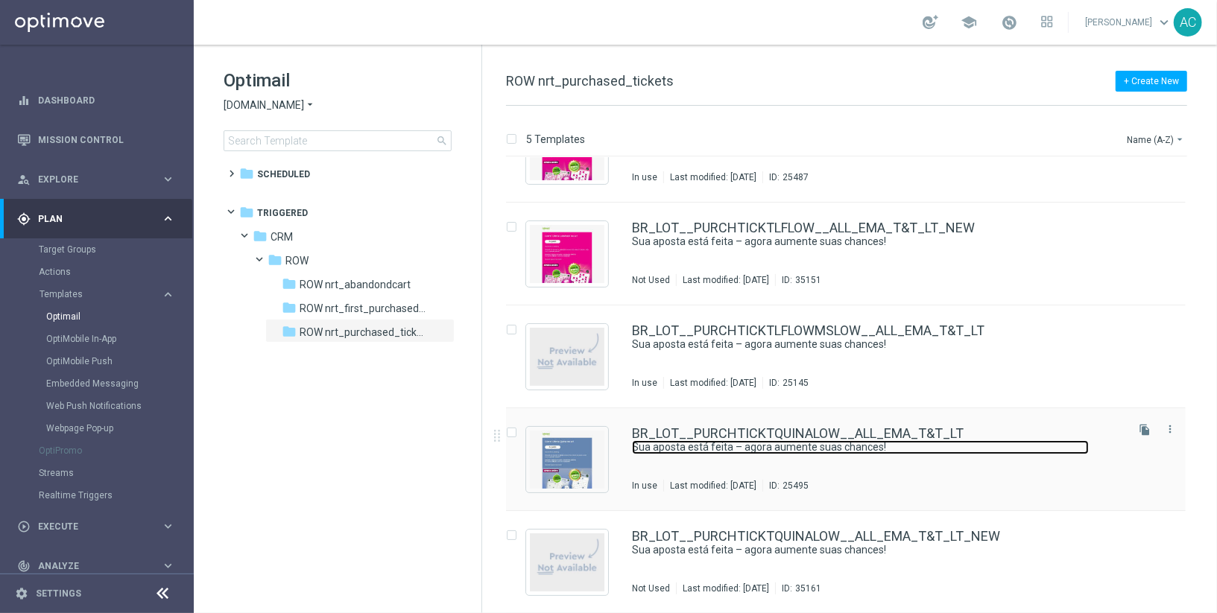
click at [1012, 441] on link "Sua aposta está feita – agora aumente suas chances!" at bounding box center [860, 447] width 457 height 14
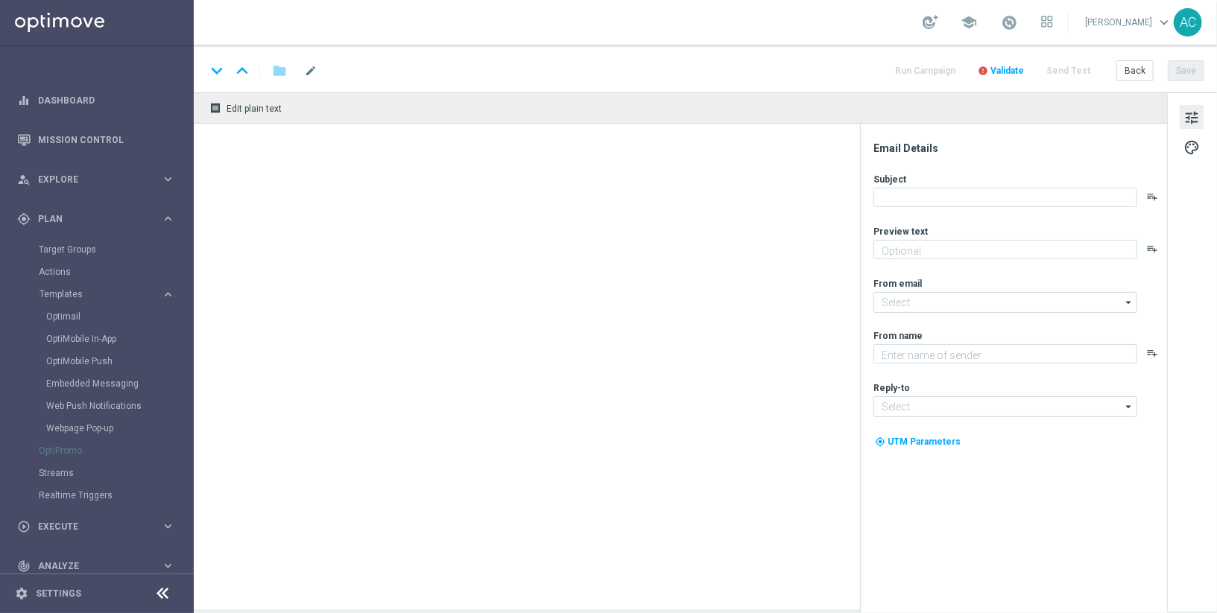
type textarea "Só hoje: leve 3 bilhetes pagando apenas 2!"
type input "[EMAIL_ADDRESS][DOMAIN_NAME]"
type textarea "[DOMAIN_NAME]"
type input "[EMAIL_ADDRESS][DOMAIN_NAME]"
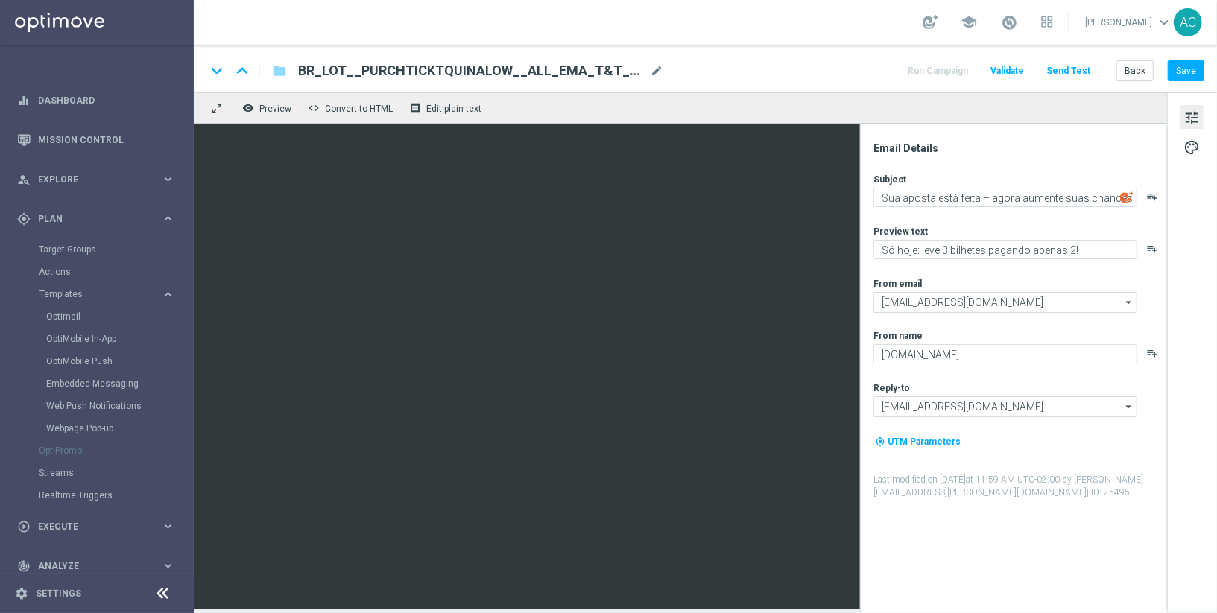
click at [490, 64] on span "BR_LOT__PURCHTICKTQUINALOW__ALL_EMA_T&T_LT" at bounding box center [471, 71] width 346 height 18
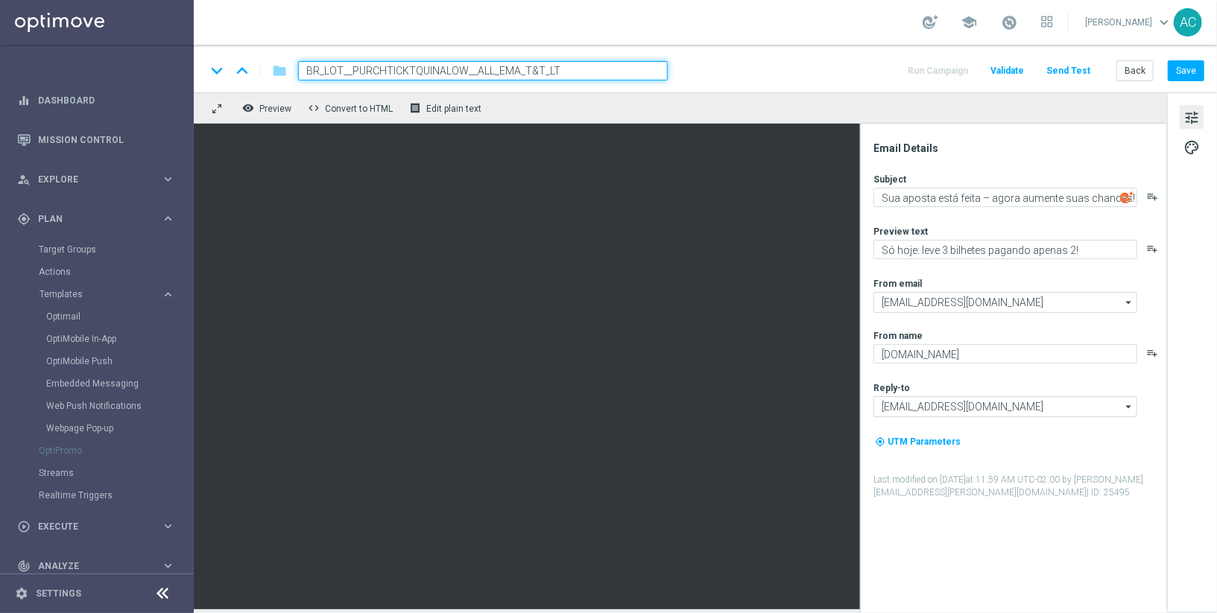
click at [490, 64] on input "BR_LOT__PURCHTICKTQUINALOW__ALL_EMA_T&T_LT" at bounding box center [483, 70] width 370 height 19
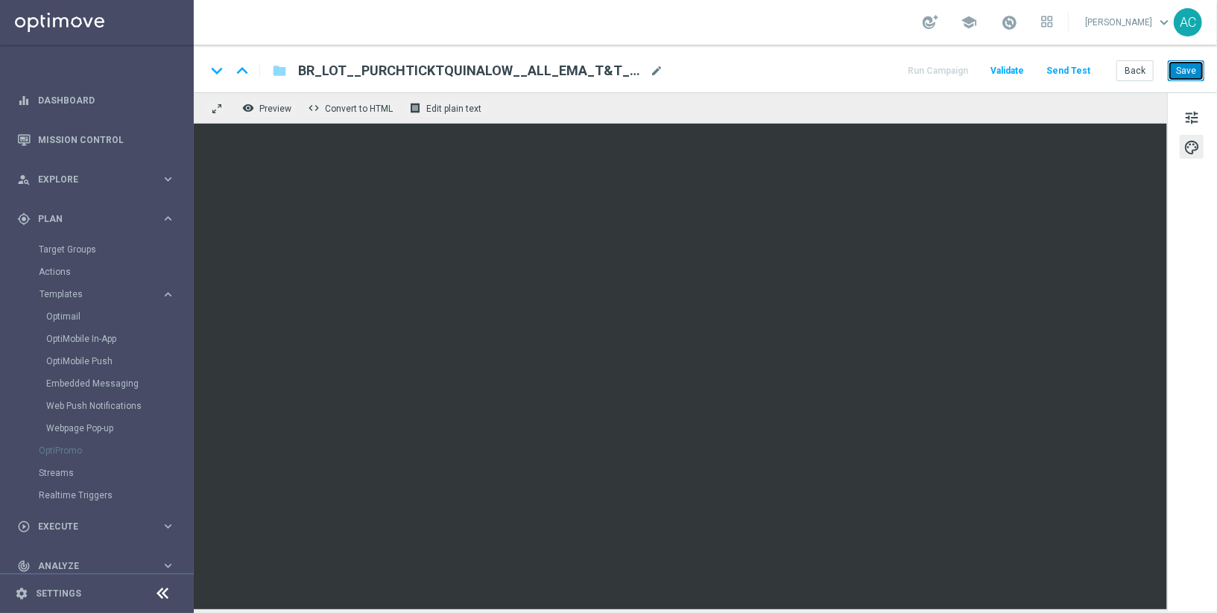
click at [1180, 70] on button "Save" at bounding box center [1185, 70] width 37 height 21
click at [273, 69] on icon "folder" at bounding box center [279, 71] width 15 height 18
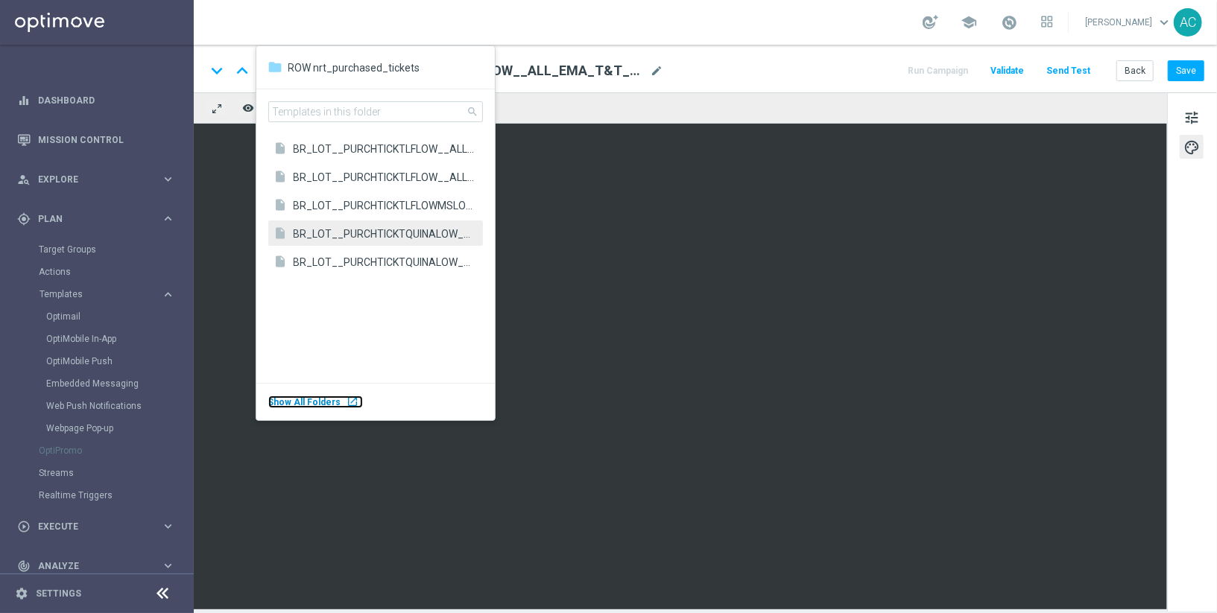
click at [335, 404] on div "Show All Folders launch" at bounding box center [315, 402] width 95 height 13
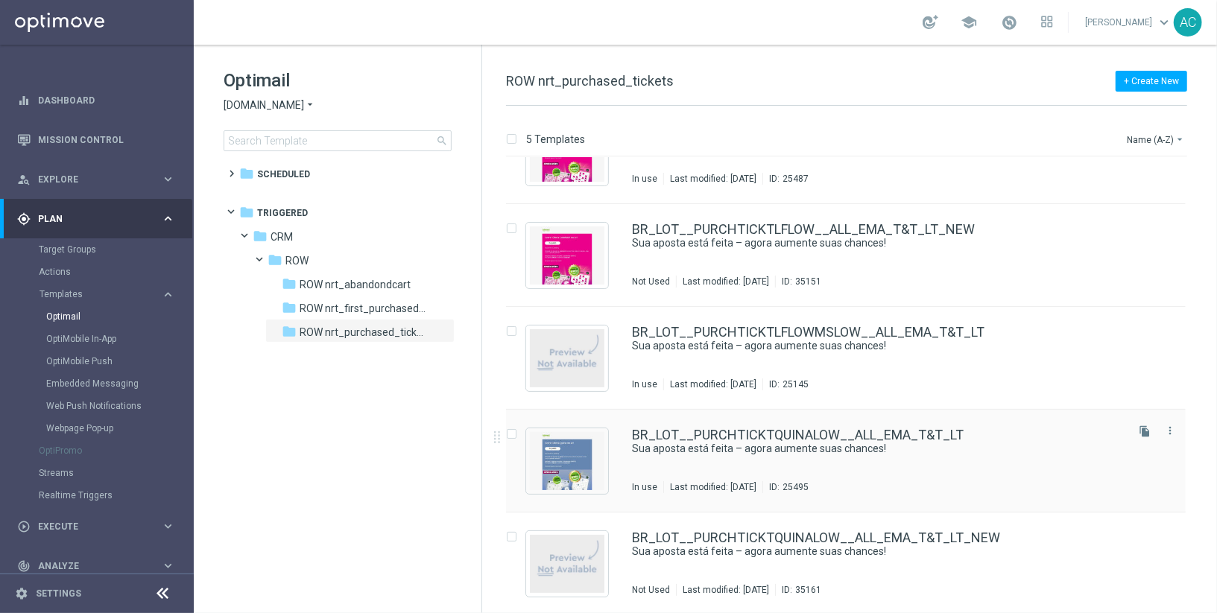
scroll to position [57, 0]
click at [1138, 324] on icon "file_copy" at bounding box center [1144, 327] width 12 height 12
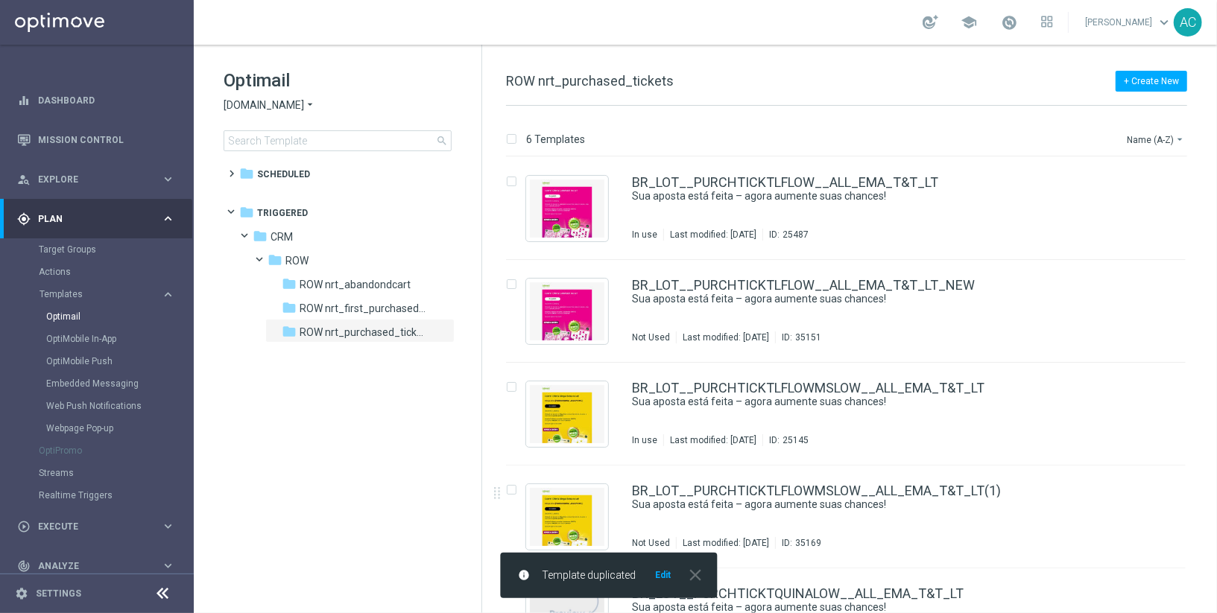
click at [661, 576] on button "Edit" at bounding box center [662, 575] width 19 height 12
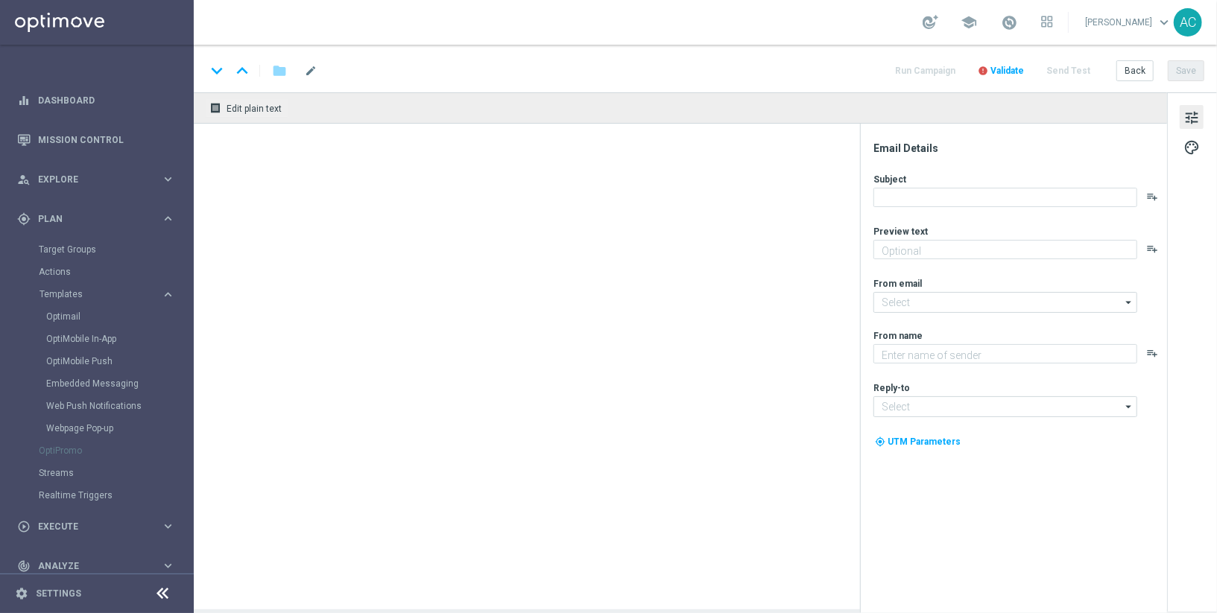
type textarea "Só hoje: leve 3 bilhetes pagando apenas 2!"
type textarea "[DOMAIN_NAME]"
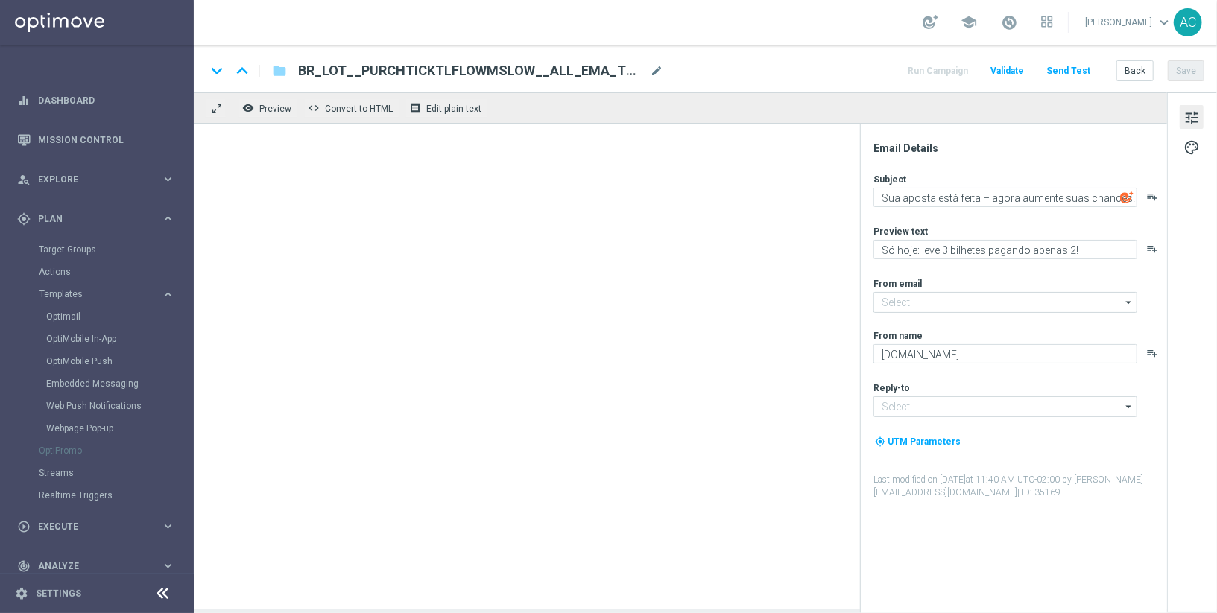
type input "[EMAIL_ADDRESS][DOMAIN_NAME]"
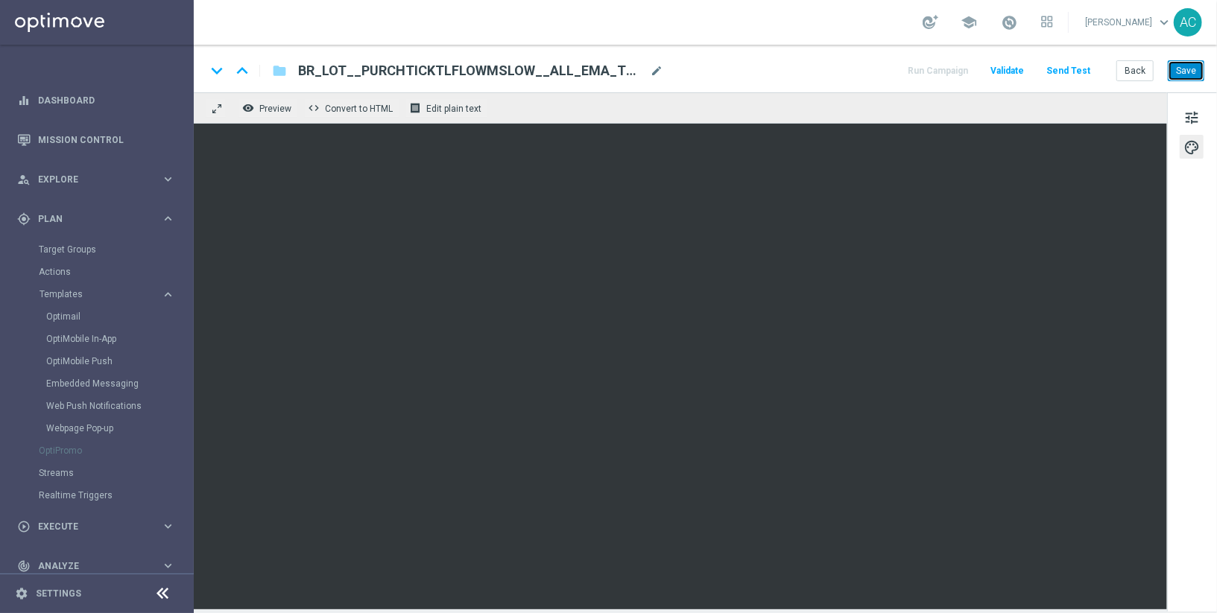
click at [1182, 70] on button "Save" at bounding box center [1185, 70] width 37 height 21
click at [654, 72] on span "mode_edit" at bounding box center [656, 70] width 13 height 13
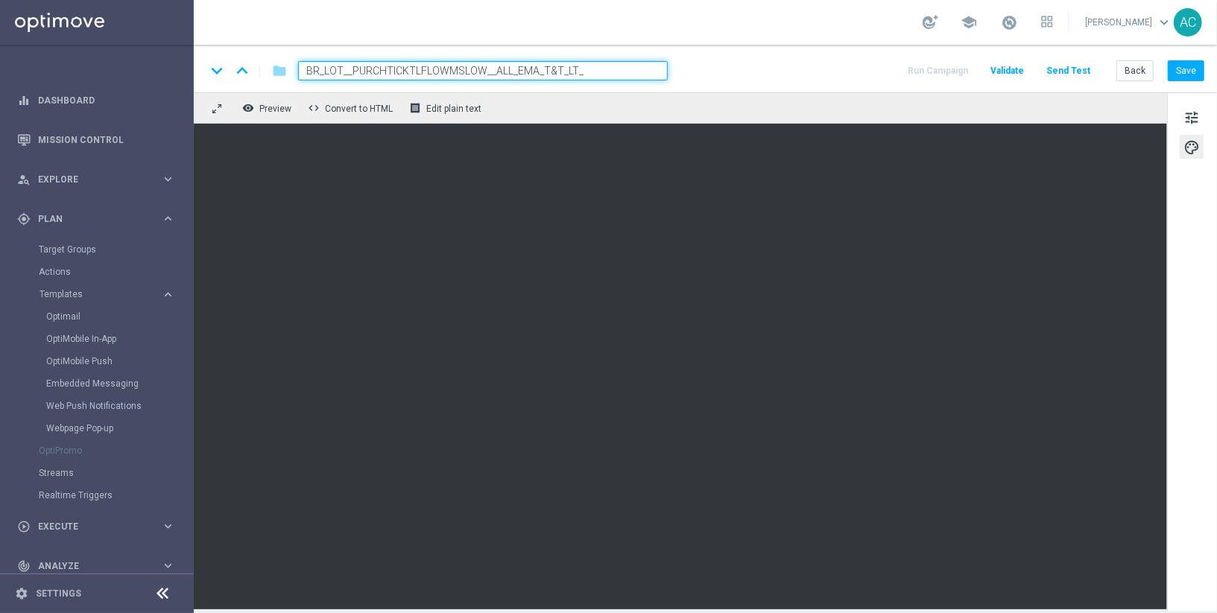
type input "BR_LOT__PURCHTICKTLFLOWMSLOW__ALL_EMA_T&T_LT"
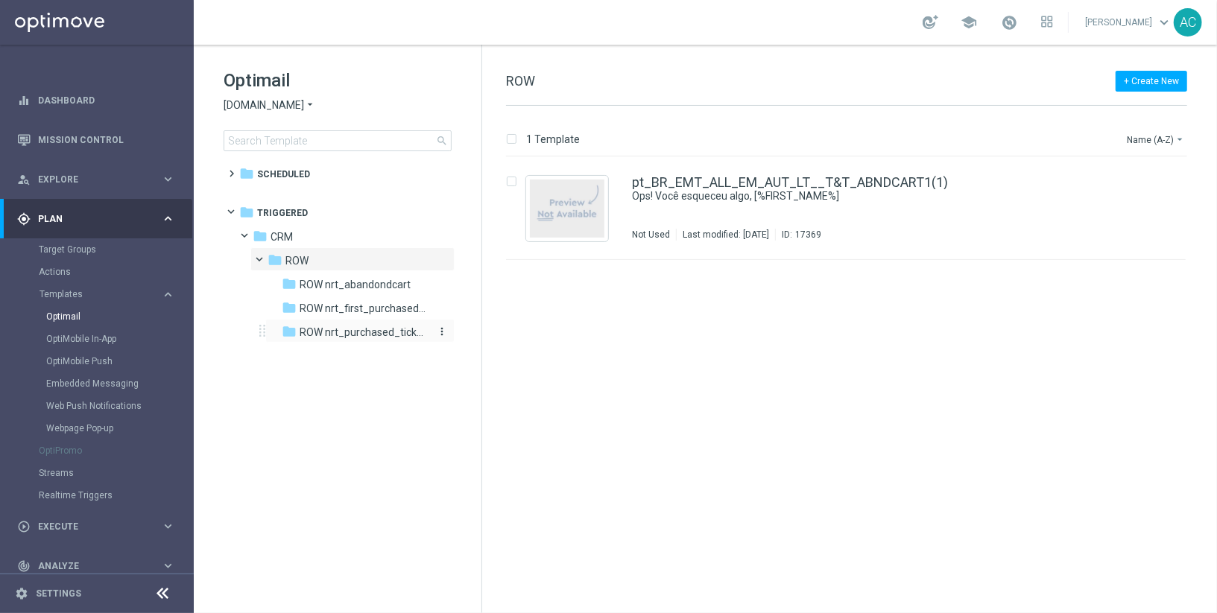
click at [330, 339] on div "folder ROW nrt_purchased_tickets" at bounding box center [355, 332] width 147 height 17
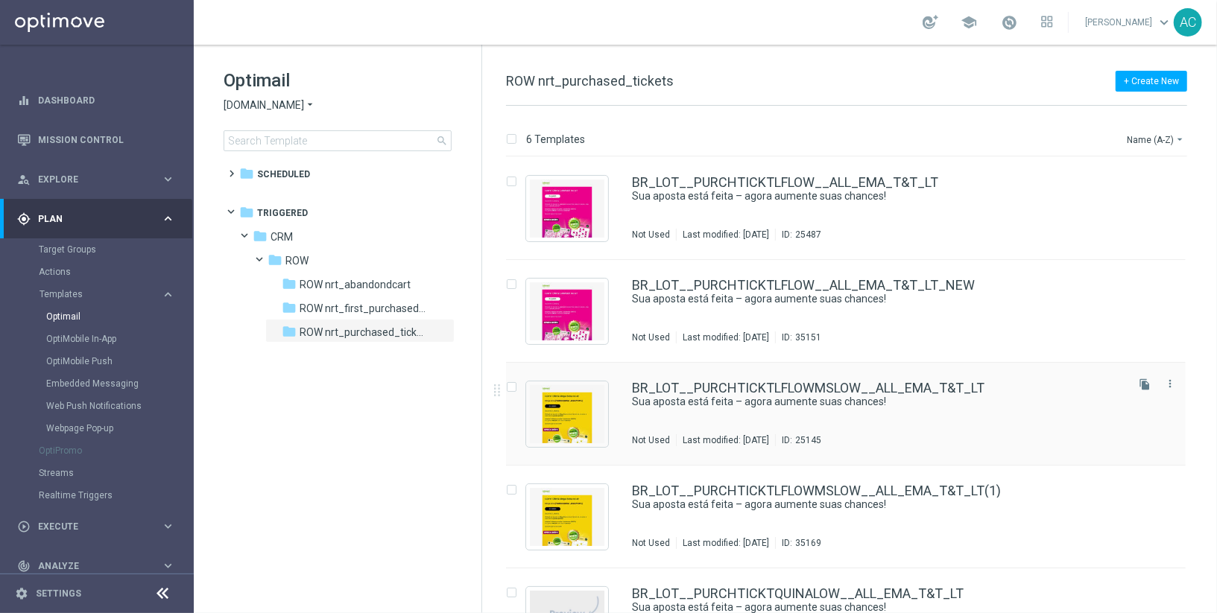
scroll to position [160, 0]
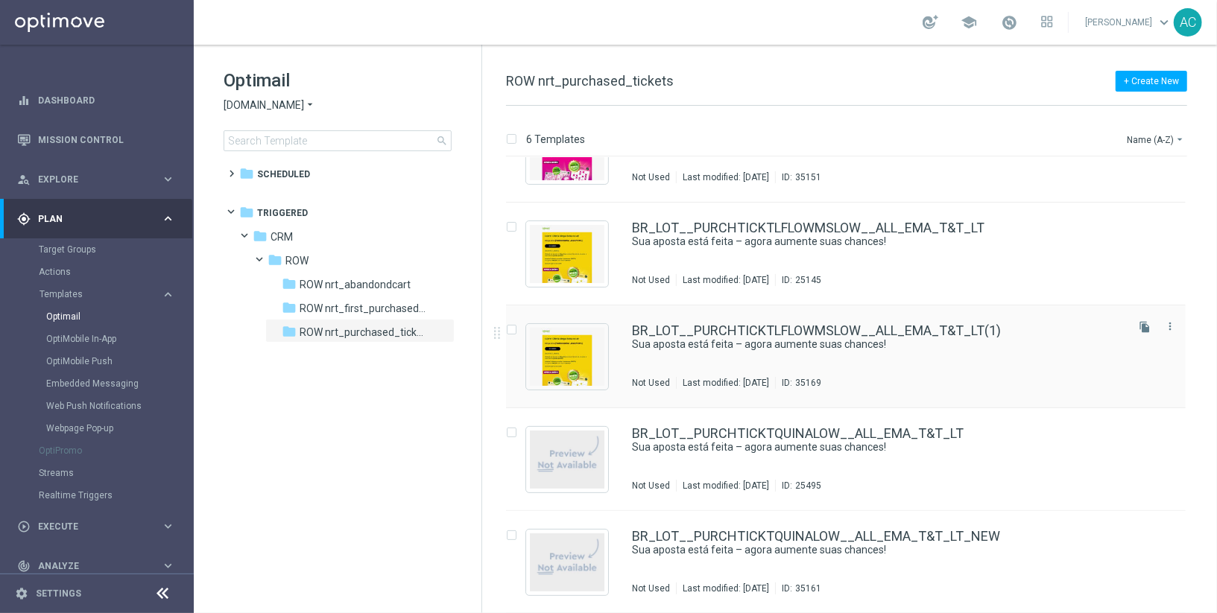
click at [1024, 329] on div "BR_LOT__PURCHTICKTLFLOWMSLOW__ALL_EMA_T&T_LT(1)" at bounding box center [877, 330] width 491 height 13
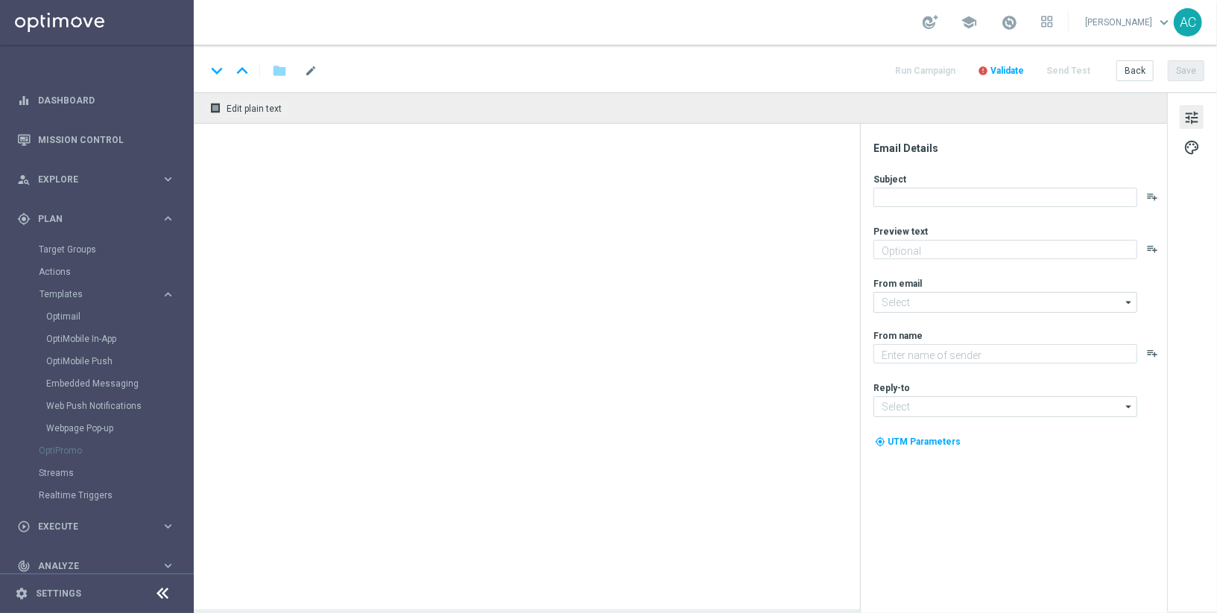
type input "BR_LOT__PURCHTICKTLFLOWMSLOW__ALL_EMA_T&T_LT(1)"
type textarea "Só hoje: leve 3 bilhetes pagando apenas 2!"
type input "[EMAIL_ADDRESS][DOMAIN_NAME]"
type textarea "[DOMAIN_NAME]"
type input "[EMAIL_ADDRESS][DOMAIN_NAME]"
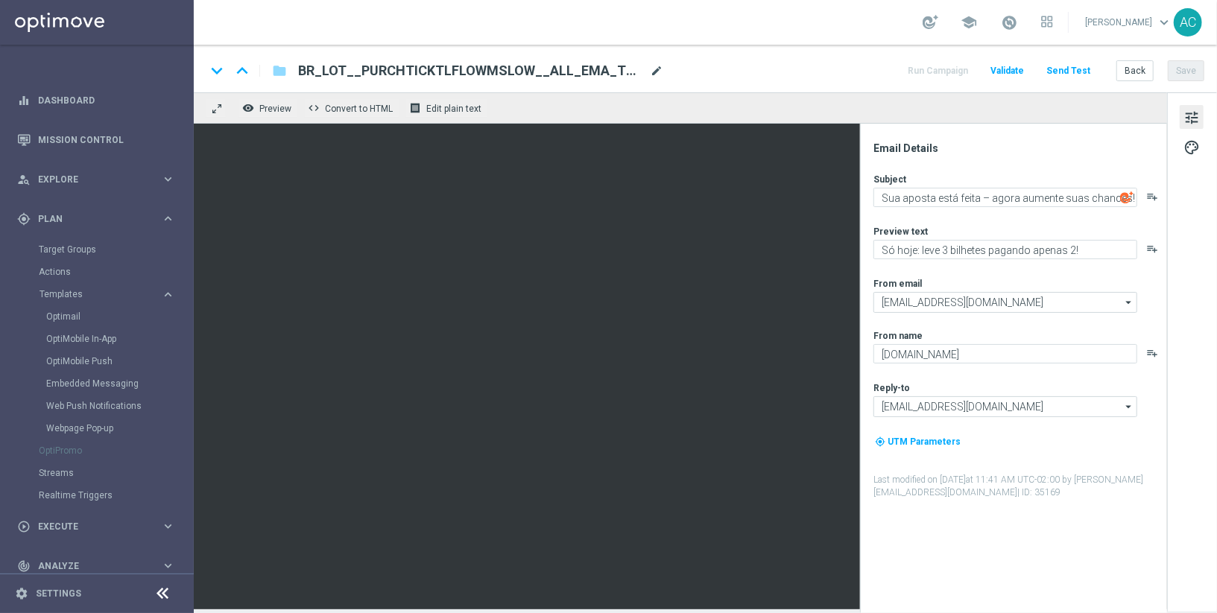
click at [656, 75] on span "mode_edit" at bounding box center [656, 70] width 13 height 13
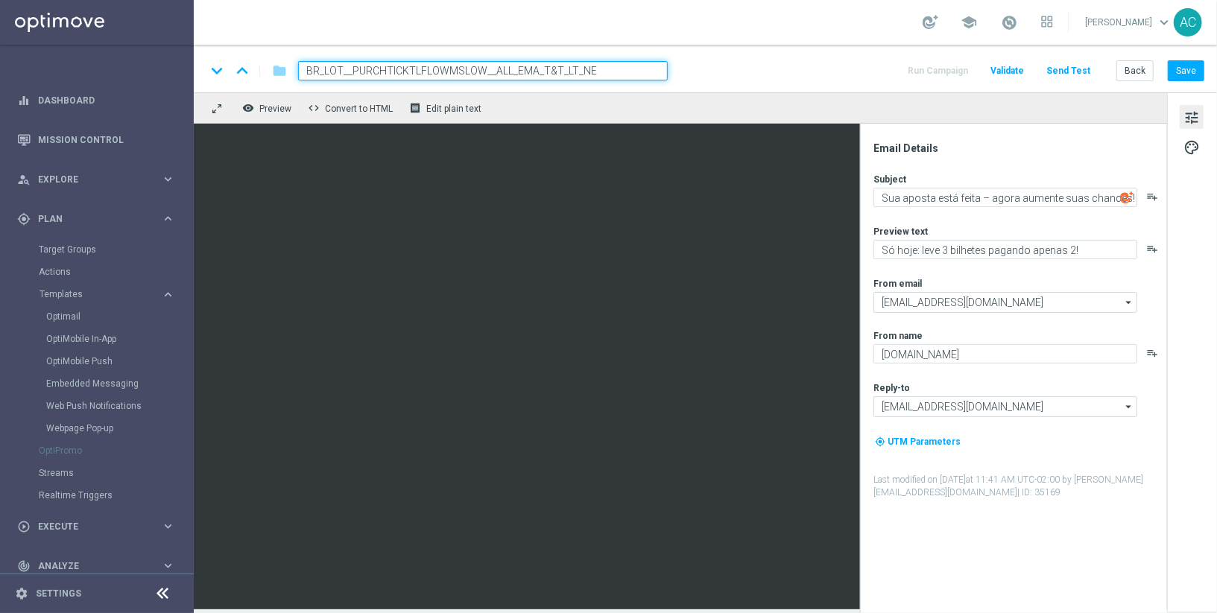
type input "BR_LOT__PURCHTICKTLFLOWMSLOW__ALL_EMA_T&T_LT_NEW"
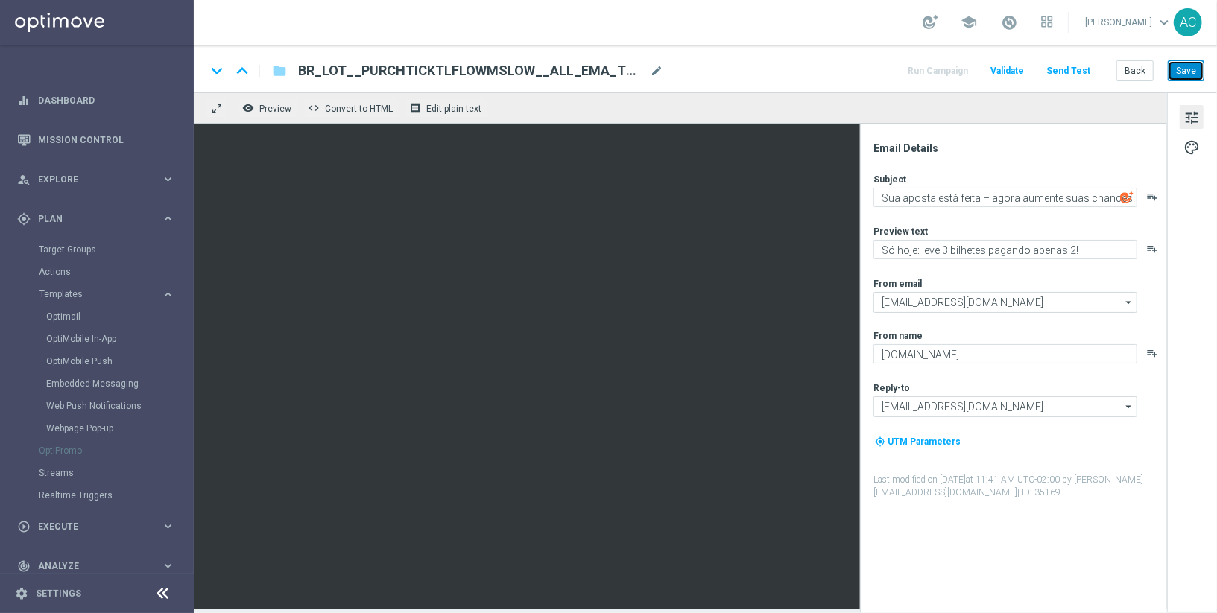
click at [1183, 69] on button "Save" at bounding box center [1185, 70] width 37 height 21
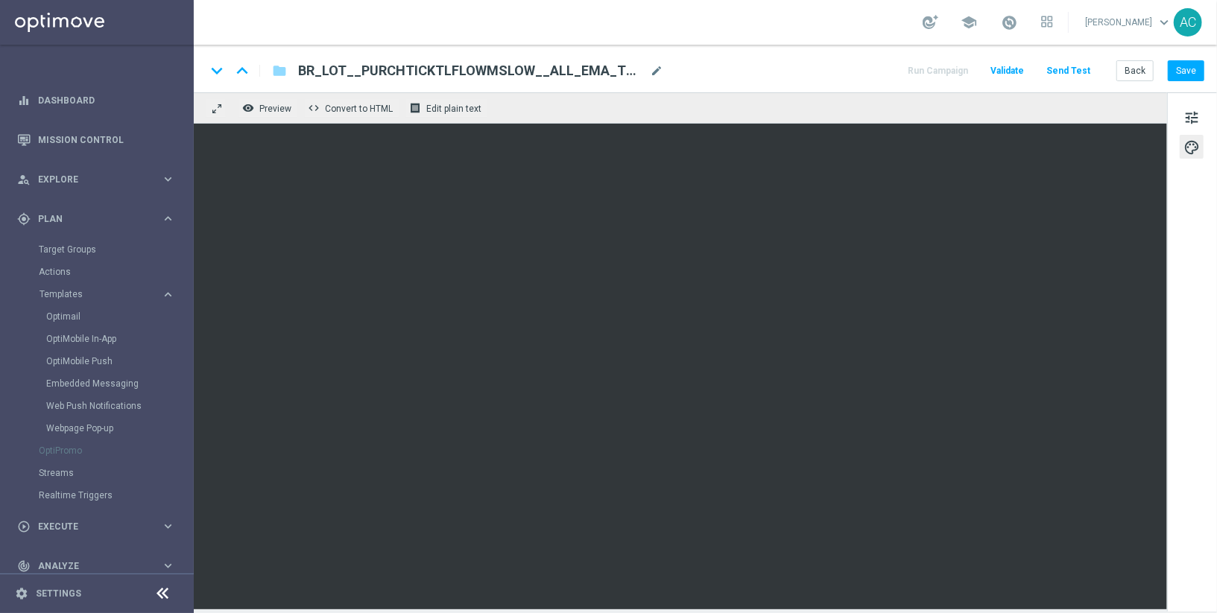
click at [1190, 82] on div "keyboard_arrow_down keyboard_arrow_up folder BR_LOT__PURCHTICKTLFLOWMSLOW__ALL_…" at bounding box center [705, 69] width 1023 height 48
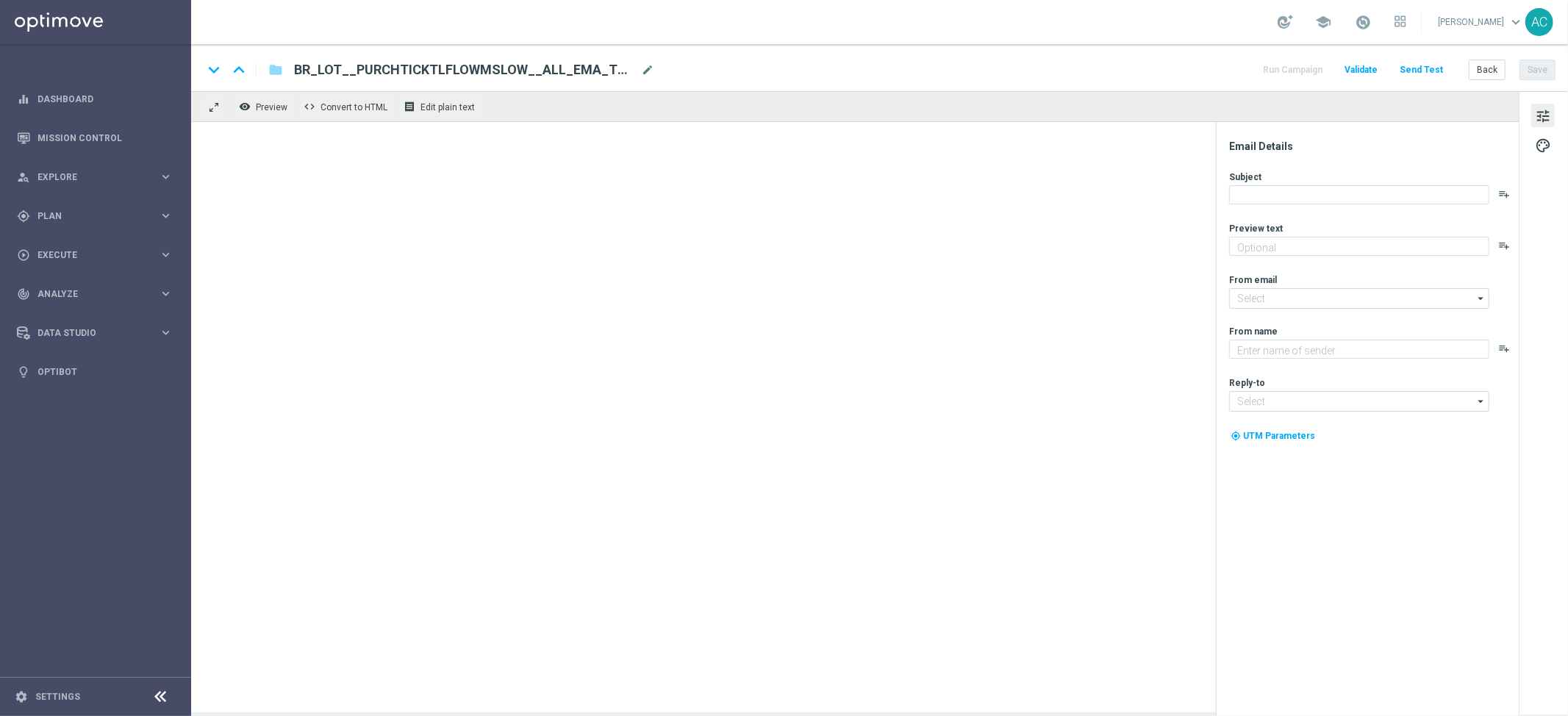
type textarea "Só hoje: leve 3 bilhetes pagando apenas 2!"
type input "[EMAIL_ADDRESS][DOMAIN_NAME]"
type textarea "[DOMAIN_NAME]"
type input "[EMAIL_ADDRESS][DOMAIN_NAME]"
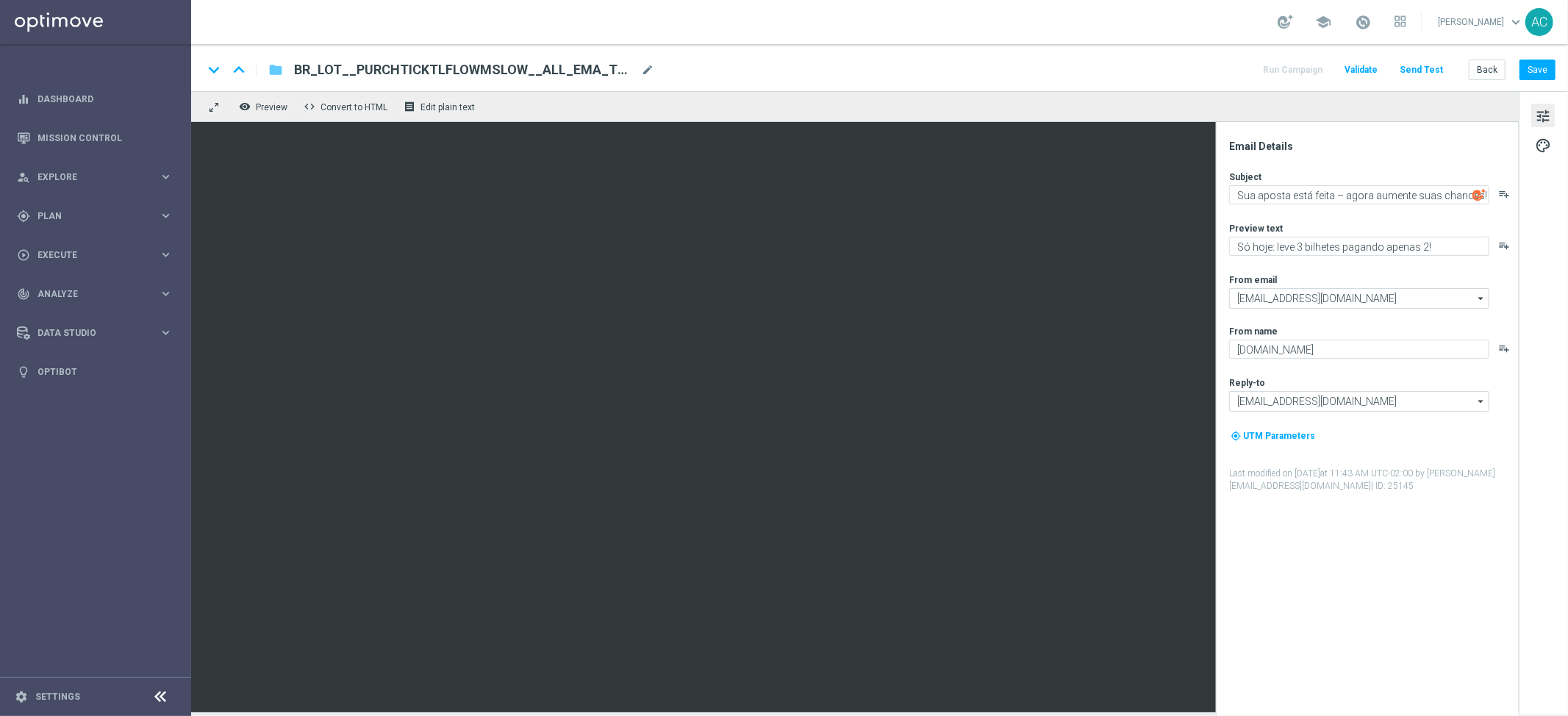
click at [275, 68] on icon "folder" at bounding box center [275, 70] width 15 height 18
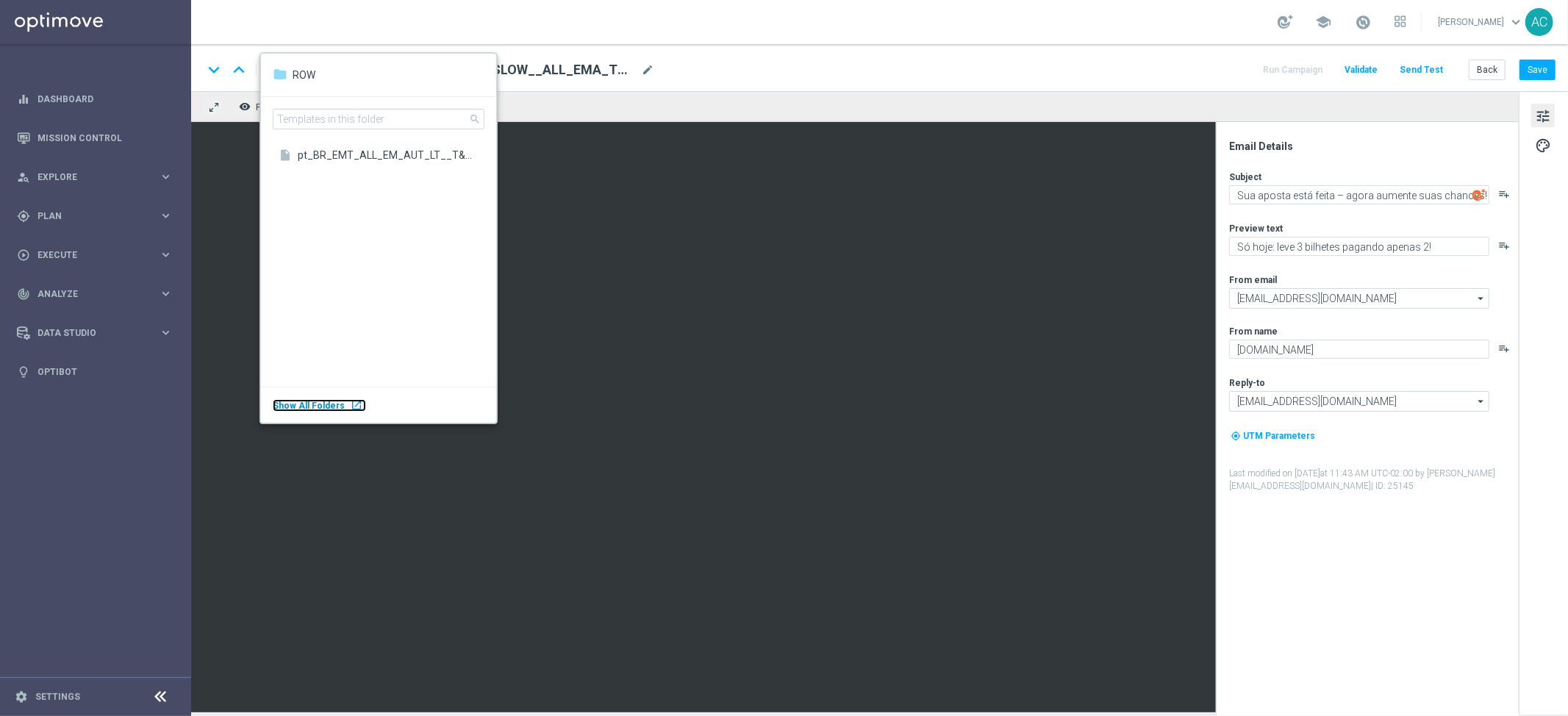
click at [335, 405] on span "Show All Folders" at bounding box center [308, 405] width 72 height 10
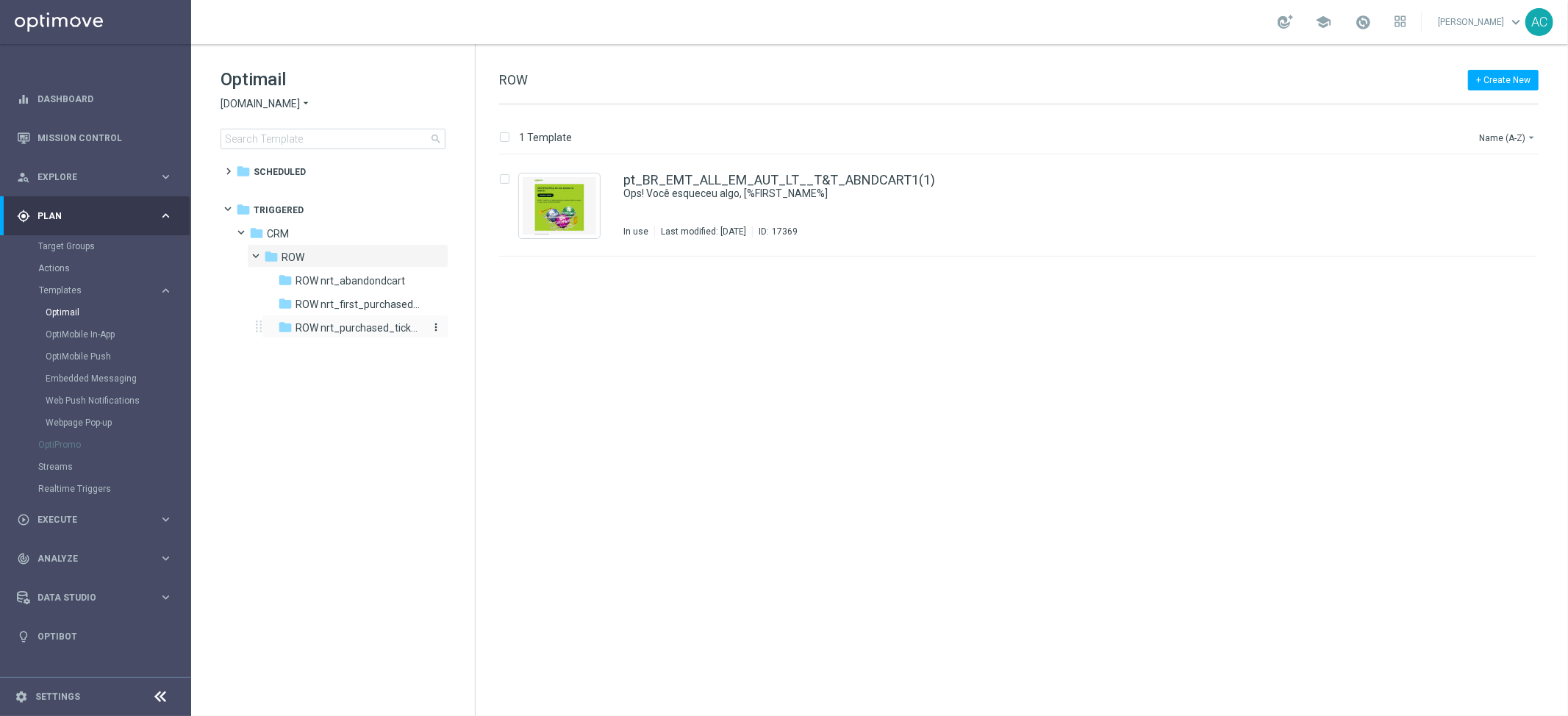
click at [327, 329] on span "ROW nrt_purchased_tickets" at bounding box center [359, 327] width 127 height 13
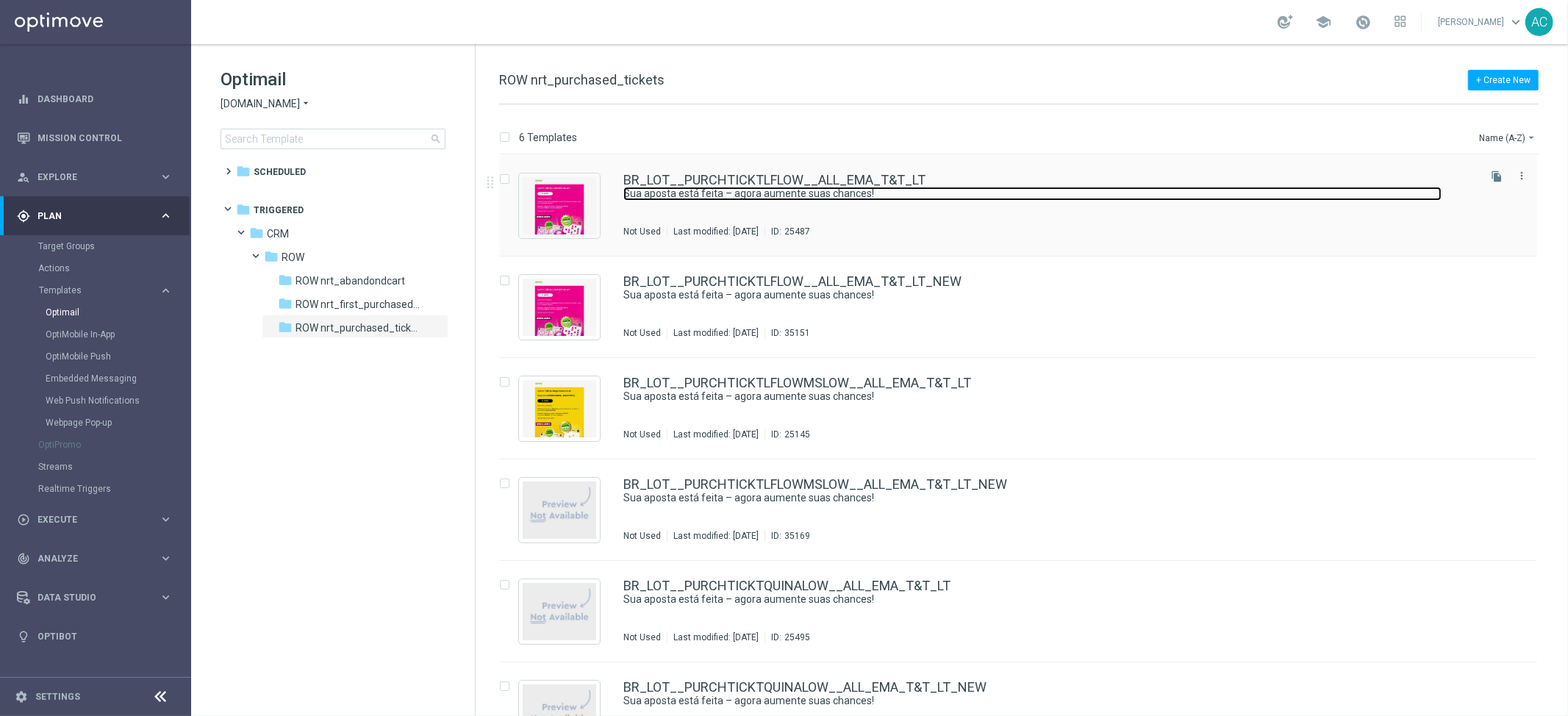
click at [1057, 191] on link "Sua aposta está feita – agora aumente suas chances!" at bounding box center [1032, 193] width 818 height 14
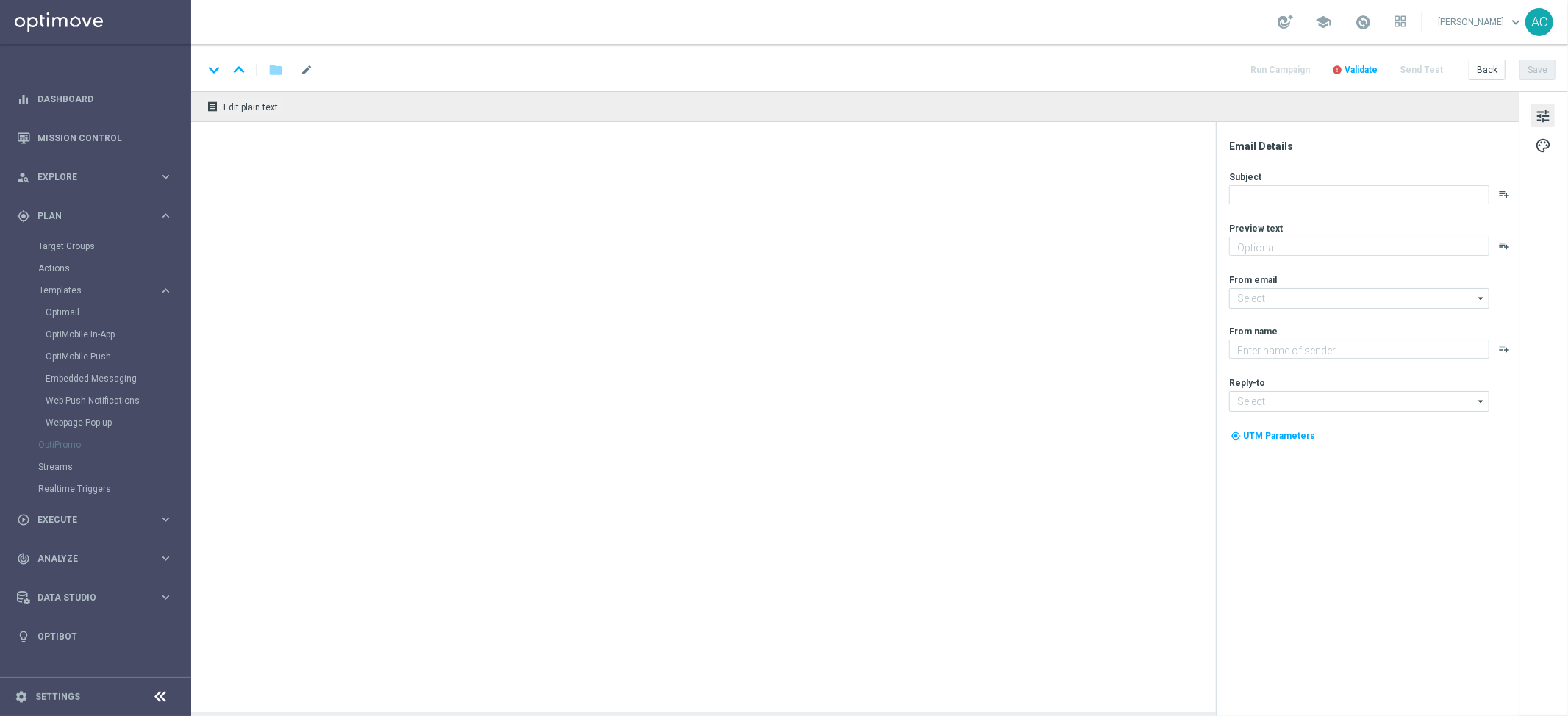
type textarea "Só hoje: leve 3 bilhetes pagando apenas 2!"
type input "[EMAIL_ADDRESS][DOMAIN_NAME]"
type textarea "[DOMAIN_NAME]"
type input "[EMAIL_ADDRESS][DOMAIN_NAME]"
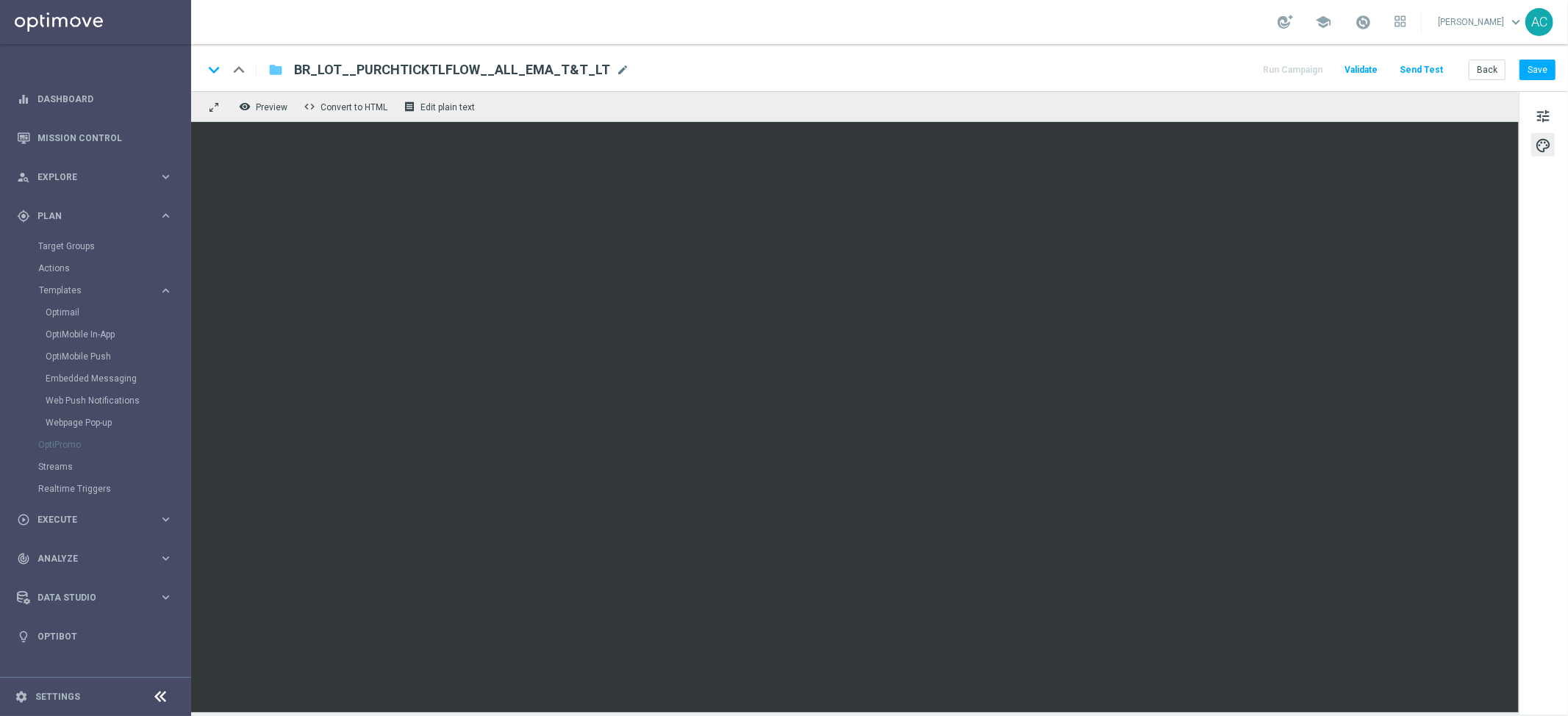
click at [275, 64] on icon "folder" at bounding box center [275, 70] width 15 height 18
